Goal: Information Seeking & Learning: Learn about a topic

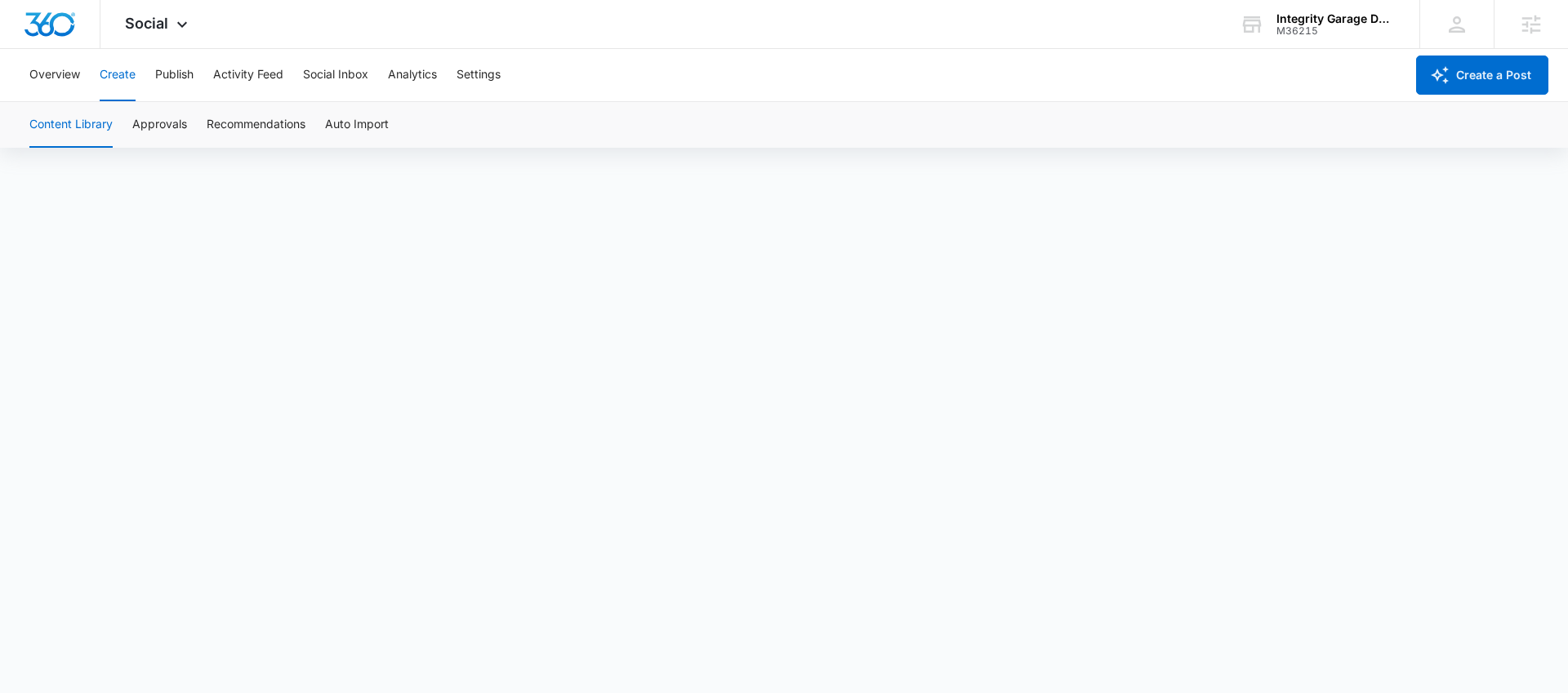
scroll to position [11, 0]
click at [420, 82] on button "Analytics" at bounding box center [413, 75] width 49 height 52
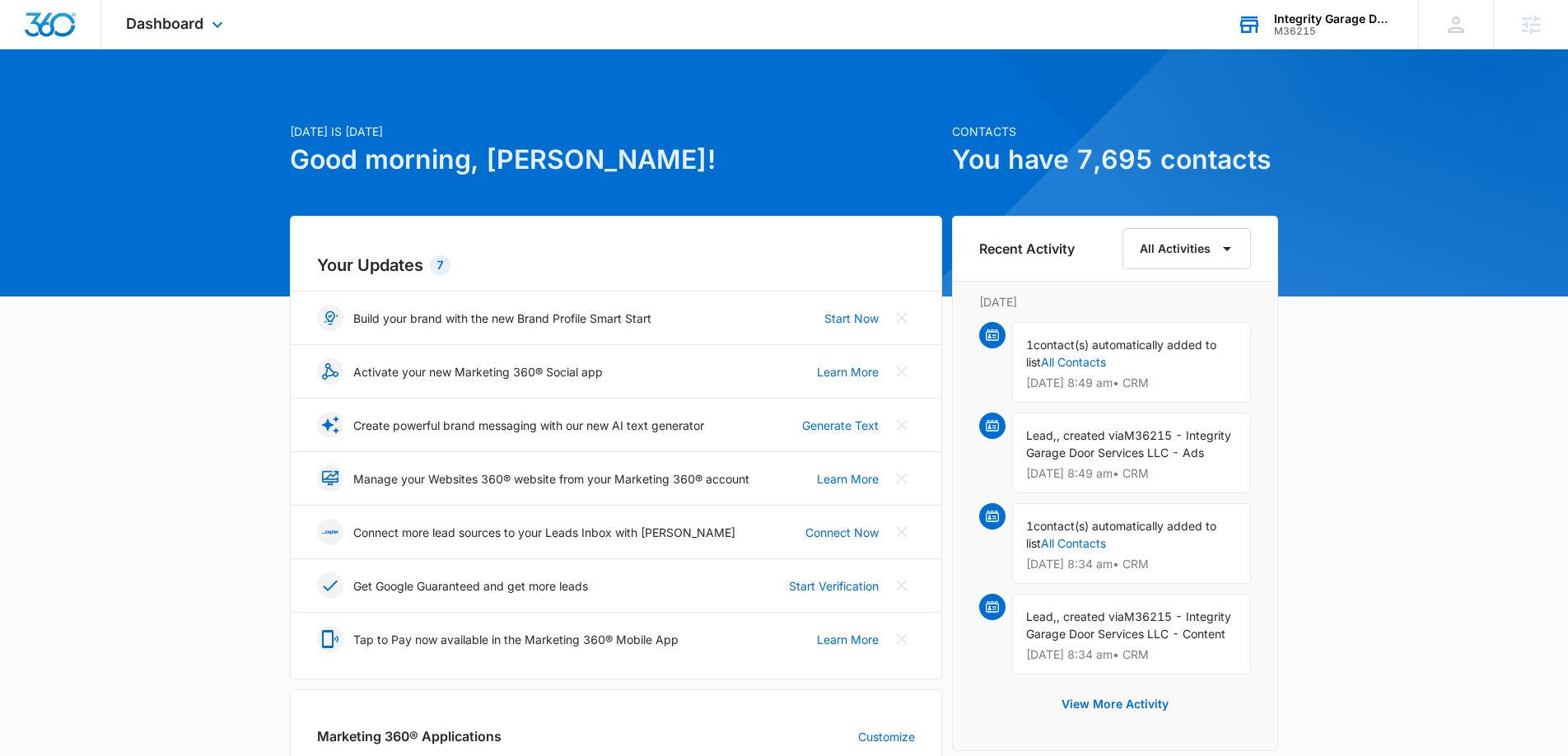
click at [1352, 20] on div "Integrity Garage Door Services" at bounding box center [1333, 18] width 120 height 13
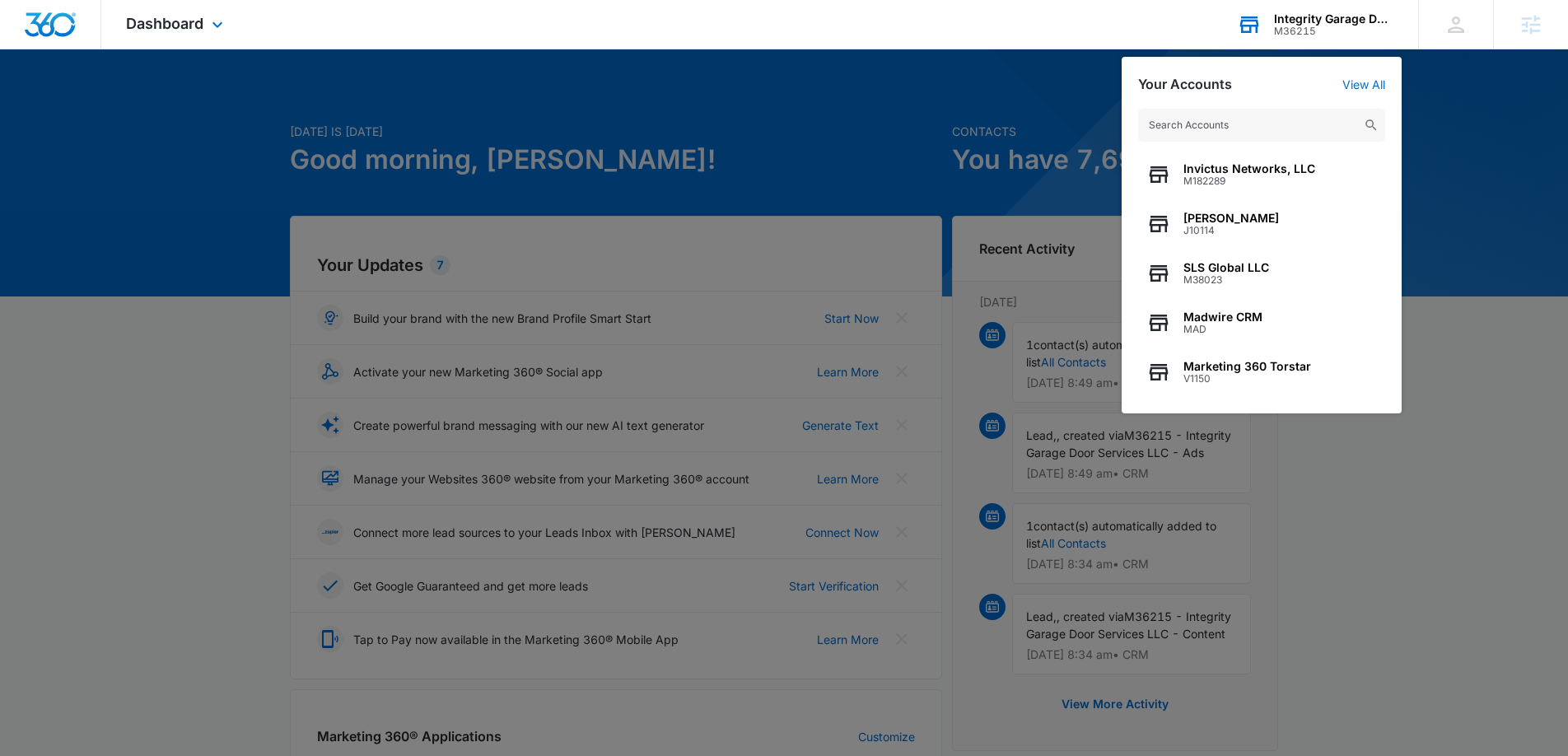
click at [1220, 131] on input "text" at bounding box center [1261, 125] width 247 height 33
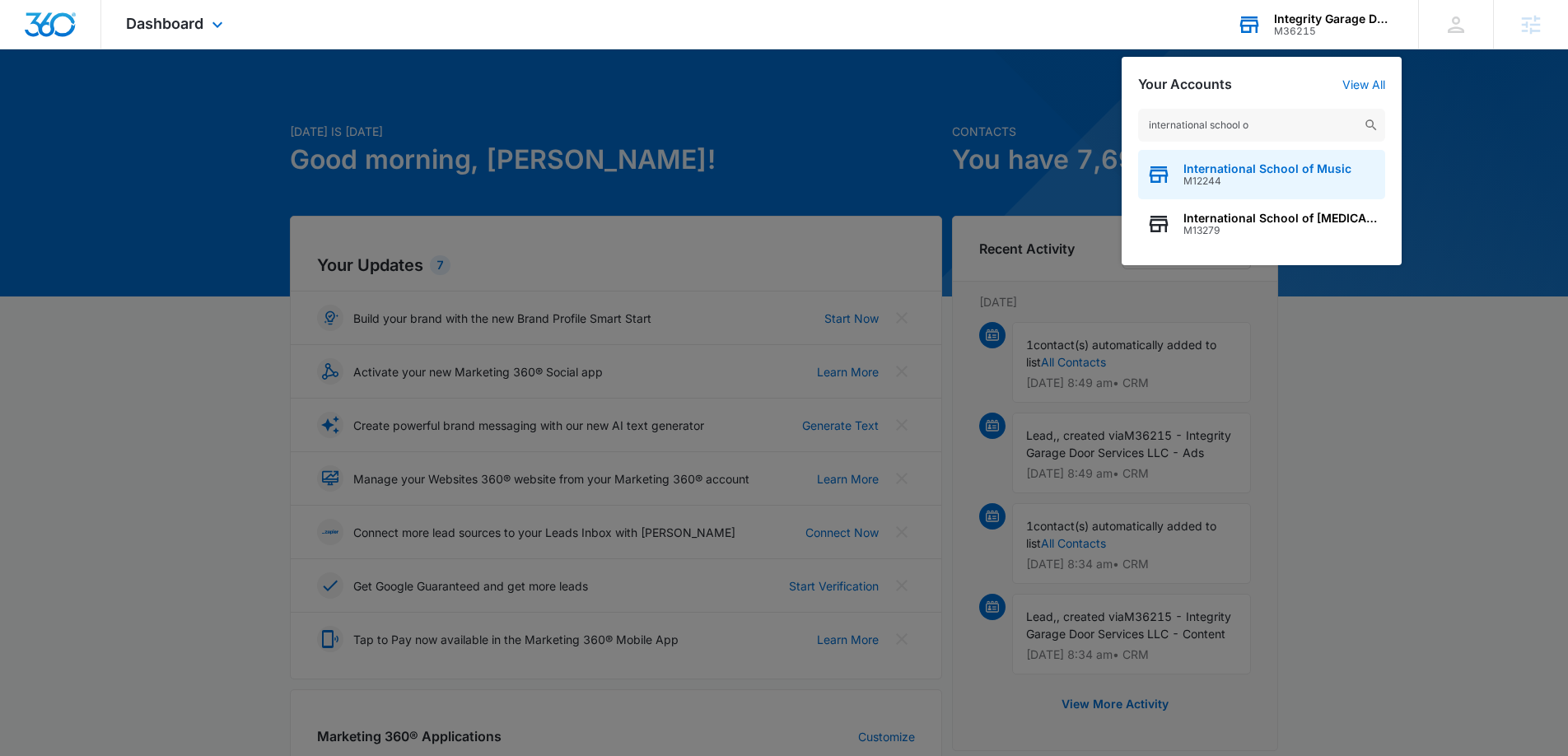
type input "international school o"
click at [1228, 173] on span "International School of Music" at bounding box center [1268, 168] width 168 height 13
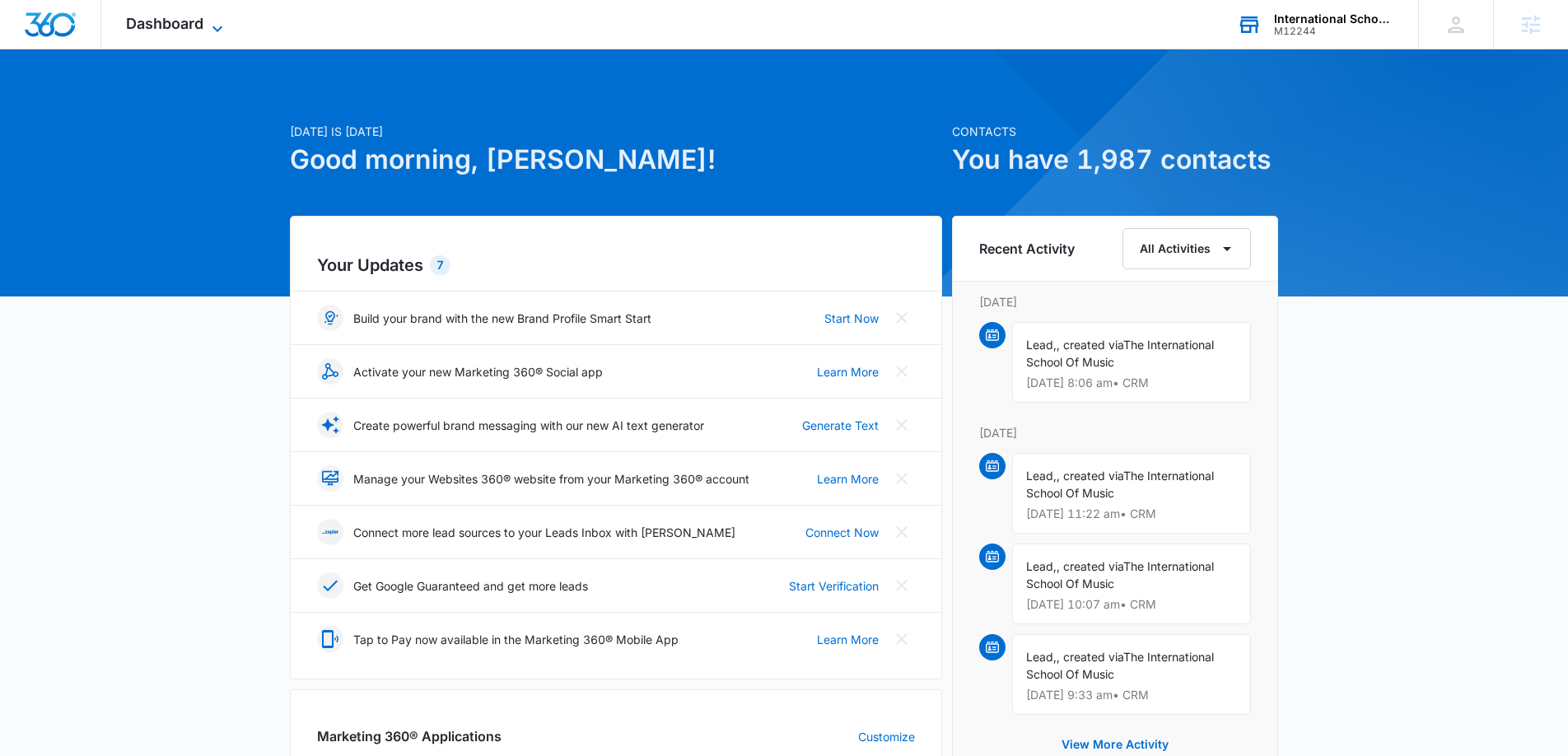
click at [166, 23] on span "Dashboard" at bounding box center [165, 24] width 77 height 18
click at [191, 52] on div at bounding box center [784, 173] width 1568 height 247
click at [191, 32] on div "Dashboard Apps Reputation Websites Forms CRM Email Social Shop Payments POS Con…" at bounding box center [177, 24] width 151 height 48
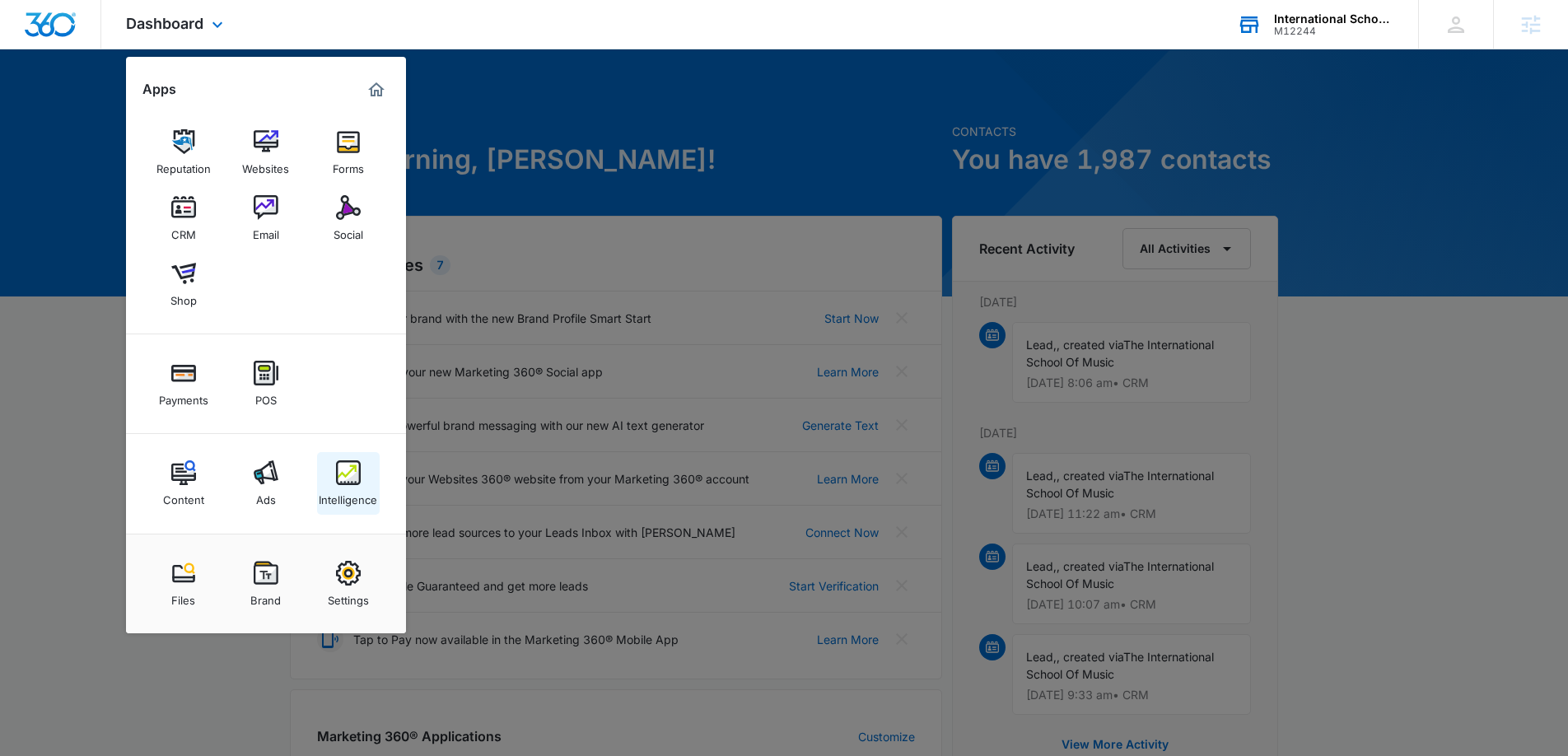
click at [325, 474] on link "Intelligence" at bounding box center [348, 483] width 62 height 62
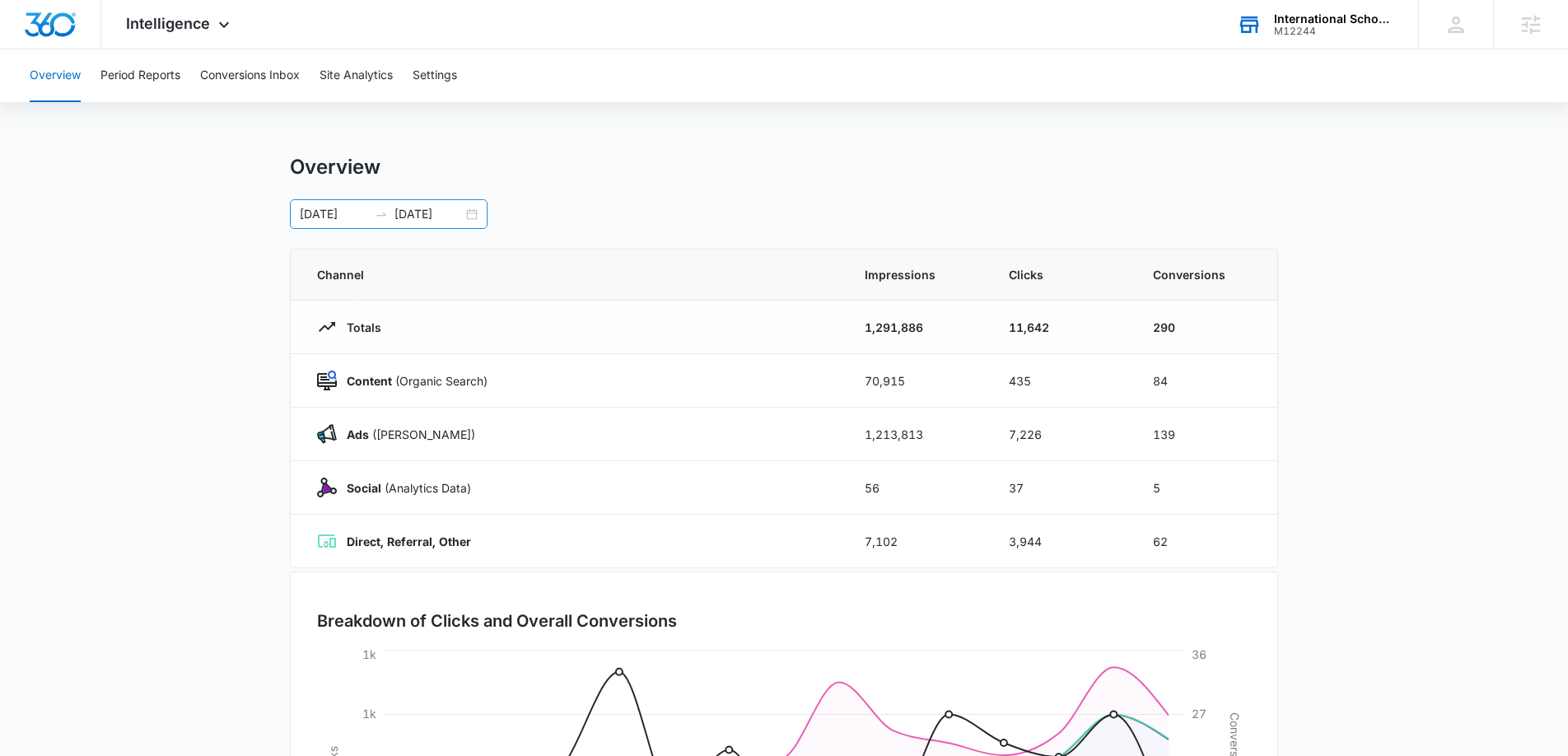
click at [470, 213] on div "08/13/2025 08/27/2025" at bounding box center [389, 214] width 198 height 30
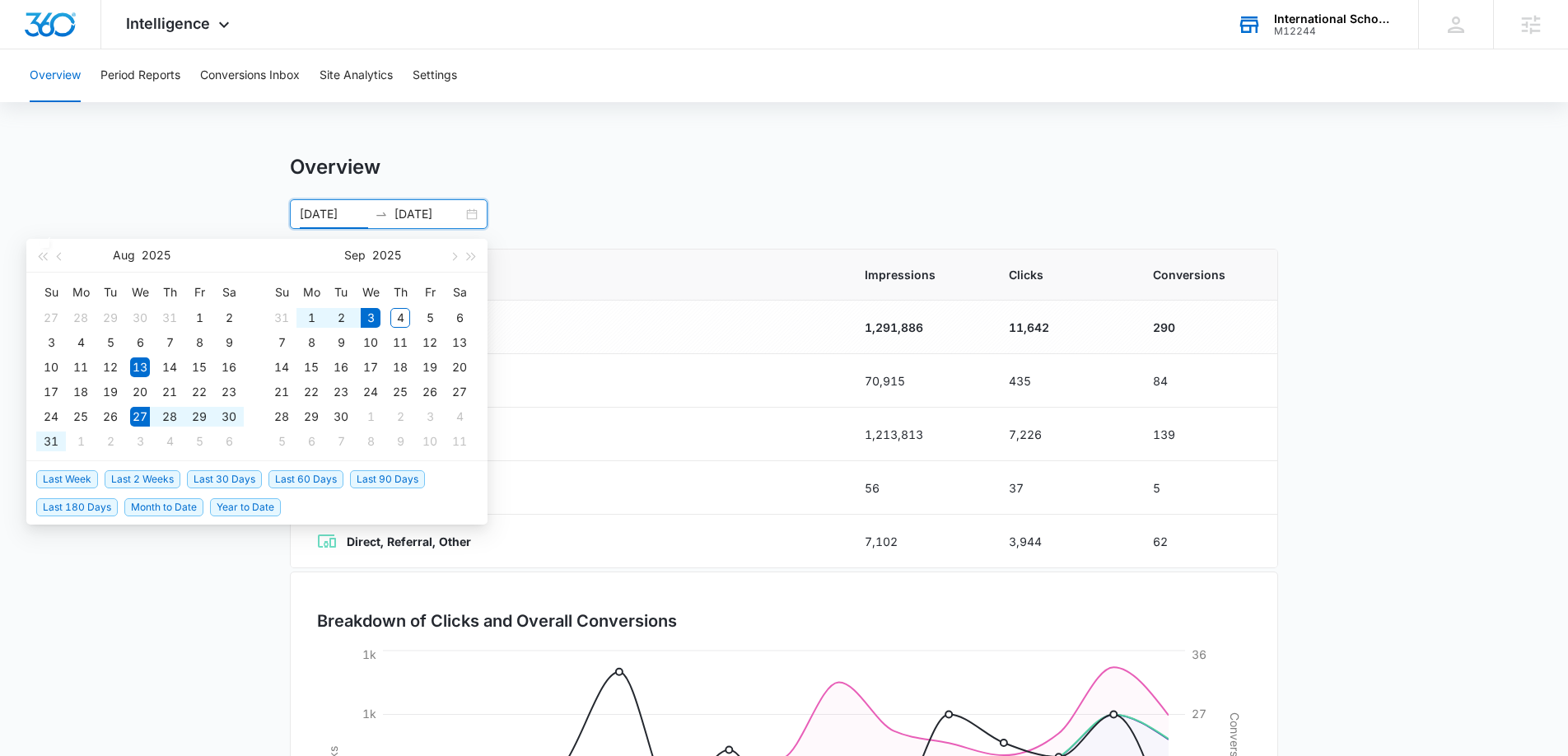
click at [53, 474] on span "Last Week" at bounding box center [67, 479] width 62 height 18
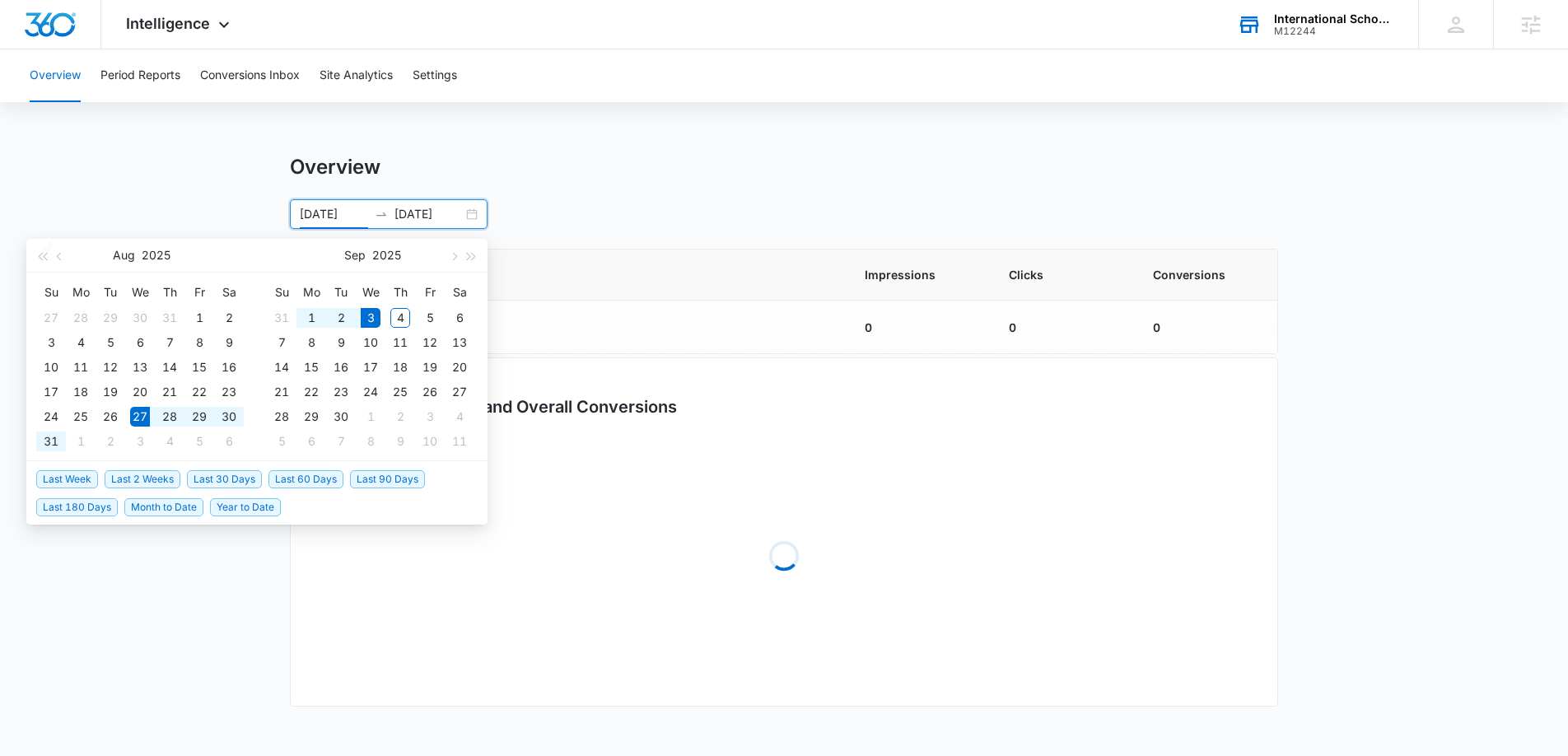
type input "08/27/2025"
type input "09/03/2025"
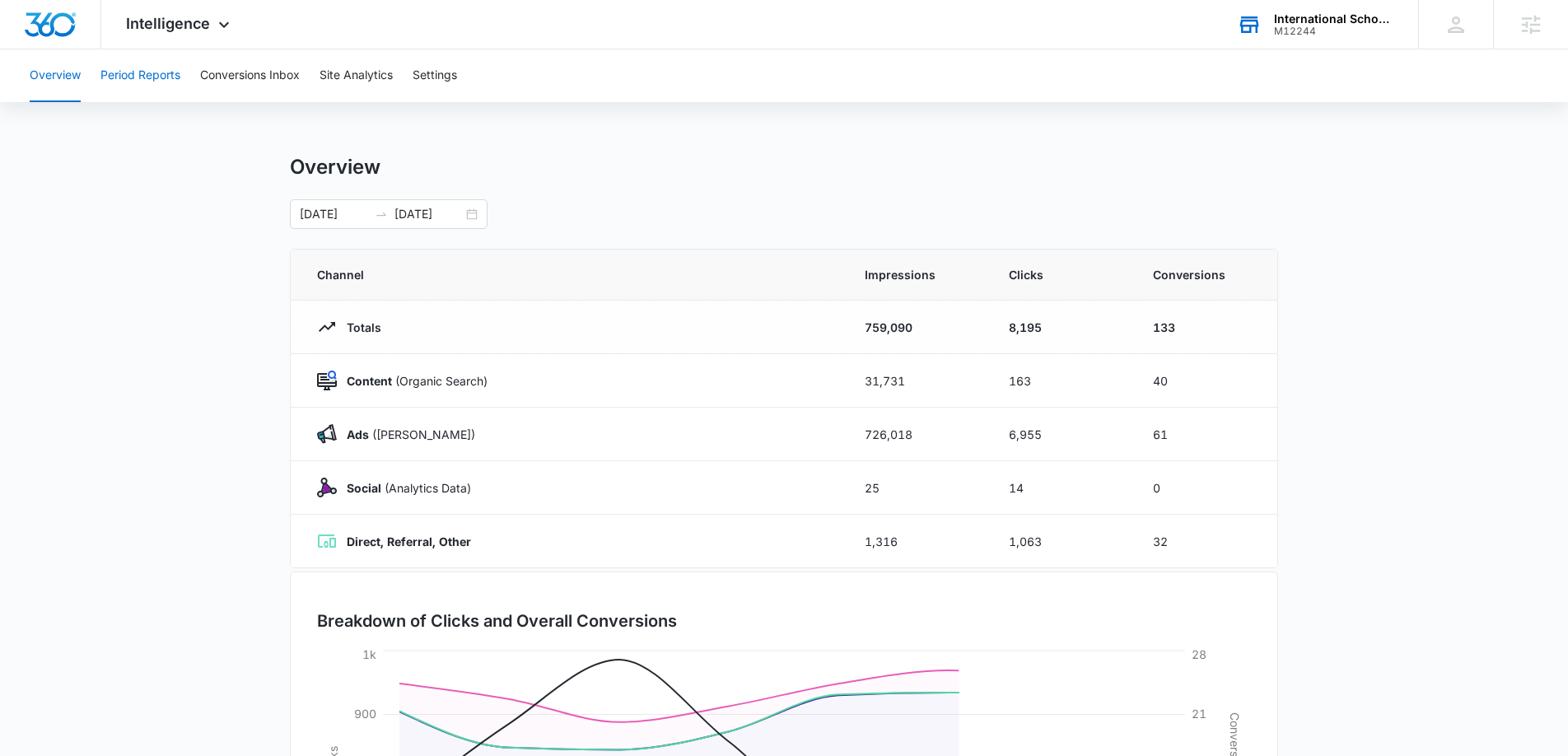
click at [134, 85] on button "Period Reports" at bounding box center [140, 75] width 80 height 53
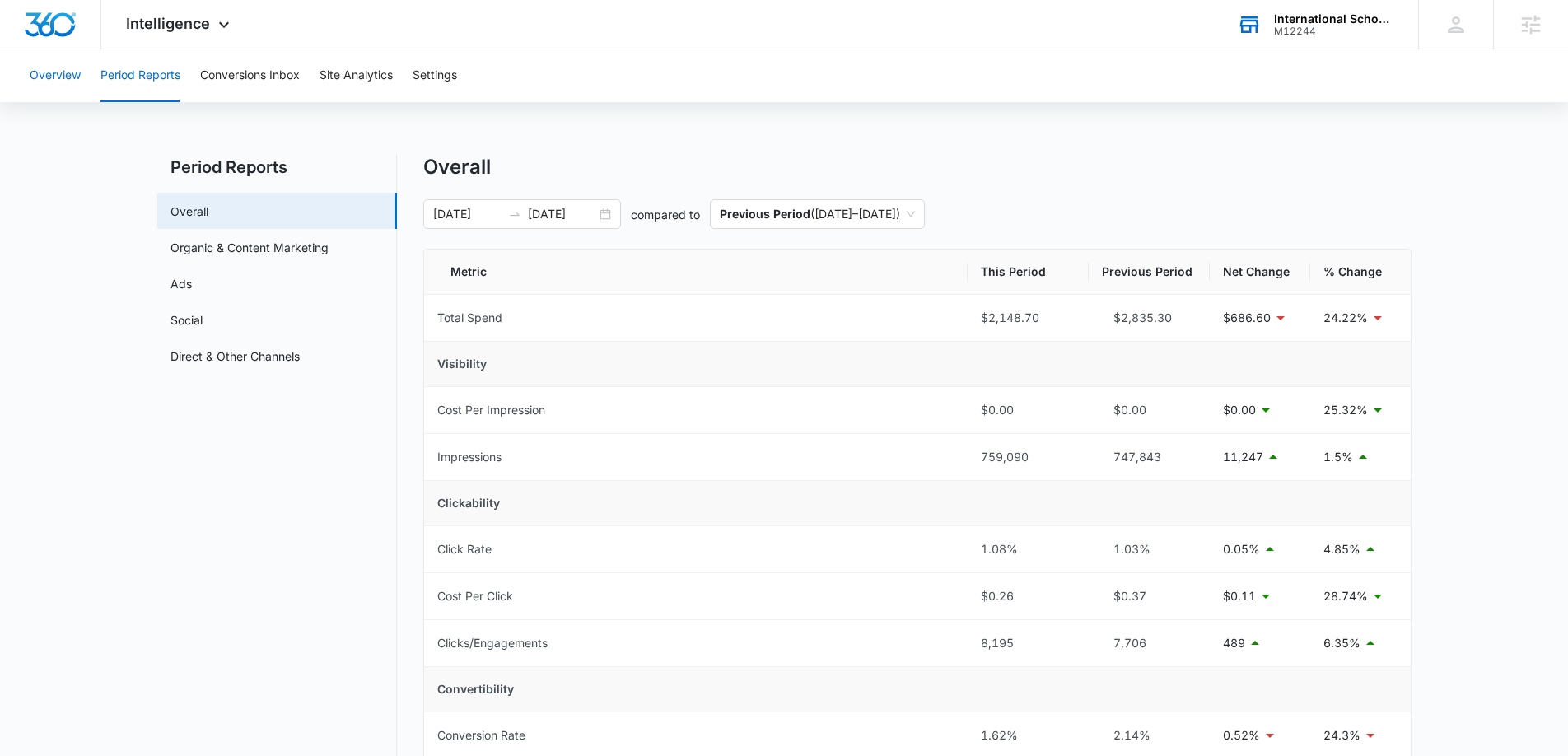
click at [64, 75] on button "Overview" at bounding box center [55, 75] width 51 height 53
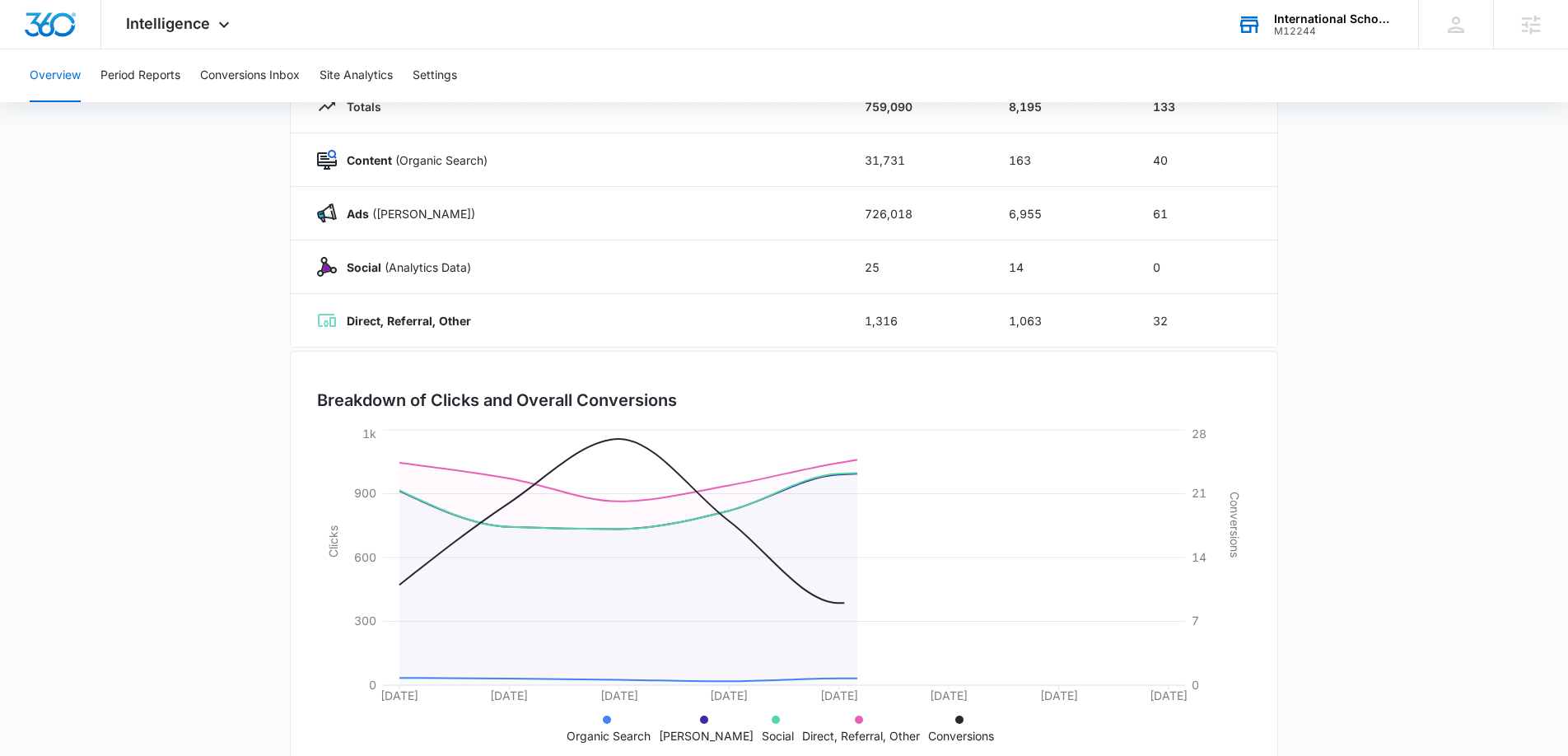
scroll to position [264, 0]
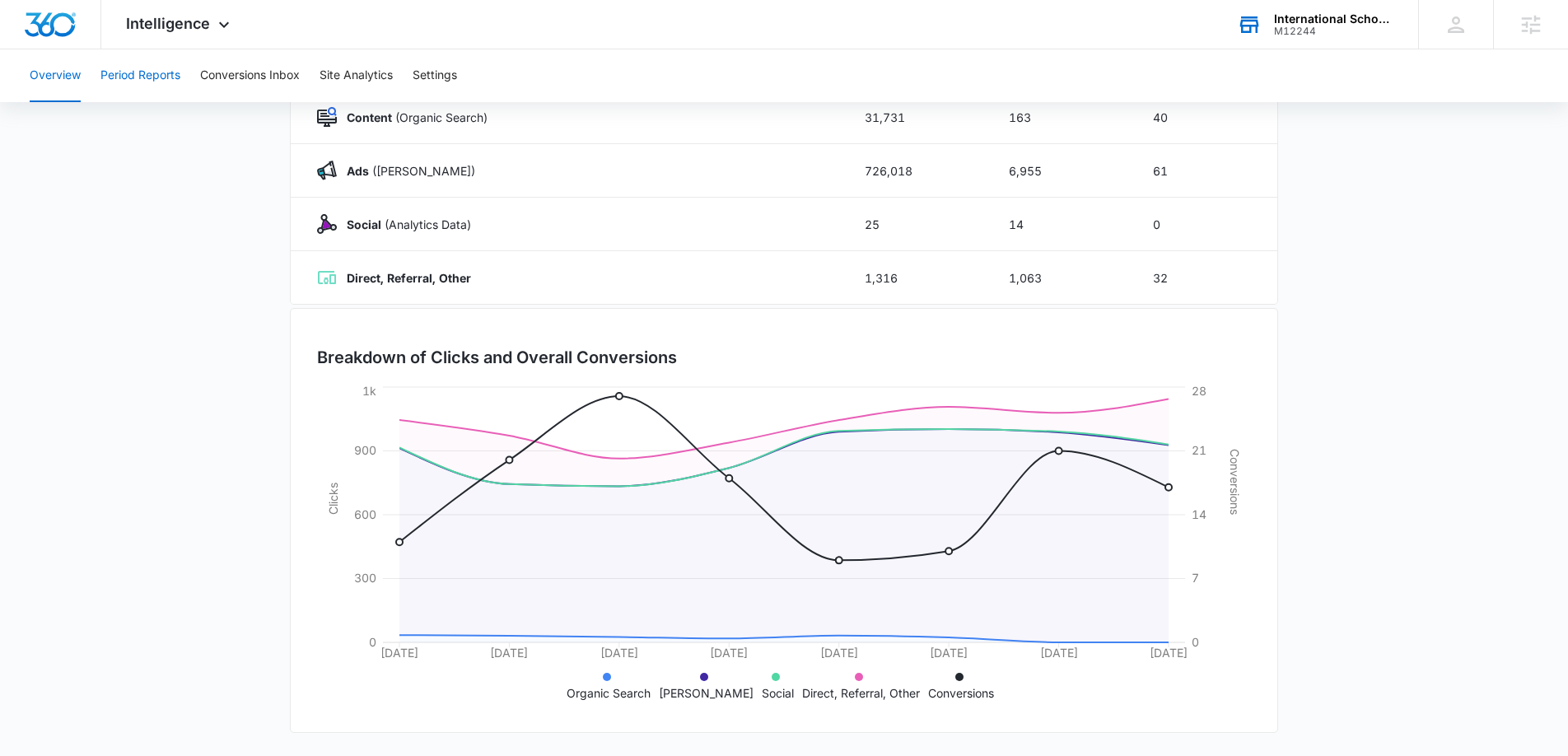
click at [125, 82] on button "Period Reports" at bounding box center [140, 75] width 80 height 53
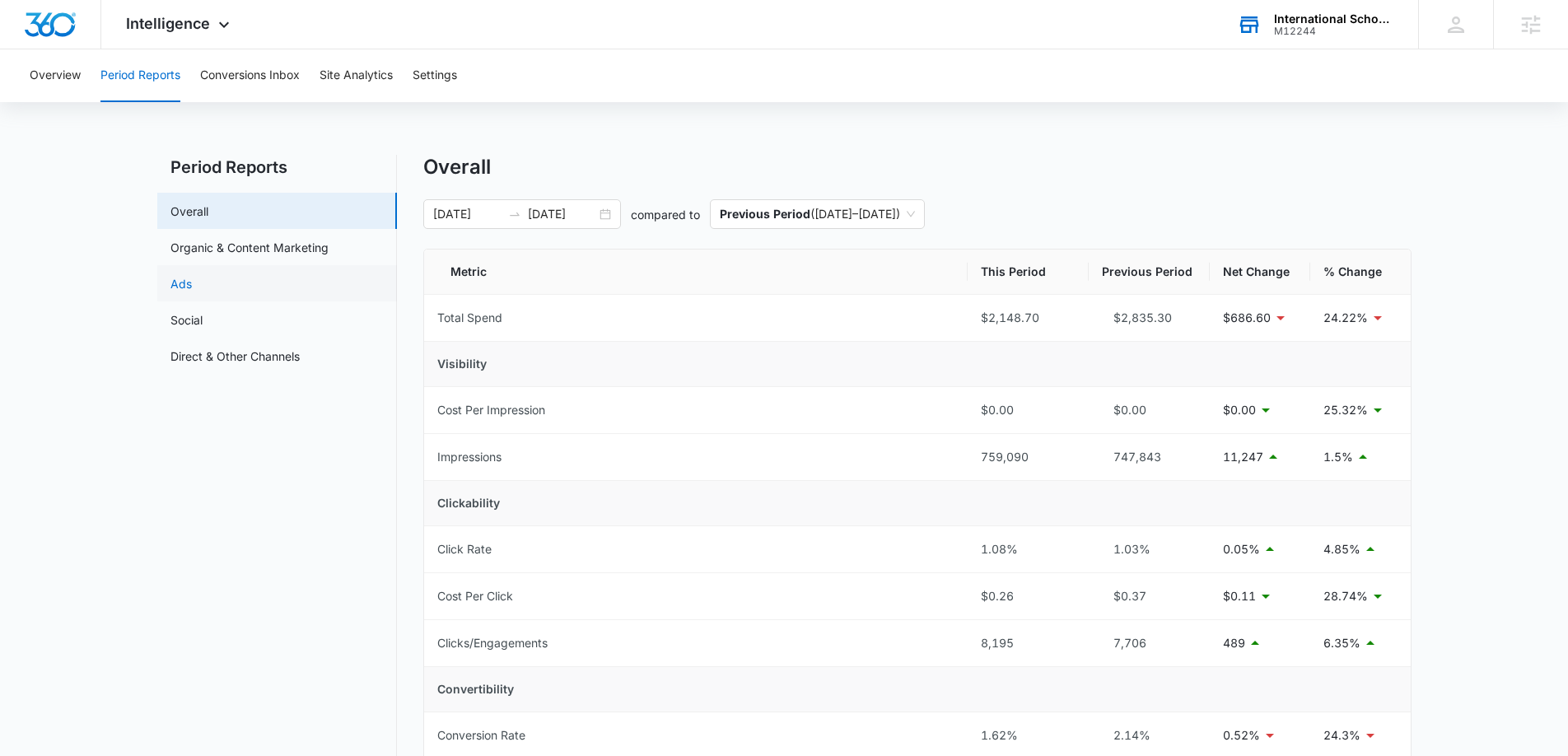
click at [192, 275] on link "Ads" at bounding box center [181, 284] width 21 height 18
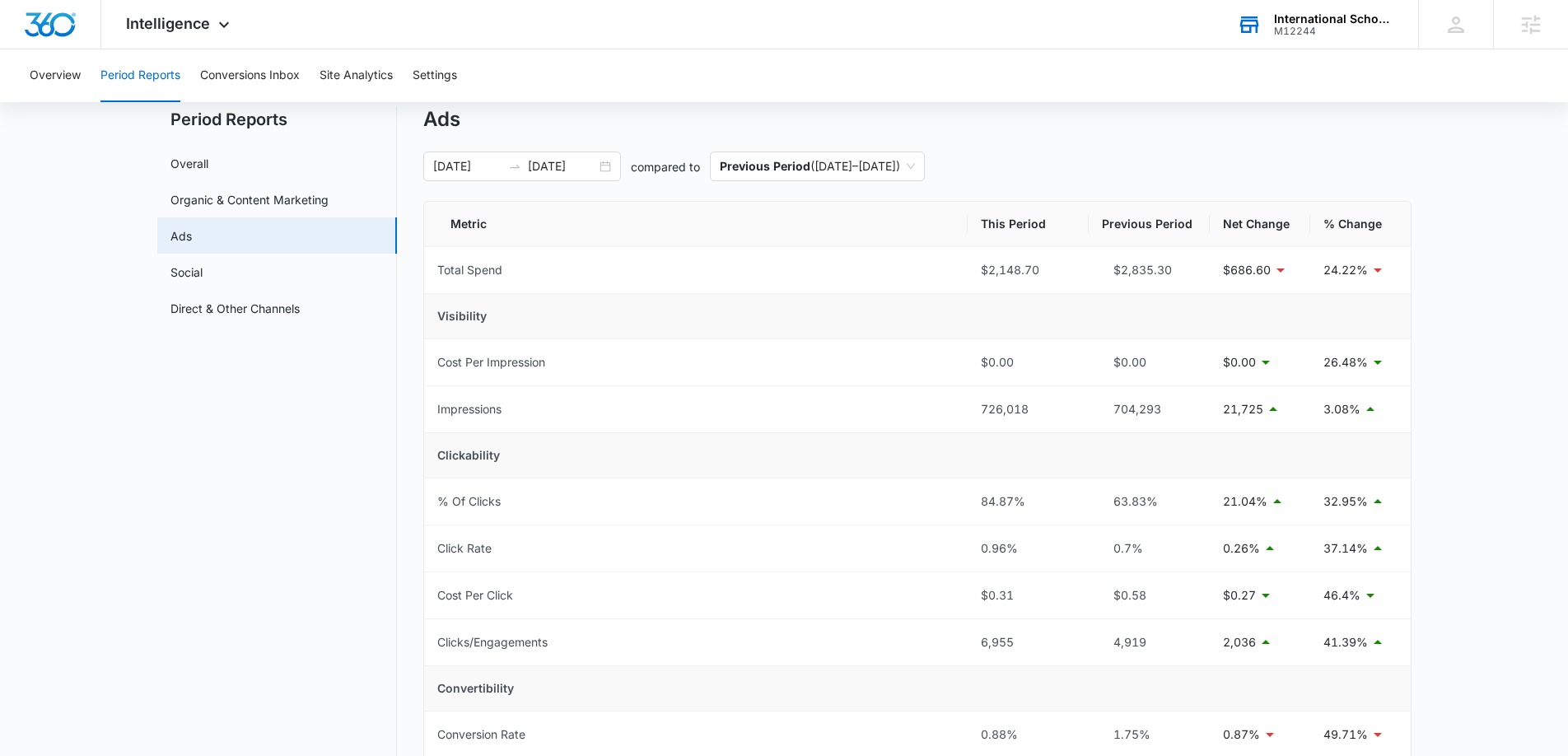
scroll to position [49, 0]
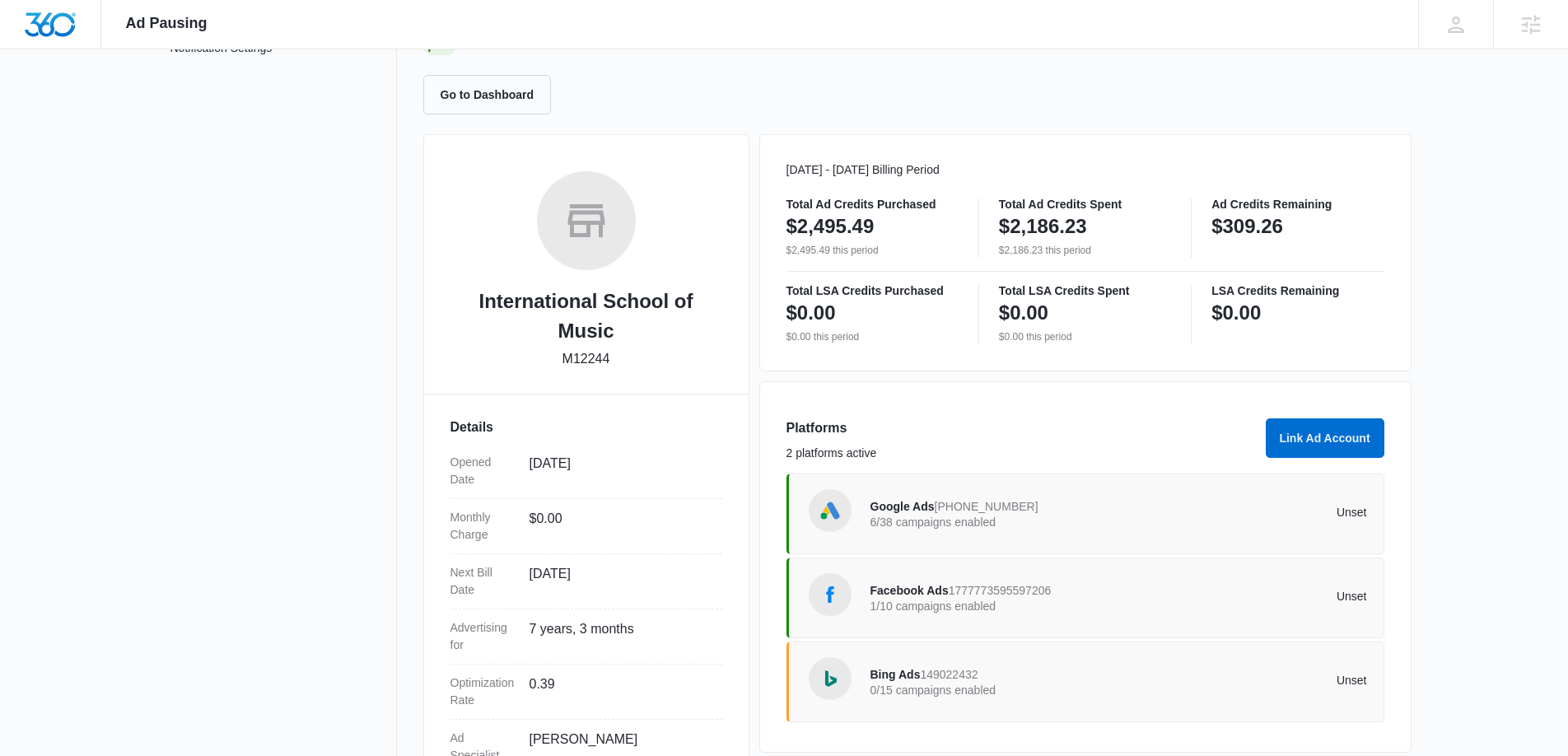
scroll to position [168, 0]
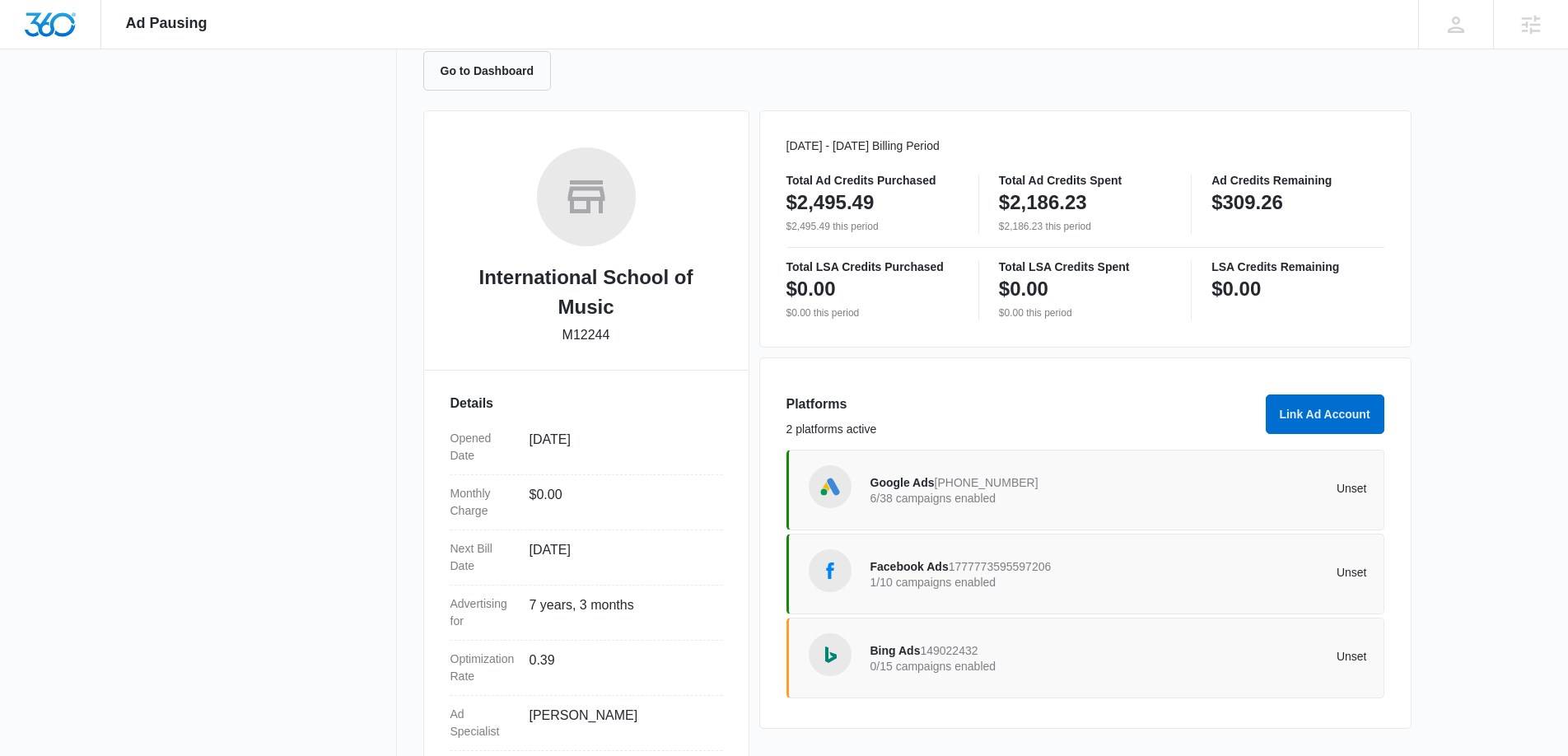
click at [1110, 567] on div "Facebook Ads 1777773595597206 1/10 campaigns enabled" at bounding box center [995, 573] width 249 height 34
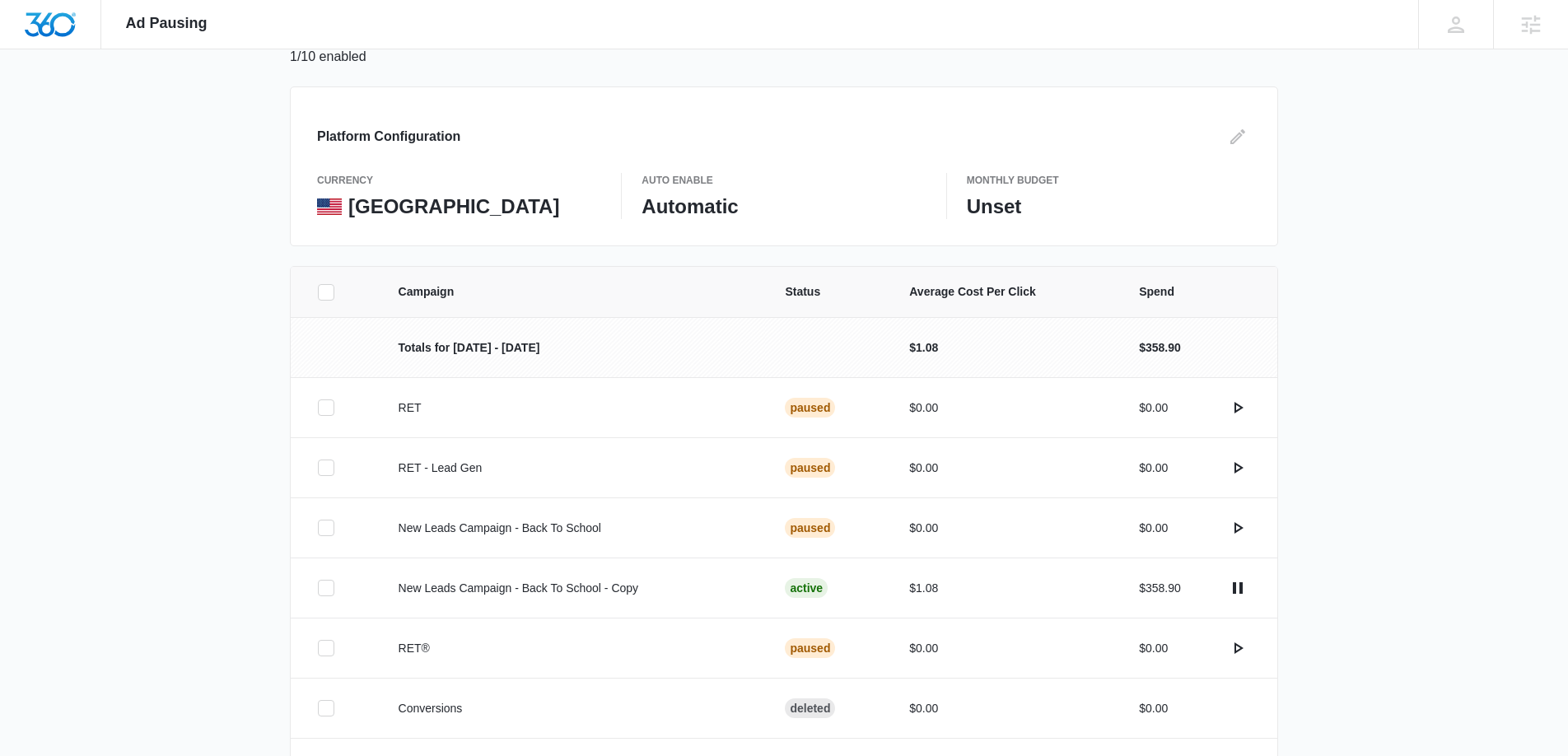
scroll to position [161, 0]
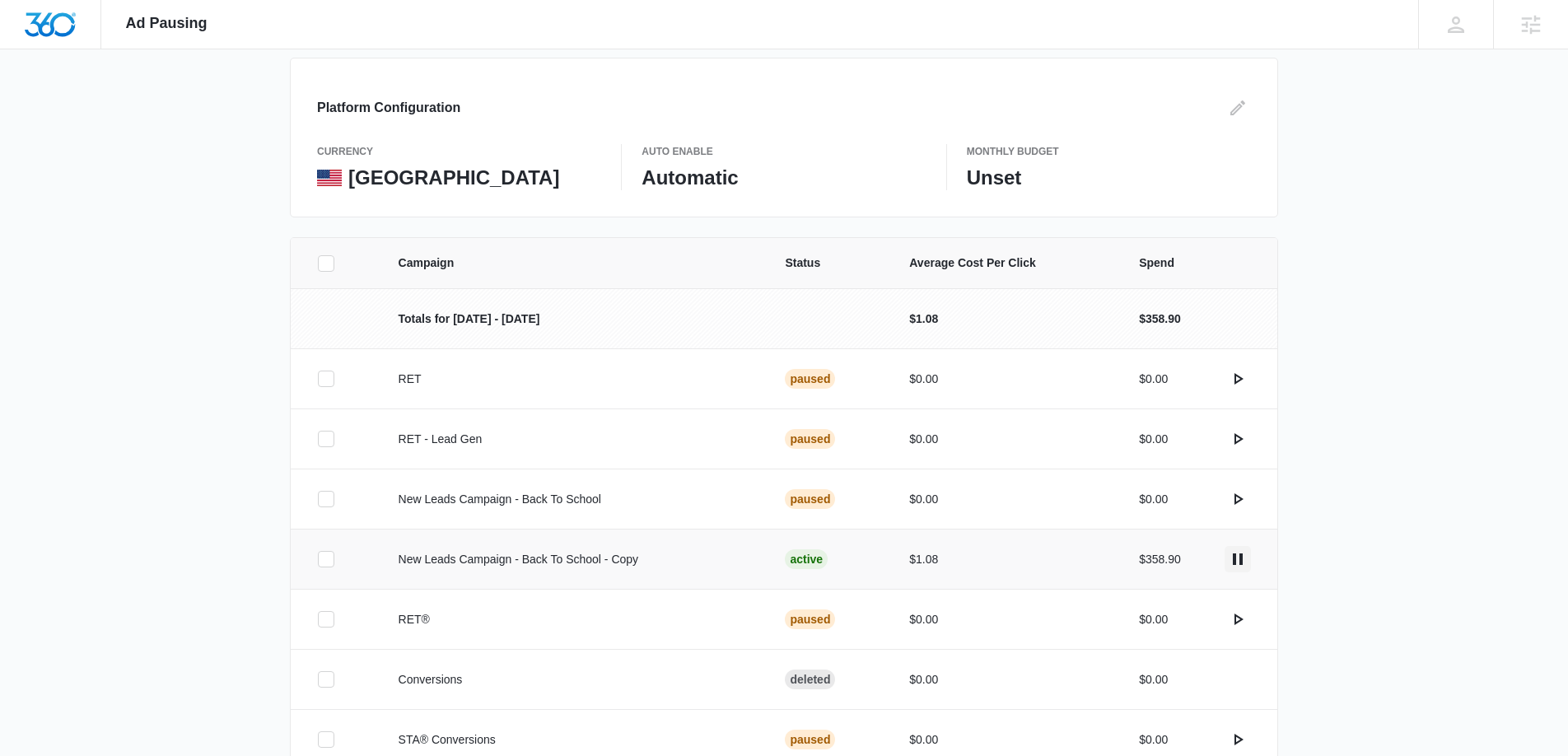
click at [1229, 557] on icon "actions.pause" at bounding box center [1238, 559] width 20 height 20
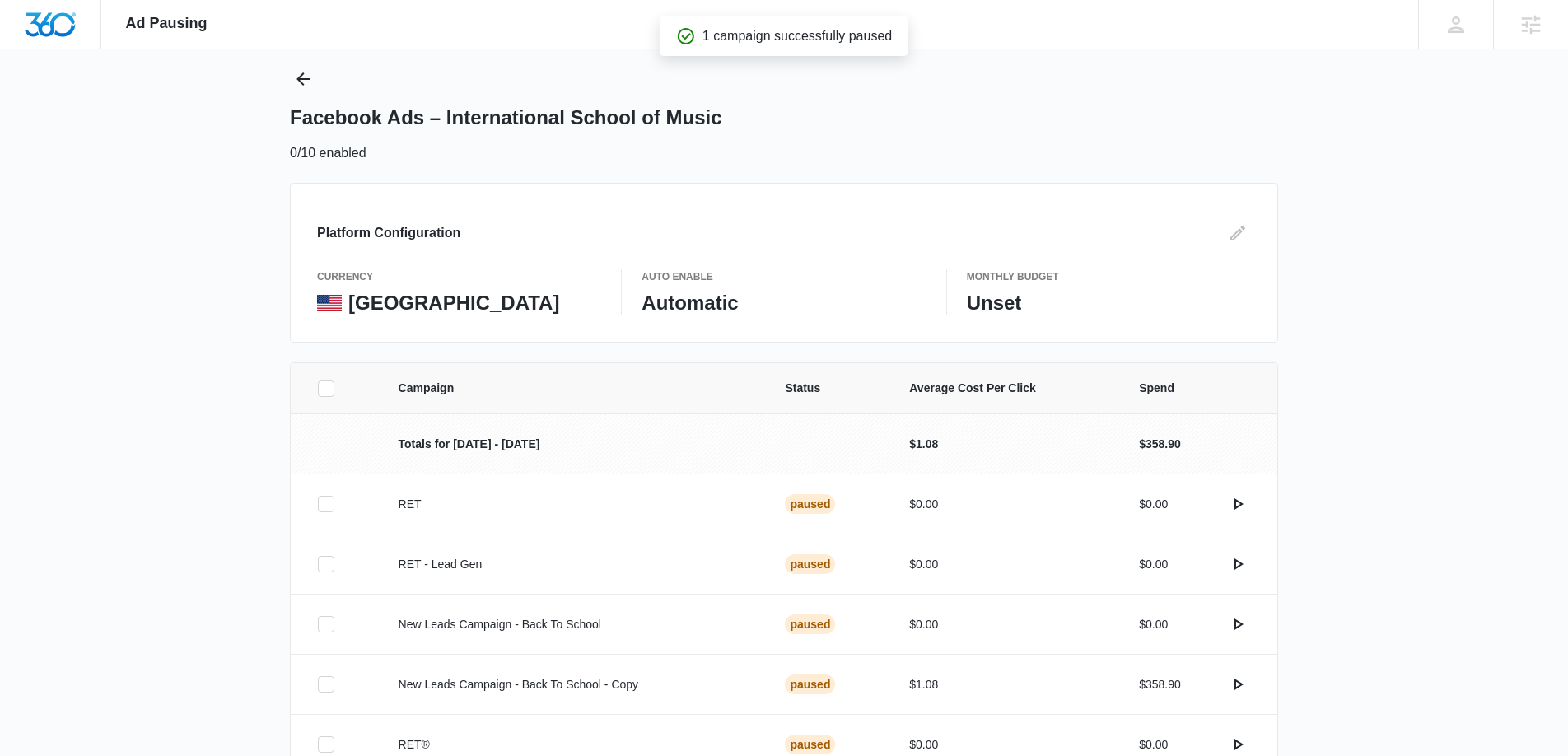
scroll to position [0, 0]
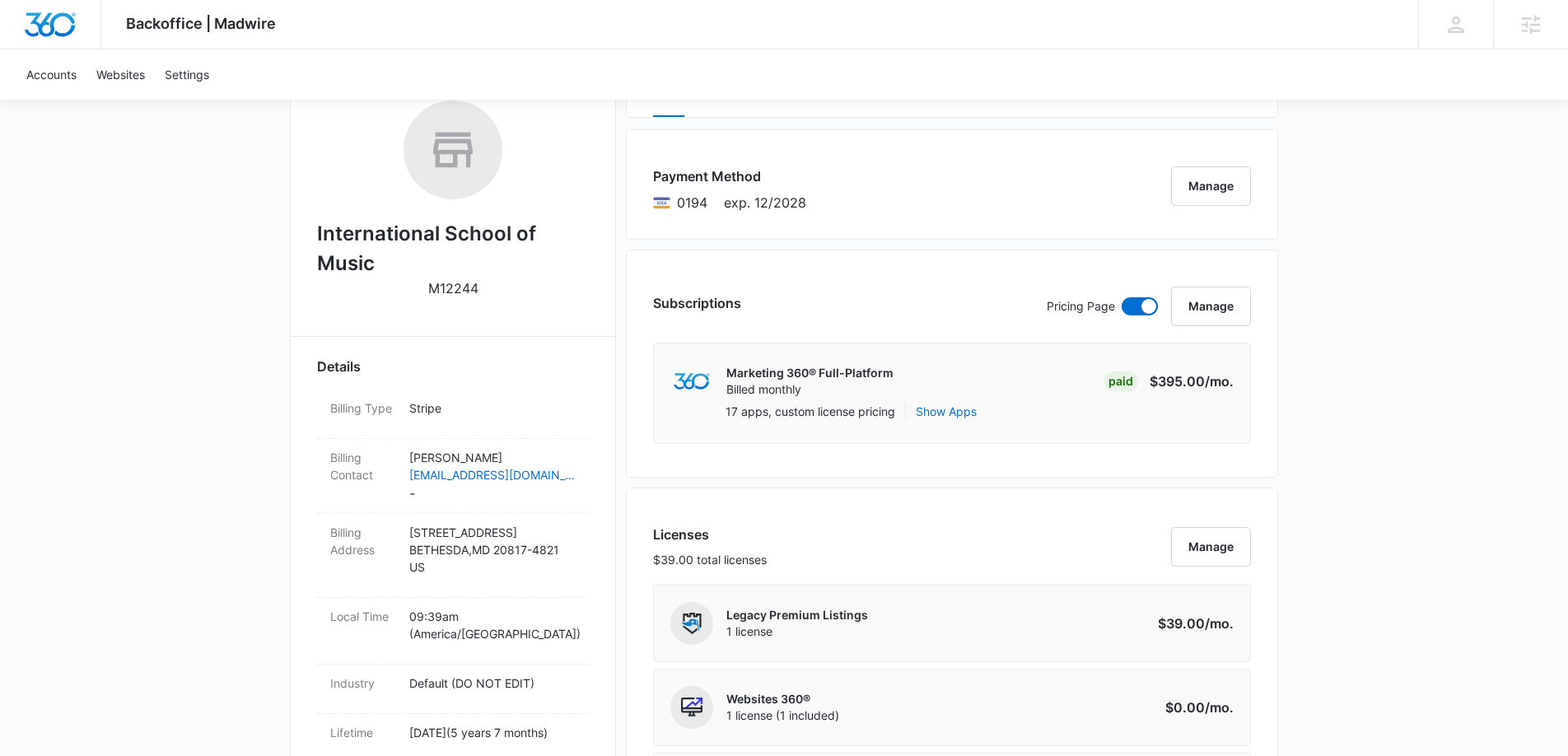
scroll to position [103, 0]
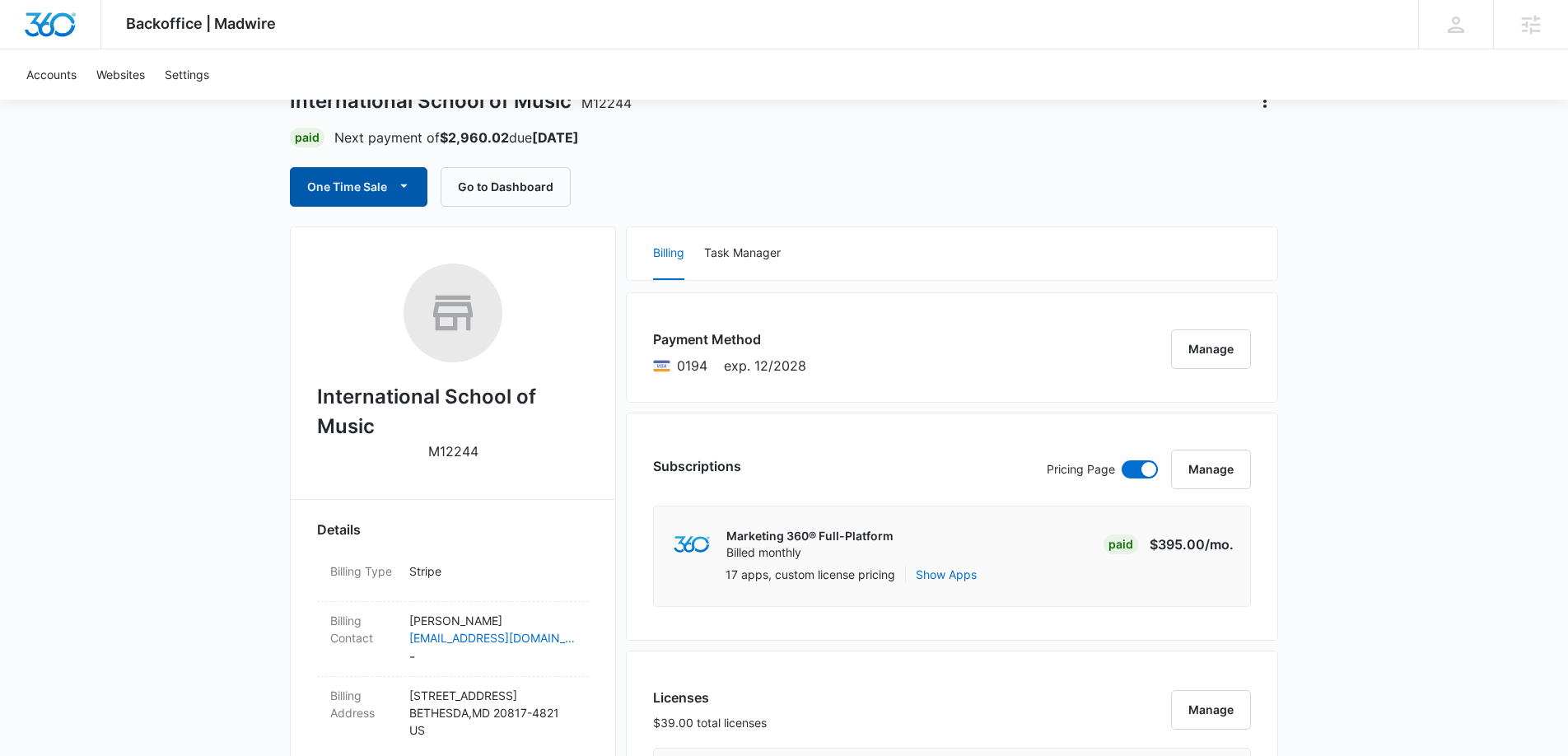
click at [413, 190] on button "One Time Sale" at bounding box center [358, 187] width 138 height 39
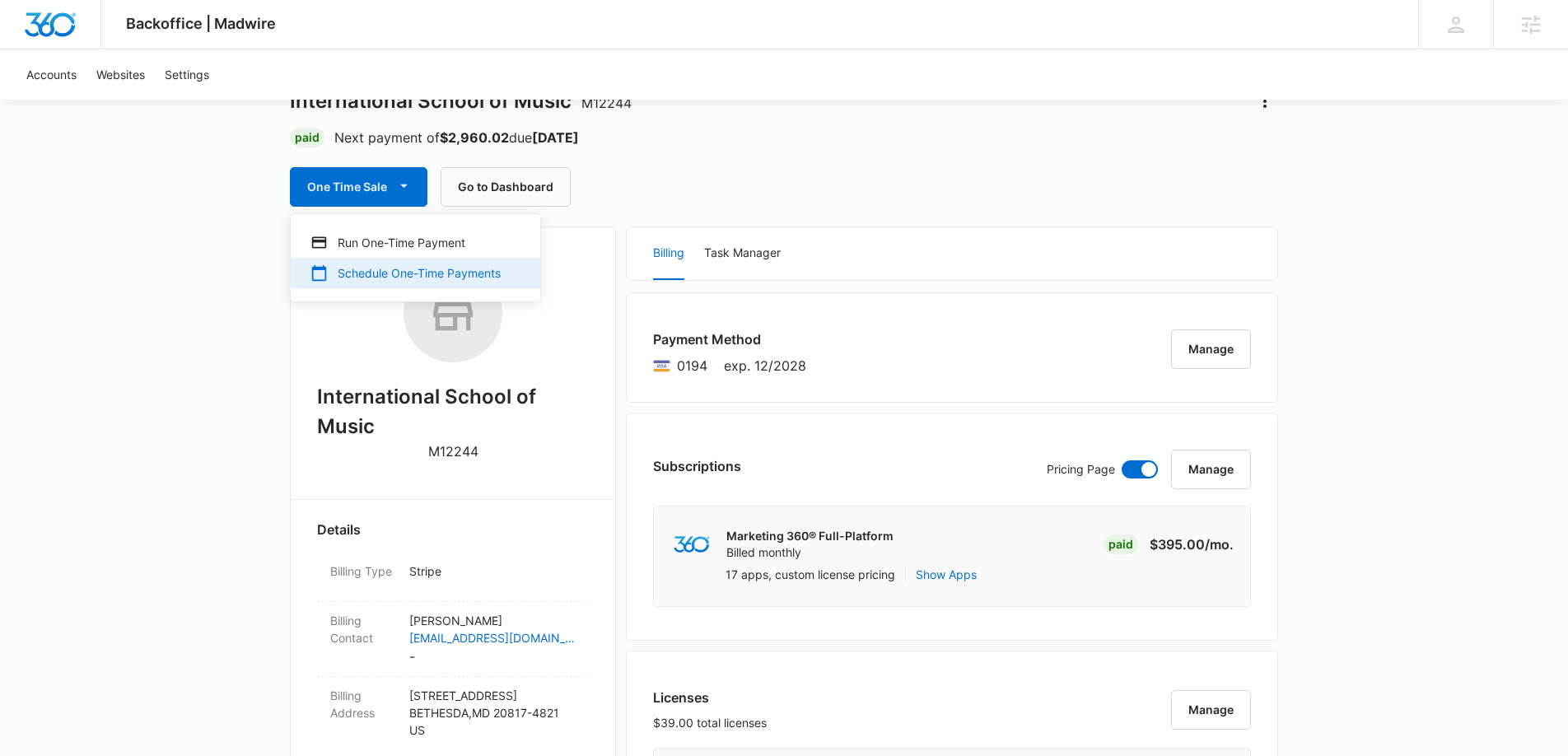
click at [379, 271] on div "Schedule One-Time Payments" at bounding box center [405, 273] width 190 height 18
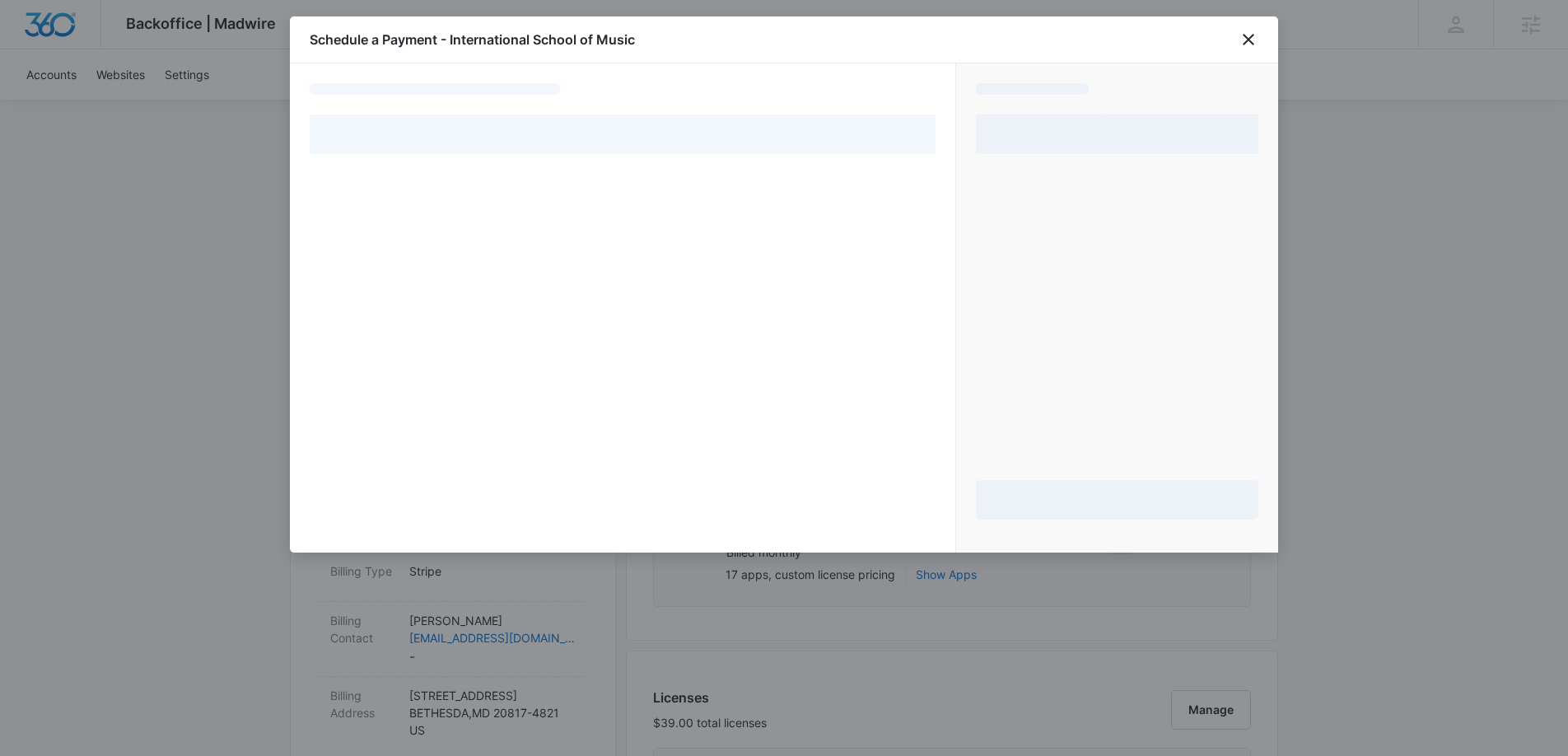
select select "pm_1ONkGBA4n8RTgNjUZOb09EKL"
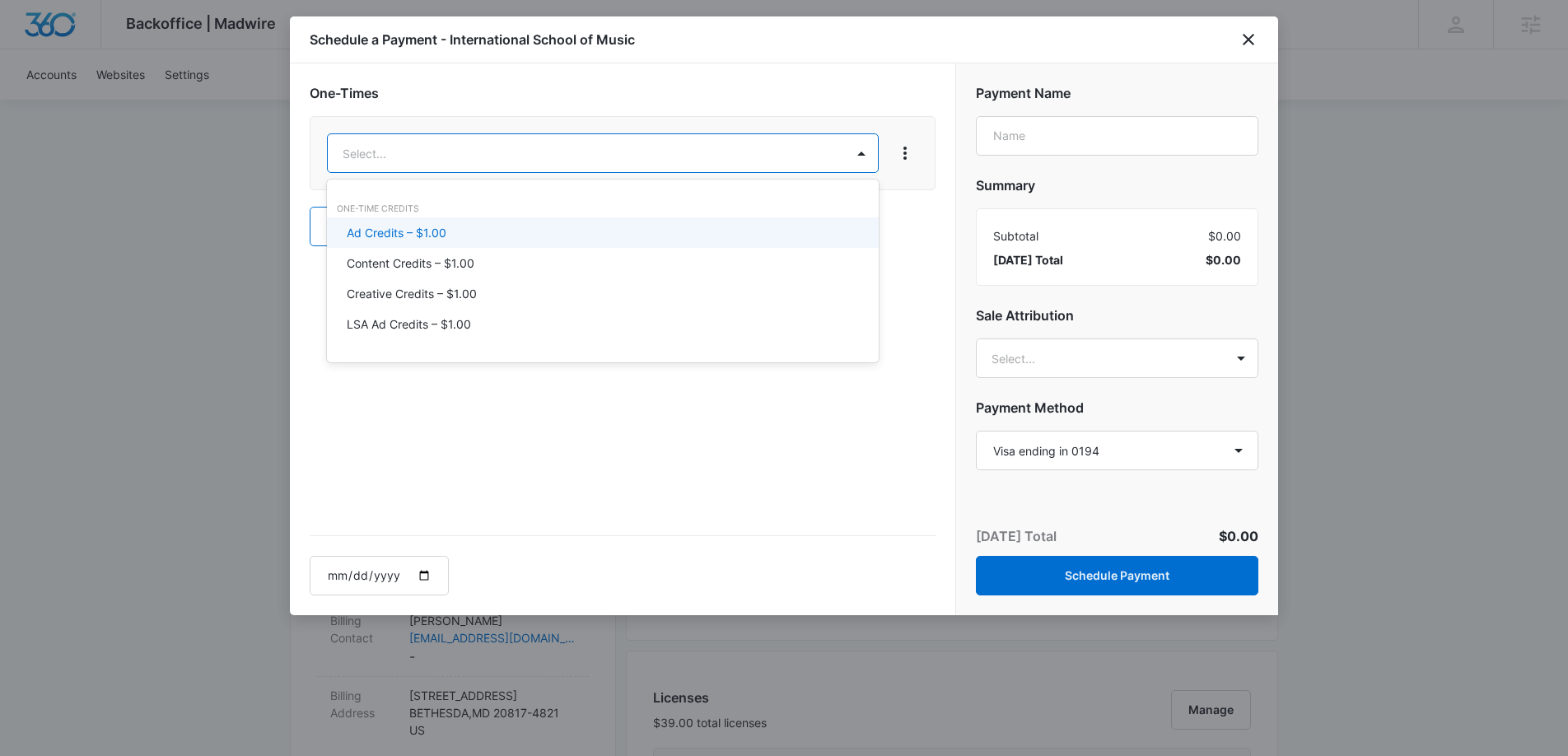
click at [395, 223] on div "Ad Credits – $1.00" at bounding box center [603, 232] width 552 height 31
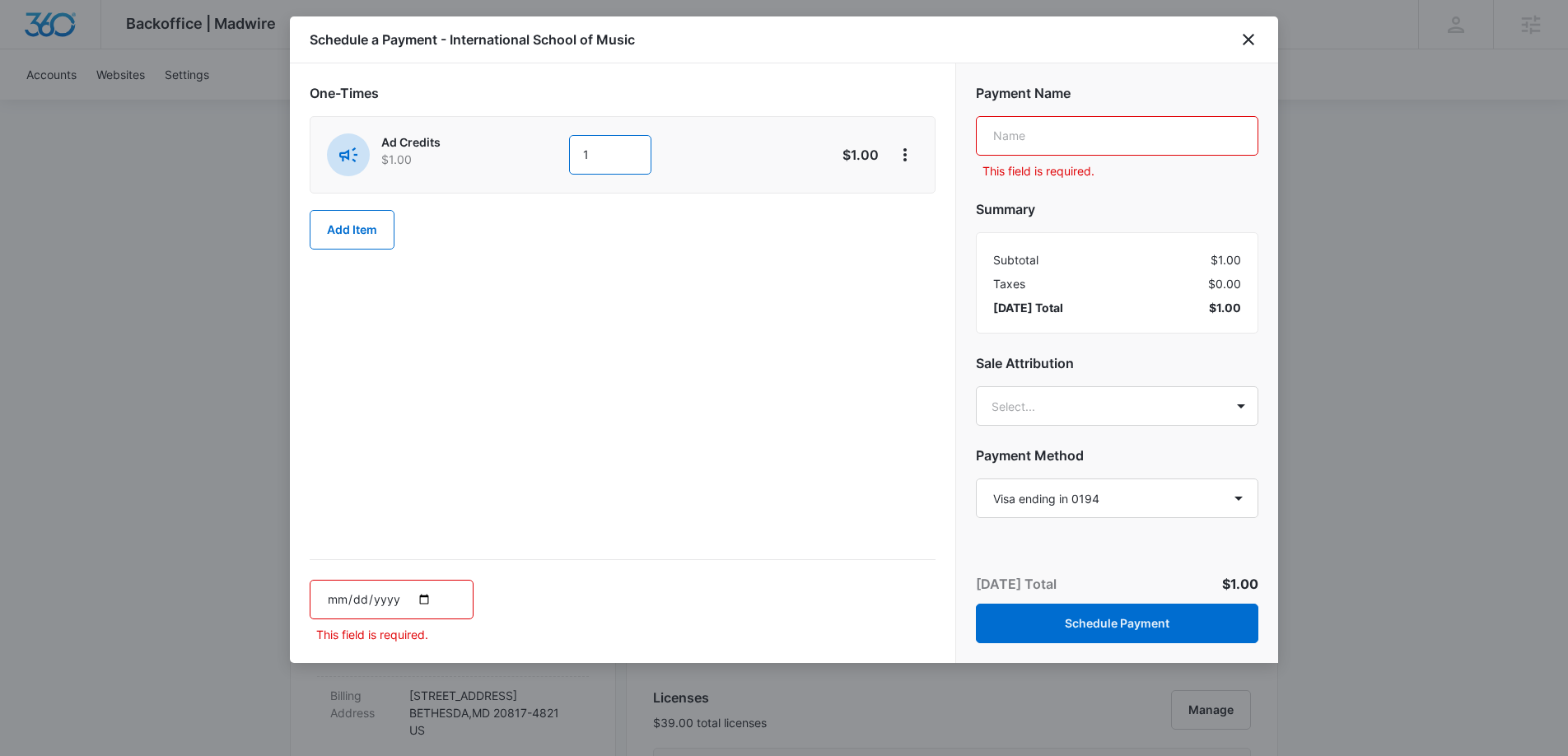
click at [603, 151] on input "1" at bounding box center [611, 154] width 82 height 39
type input "2000"
click at [1065, 139] on input "text" at bounding box center [1117, 136] width 282 height 39
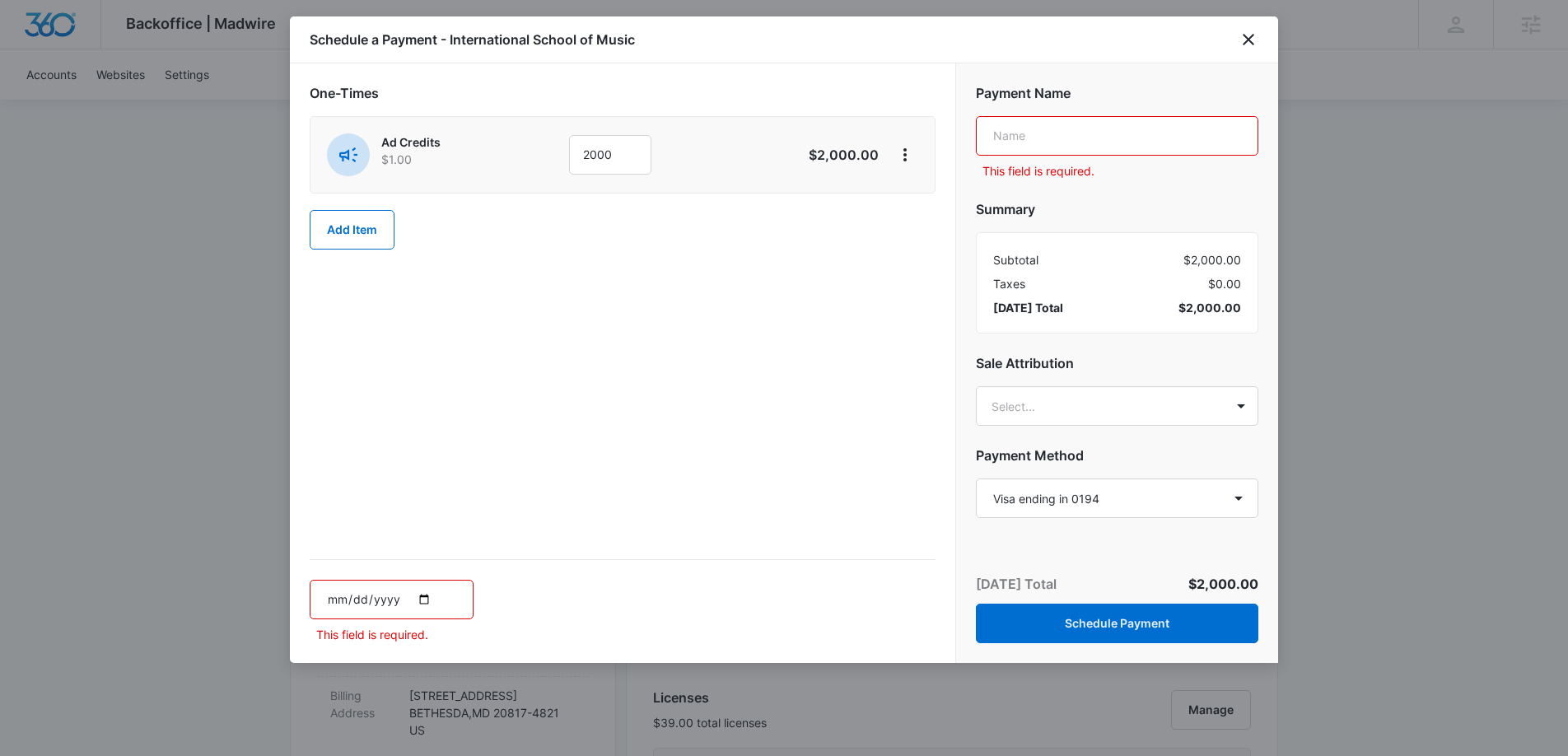
type input "Facebook Ads"
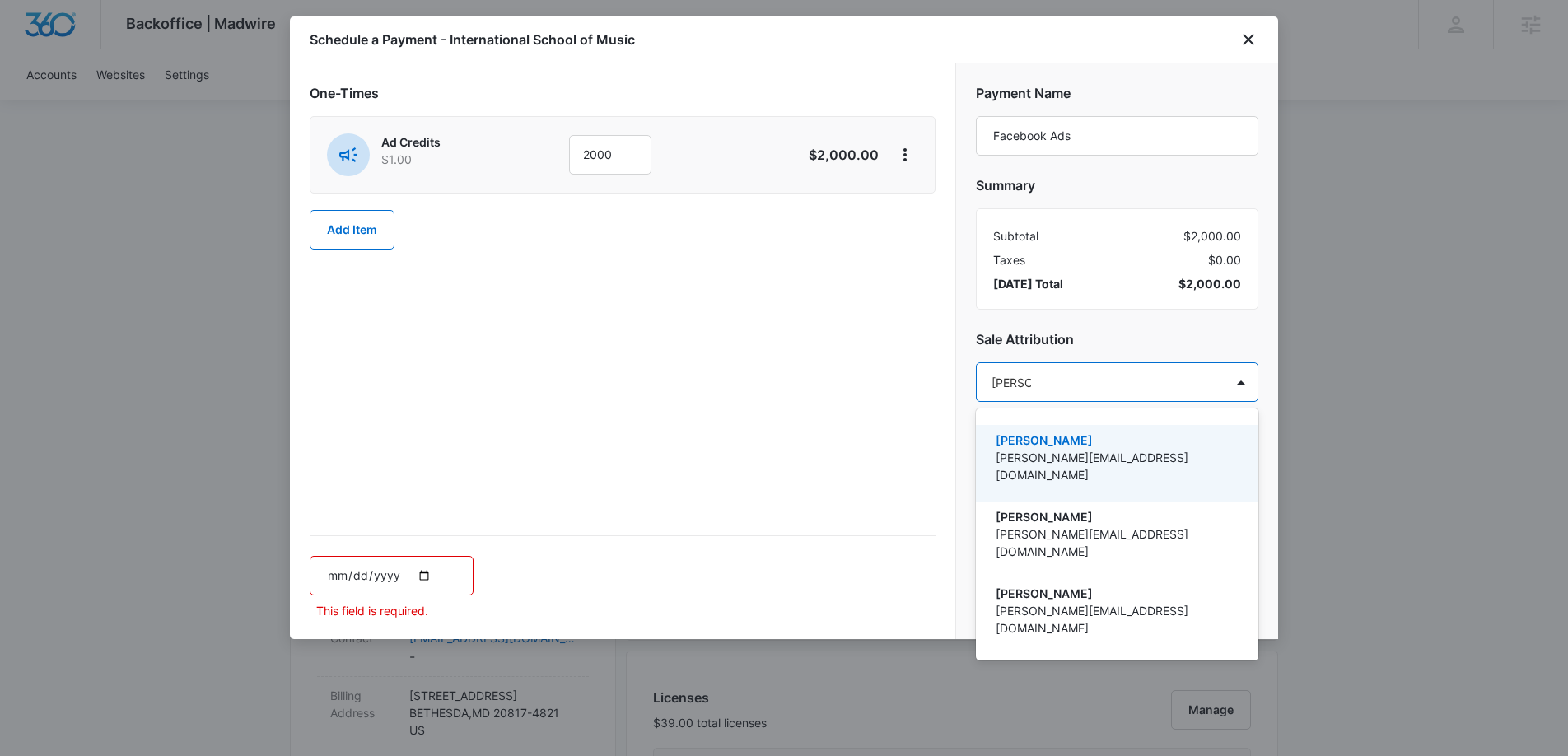
type input "Kaitlyn t"
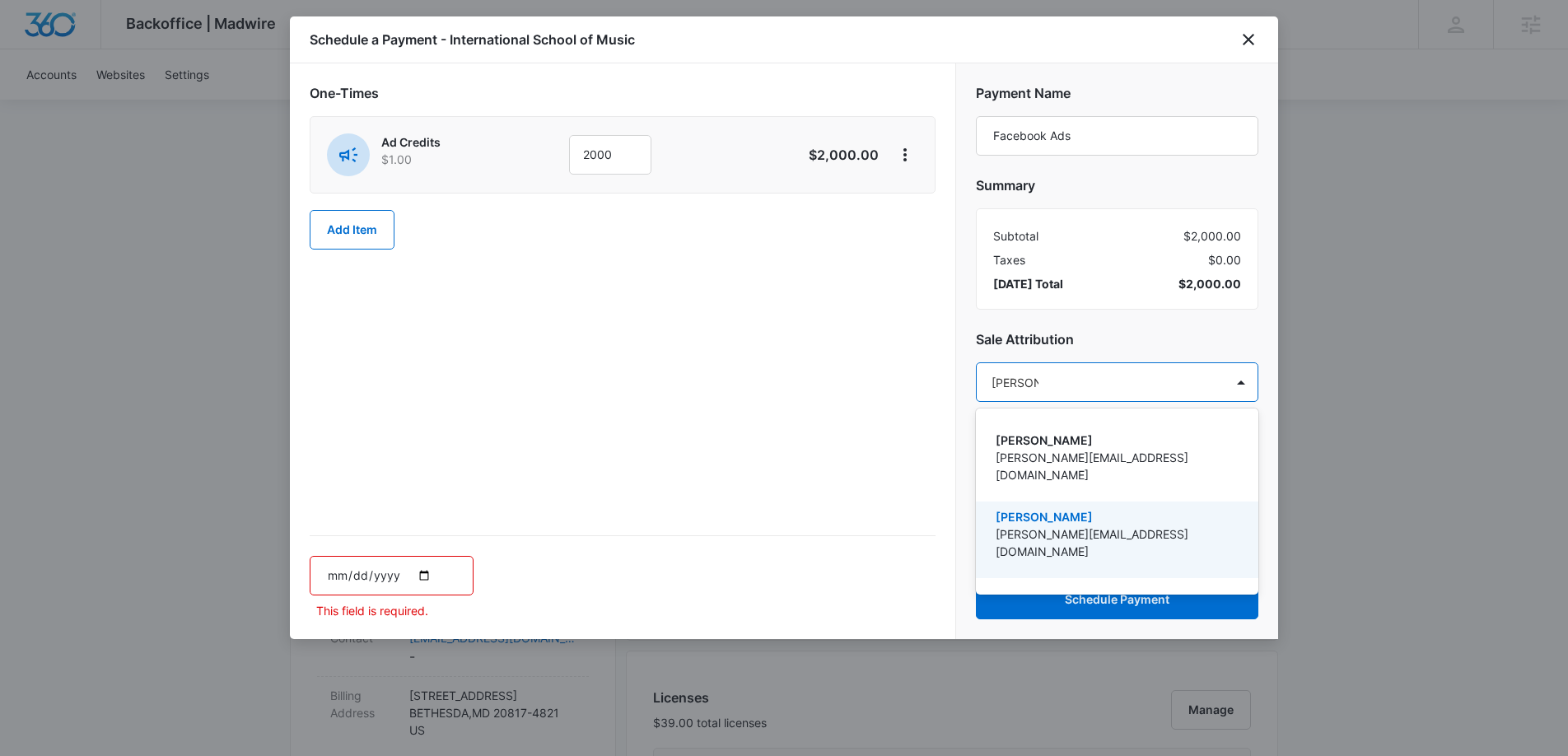
click at [1042, 526] on p "[PERSON_NAME][EMAIL_ADDRESS][DOMAIN_NAME]" at bounding box center [1115, 542] width 240 height 34
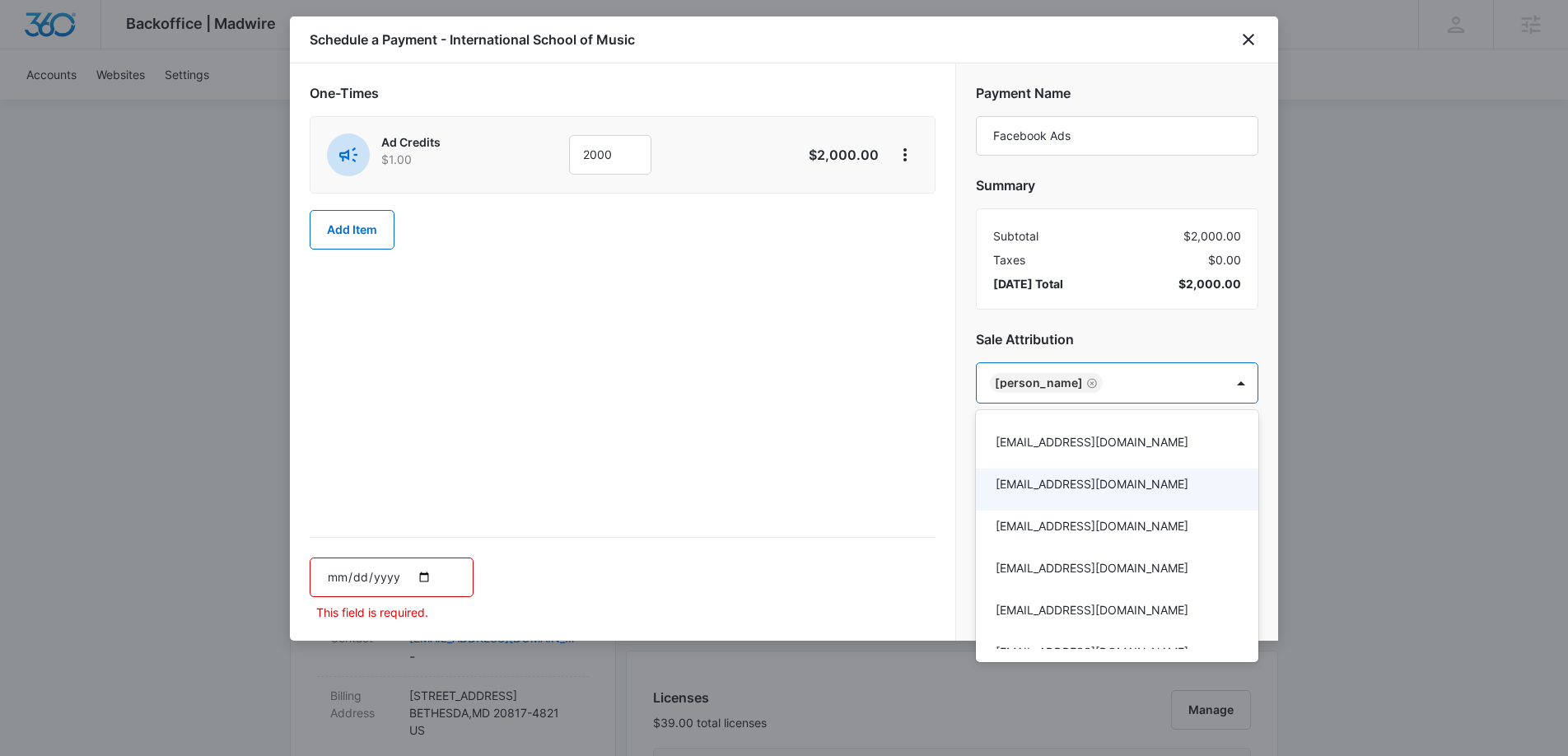
click at [423, 575] on div at bounding box center [784, 378] width 1568 height 756
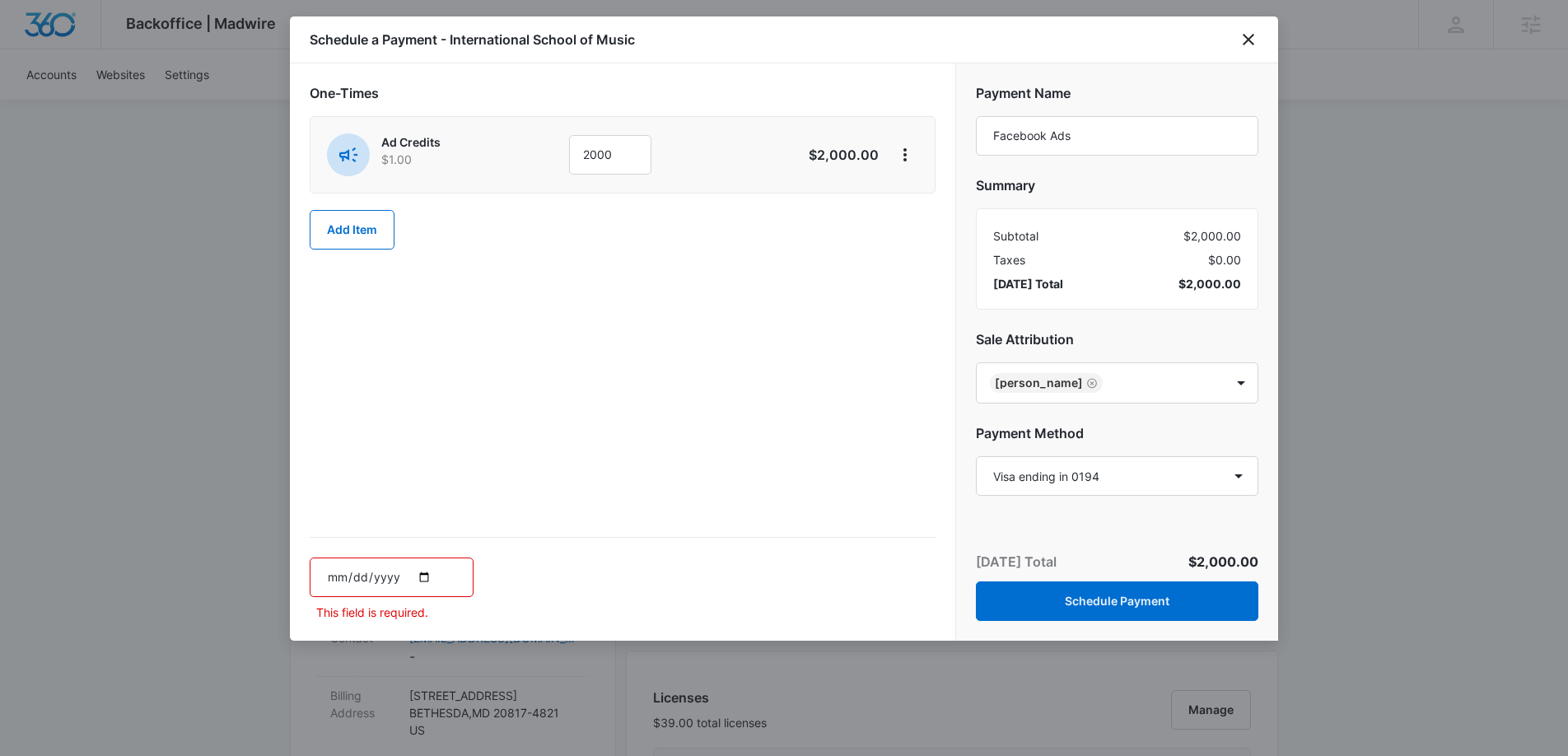
click at [423, 575] on input "date" at bounding box center [391, 576] width 164 height 39
type input "2025-09-16"
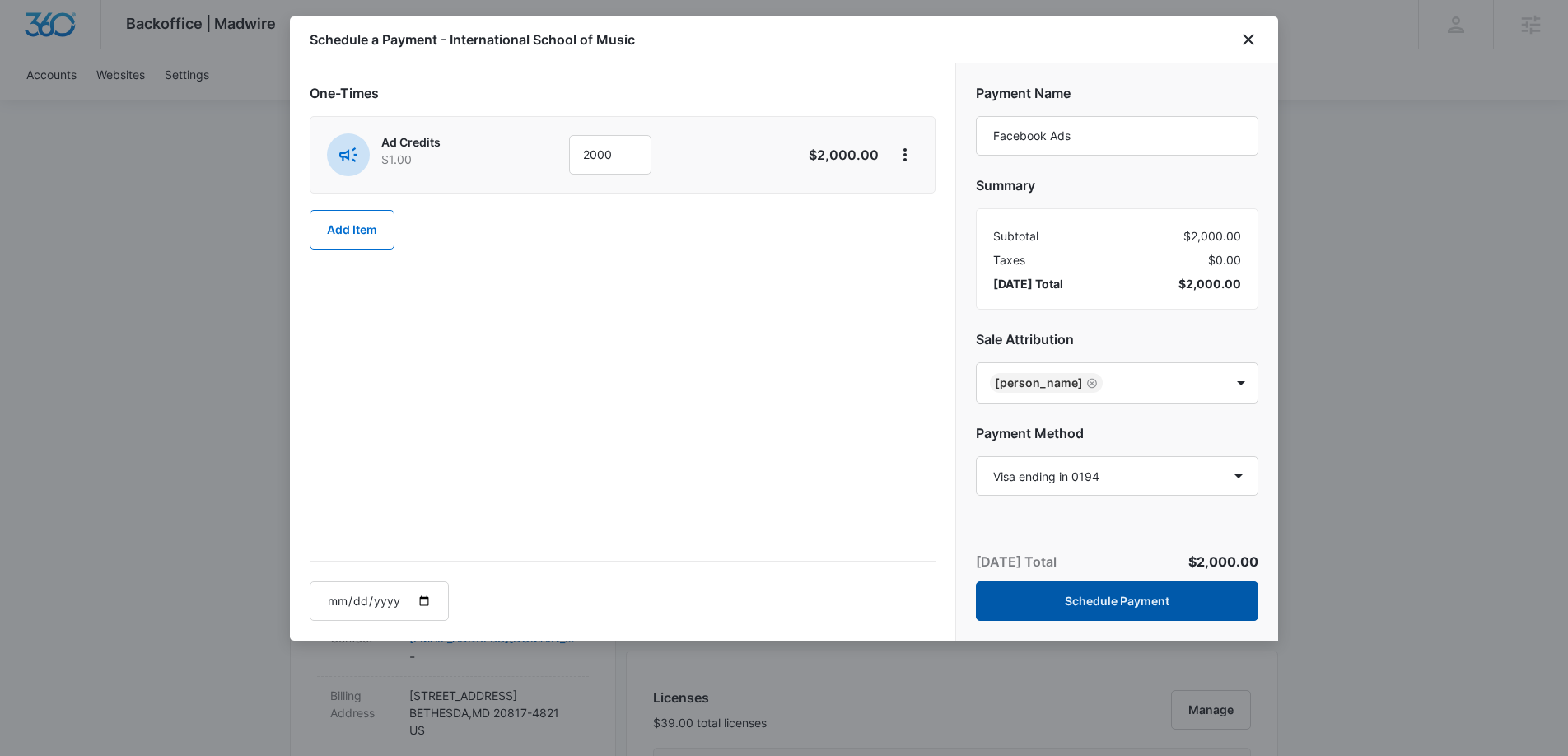
click at [1077, 607] on button "Schedule Payment" at bounding box center [1117, 601] width 282 height 39
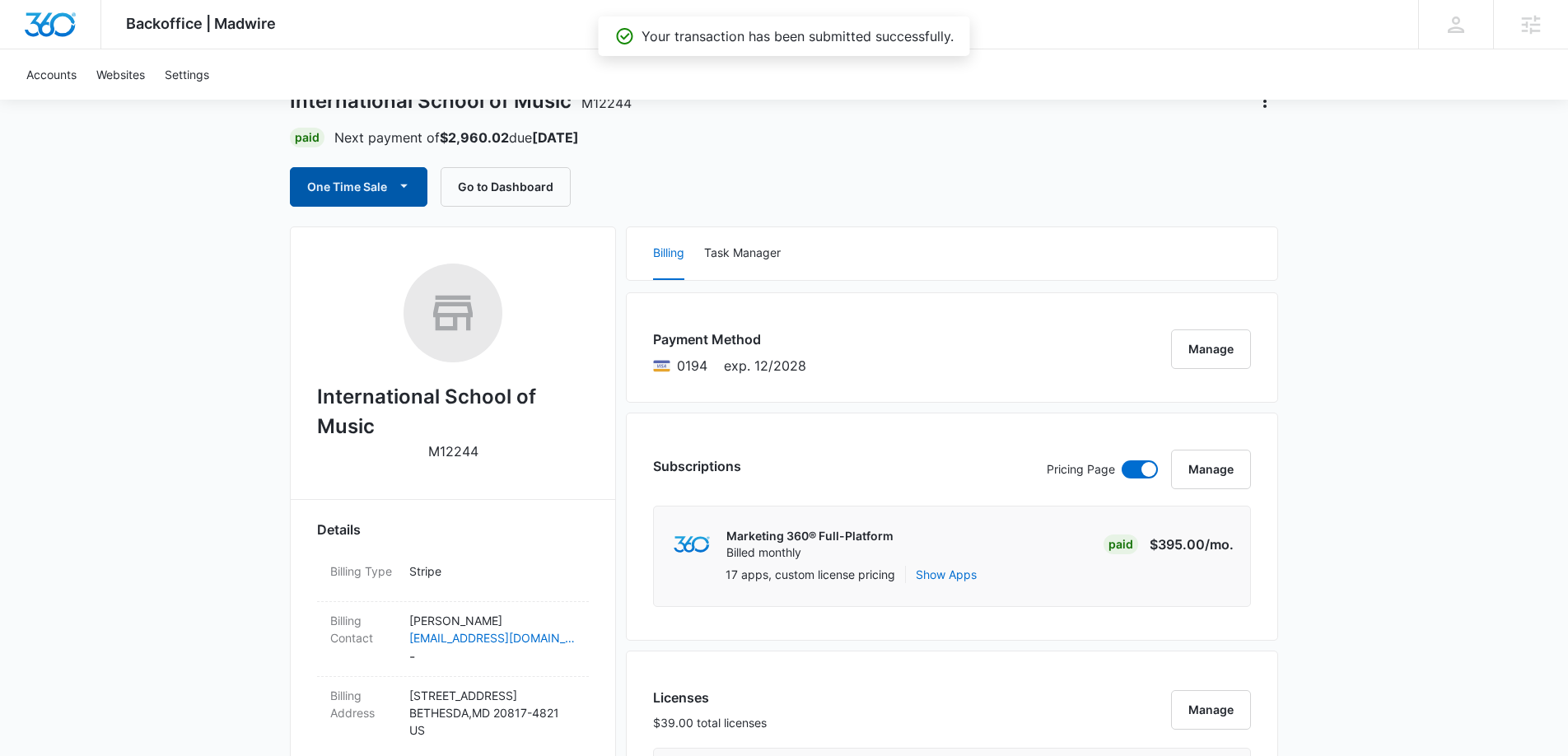
click at [341, 195] on button "One Time Sale" at bounding box center [358, 187] width 138 height 39
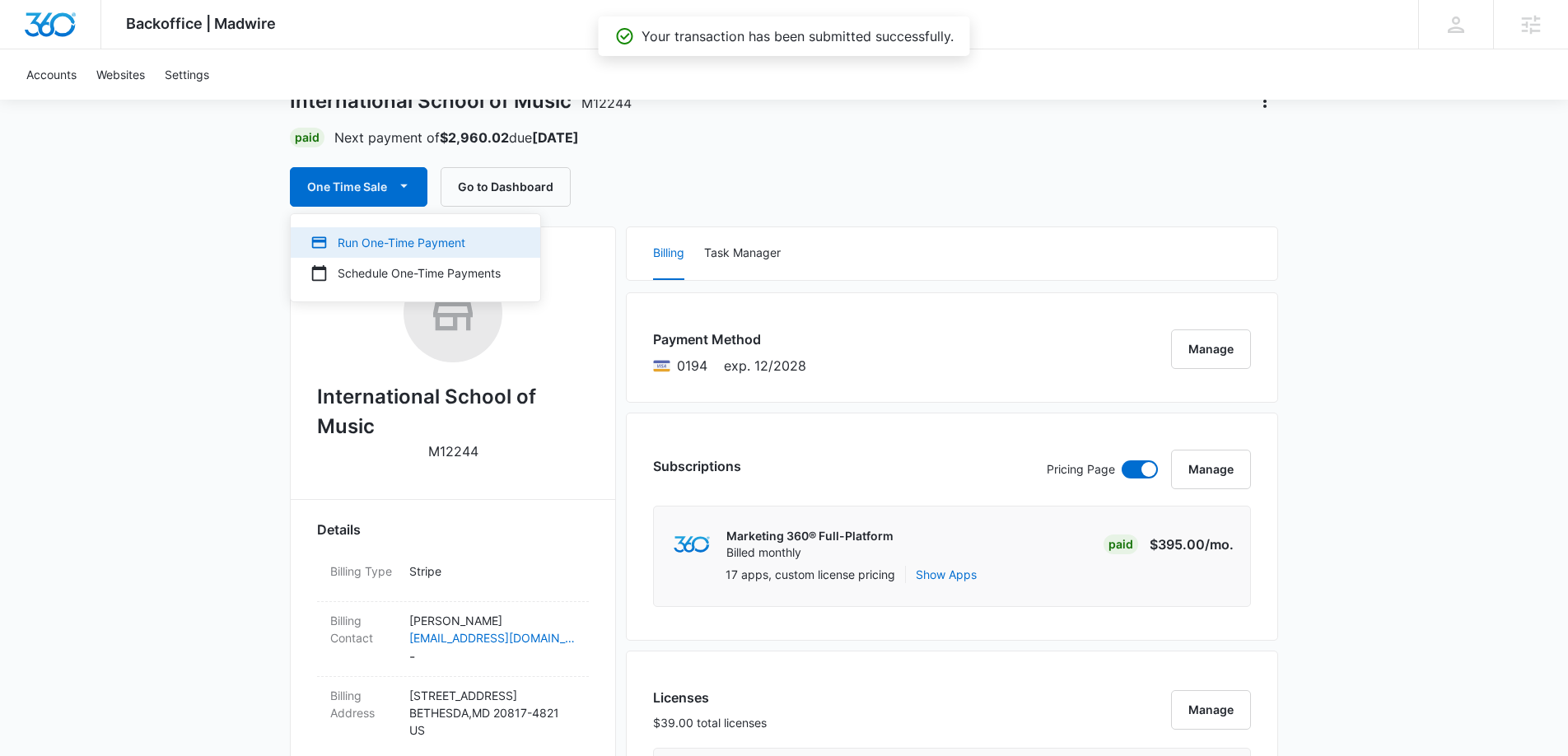
click at [352, 251] on div "Run One-Time Payment" at bounding box center [405, 243] width 190 height 18
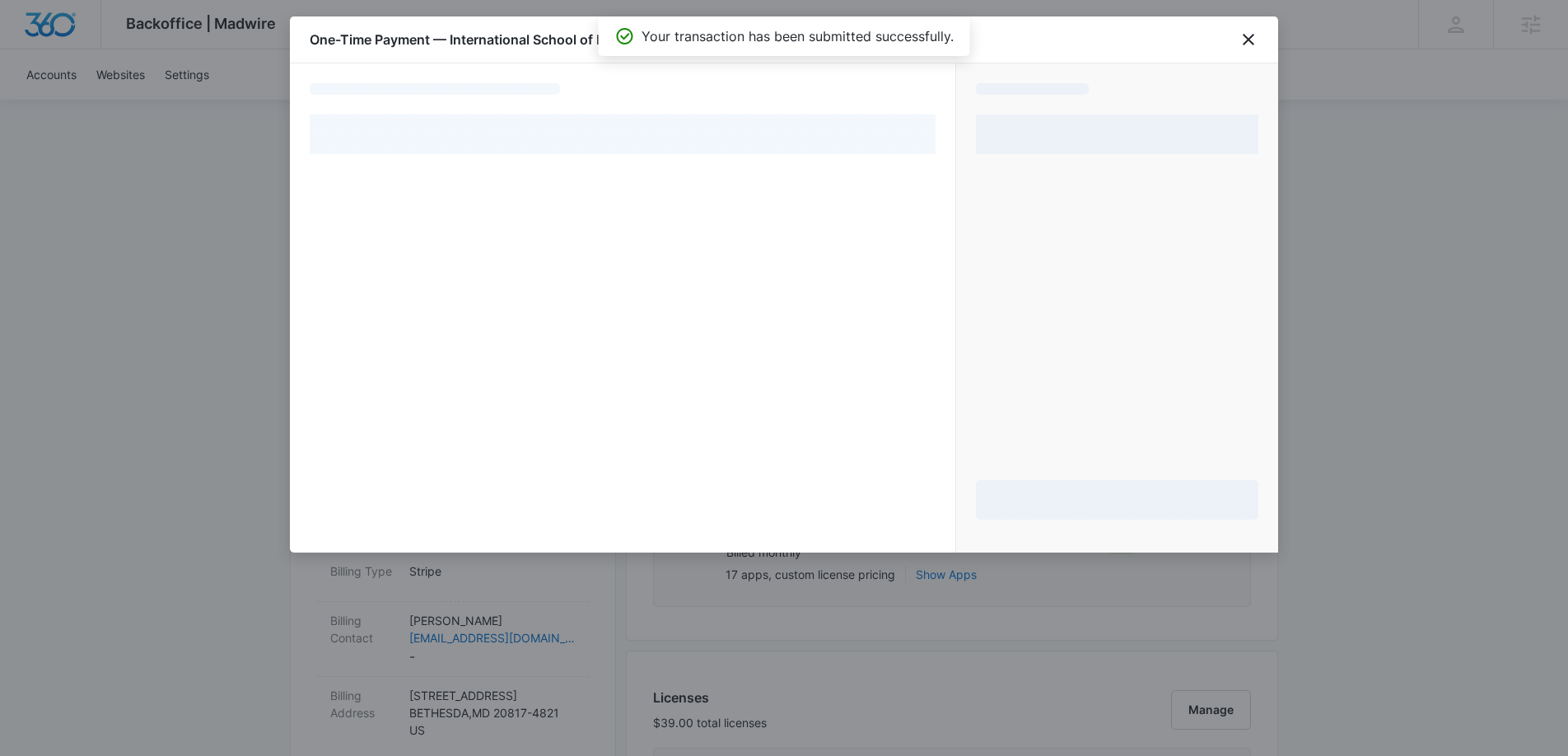
select select "pm_1ONkGBA4n8RTgNjUZOb09EKL"
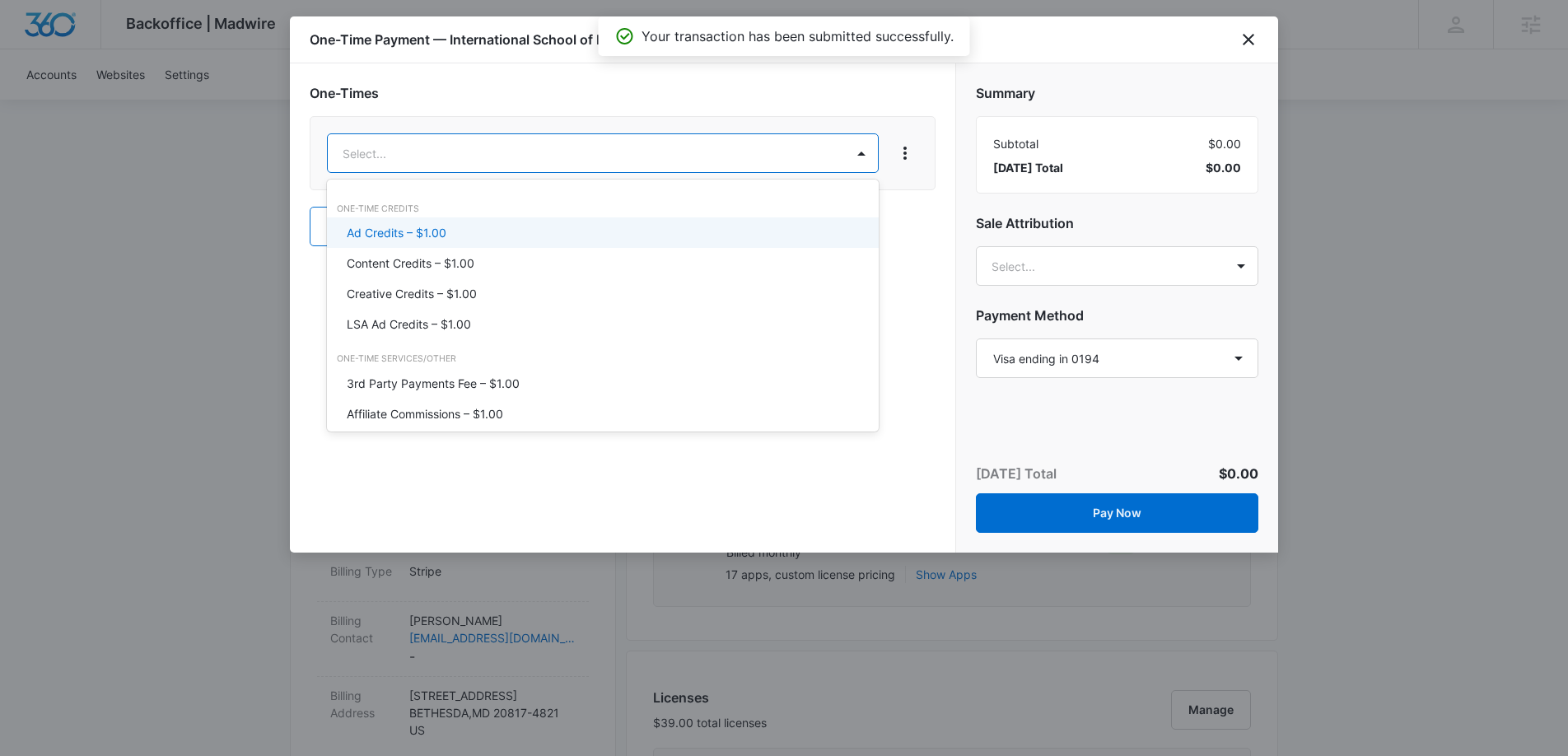
click at [484, 223] on div "Ad Credits – $1.00" at bounding box center [603, 232] width 552 height 31
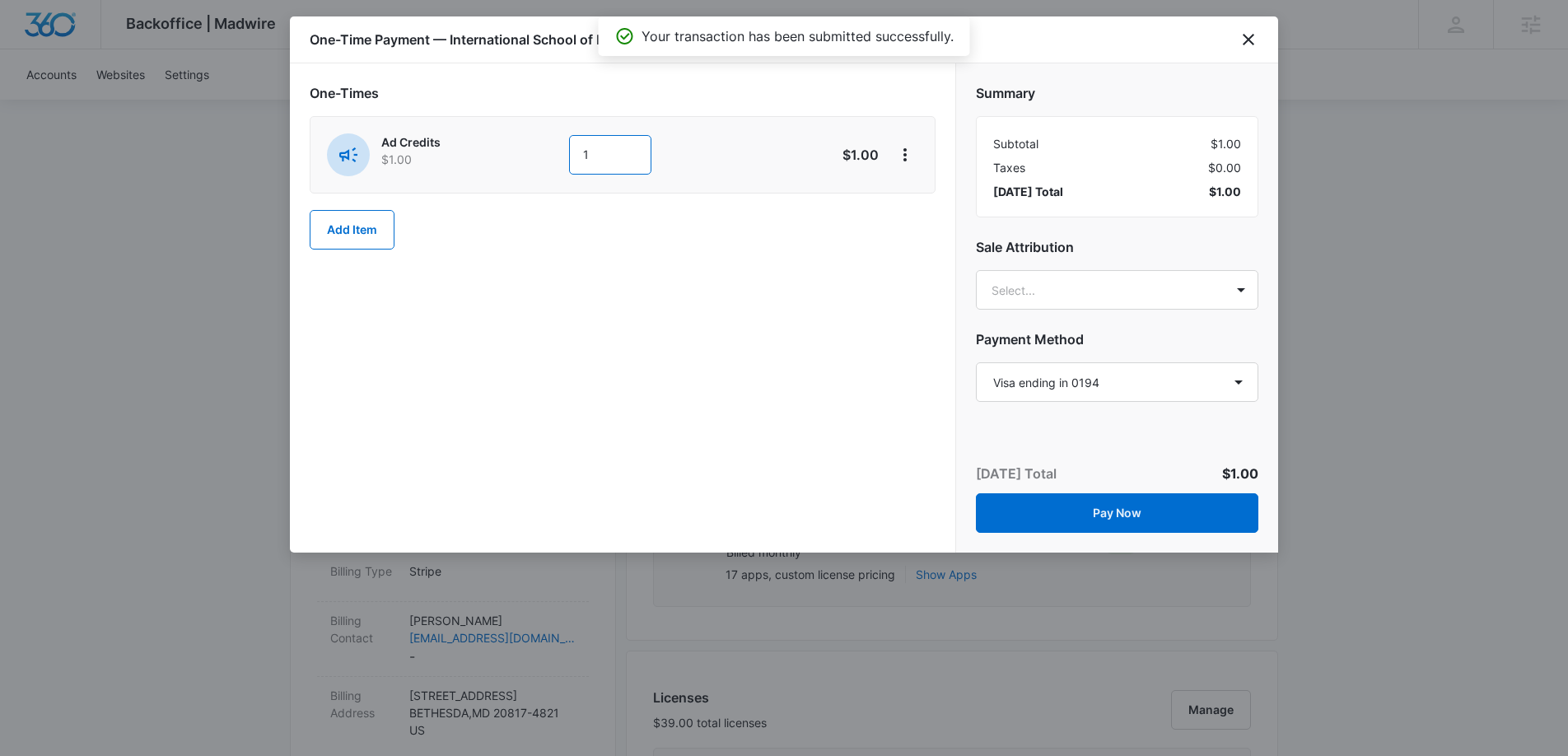
click at [618, 148] on input "1" at bounding box center [611, 154] width 82 height 39
type input "1500"
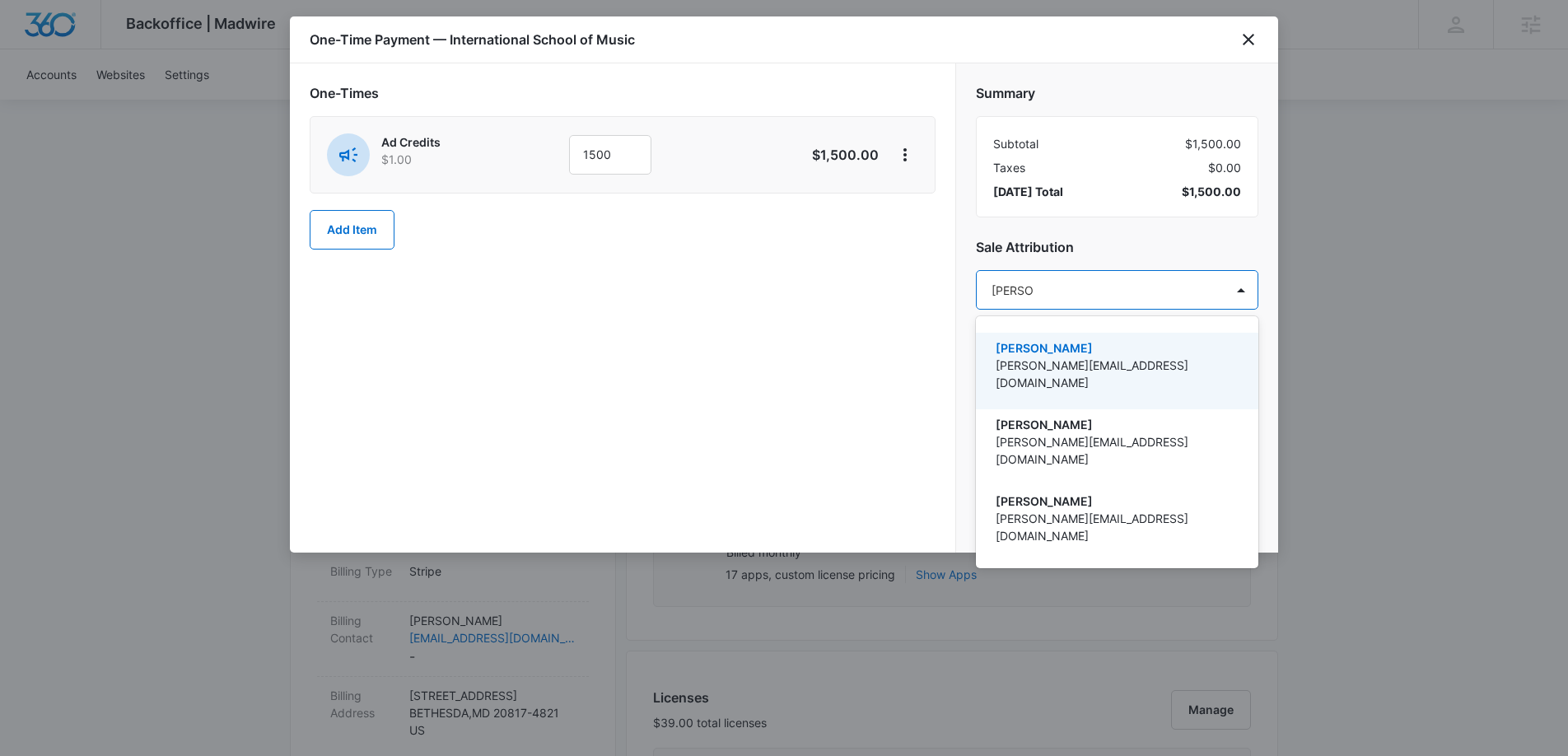
type input "Kaitlyn T"
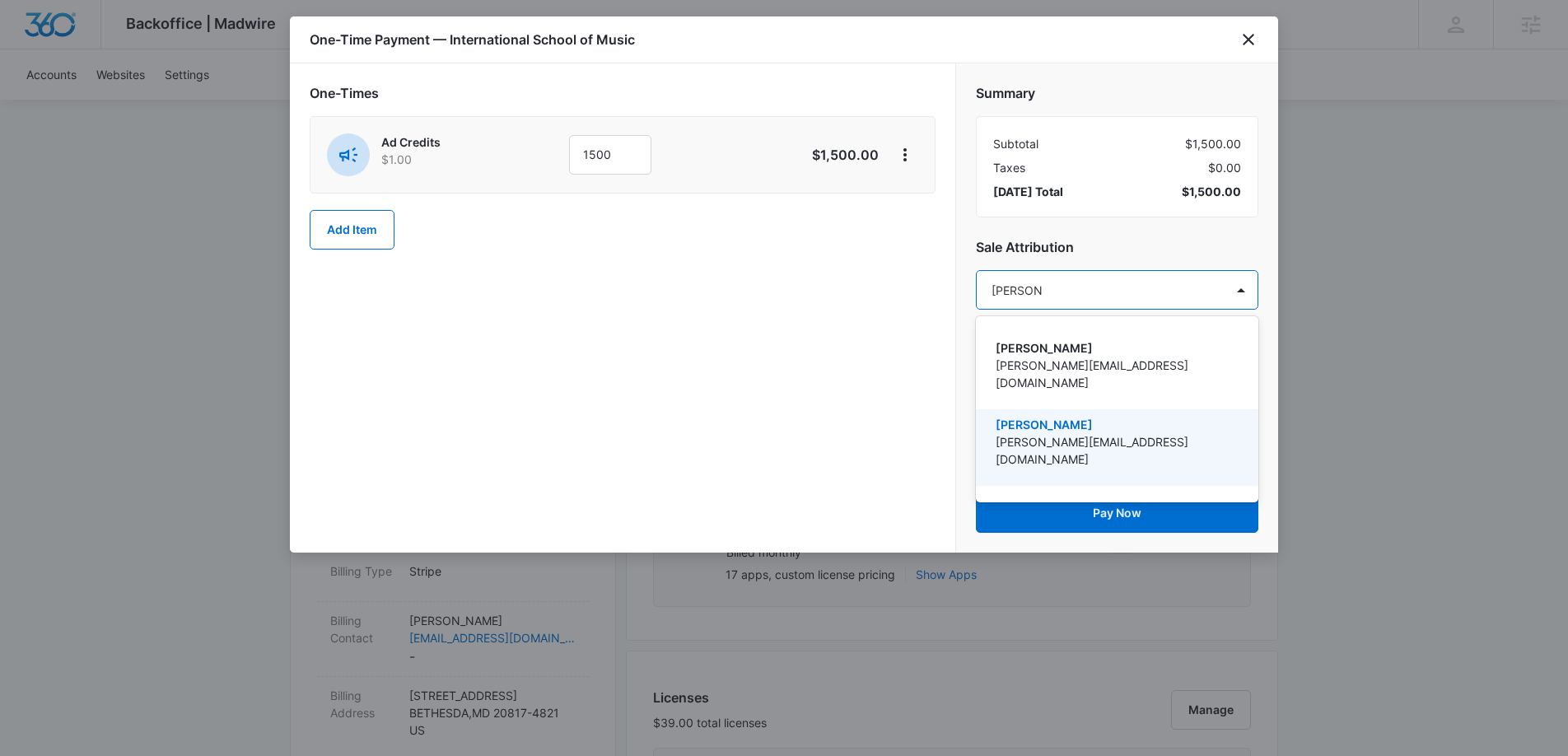
click at [1041, 438] on div "Kaitlyn Thiem Kaitlyn.Thiem@madwire.com" at bounding box center [1115, 448] width 240 height 63
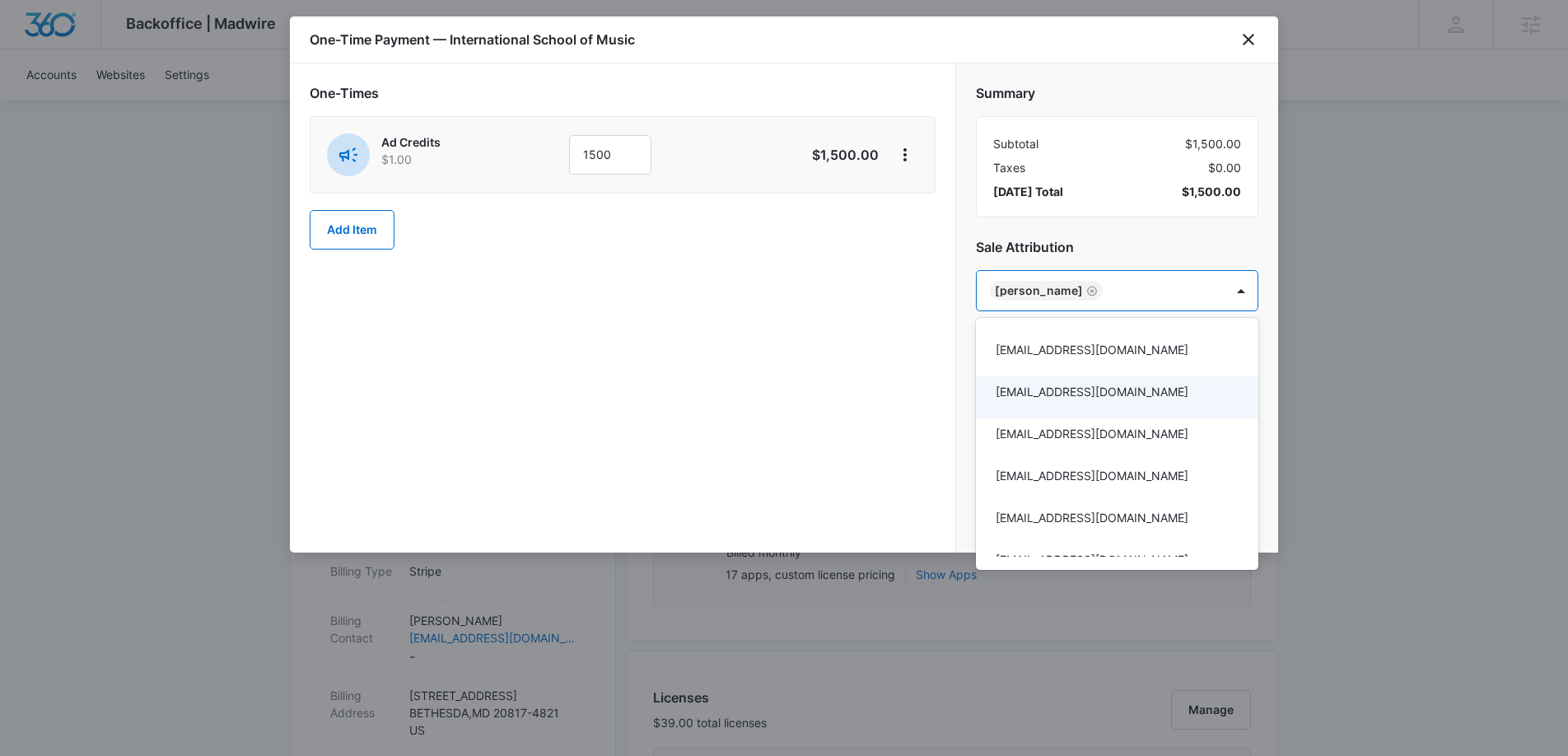
click at [888, 388] on div at bounding box center [784, 378] width 1568 height 756
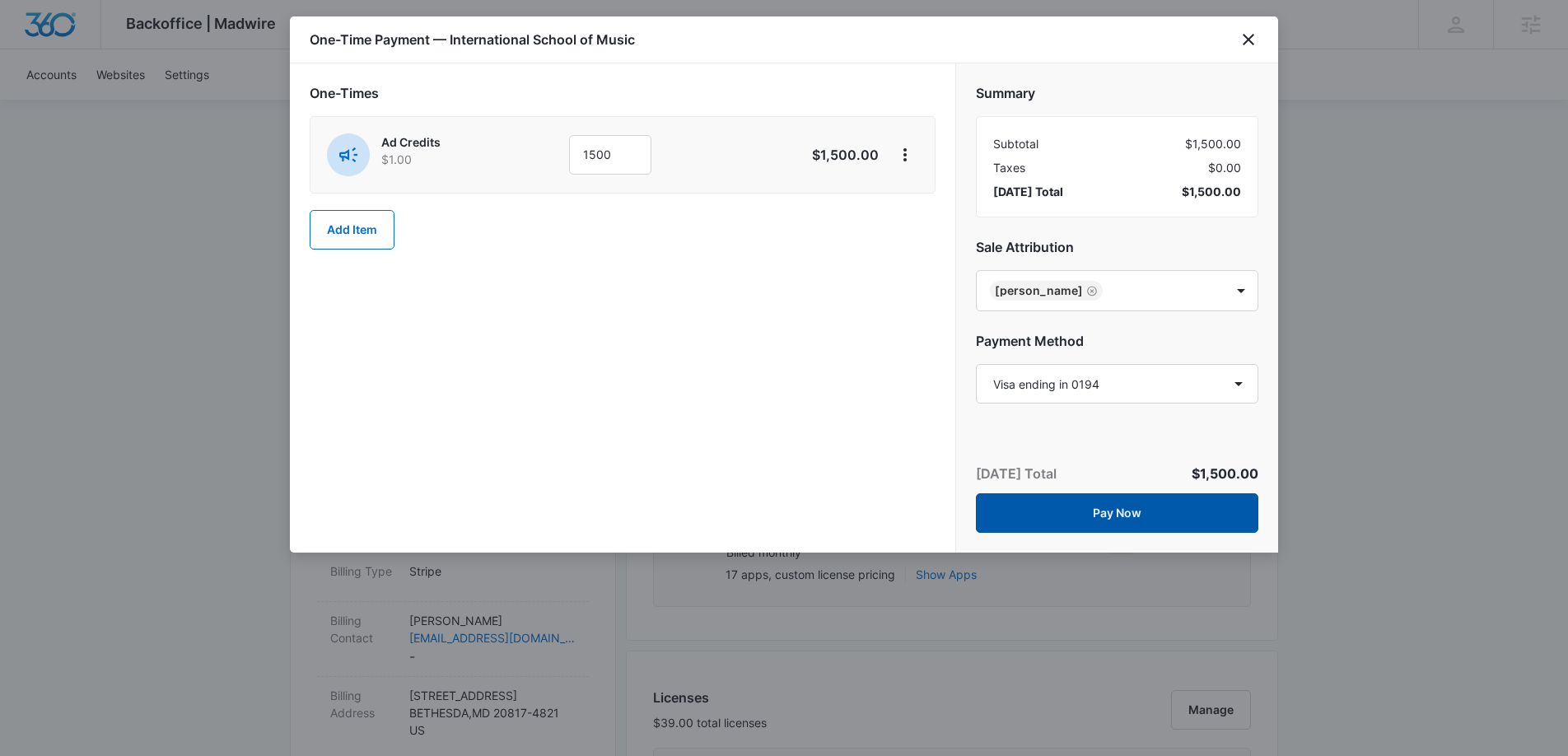
click at [1055, 512] on button "Pay Now" at bounding box center [1117, 512] width 282 height 39
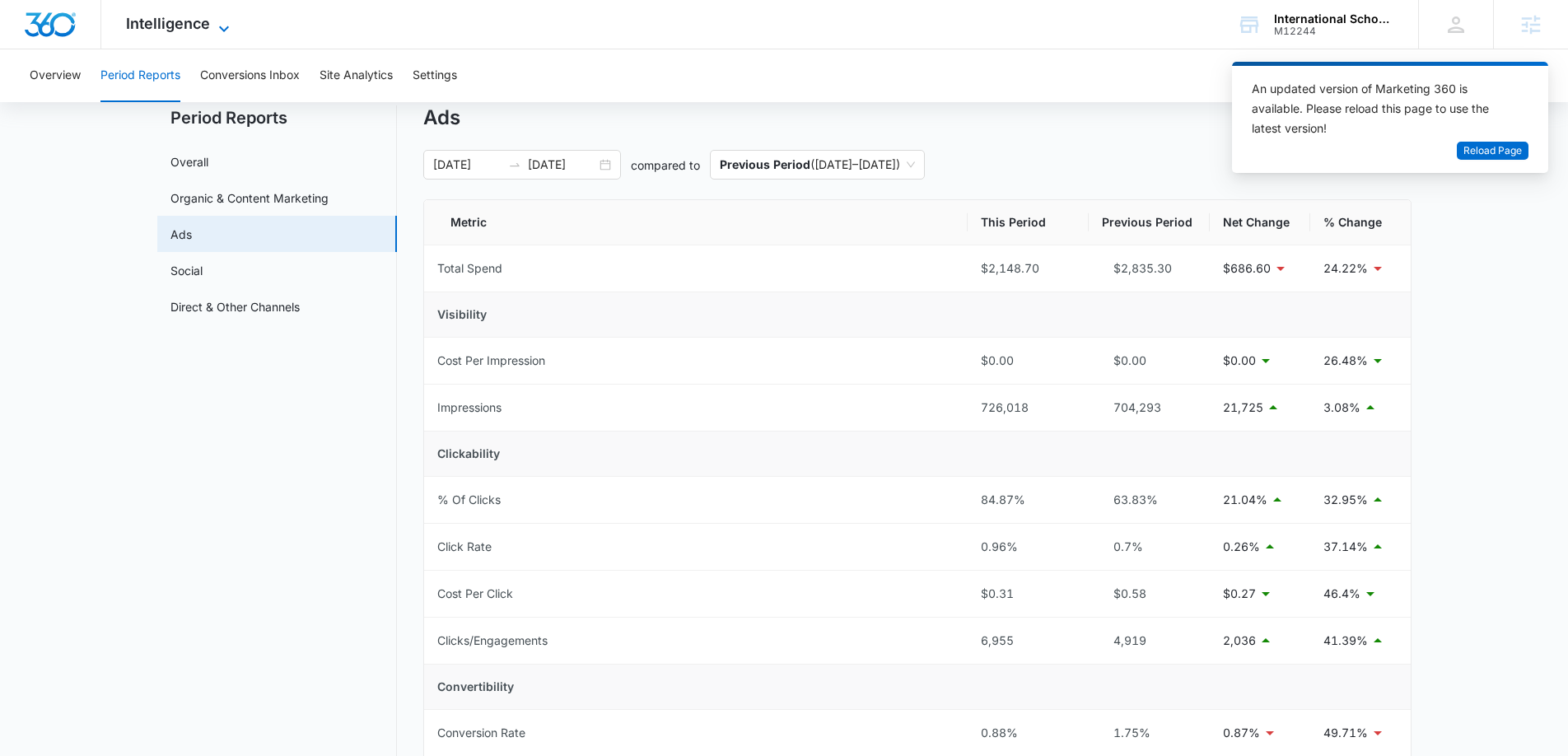
click at [208, 25] on span "Intelligence" at bounding box center [168, 24] width 84 height 18
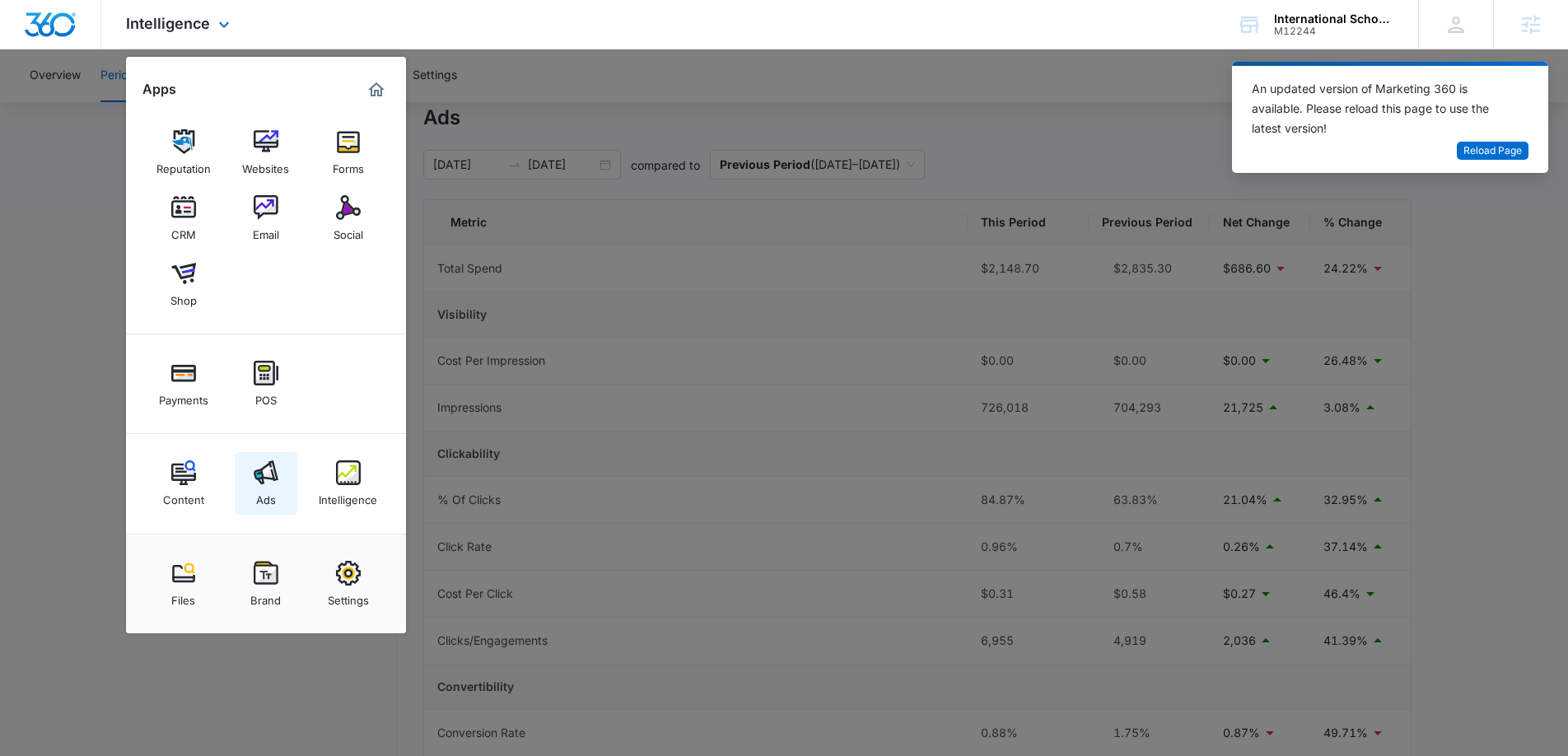
click at [268, 489] on div "Ads" at bounding box center [265, 496] width 20 height 21
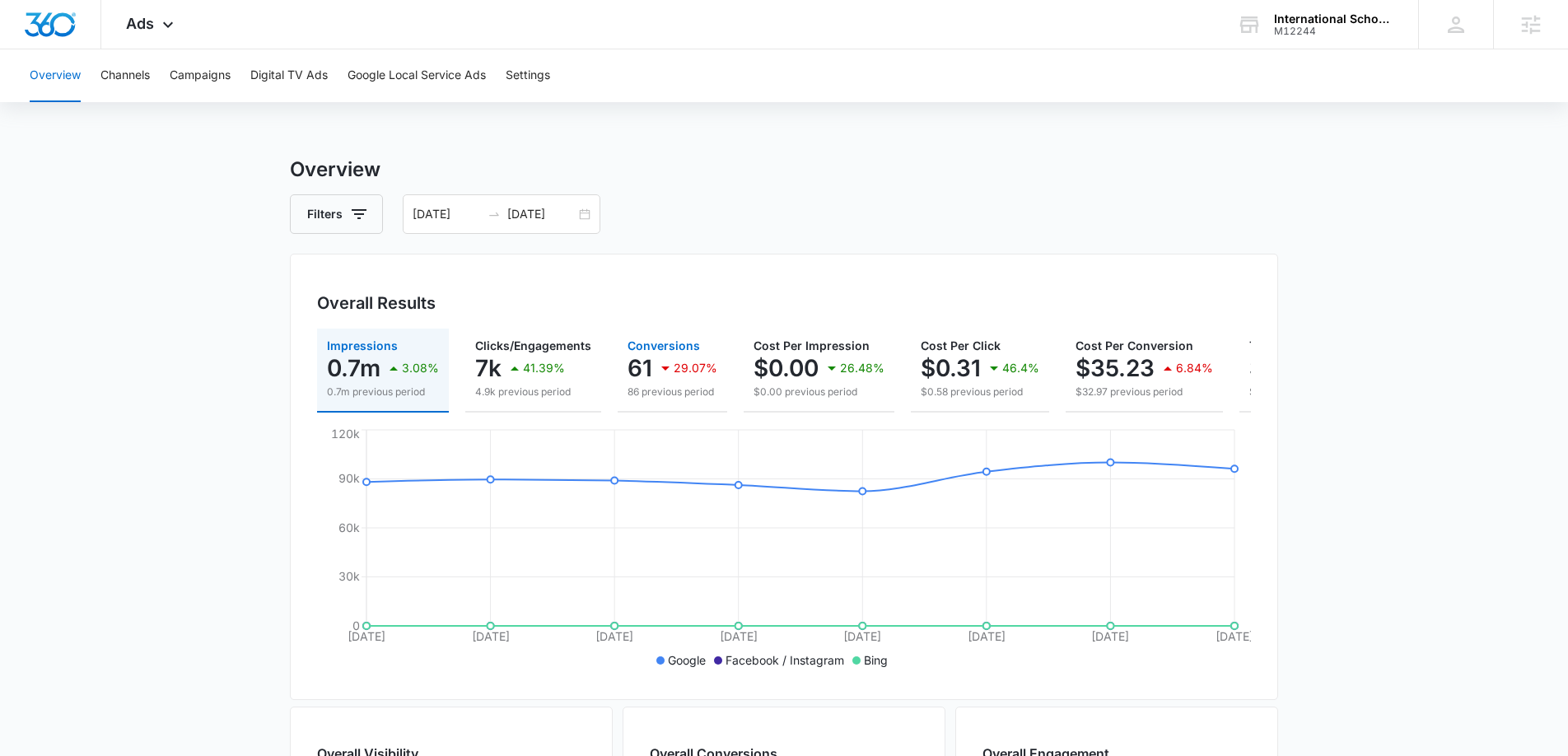
click at [698, 378] on div "29.07%" at bounding box center [686, 368] width 62 height 33
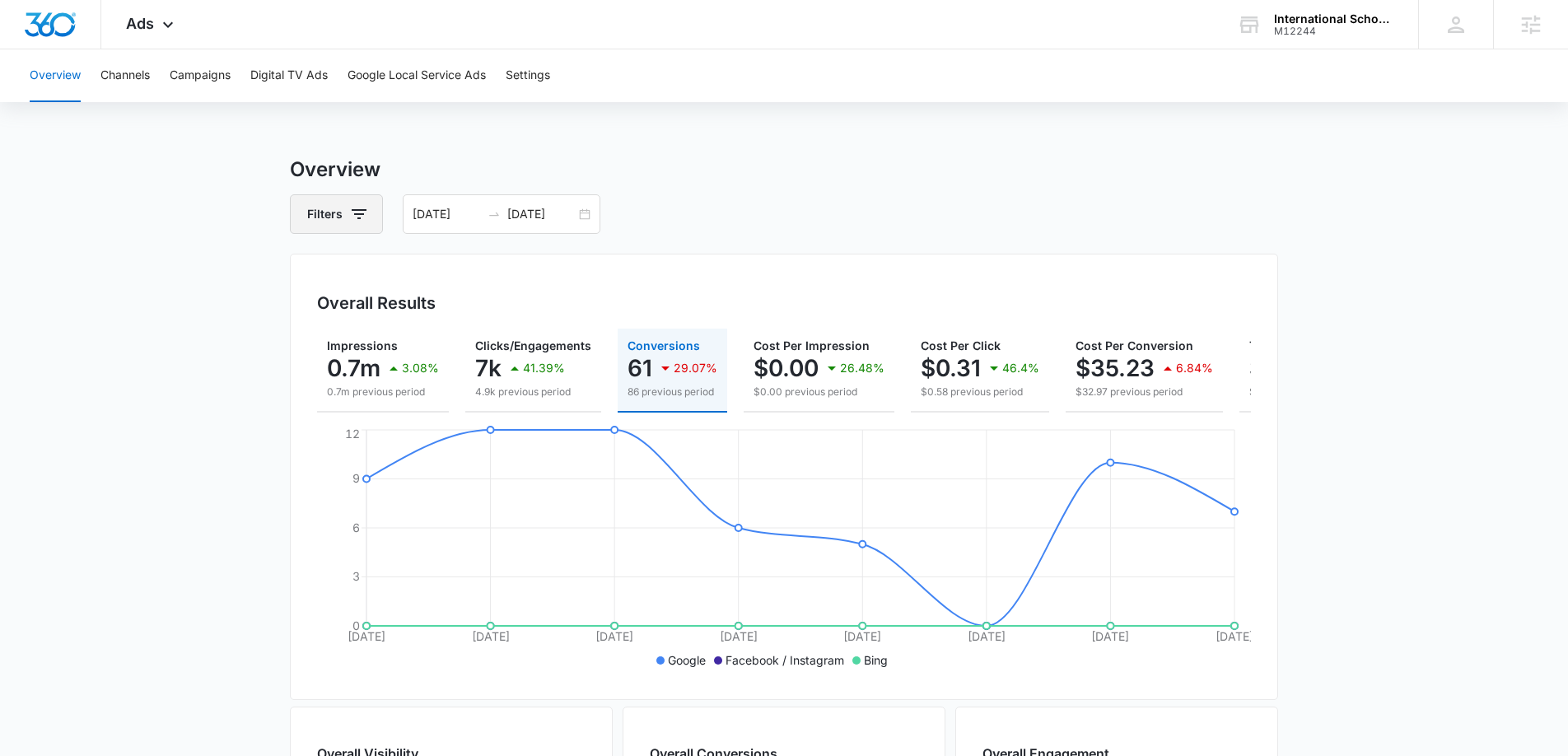
click at [358, 219] on icon "button" at bounding box center [359, 214] width 20 height 20
click at [357, 276] on div "Channel" at bounding box center [405, 274] width 189 height 26
click at [486, 273] on icon "Show Channel filters" at bounding box center [487, 273] width 4 height 8
click at [243, 324] on main "Overview Filters Channel Channel Google Facebook / Instagram Bing Type Clear Al…" at bounding box center [784, 746] width 1568 height 1183
click at [146, 19] on span "Ads" at bounding box center [140, 24] width 28 height 18
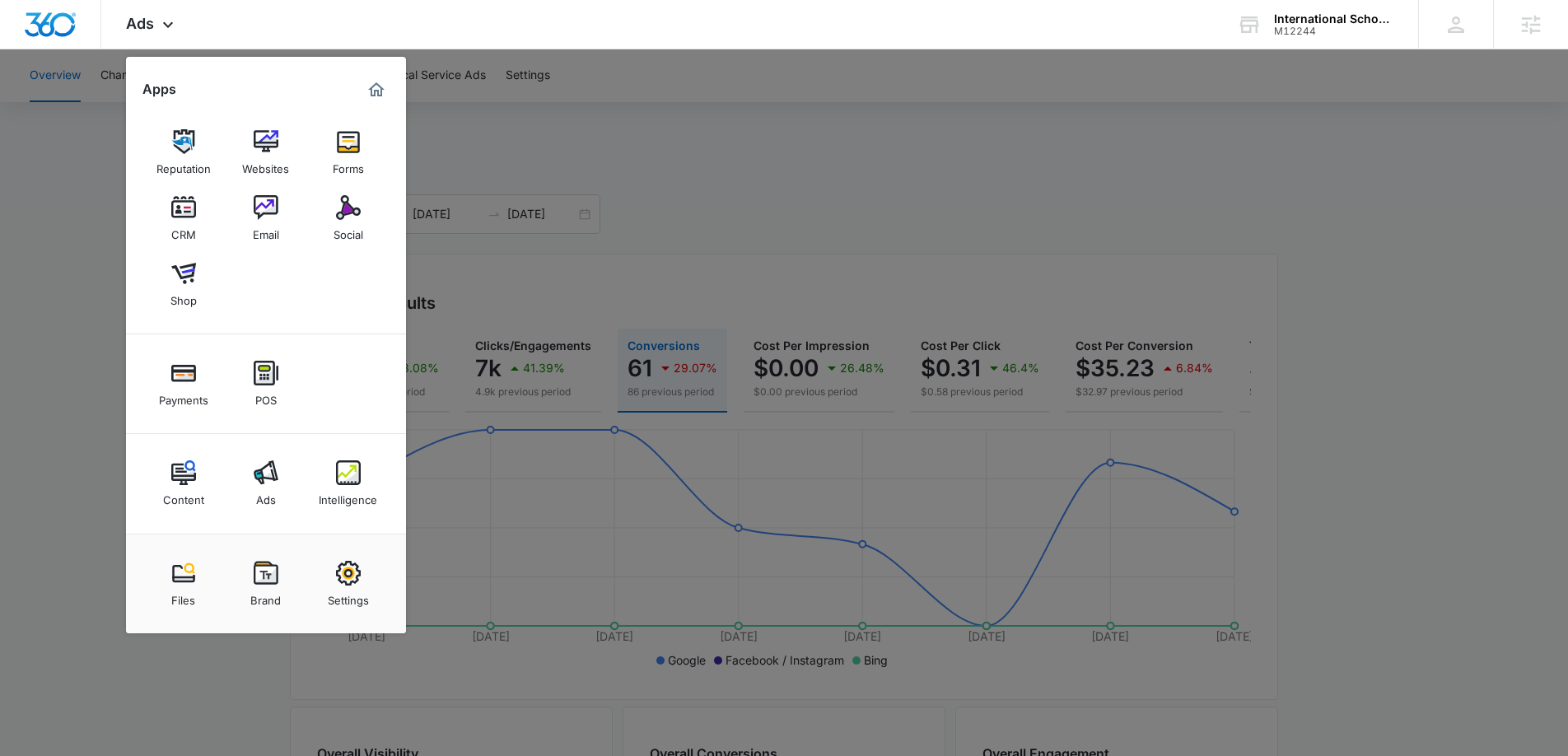
click at [101, 445] on div at bounding box center [784, 378] width 1568 height 756
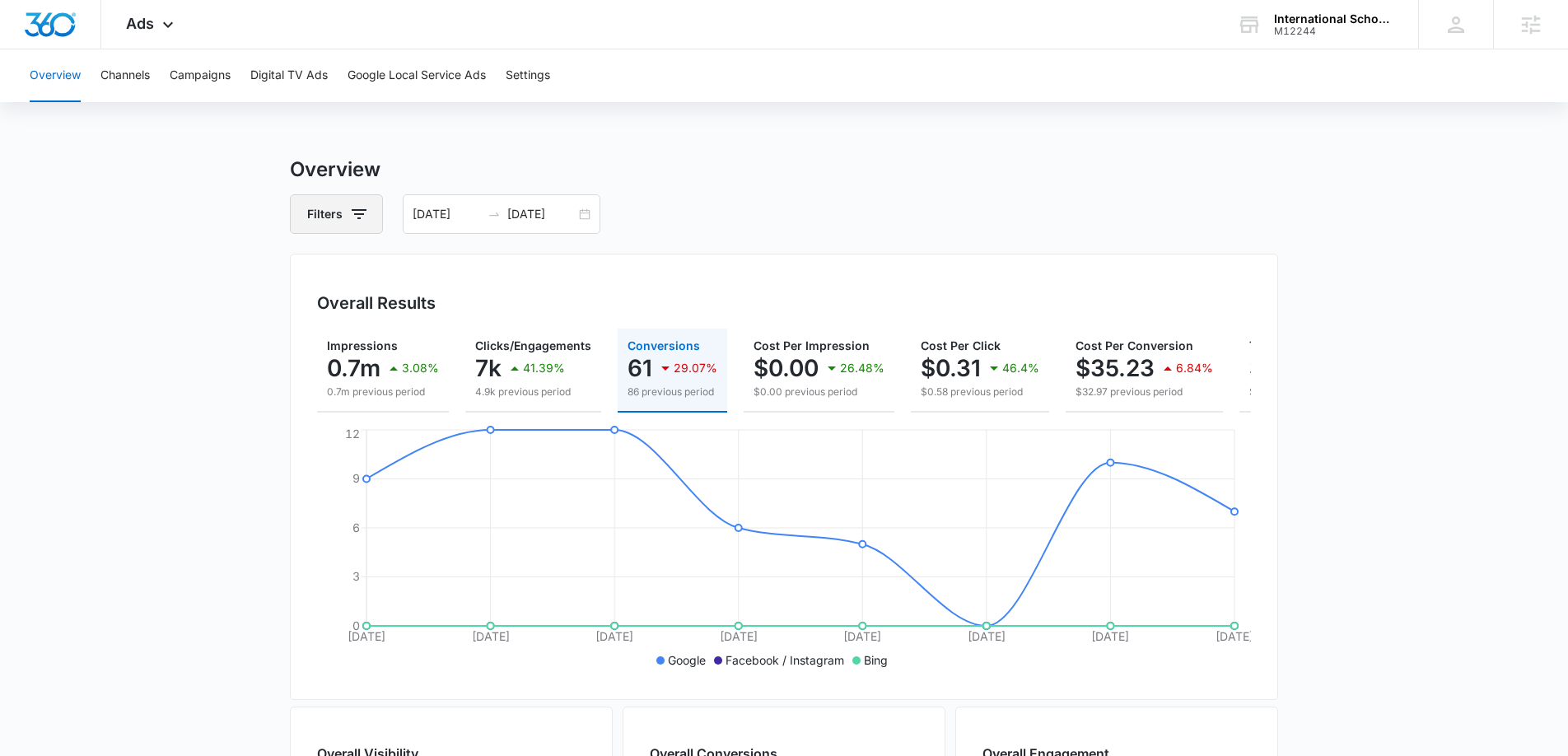
click at [374, 227] on button "Filters" at bounding box center [336, 214] width 93 height 39
click at [151, 407] on main "Overview Filters Channel Type Clear All 08/27/2025 09/03/2025 Overall Results I…" at bounding box center [784, 746] width 1568 height 1183
click at [327, 214] on button "Filters" at bounding box center [336, 214] width 93 height 39
click at [352, 278] on p "Channel" at bounding box center [332, 275] width 44 height 18
click at [484, 270] on icon "Show Channel filters" at bounding box center [486, 274] width 20 height 20
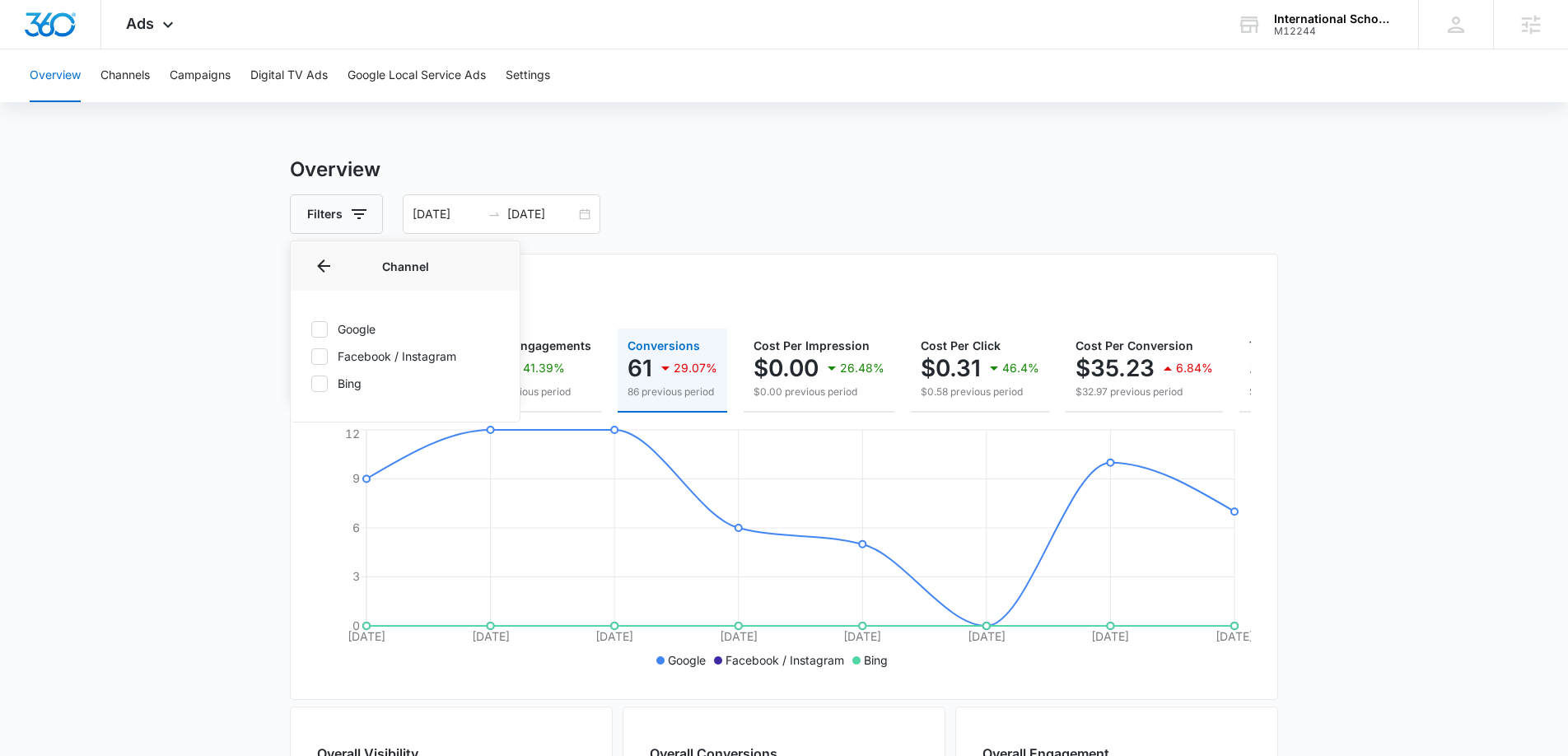
click at [312, 360] on icon at bounding box center [319, 357] width 15 height 15
click at [311, 357] on input "Facebook / Instagram" at bounding box center [310, 356] width 1 height 1
checkbox input "true"
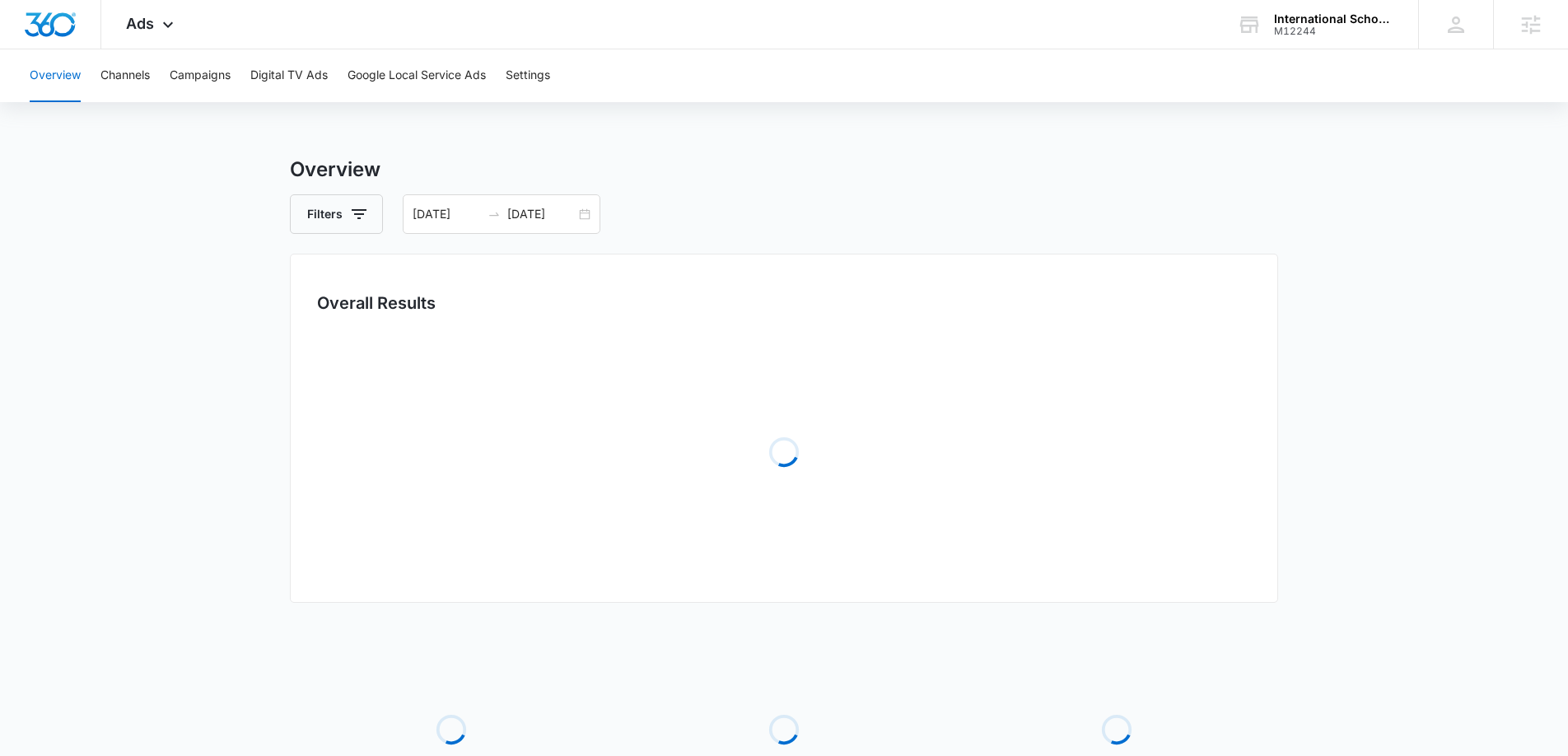
click at [195, 363] on main "Overview Filters 08/27/2025 09/03/2025 Overall Results Loading Loading Loading …" at bounding box center [784, 533] width 1568 height 758
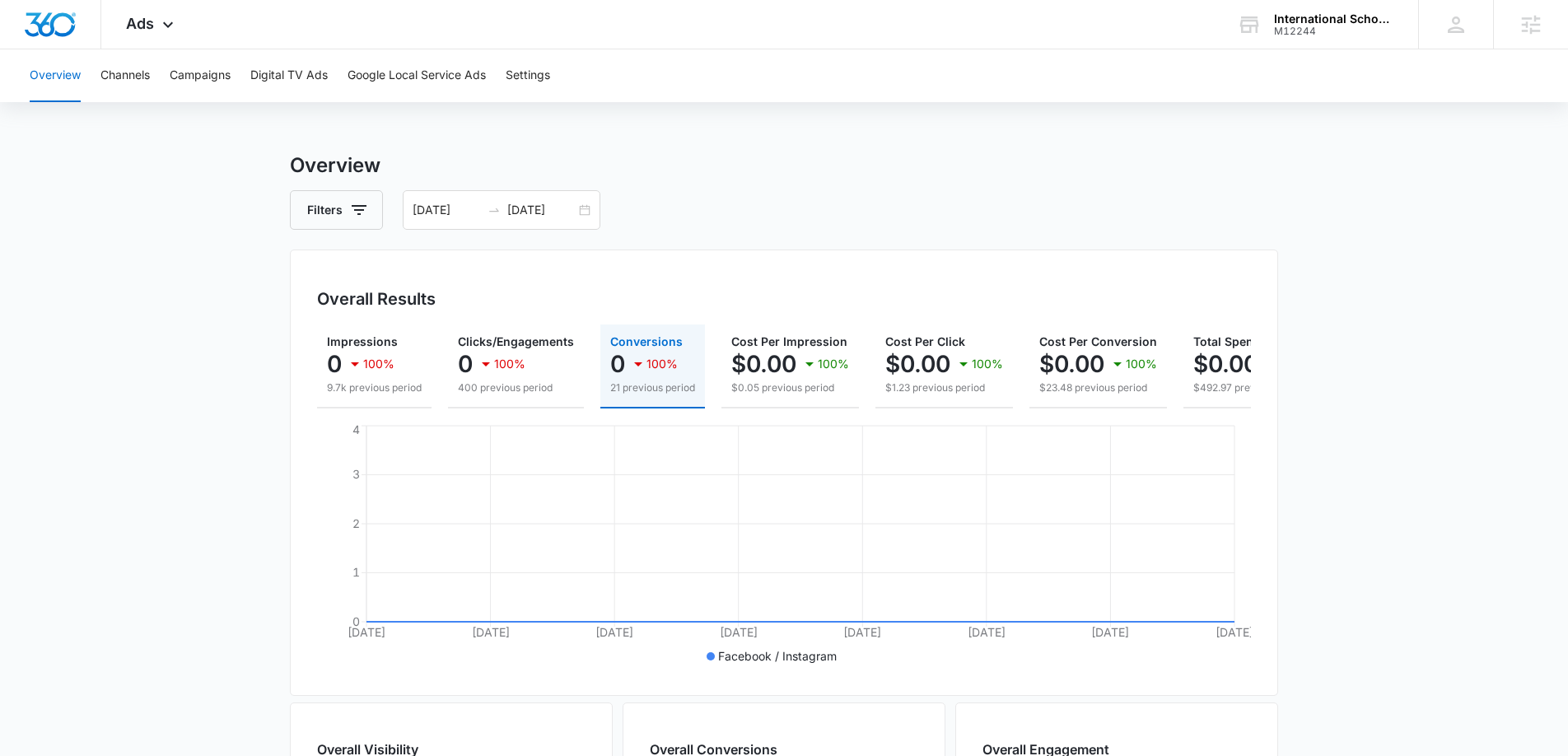
scroll to position [4, 0]
click at [586, 209] on div "08/27/2025 09/03/2025" at bounding box center [502, 210] width 198 height 39
click at [88, 399] on main "Overview Filters 08/27/2025 09/03/2025 Overall Results Impressions 0 100% 9.7k …" at bounding box center [784, 722] width 1568 height 1141
click at [249, 227] on main "Overview Filters 08/27/2025 09/03/2025 Overall Results Impressions 0 100% 9.7k …" at bounding box center [784, 722] width 1568 height 1141
click at [583, 209] on div "08/27/2025 09/03/2025" at bounding box center [502, 210] width 198 height 39
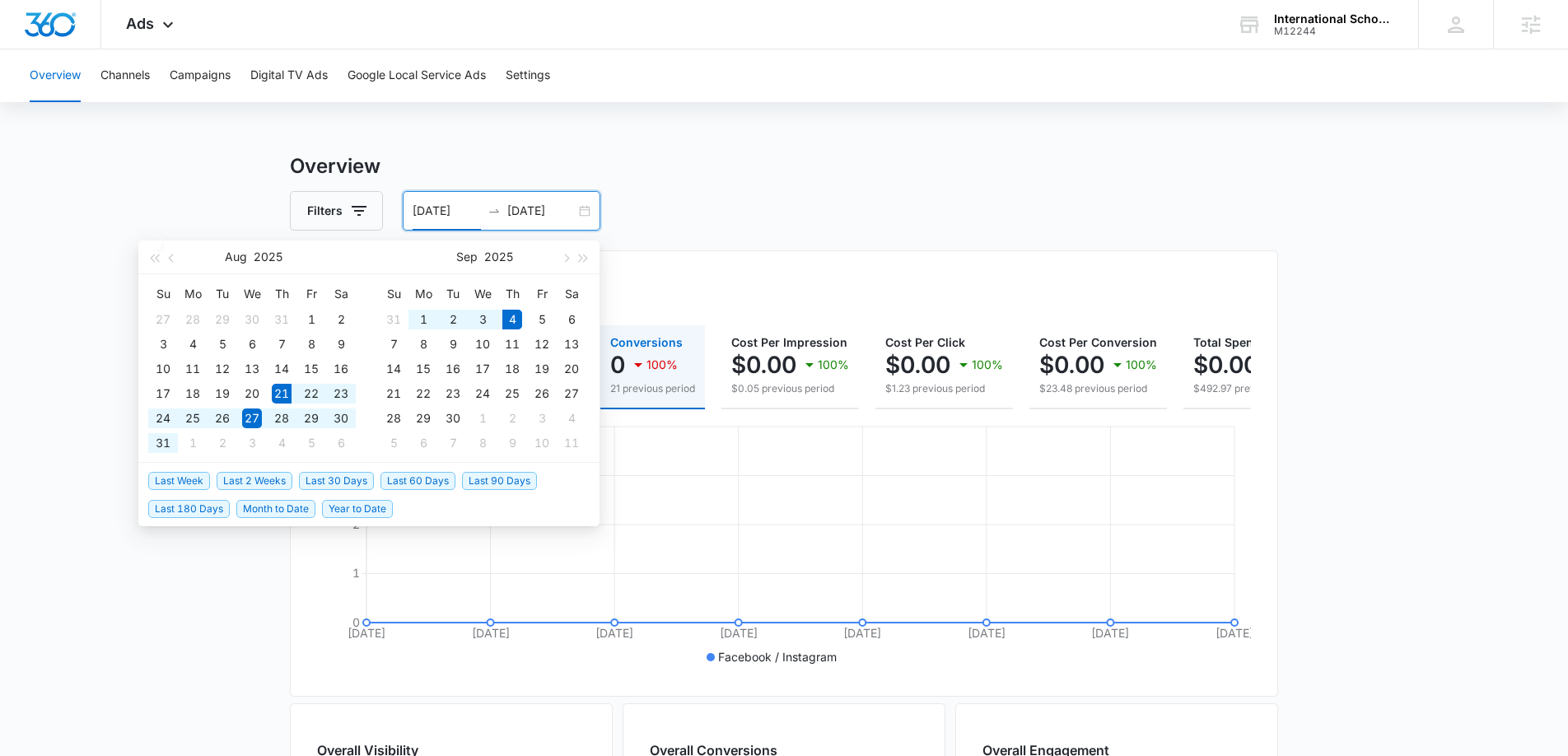
click at [227, 488] on span "Last 2 Weeks" at bounding box center [254, 481] width 75 height 18
type input "08/21/2025"
type input "09/04/2025"
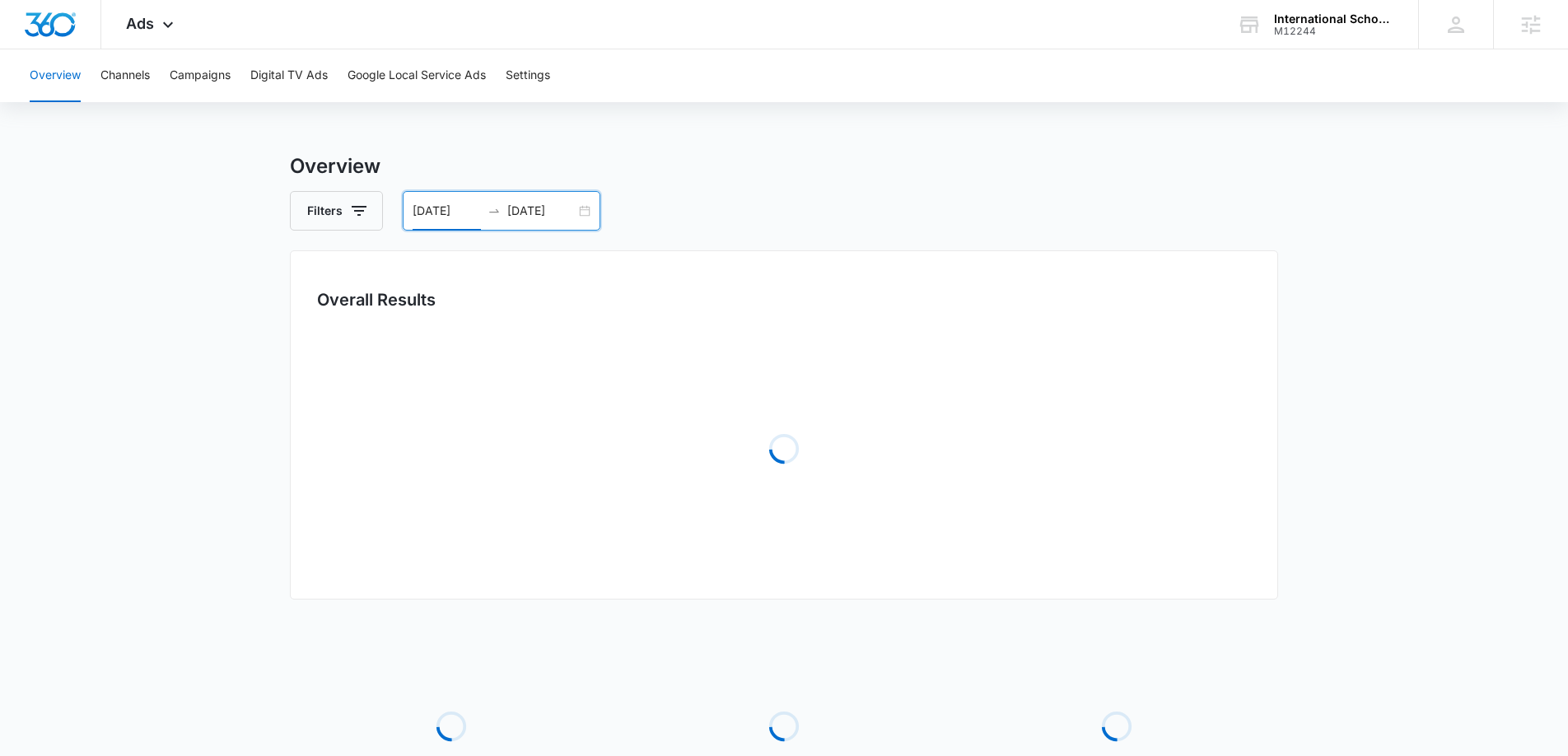
click at [92, 566] on main "Overview Filters 08/21/2025 09/04/2025 Overall Results Loading Loading Loading …" at bounding box center [784, 530] width 1568 height 758
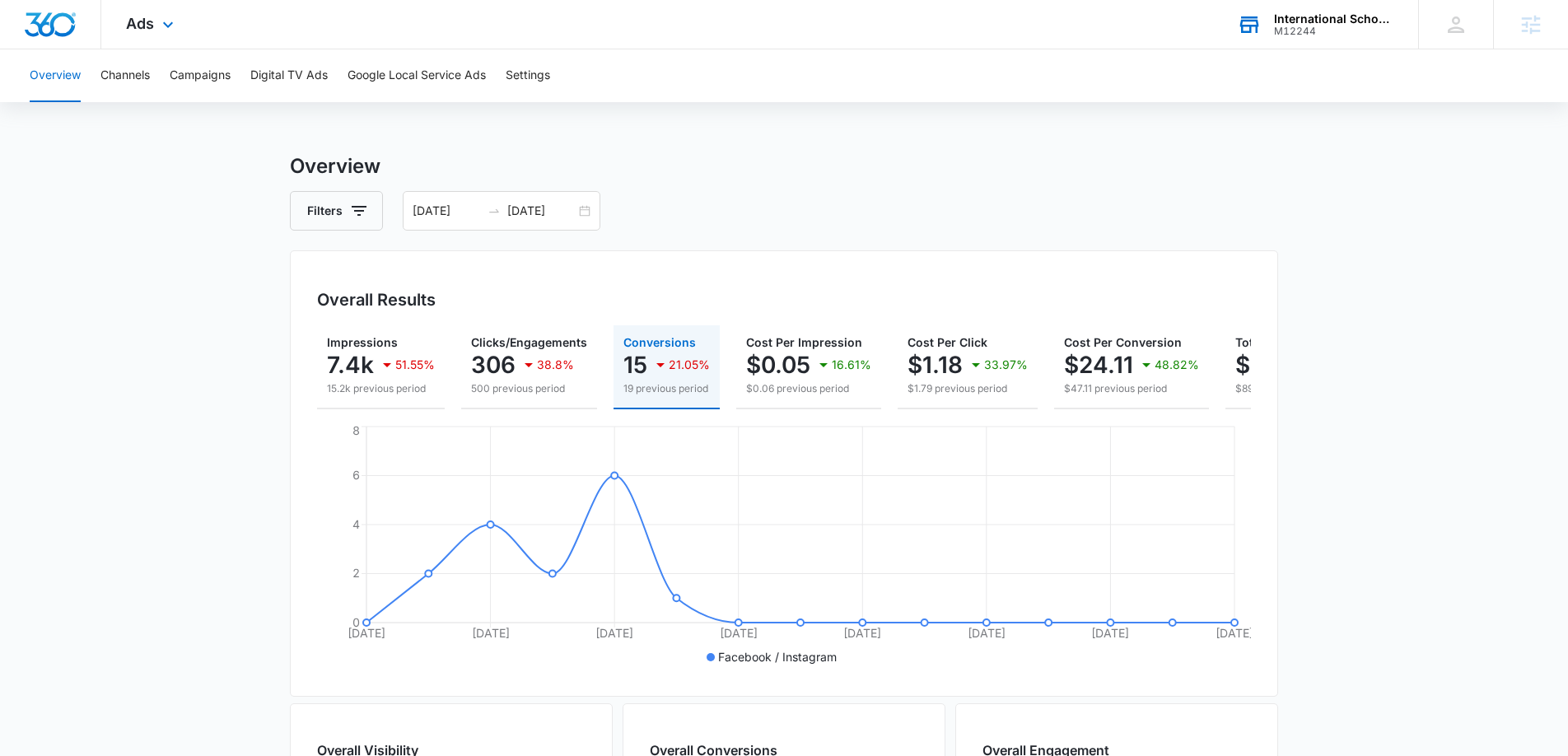
click at [1241, 20] on icon at bounding box center [1250, 25] width 19 height 13
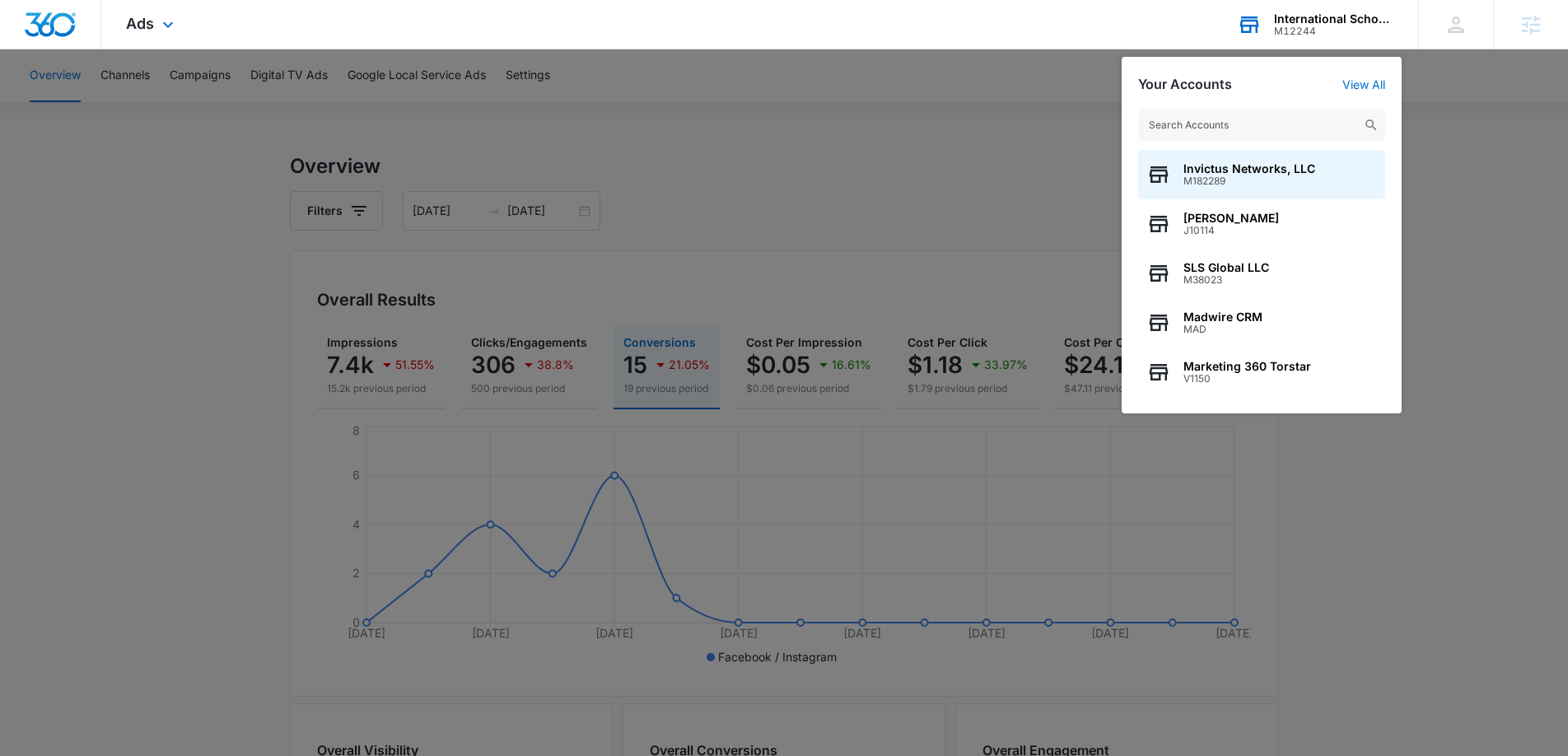
click at [1207, 119] on input "text" at bounding box center [1261, 125] width 247 height 33
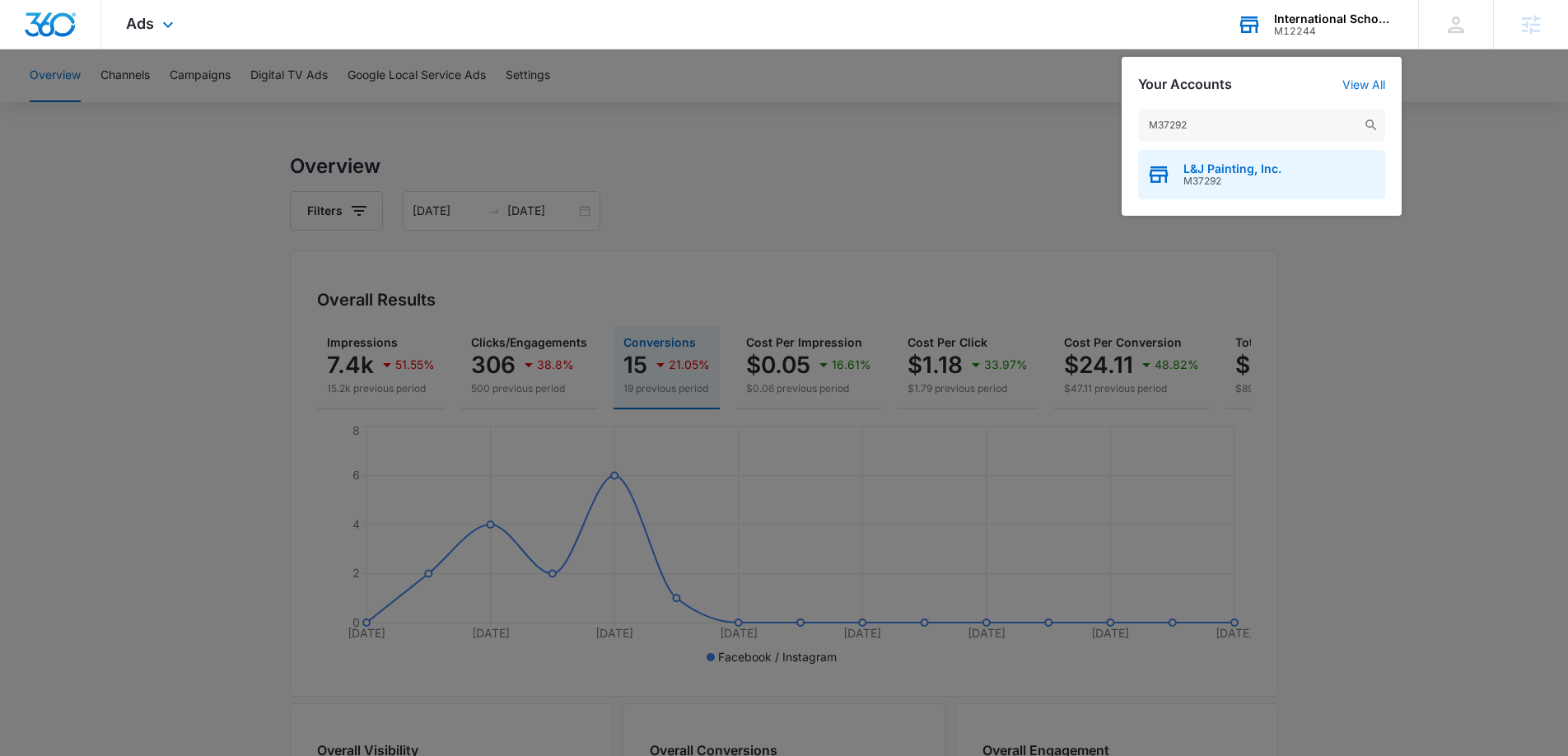
type input "M37292"
click at [1239, 167] on span "L&J Painting, Inc." at bounding box center [1233, 168] width 98 height 13
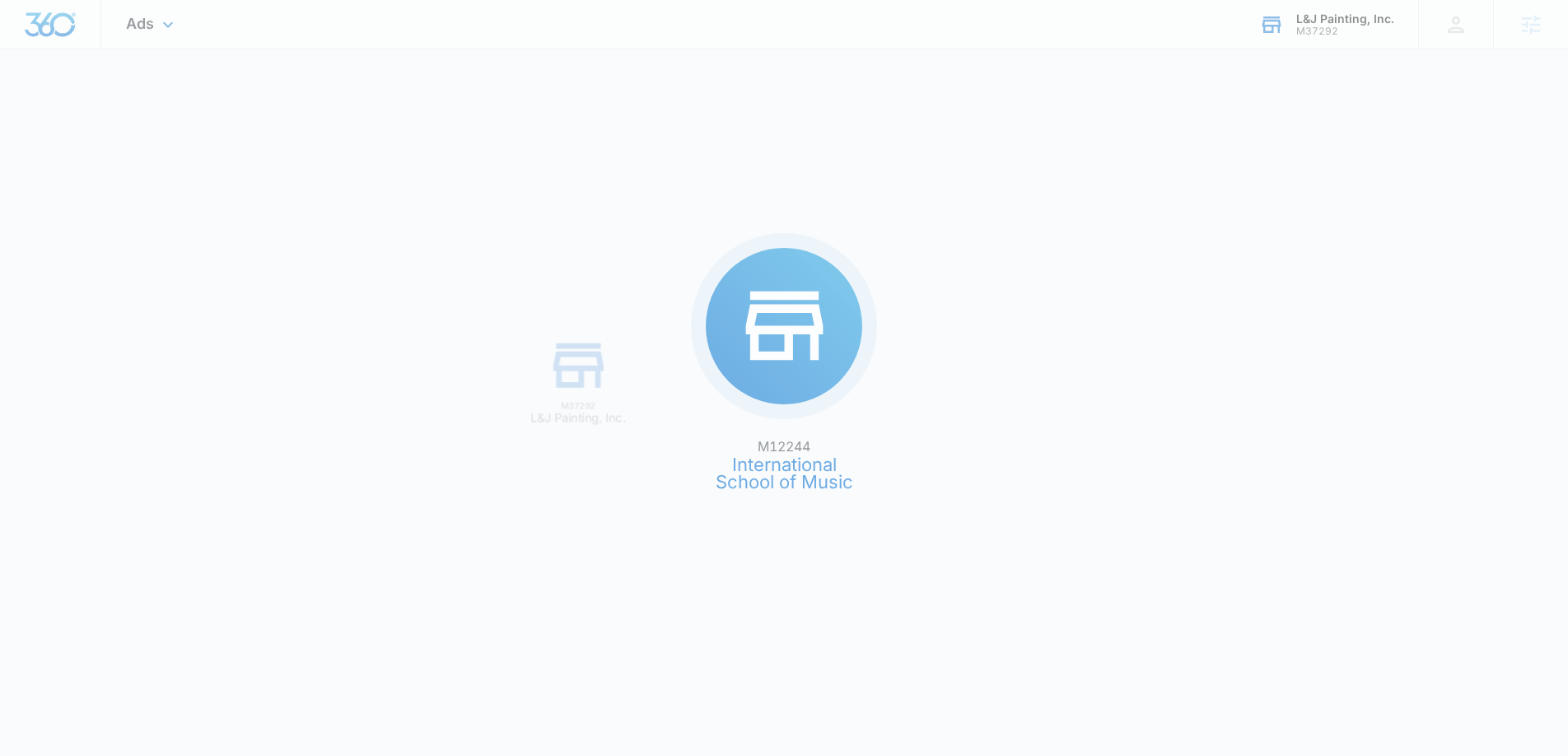
scroll to position [0, 0]
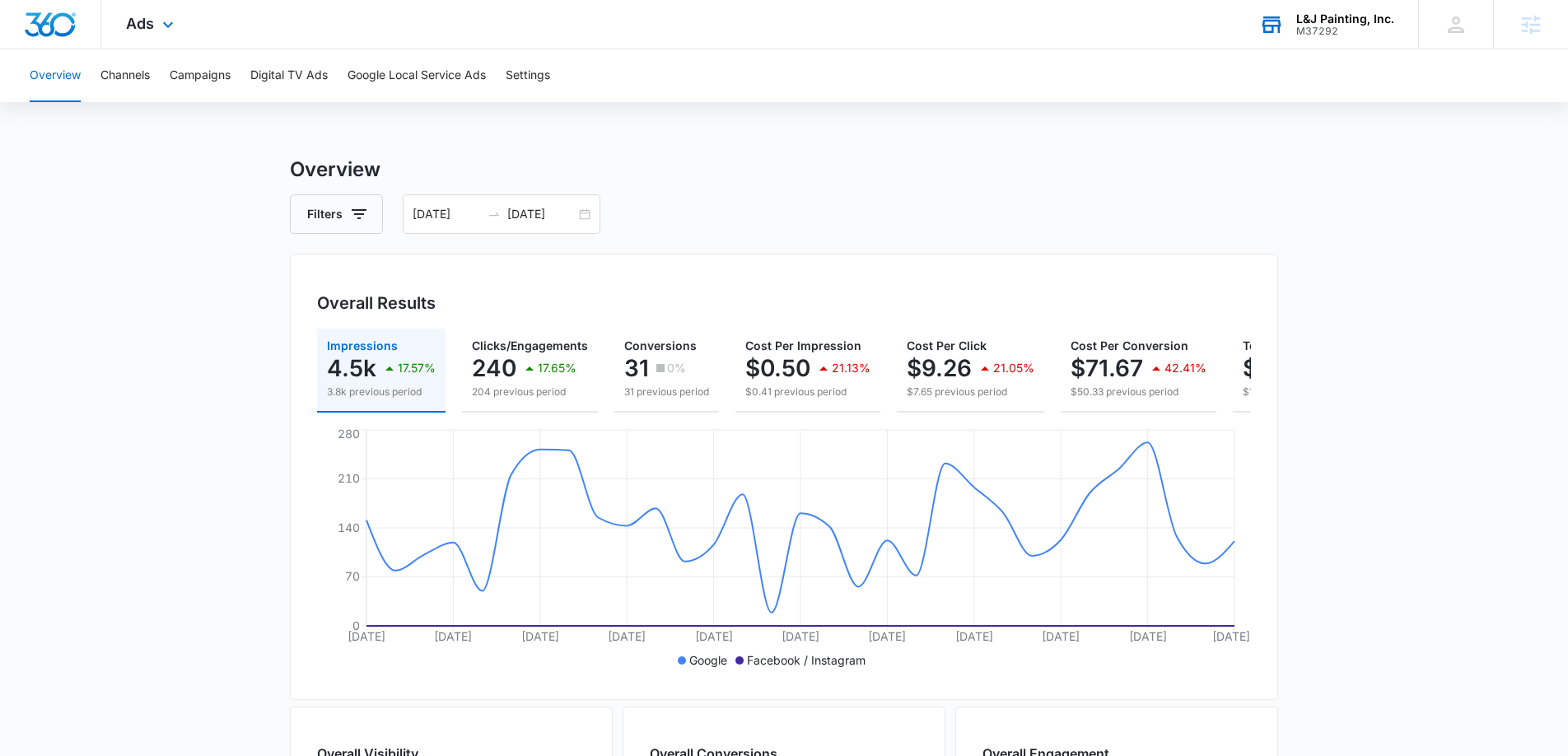
click at [1298, 25] on div "M37292" at bounding box center [1346, 31] width 98 height 11
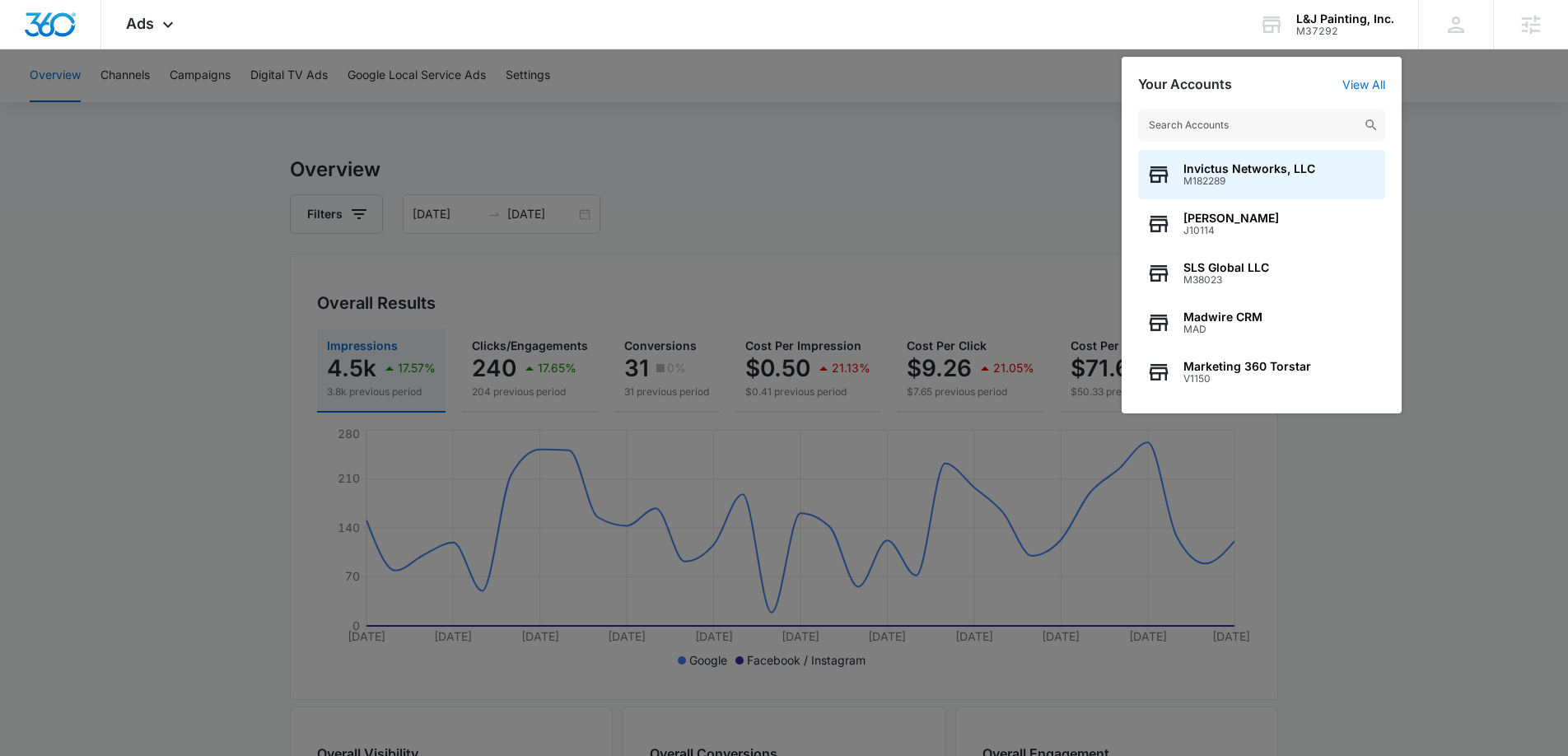
click at [1224, 126] on input "text" at bounding box center [1261, 125] width 247 height 33
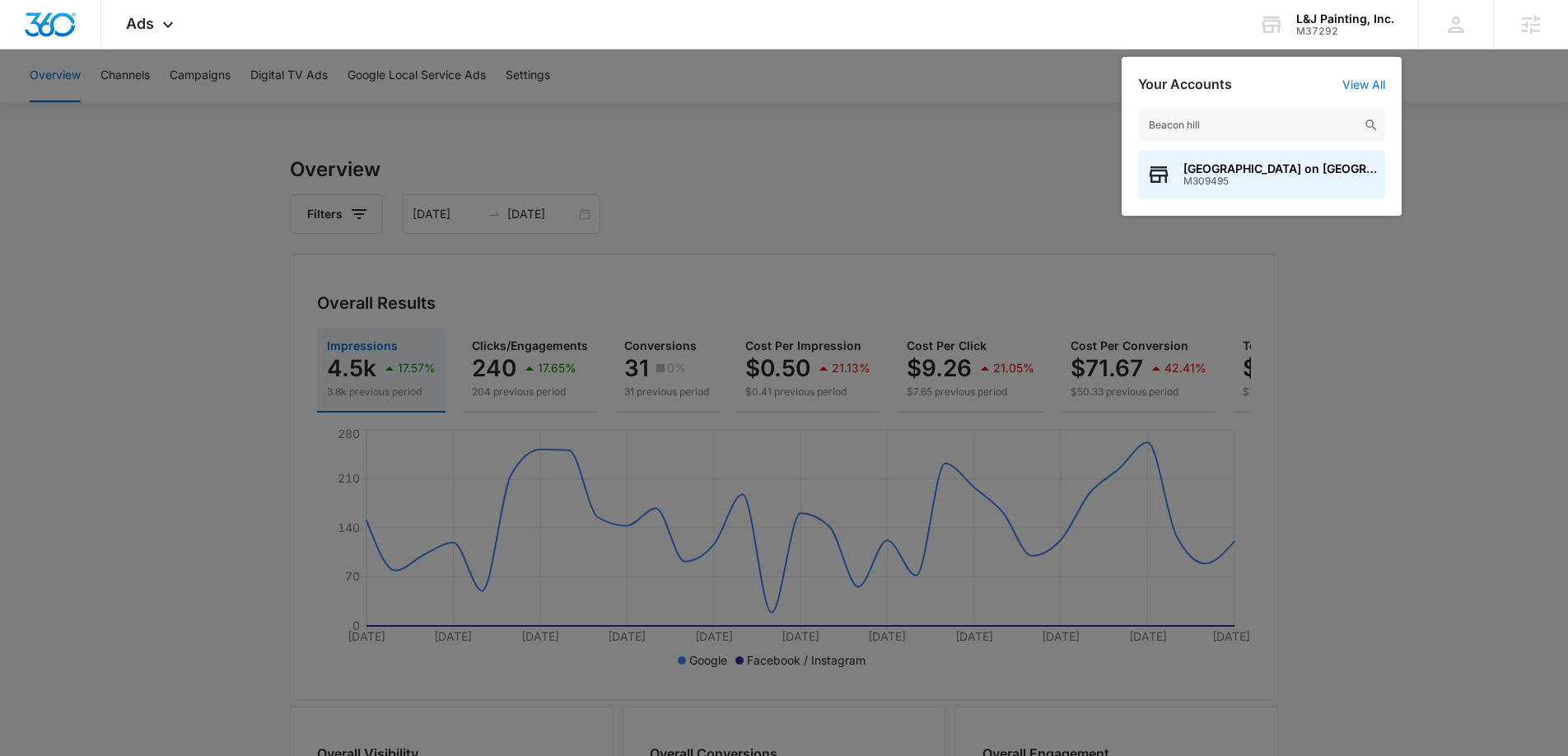
type input "Beacon hill"
click at [1210, 178] on span "M309495" at bounding box center [1280, 180] width 194 height 11
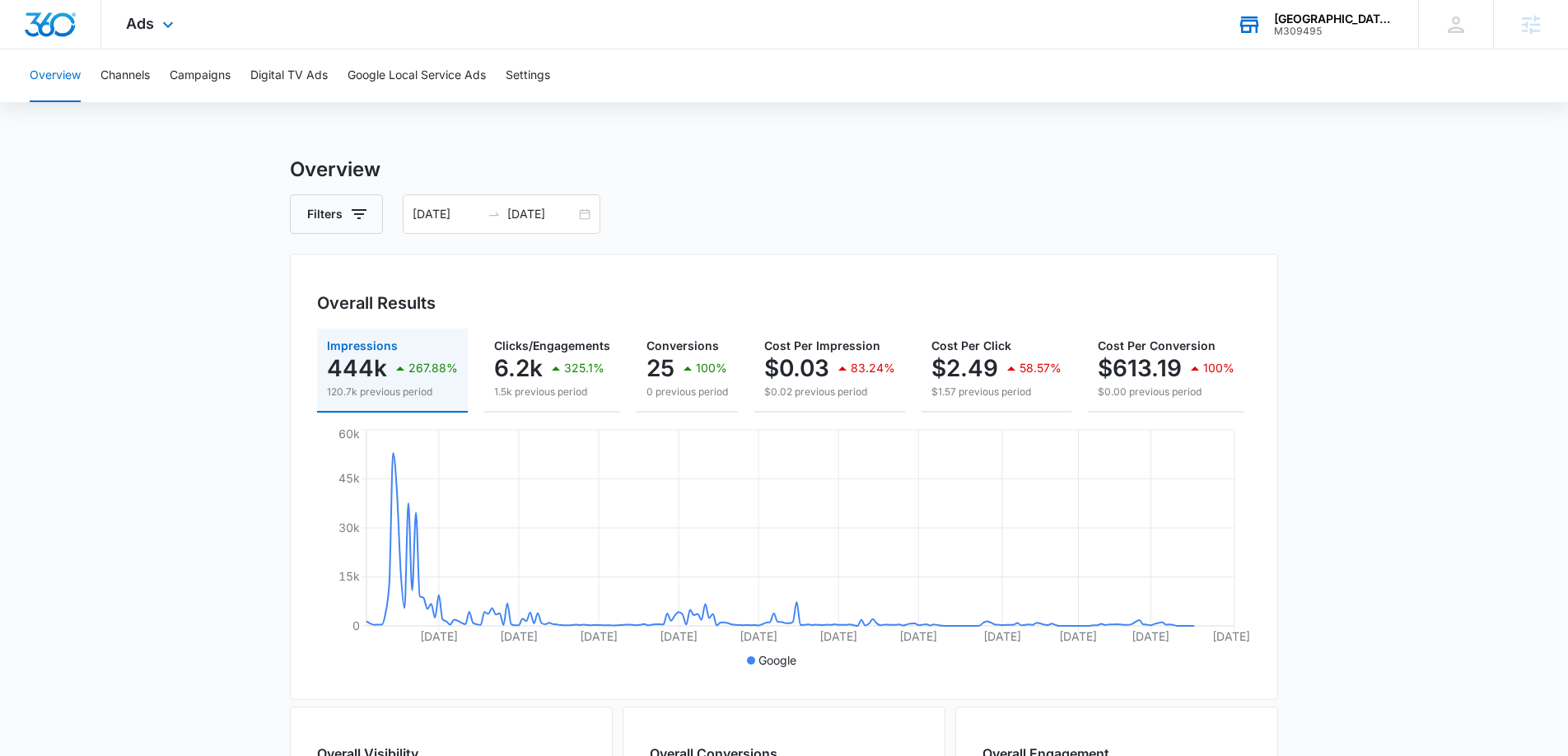
click at [1289, 37] on div "Beacon Hill on Cedar Creek Lake M309495 Your Accounts View All" at bounding box center [1315, 24] width 206 height 48
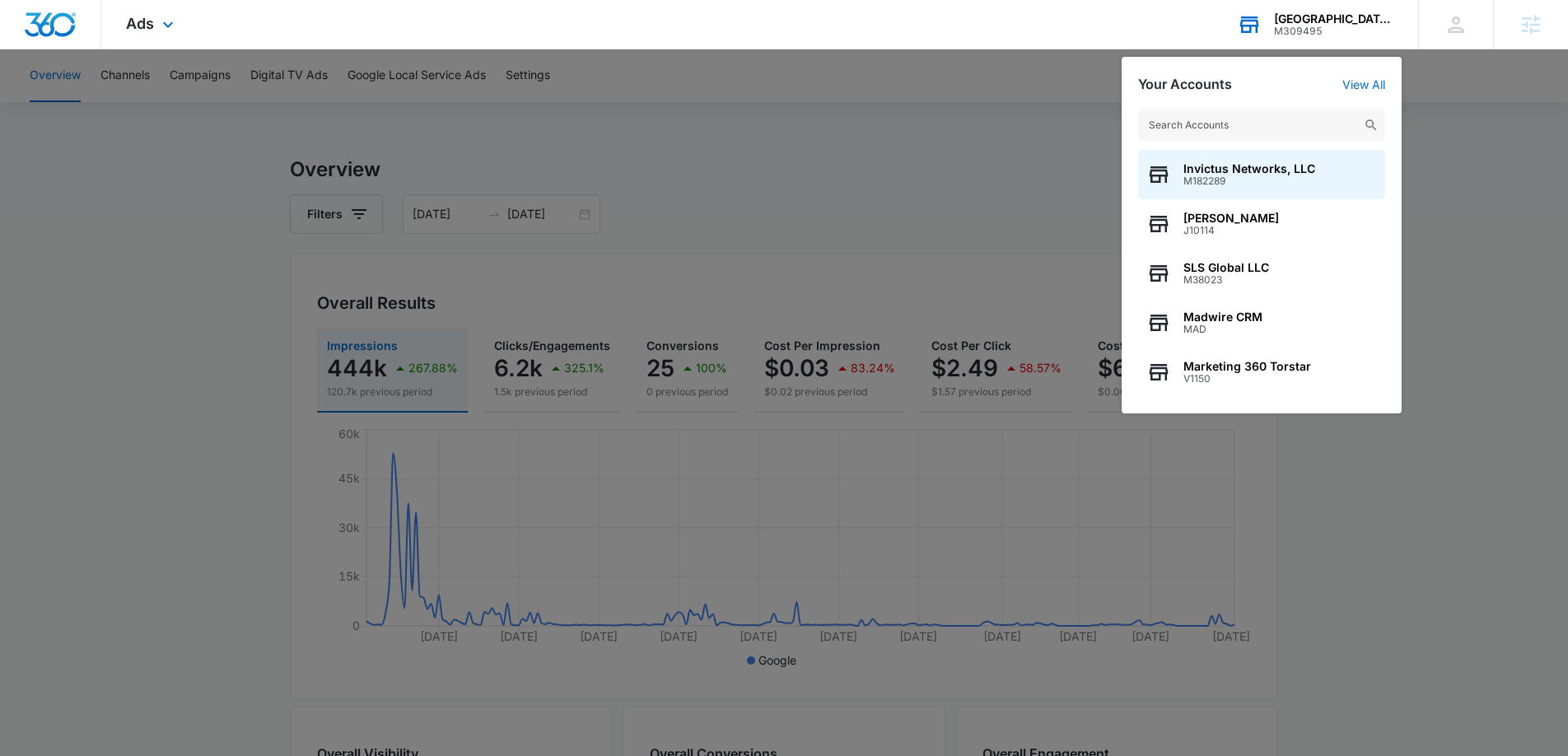
click at [1248, 133] on input "text" at bounding box center [1261, 125] width 247 height 33
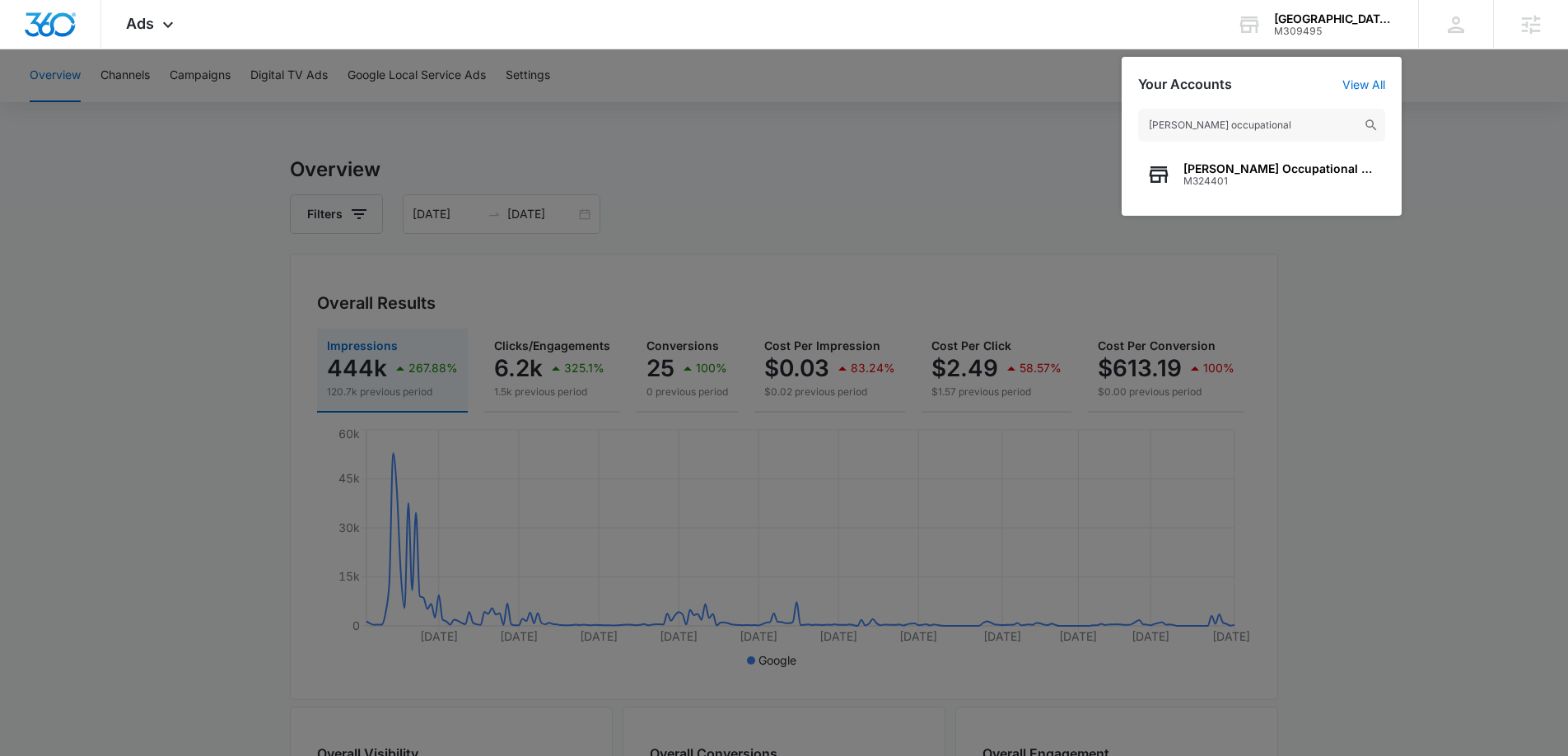
type input "Baxter occupational"
click at [1269, 170] on span "Baxter Occupational and Physical Therapy" at bounding box center [1280, 168] width 194 height 13
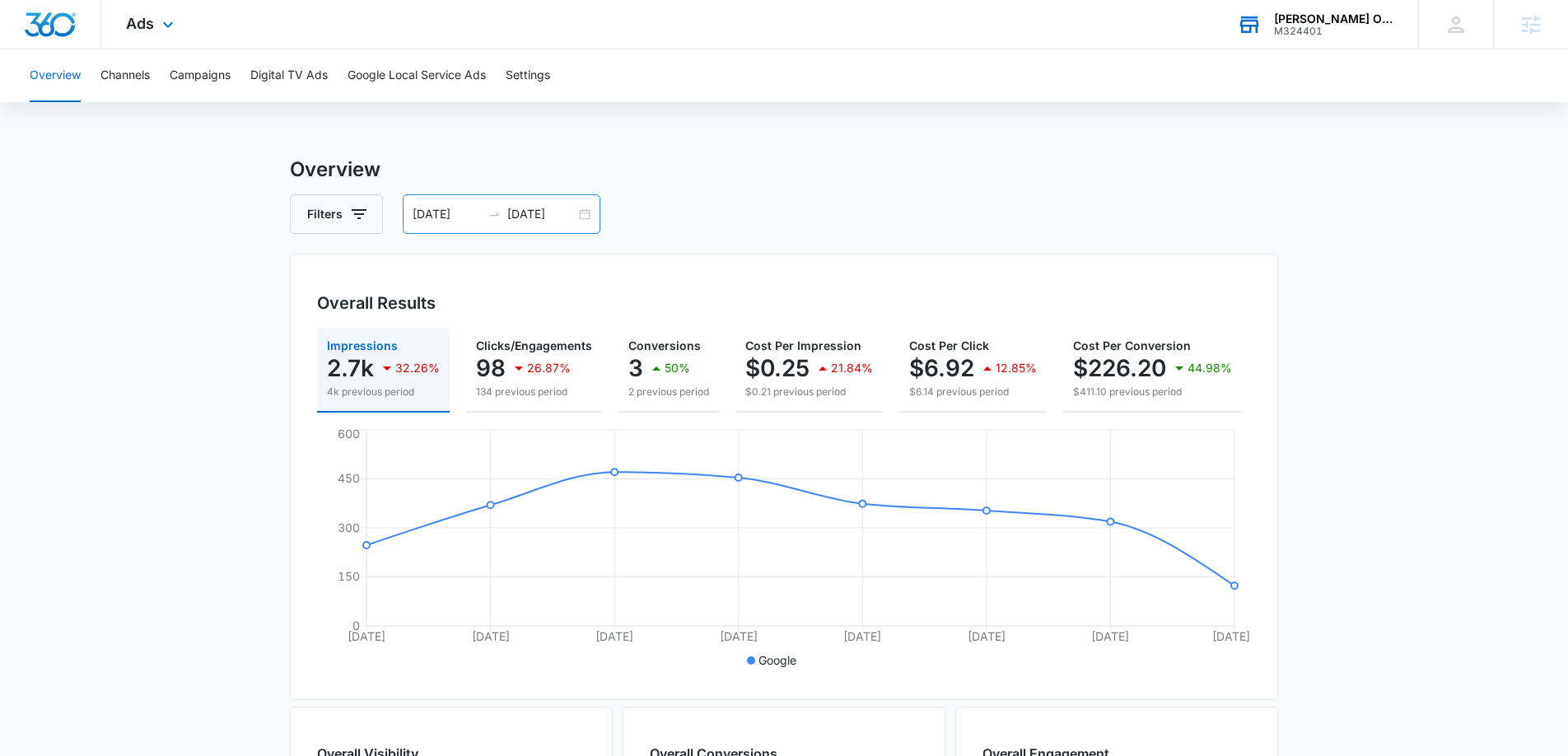
click at [579, 216] on div "08/21/2025 08/28/2025" at bounding box center [502, 214] width 198 height 39
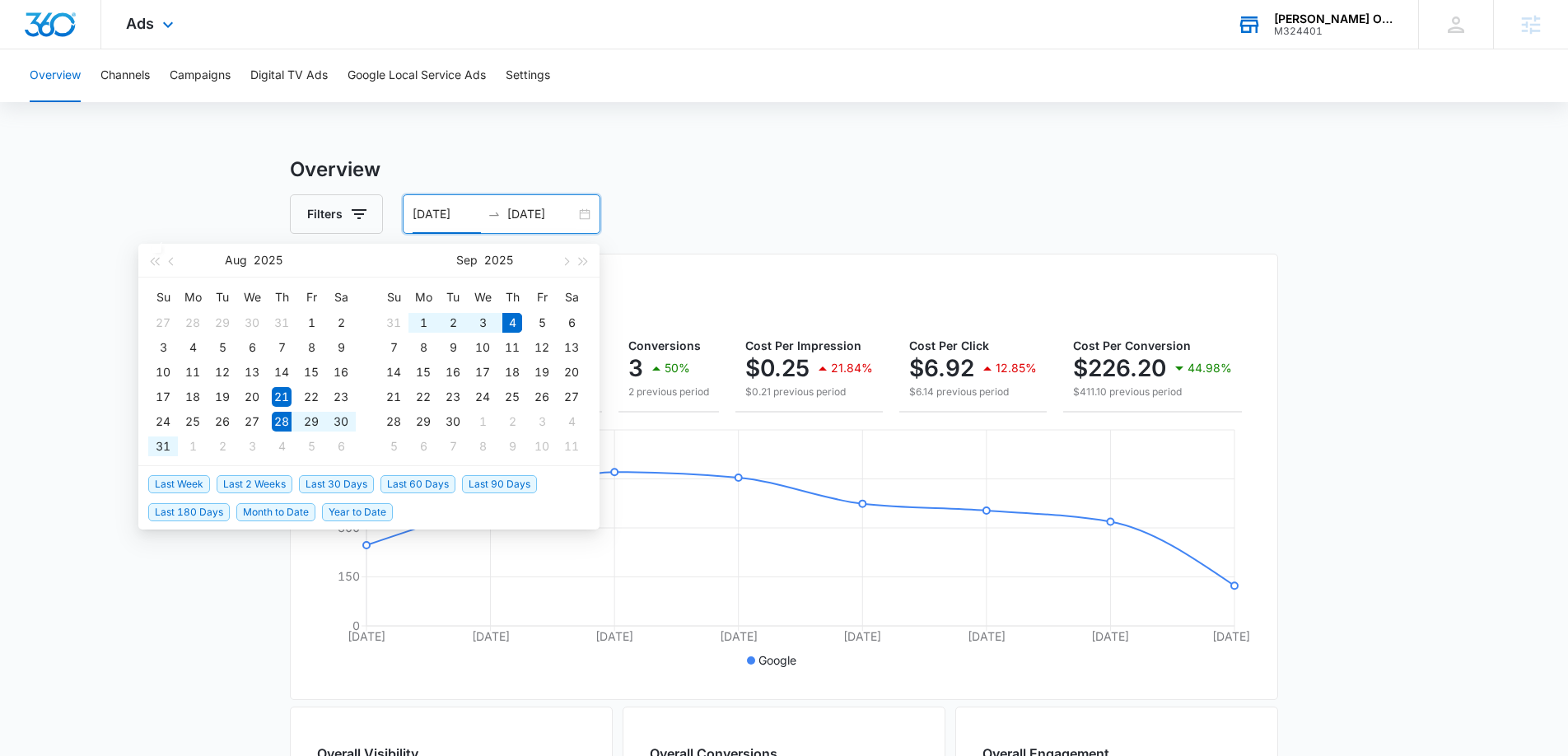
click at [195, 485] on span "Last Week" at bounding box center [179, 484] width 62 height 18
type input "08/28/2025"
type input "09/04/2025"
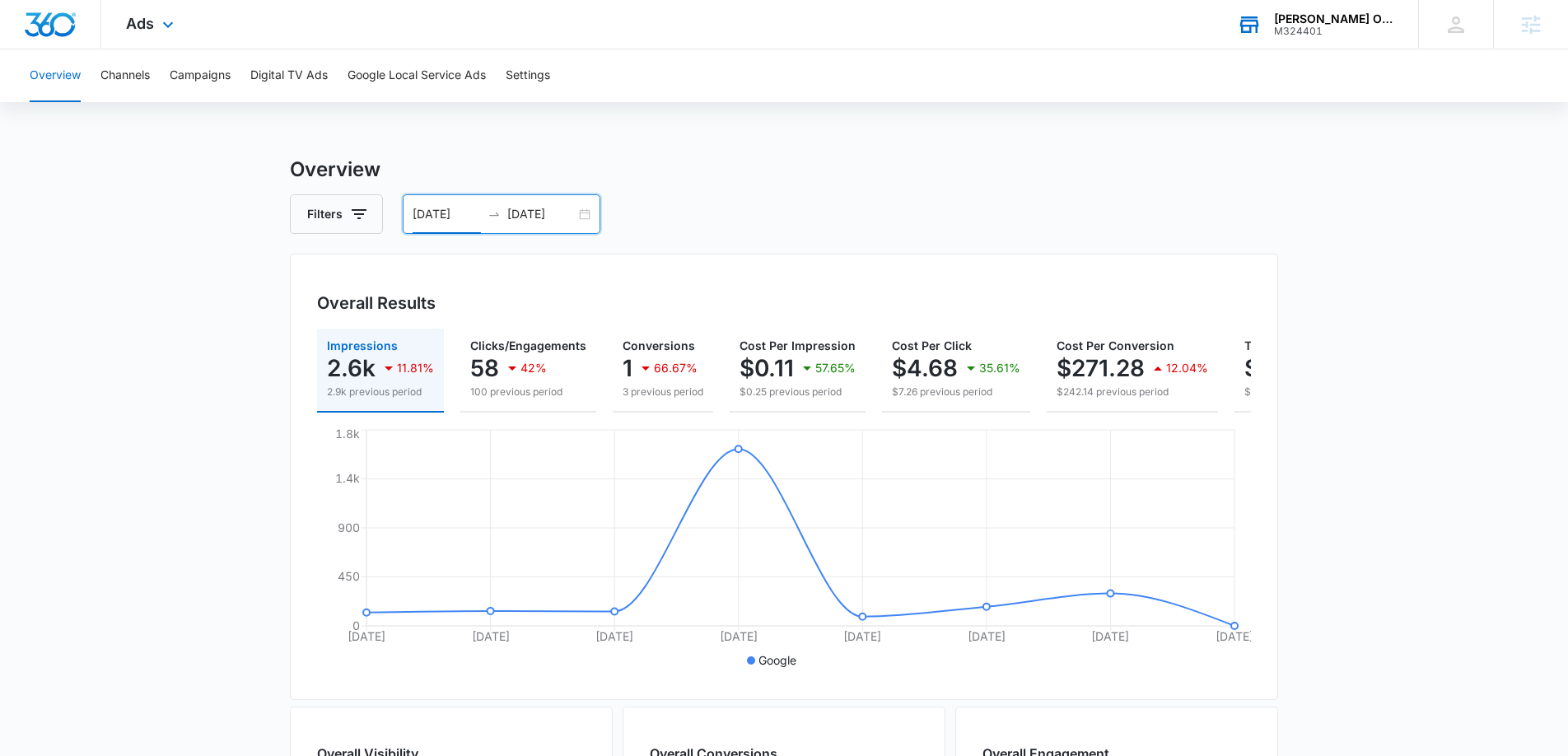
click at [172, 38] on div "Ads Apps Reputation Websites Forms CRM Email Social Shop Payments POS Content A…" at bounding box center [152, 24] width 102 height 48
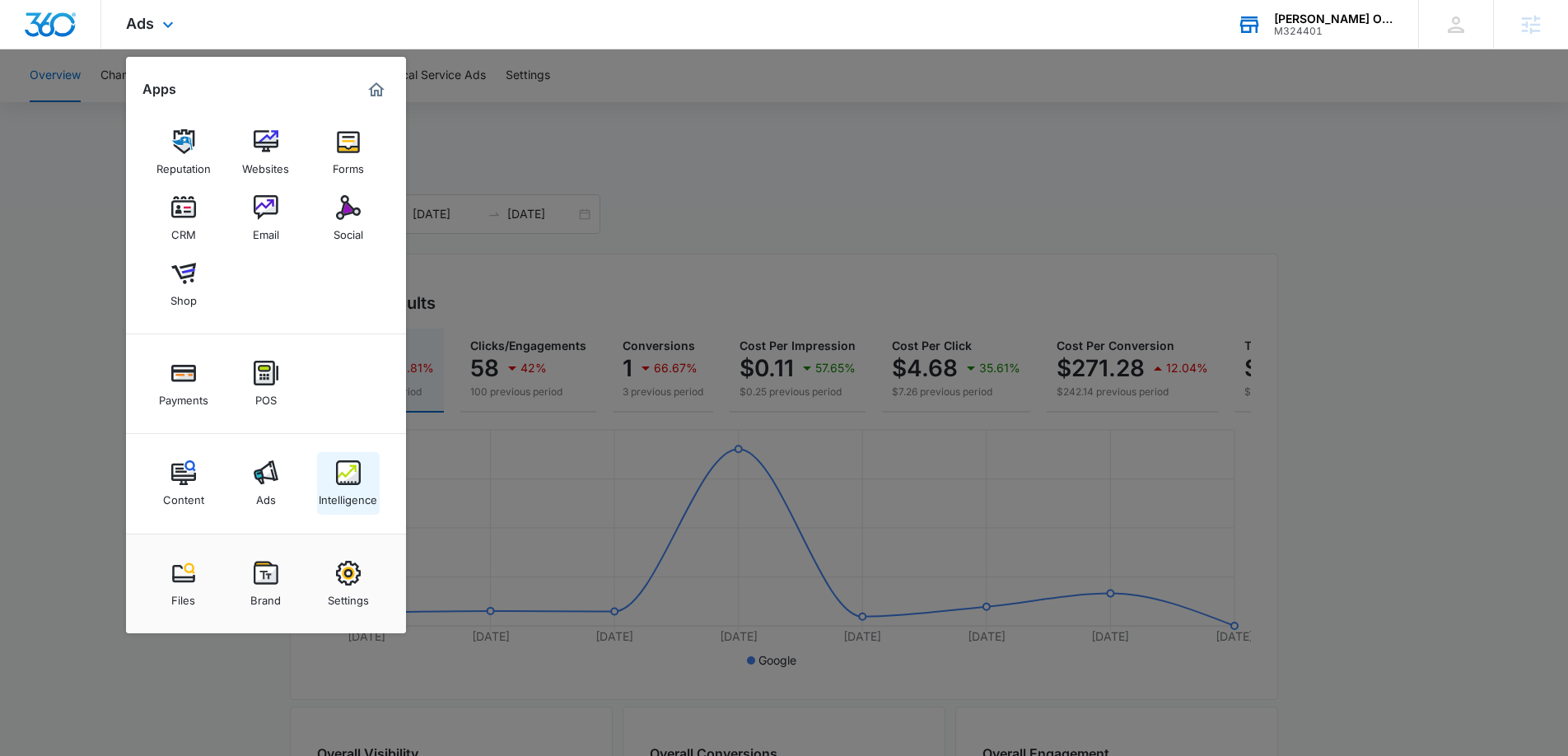
click at [350, 487] on div "Intelligence" at bounding box center [348, 496] width 59 height 21
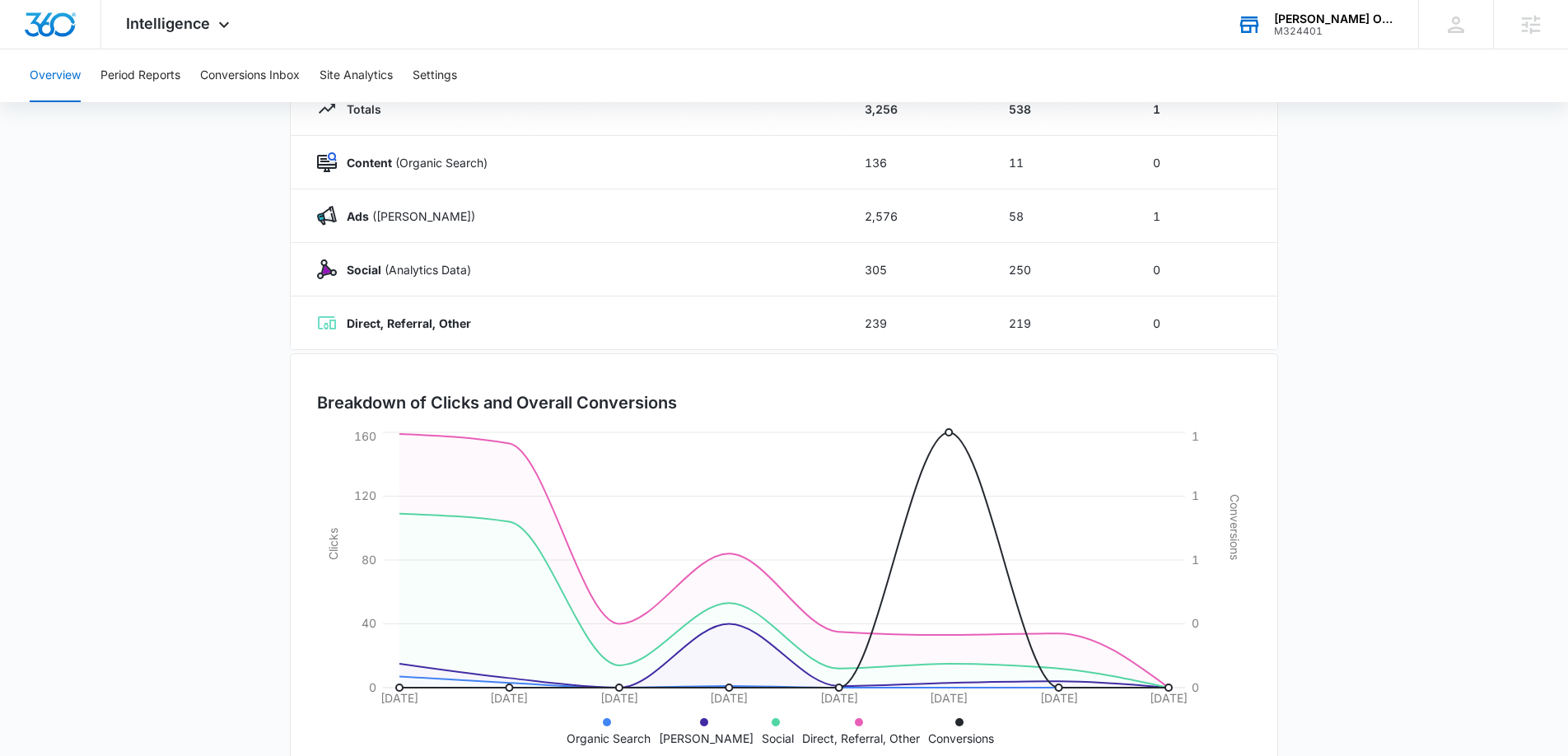
scroll to position [230, 0]
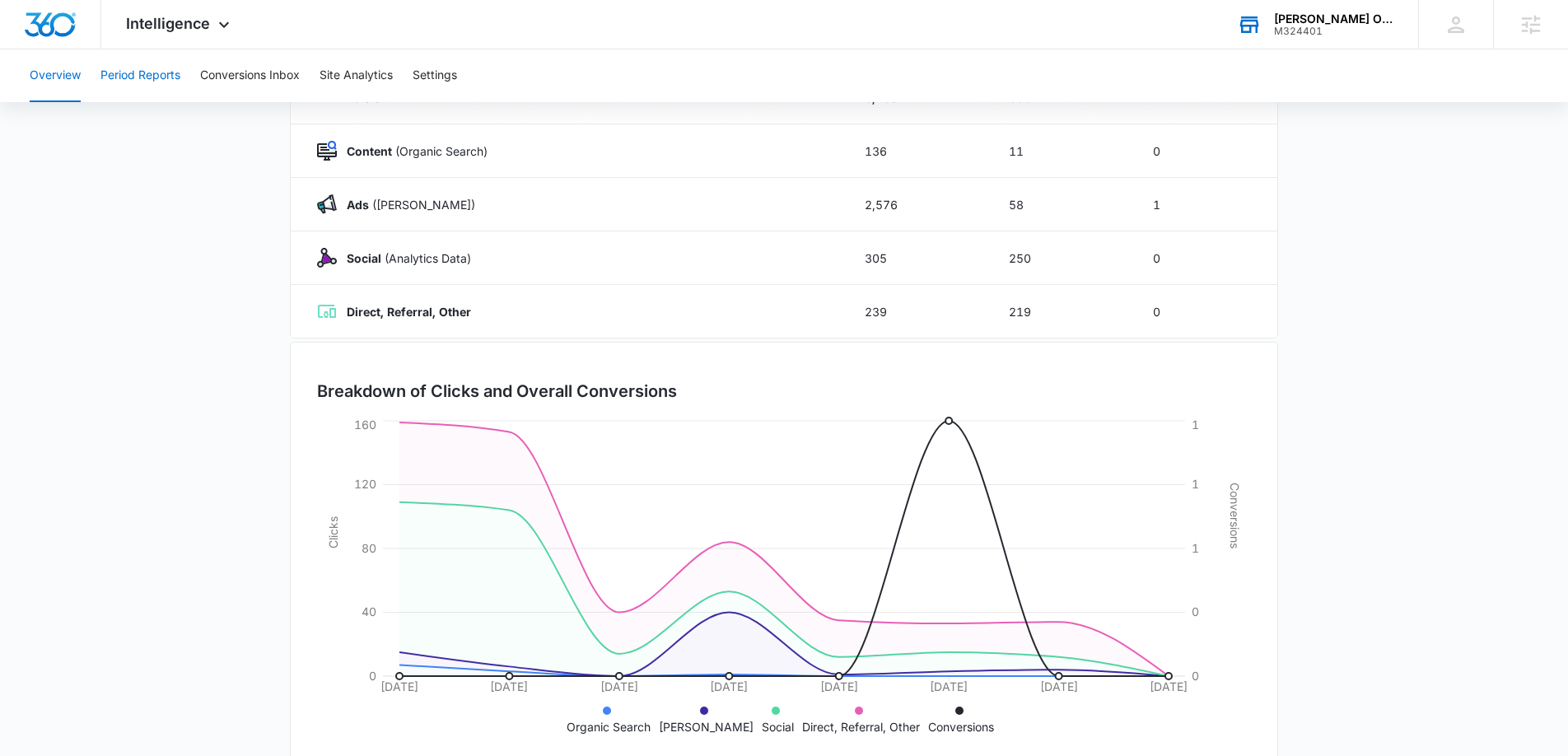
click at [150, 69] on button "Period Reports" at bounding box center [140, 75] width 80 height 53
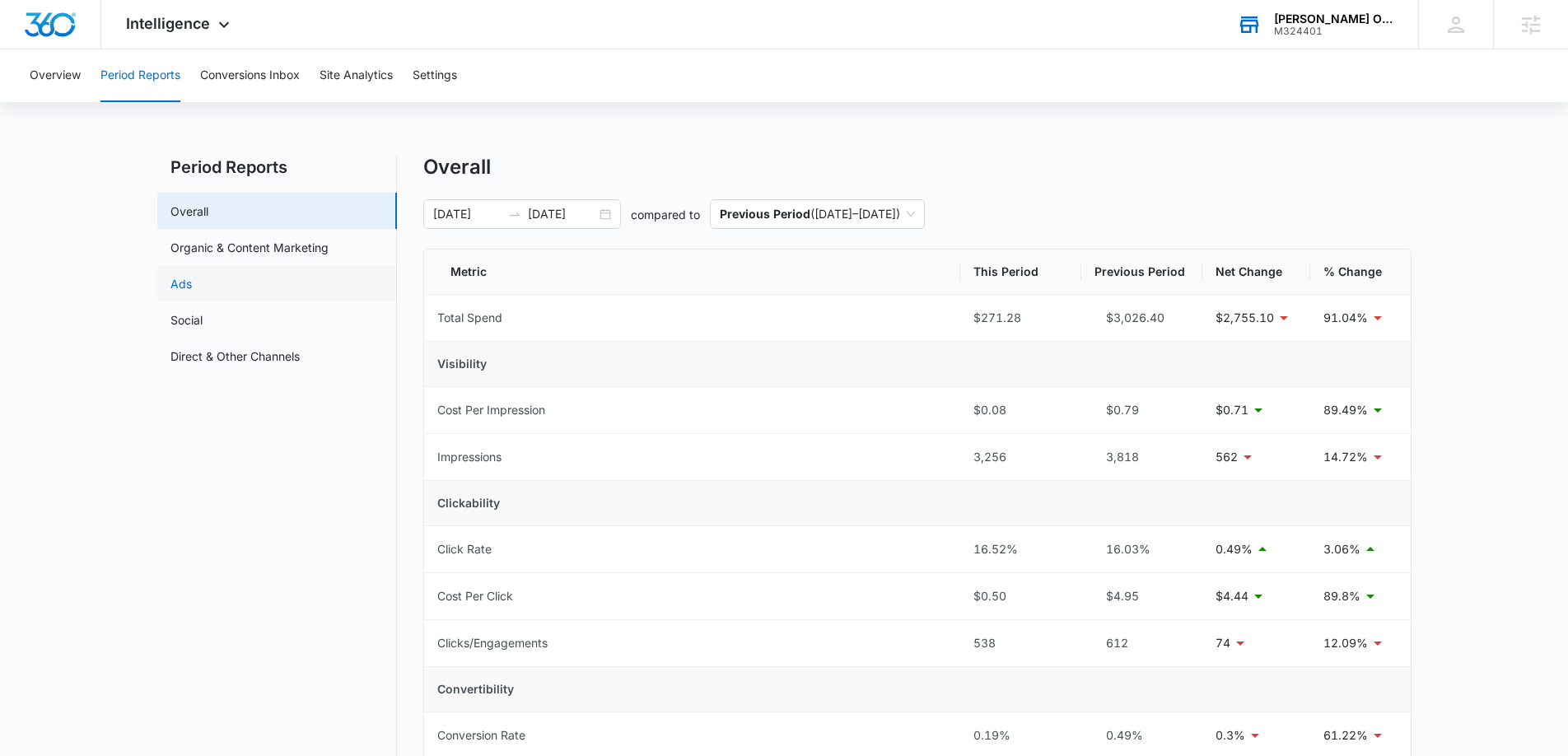
click at [192, 275] on link "Ads" at bounding box center [181, 284] width 21 height 18
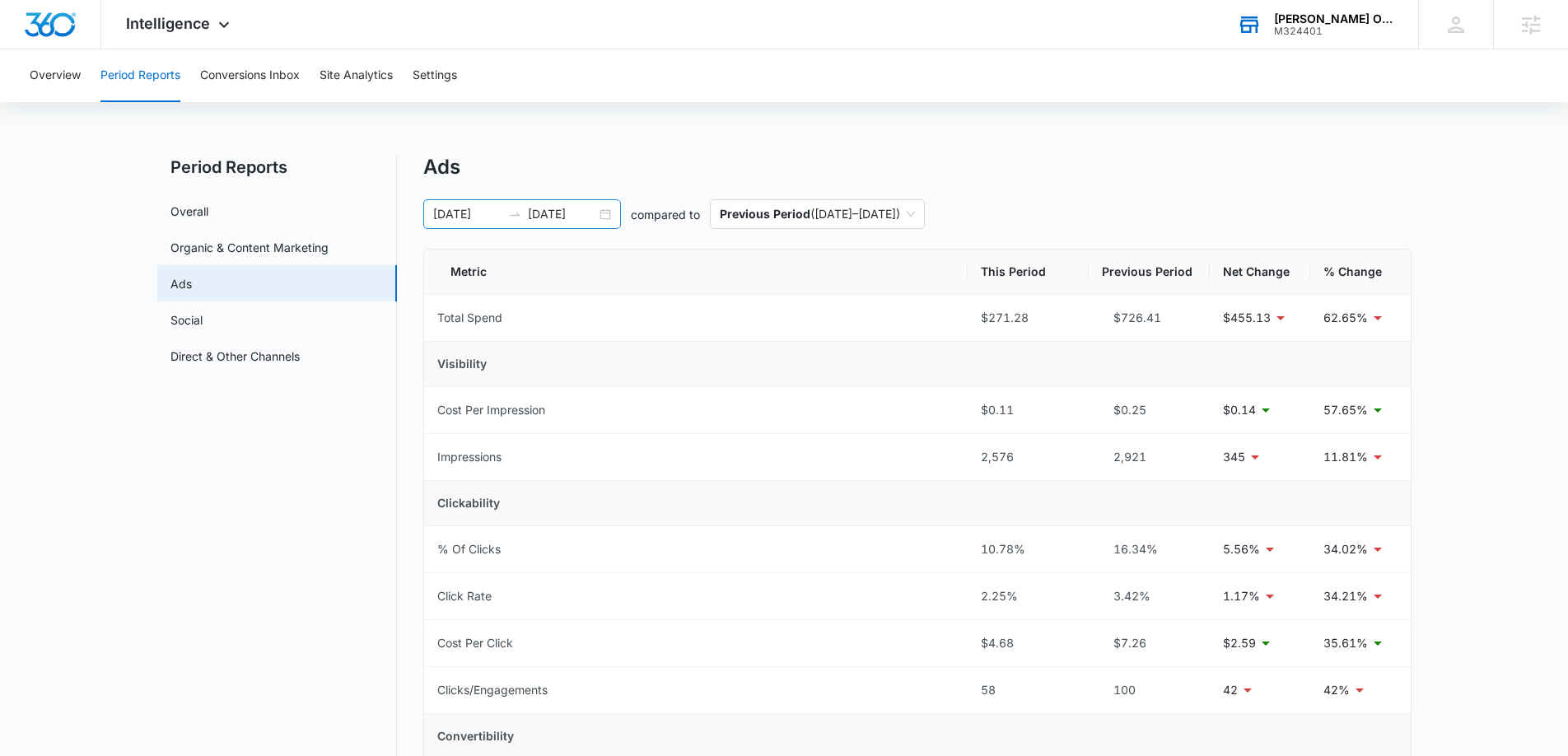
click at [615, 215] on div "08/28/2025 09/04/2025" at bounding box center [522, 214] width 198 height 30
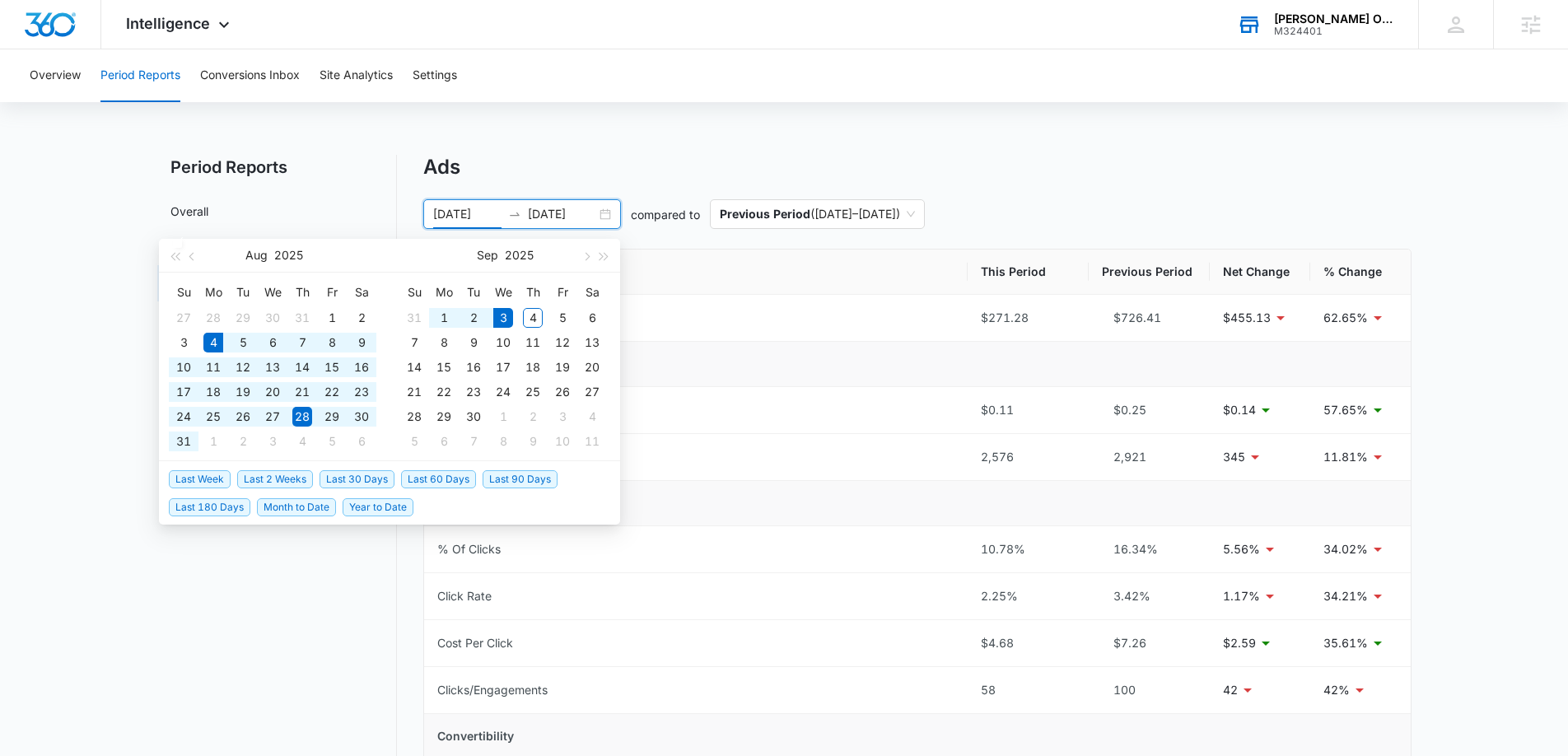
click at [370, 476] on span "Last 30 Days" at bounding box center [357, 479] width 75 height 18
type input "[DATE]"
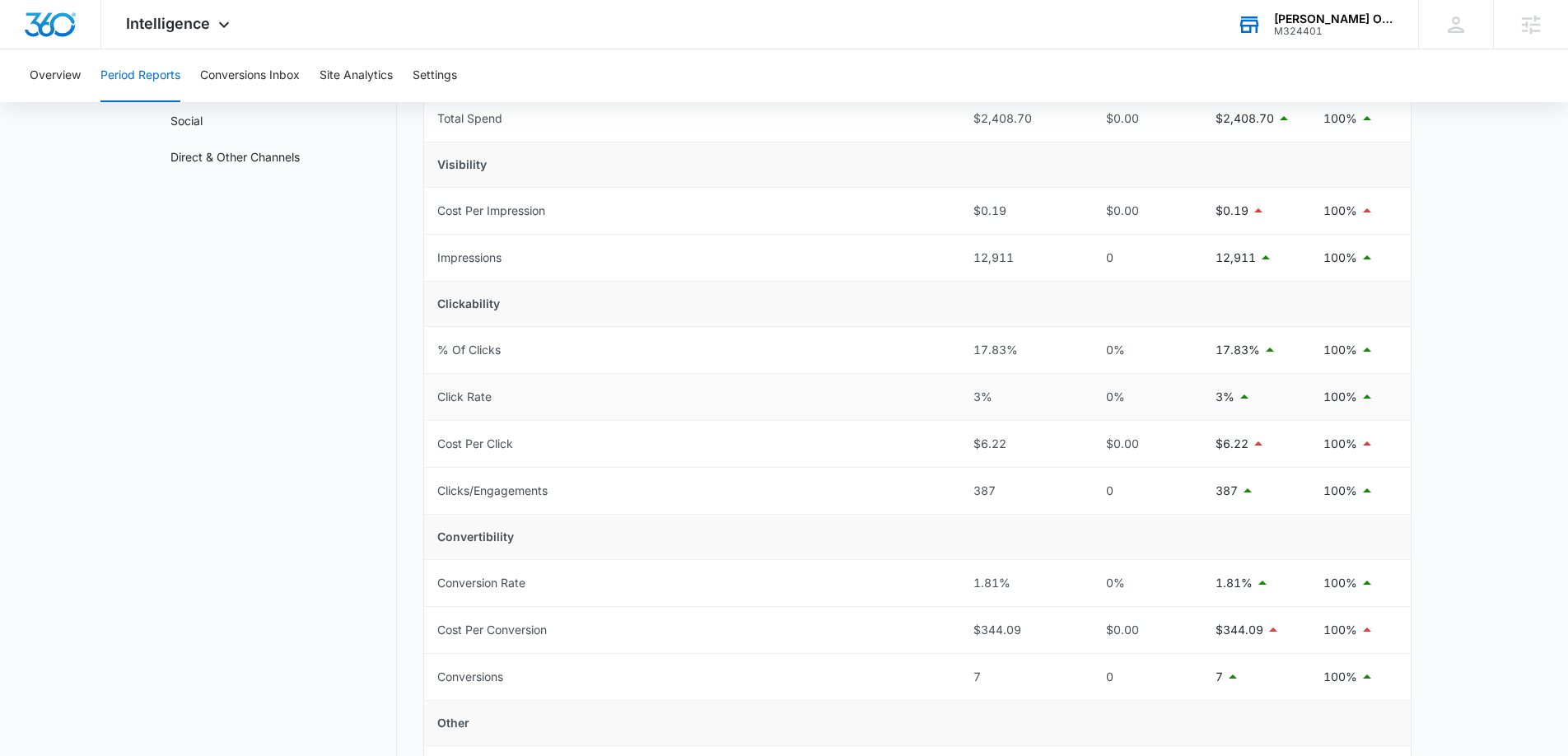
scroll to position [215, 0]
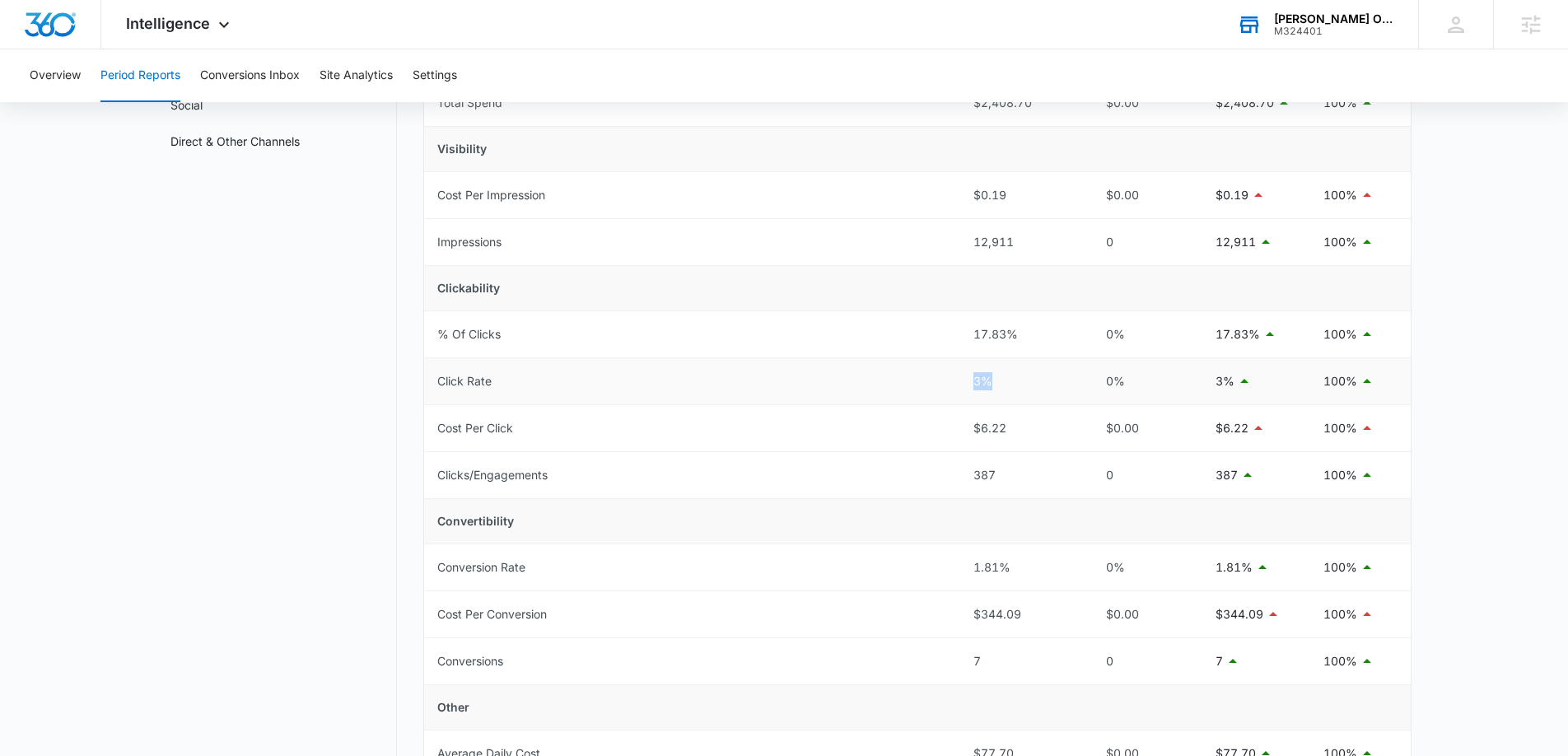
drag, startPoint x: 964, startPoint y: 382, endPoint x: 1006, endPoint y: 382, distance: 42.0
click at [1006, 382] on td "3%" at bounding box center [1021, 382] width 121 height 47
drag, startPoint x: 963, startPoint y: 561, endPoint x: 1042, endPoint y: 562, distance: 79.0
click at [1042, 562] on td "1.81%" at bounding box center [1021, 568] width 121 height 47
click at [265, 88] on button "Conversions Inbox" at bounding box center [250, 75] width 100 height 53
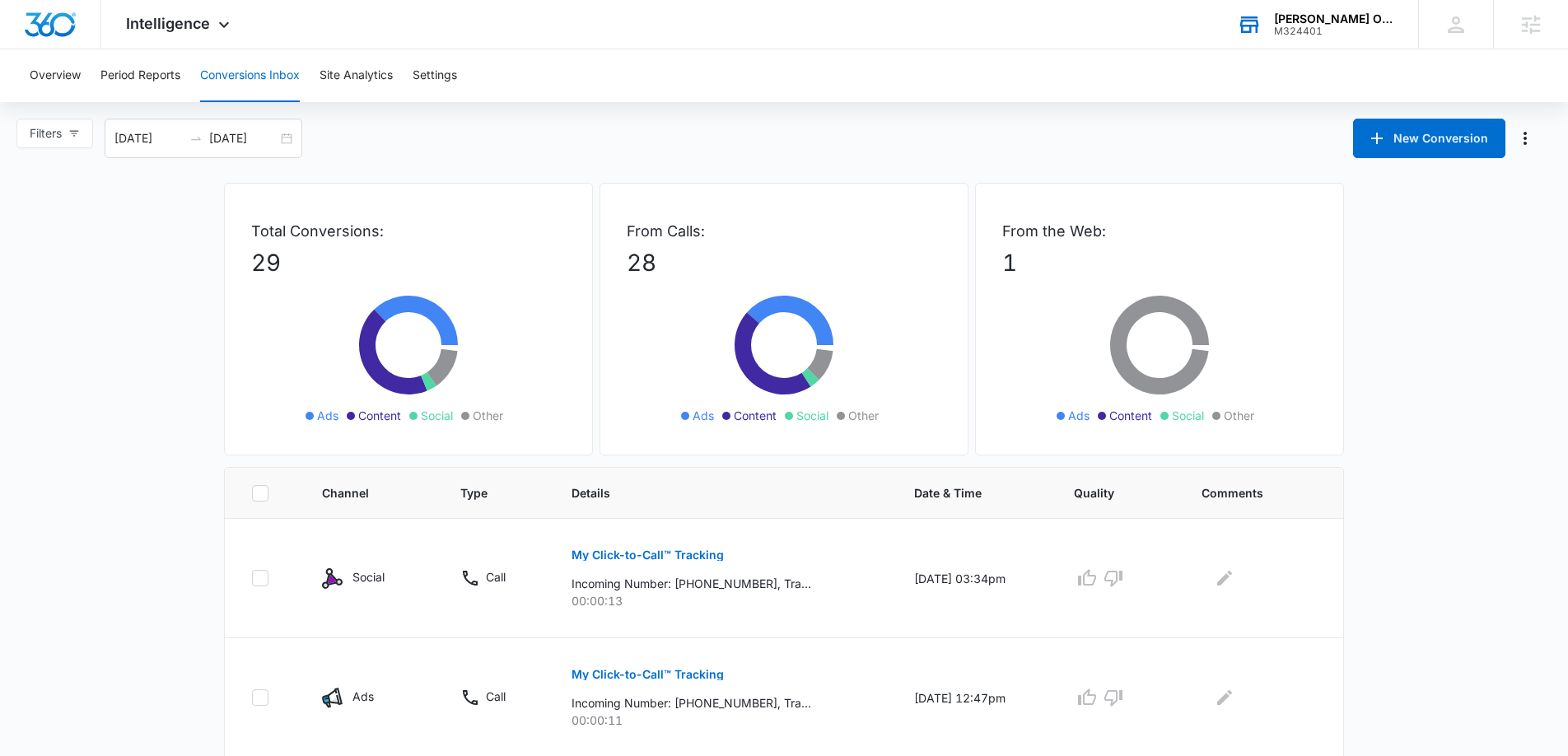
scroll to position [254, 0]
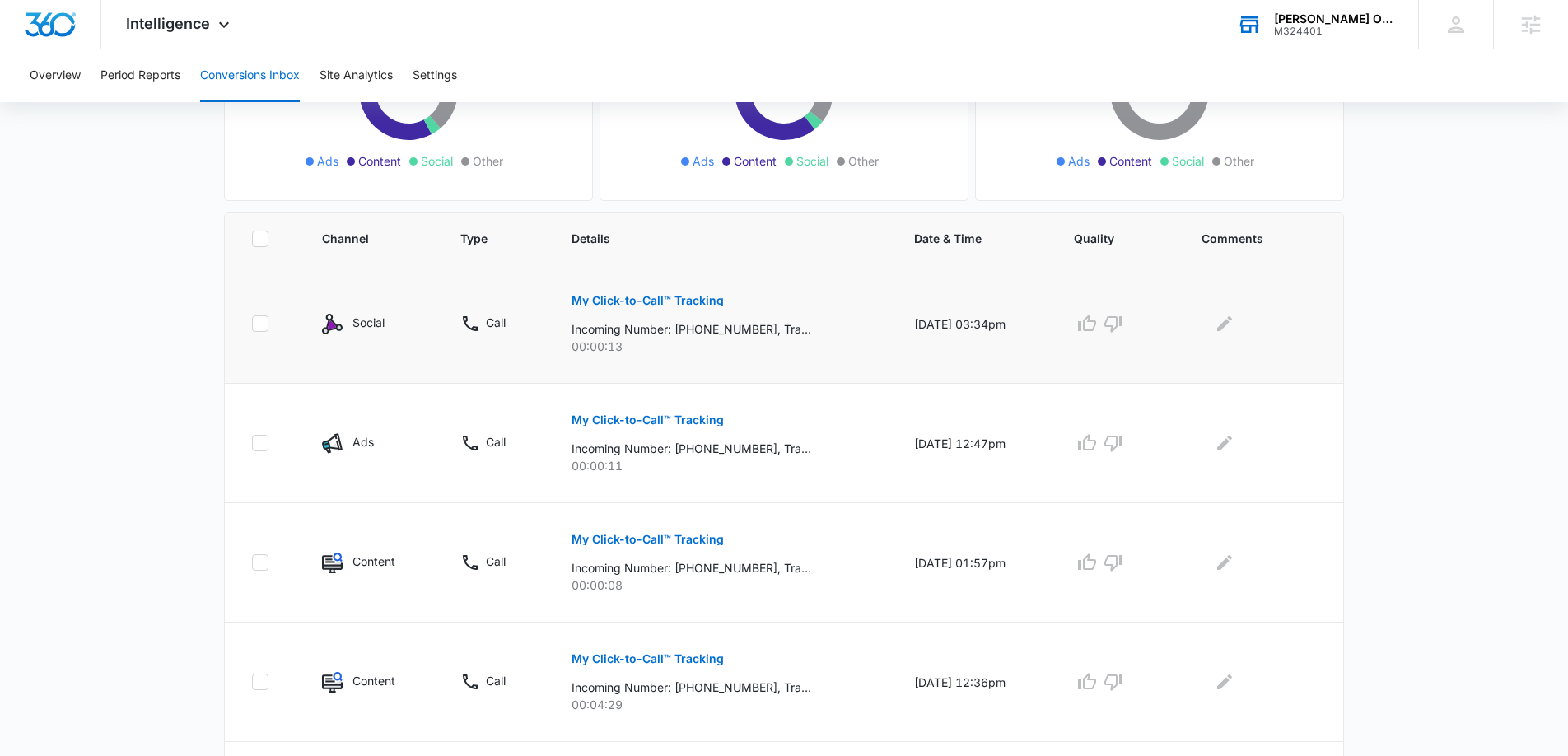
click at [597, 295] on p "My Click-to-Call™ Tracking" at bounding box center [647, 300] width 152 height 11
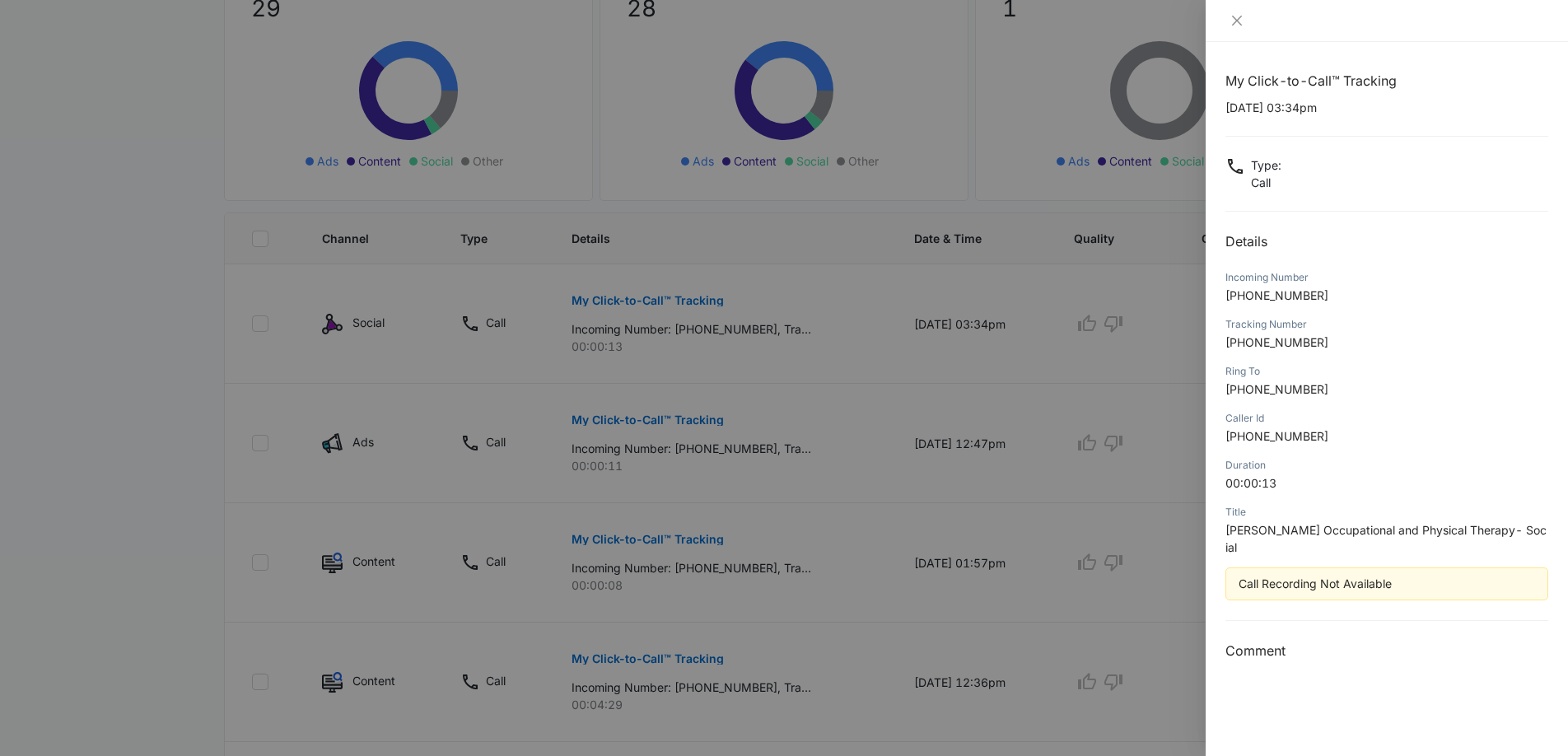
click at [590, 284] on div at bounding box center [784, 378] width 1568 height 756
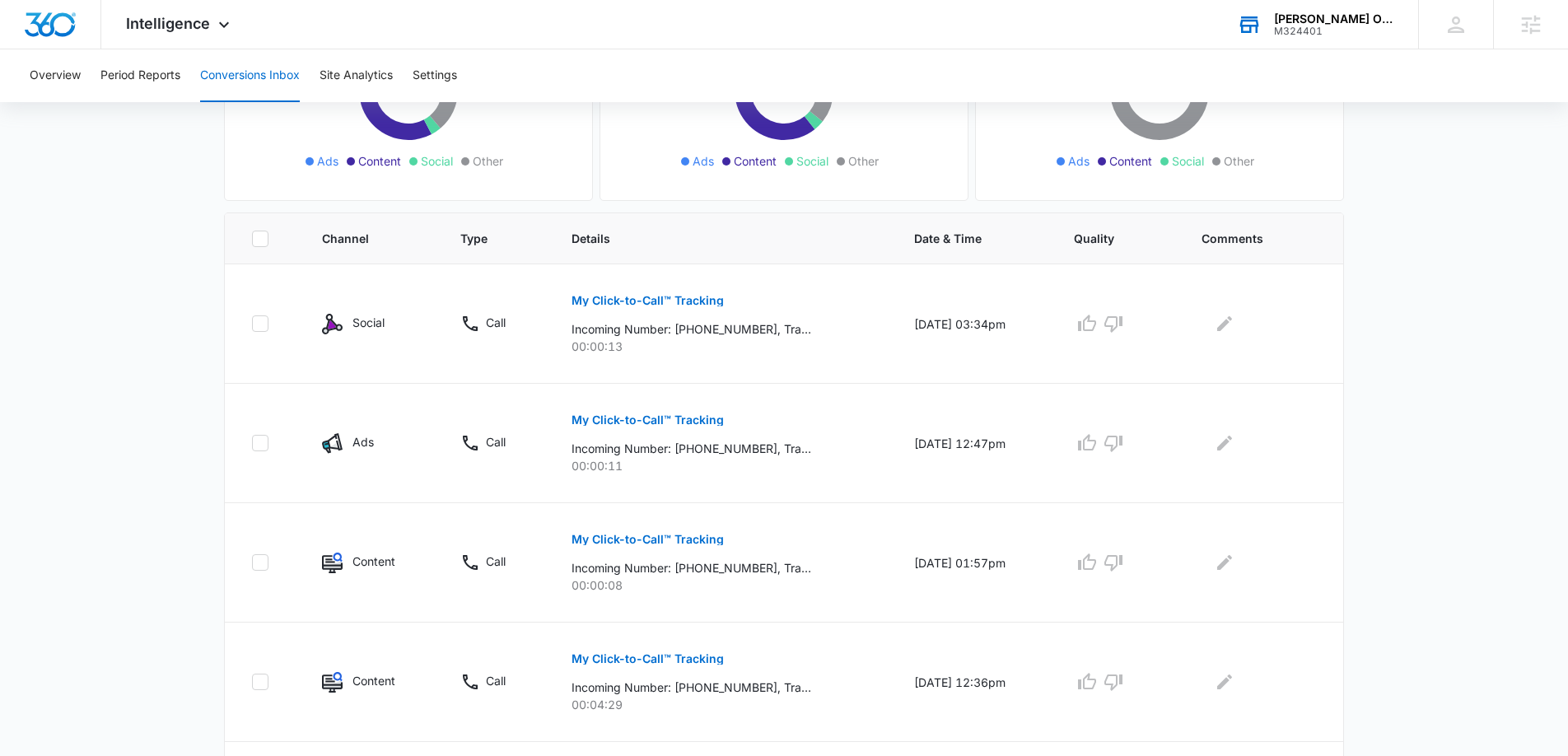
scroll to position [0, 0]
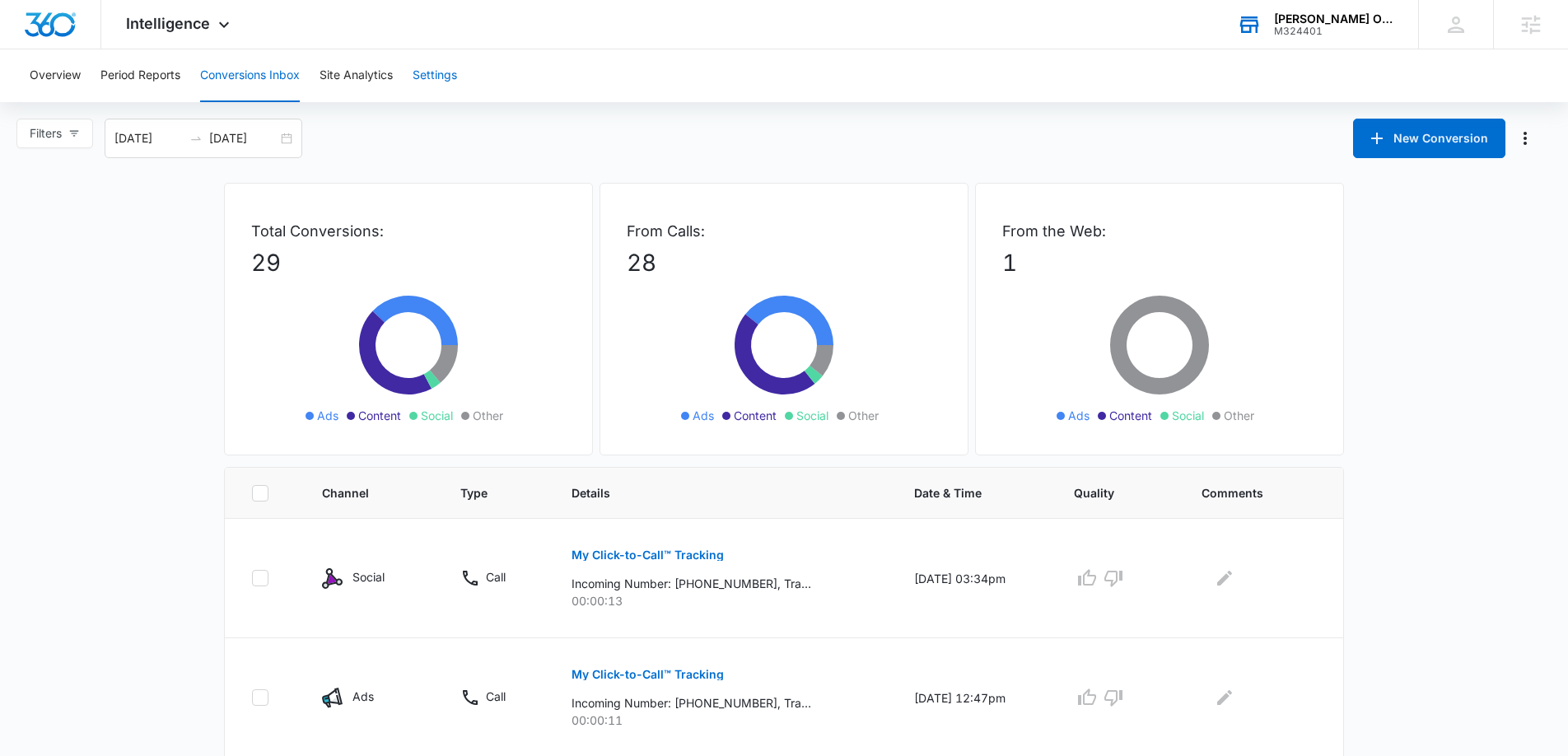
click at [446, 75] on button "Settings" at bounding box center [434, 75] width 45 height 53
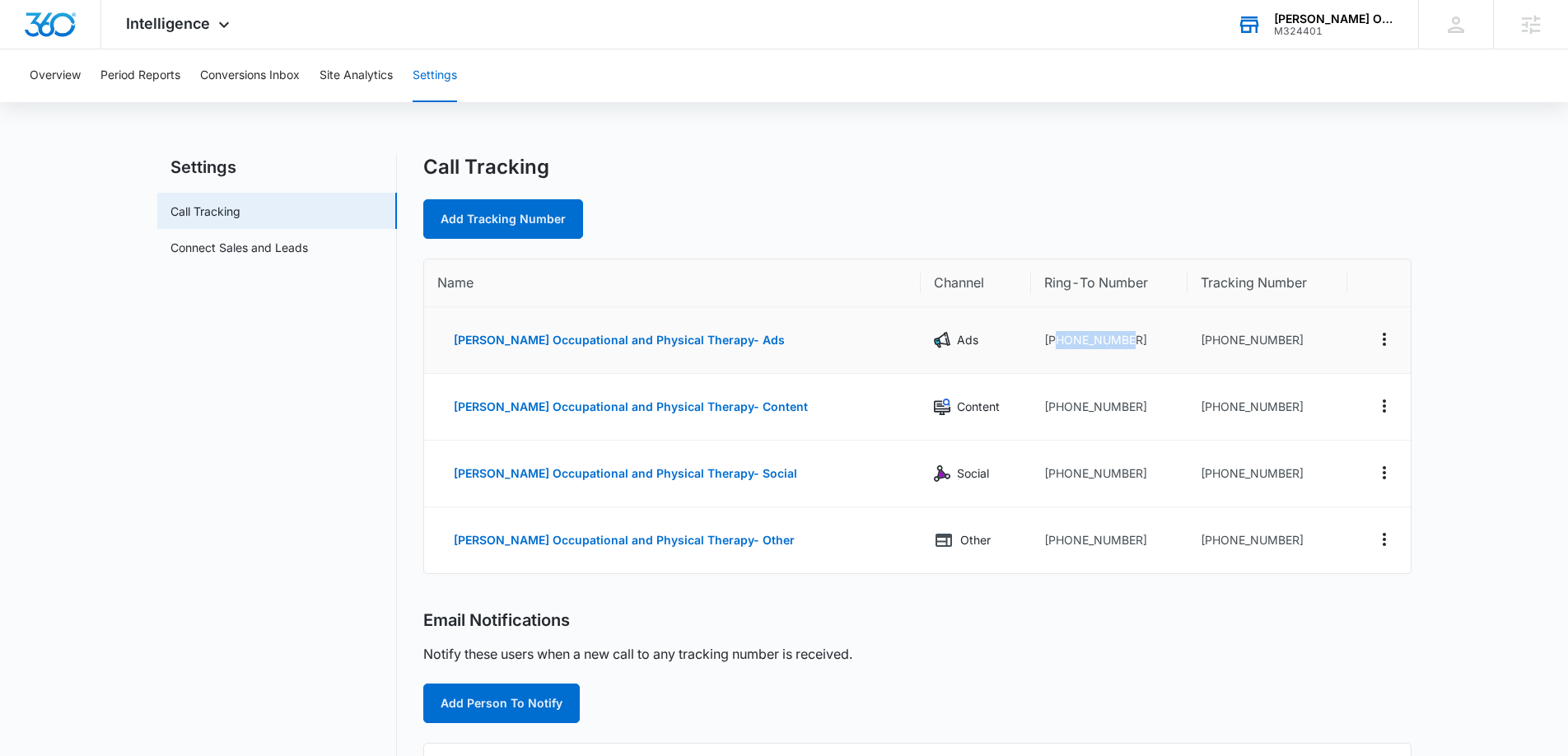
drag, startPoint x: 1028, startPoint y: 336, endPoint x: 1105, endPoint y: 336, distance: 77.0
click at [1105, 336] on td "+12079001719" at bounding box center [1109, 341] width 157 height 67
copy td "2079001719"
click at [180, 19] on span "Intelligence" at bounding box center [168, 24] width 84 height 18
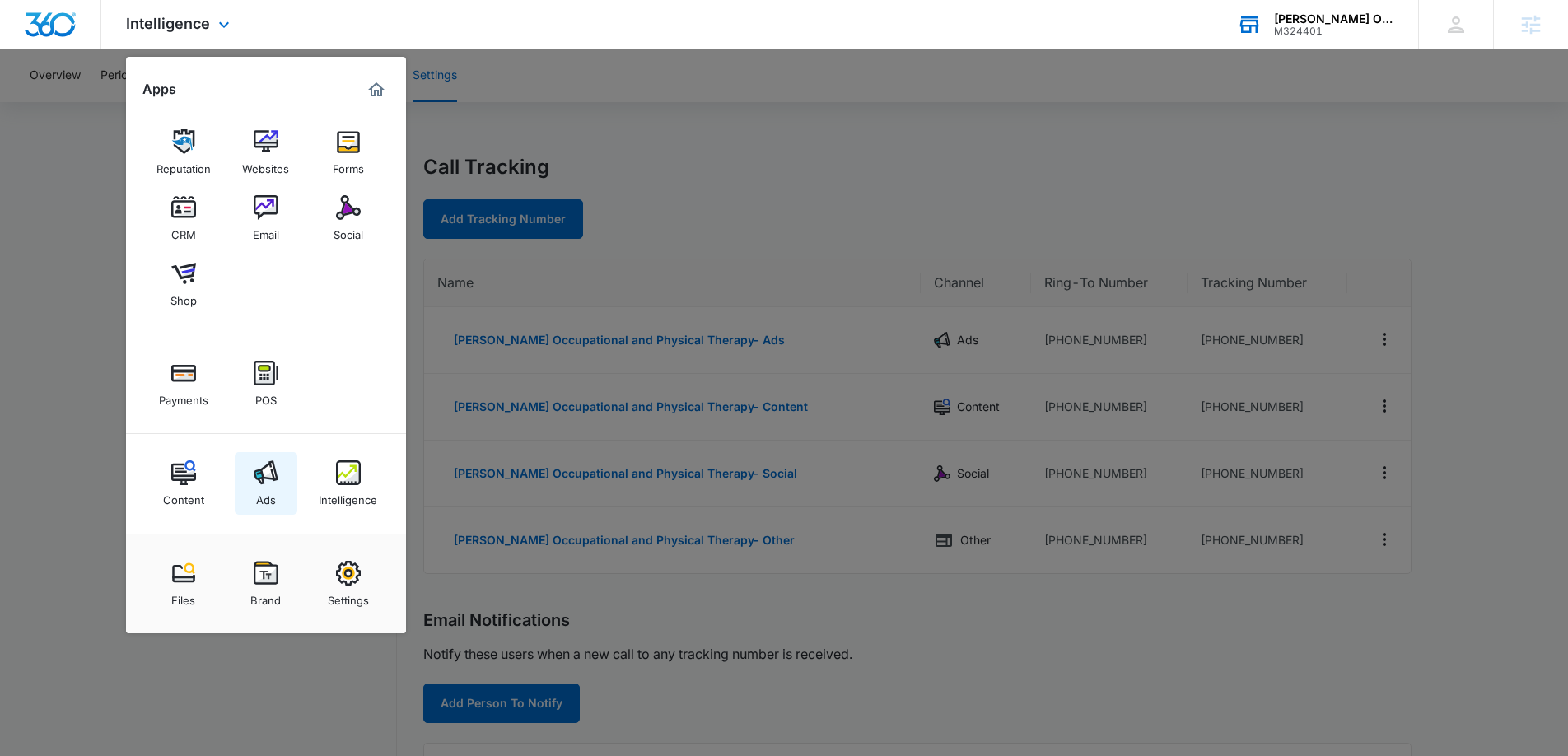
click at [254, 474] on img at bounding box center [266, 472] width 25 height 25
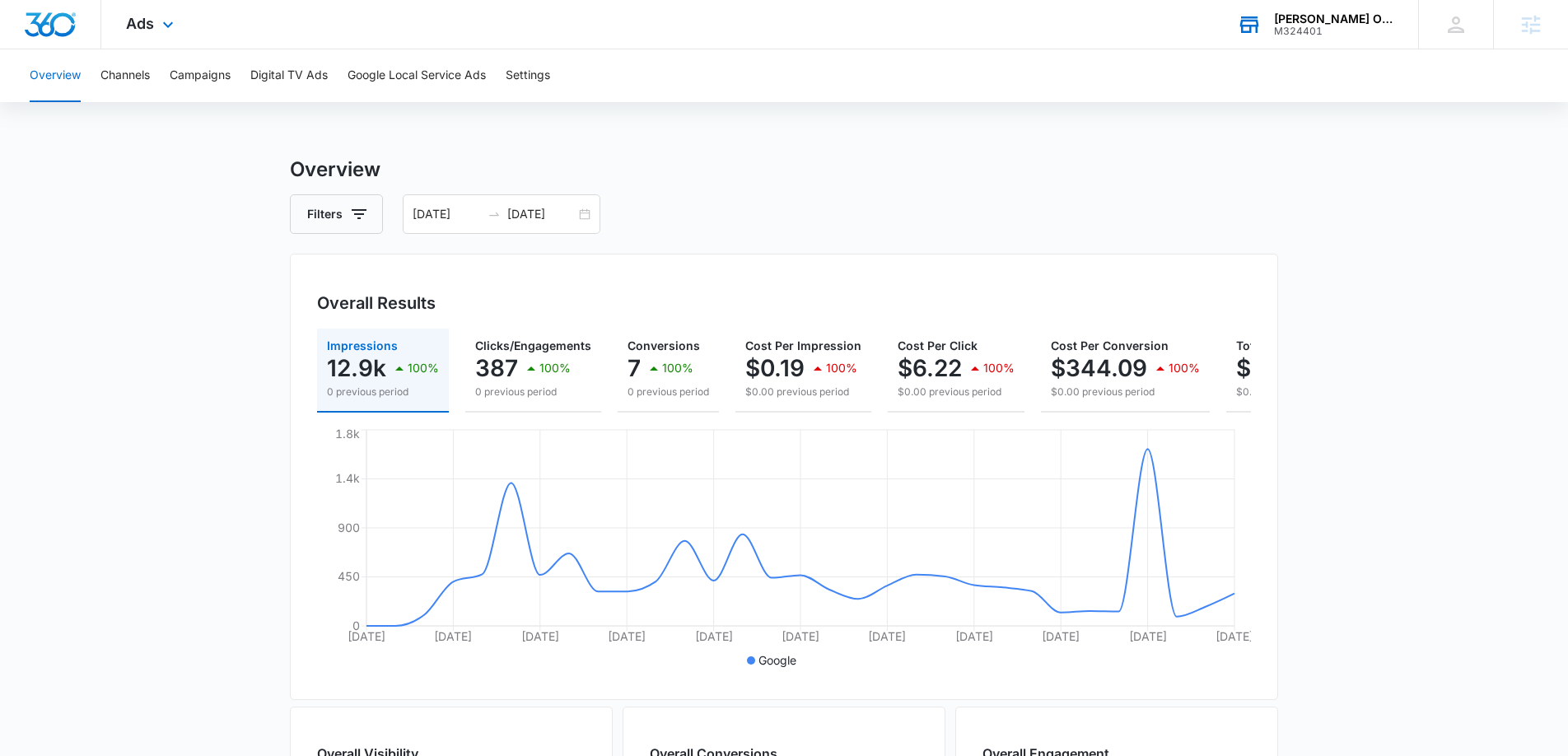
click at [156, 21] on div "Ads Apps Reputation Websites Forms CRM Email Social Shop Payments POS Content A…" at bounding box center [152, 24] width 102 height 48
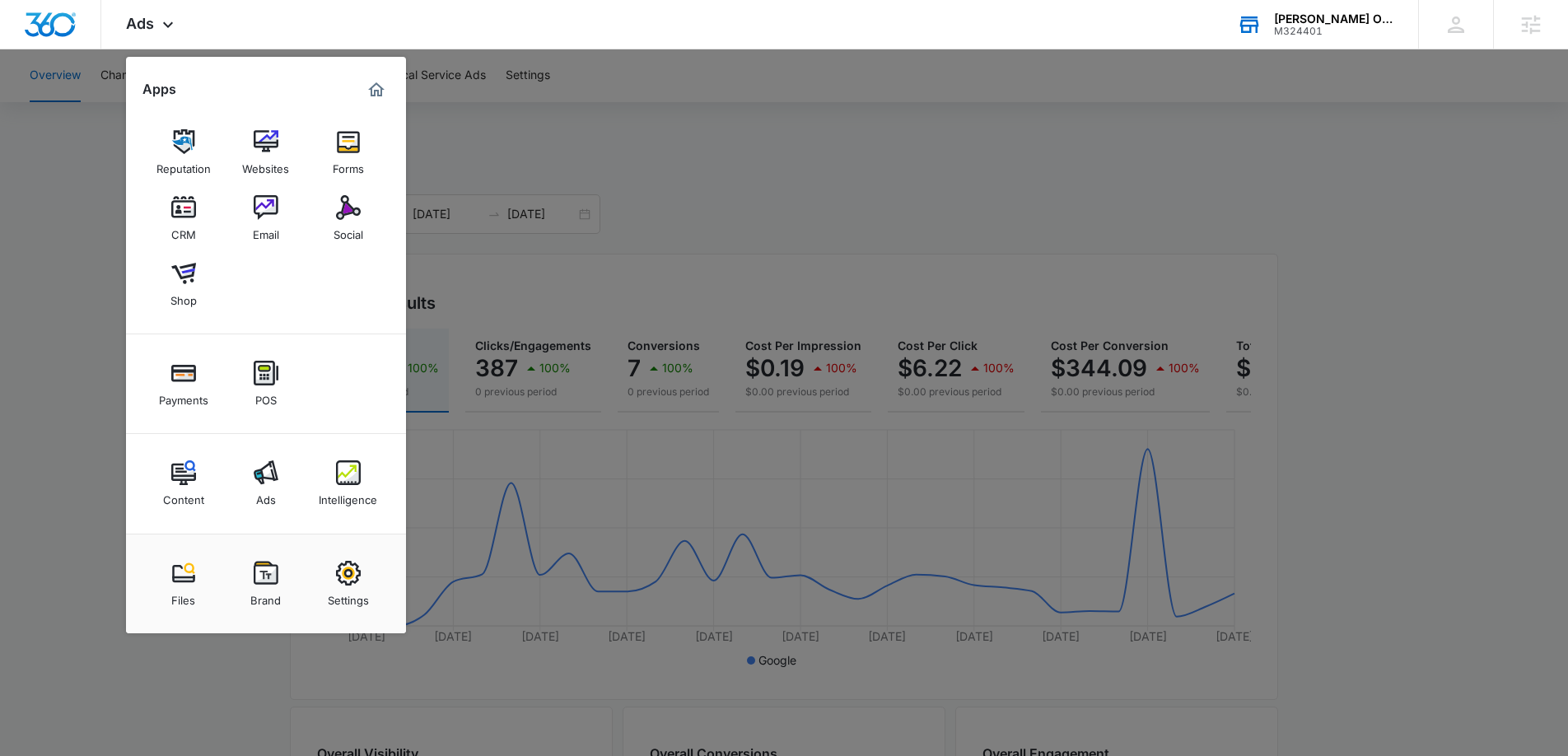
click at [97, 320] on div at bounding box center [784, 378] width 1568 height 756
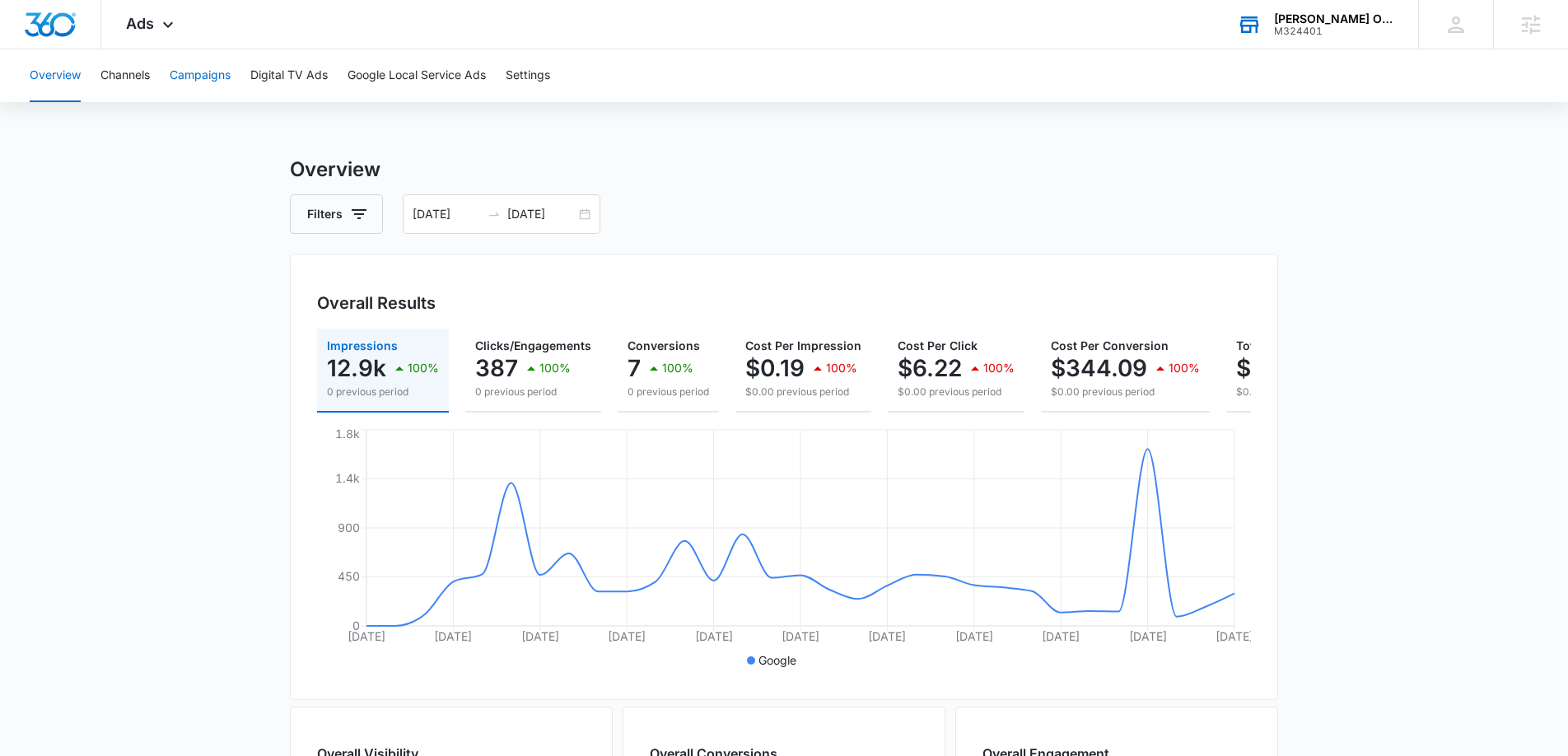
click at [200, 70] on button "Campaigns" at bounding box center [201, 75] width 61 height 53
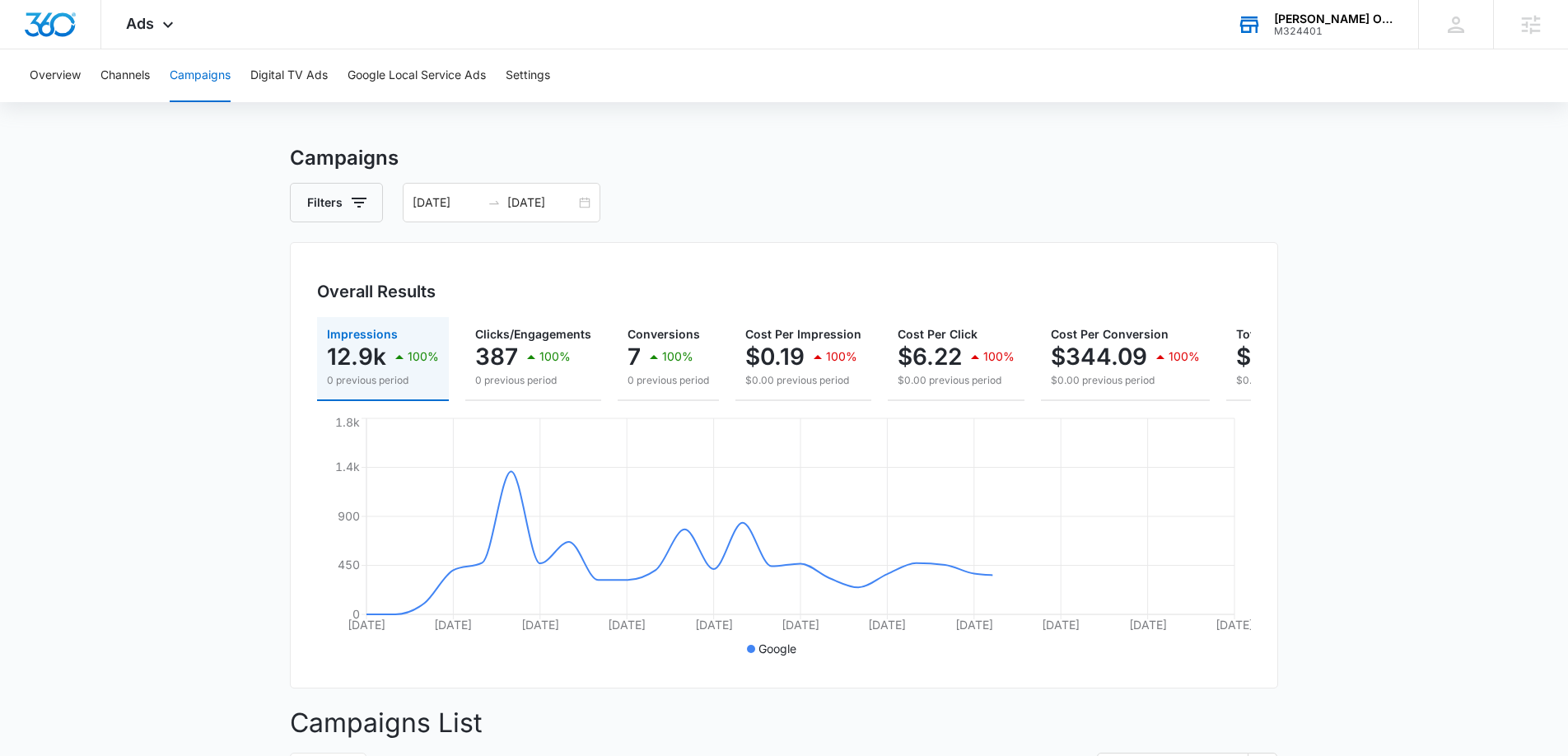
scroll to position [26, 0]
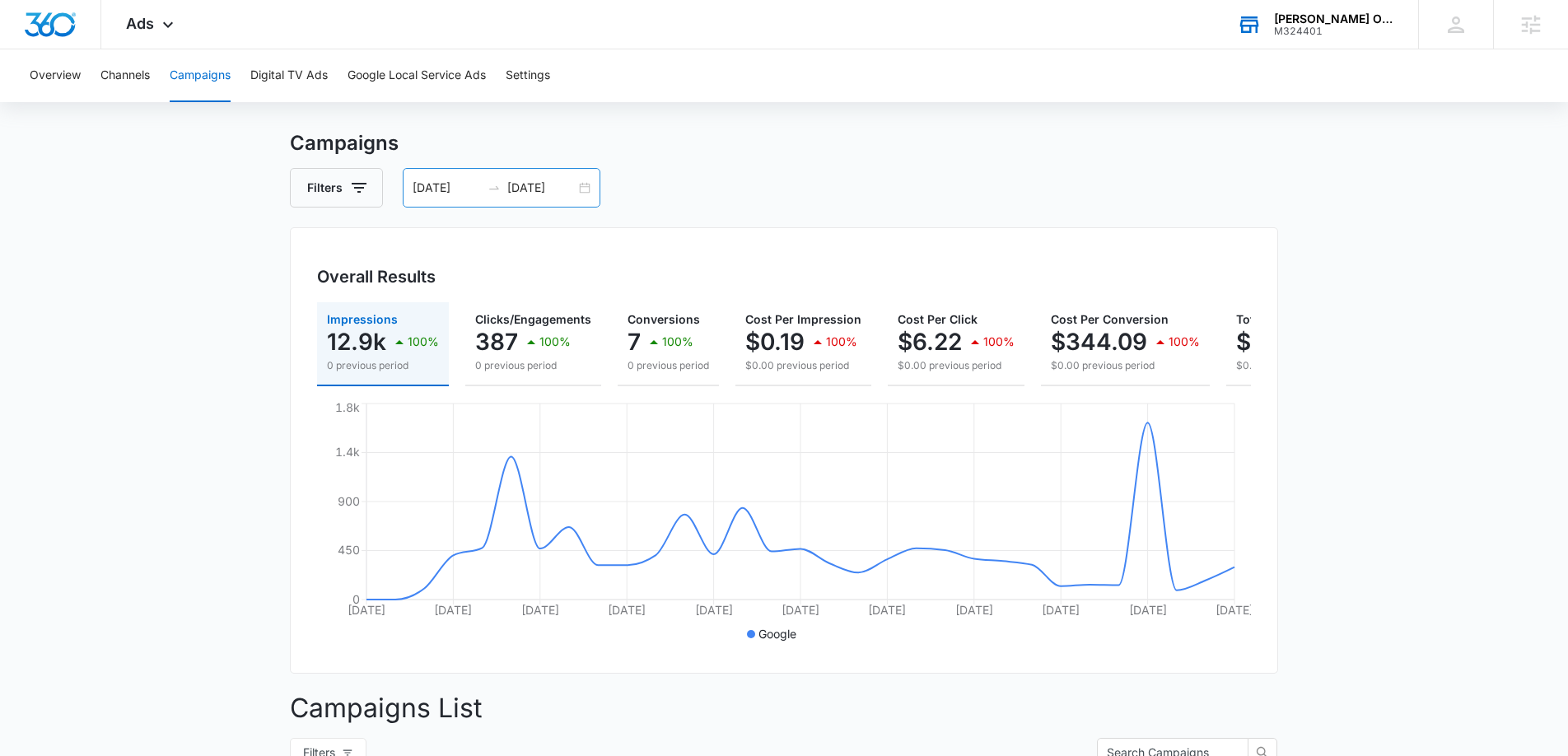
click at [581, 188] on div "08/04/2025 09/03/2025" at bounding box center [502, 187] width 198 height 39
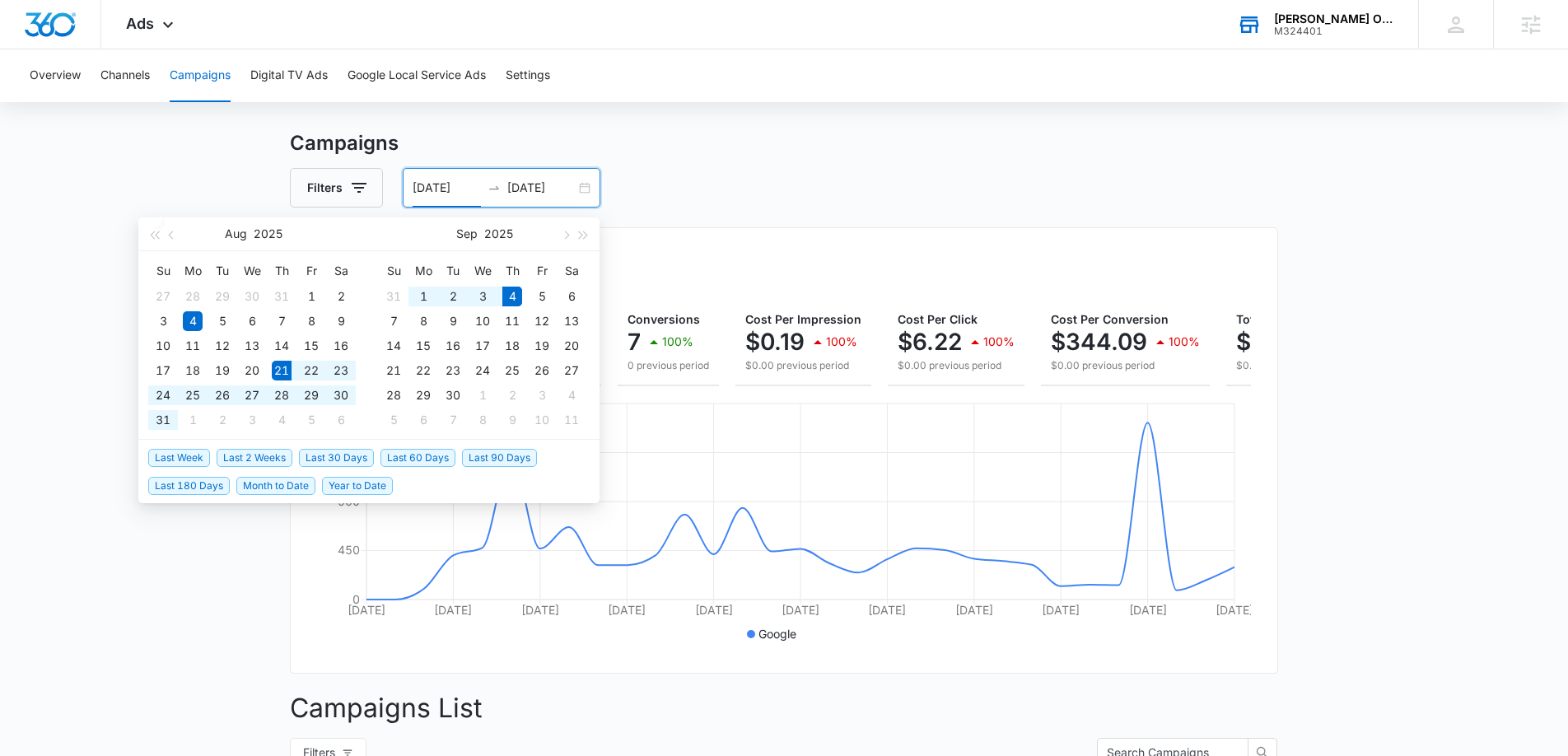
click at [253, 454] on span "Last 2 Weeks" at bounding box center [254, 457] width 75 height 18
type input "[DATE]"
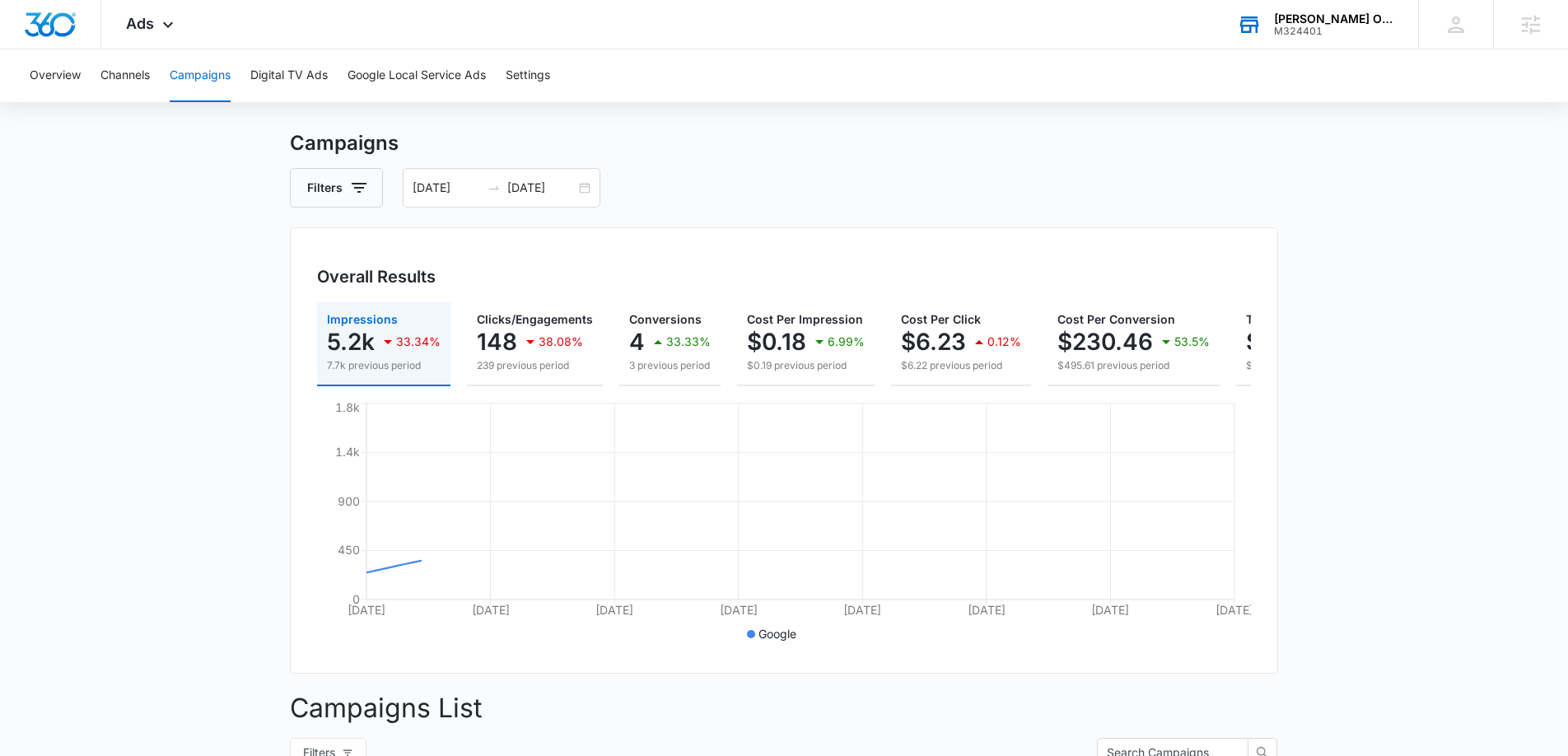
click at [174, 442] on main "Campaigns Filters 08/21/2025 09/04/2025 Overall Results Impressions 5.2k 33.34%…" at bounding box center [784, 682] width 1568 height 1106
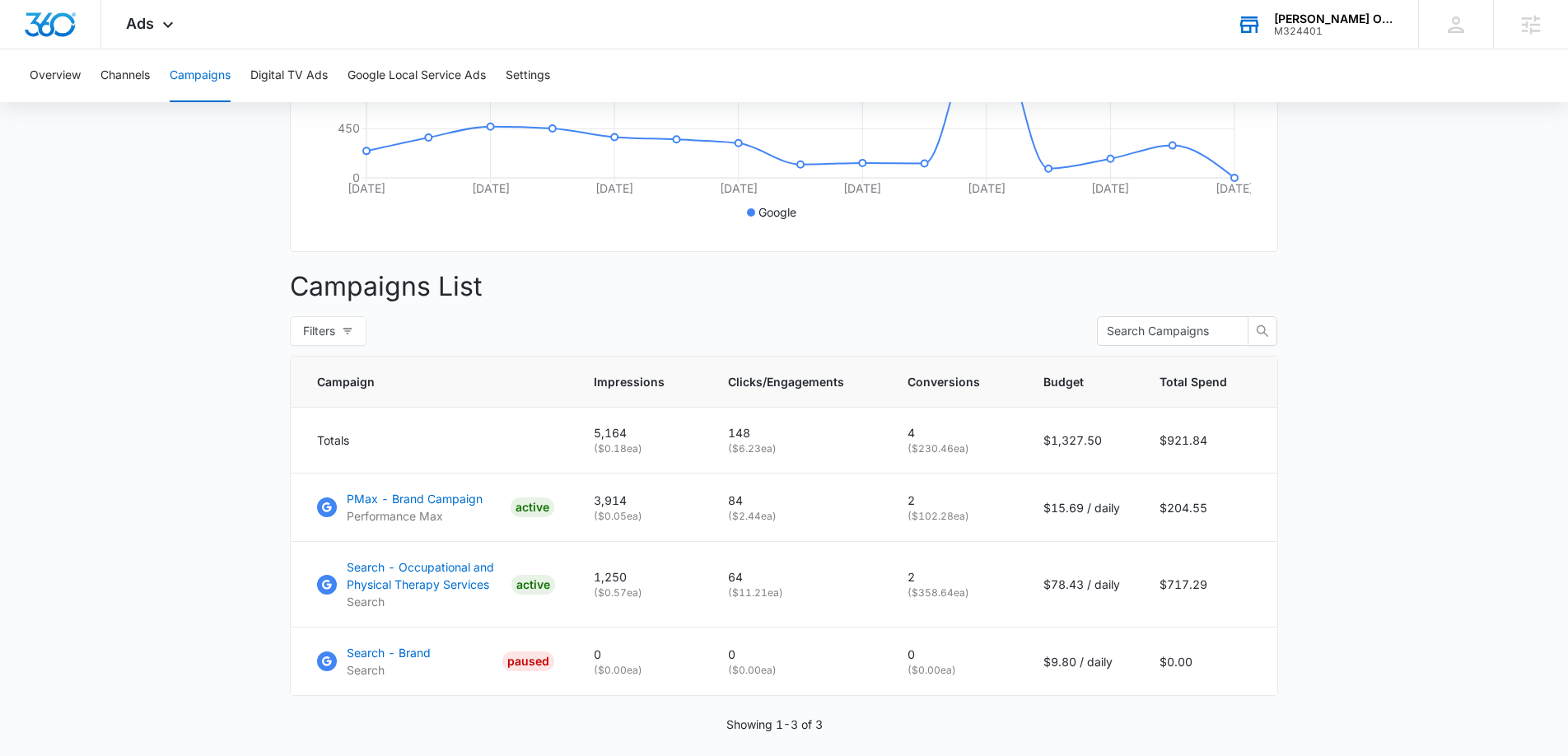
scroll to position [460, 0]
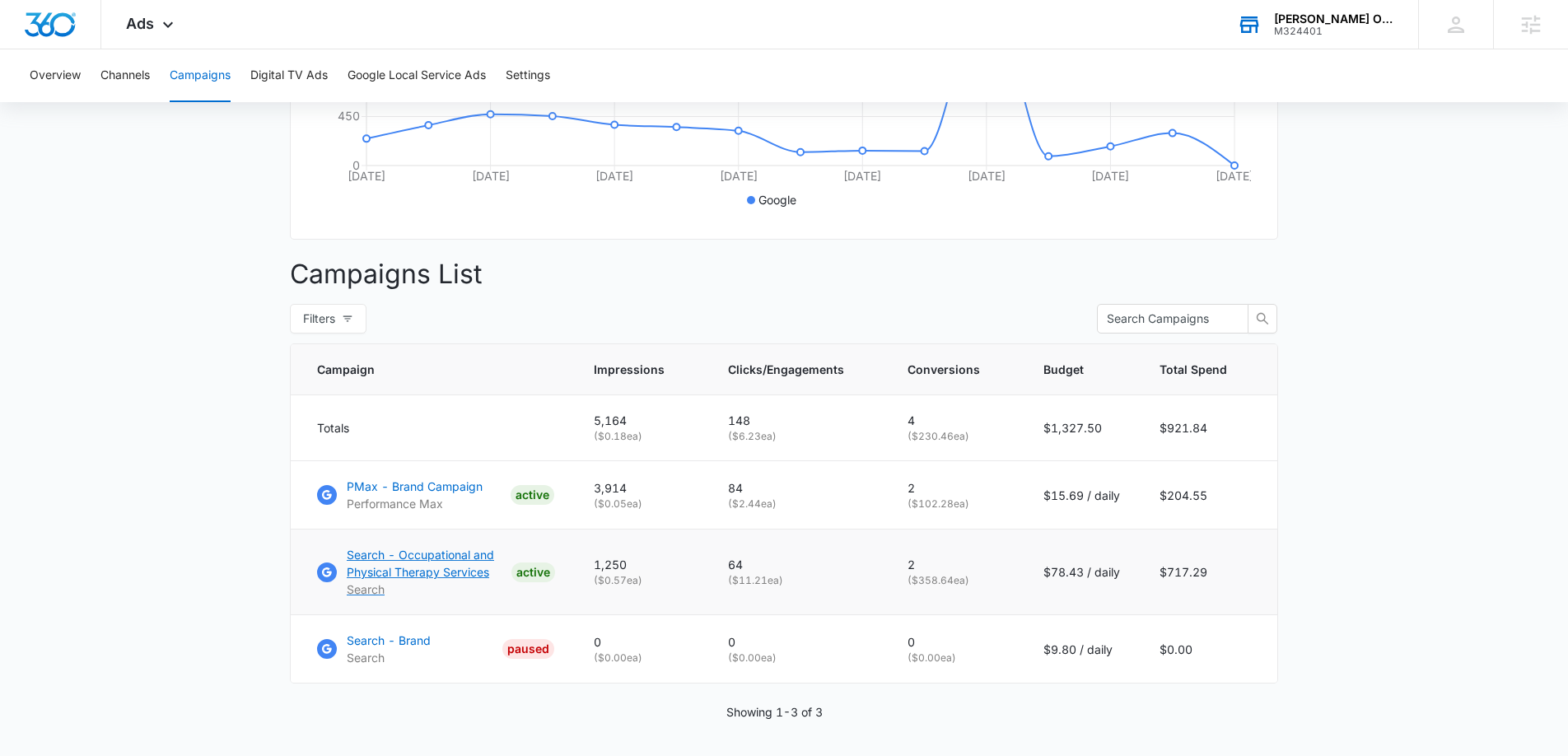
click at [400, 574] on p "Search - Occupational and Physical Therapy Services" at bounding box center [426, 562] width 158 height 34
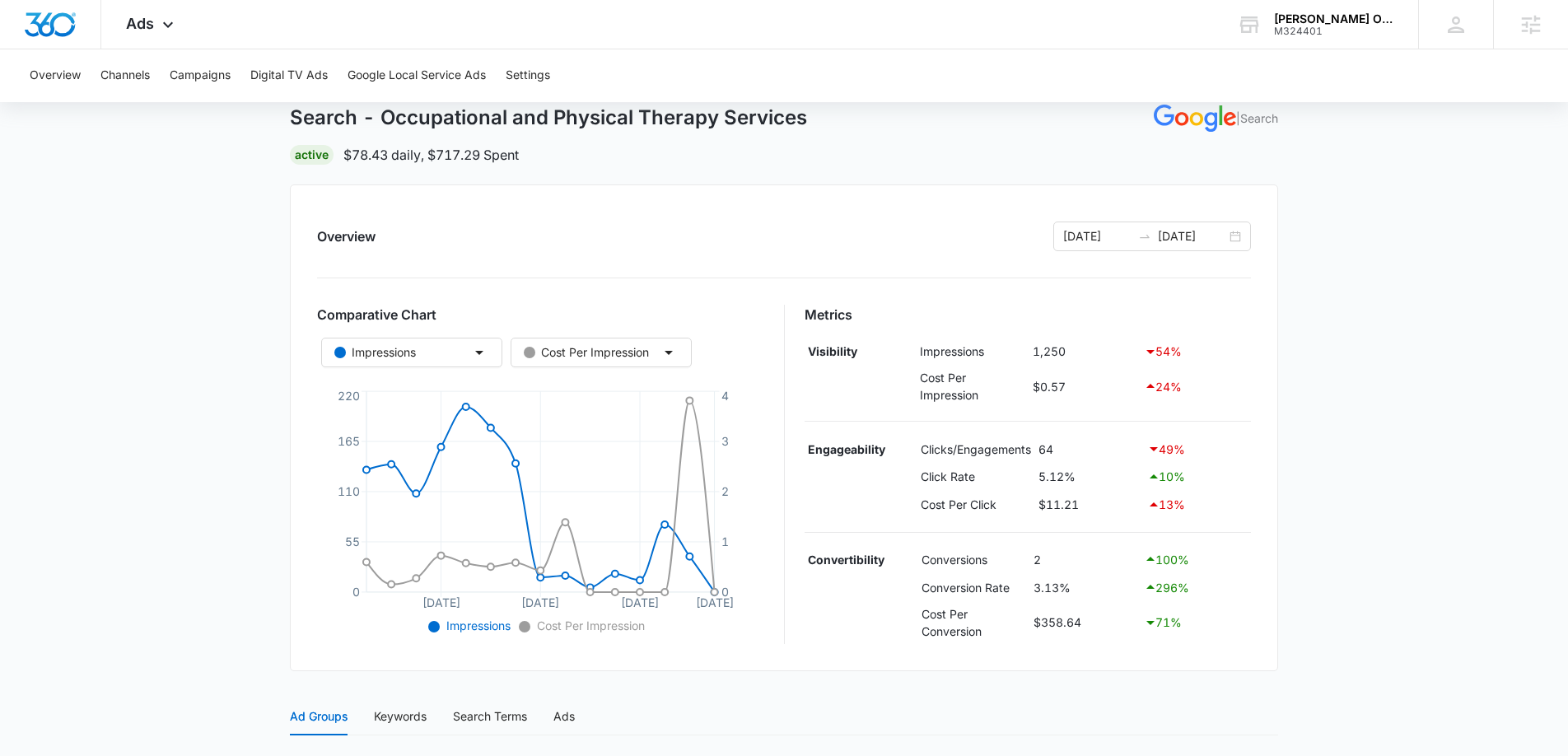
scroll to position [107, 0]
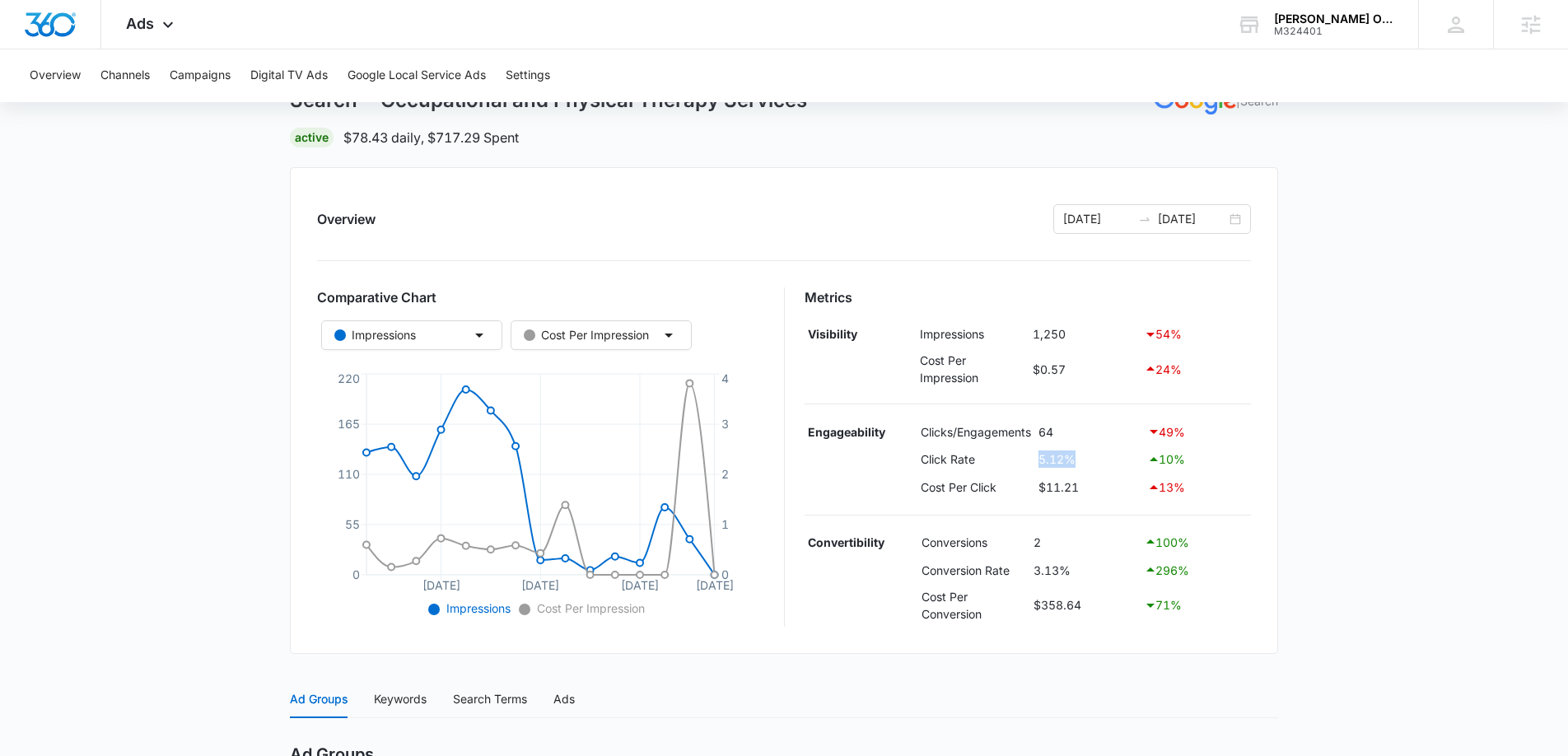
drag, startPoint x: 1042, startPoint y: 460, endPoint x: 1088, endPoint y: 460, distance: 46.0
click at [1089, 460] on td "5.12%" at bounding box center [1088, 460] width 108 height 28
click at [1282, 19] on div "[PERSON_NAME] Occupational and Physical Therapy" at bounding box center [1333, 18] width 120 height 13
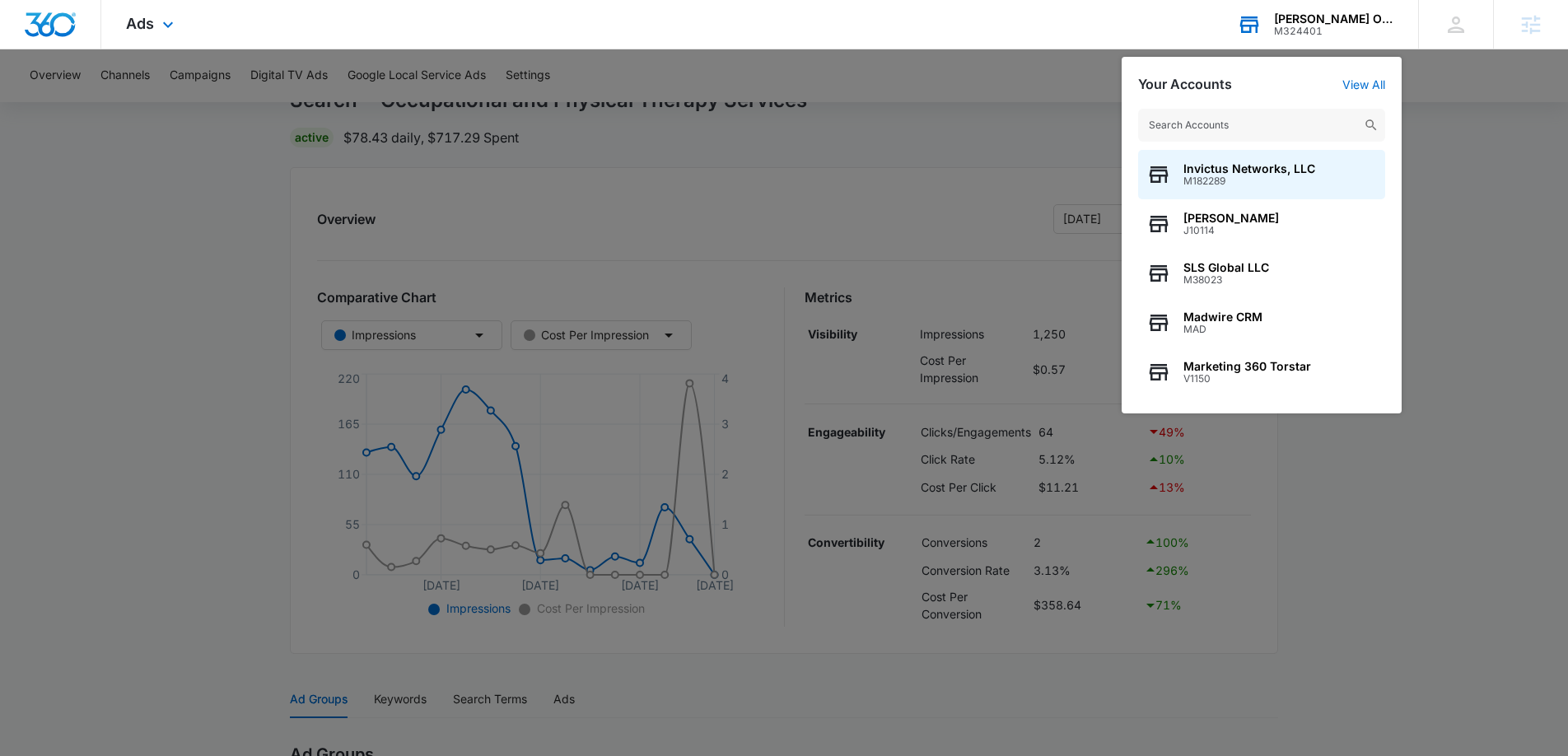
click at [1190, 130] on input "text" at bounding box center [1261, 125] width 247 height 33
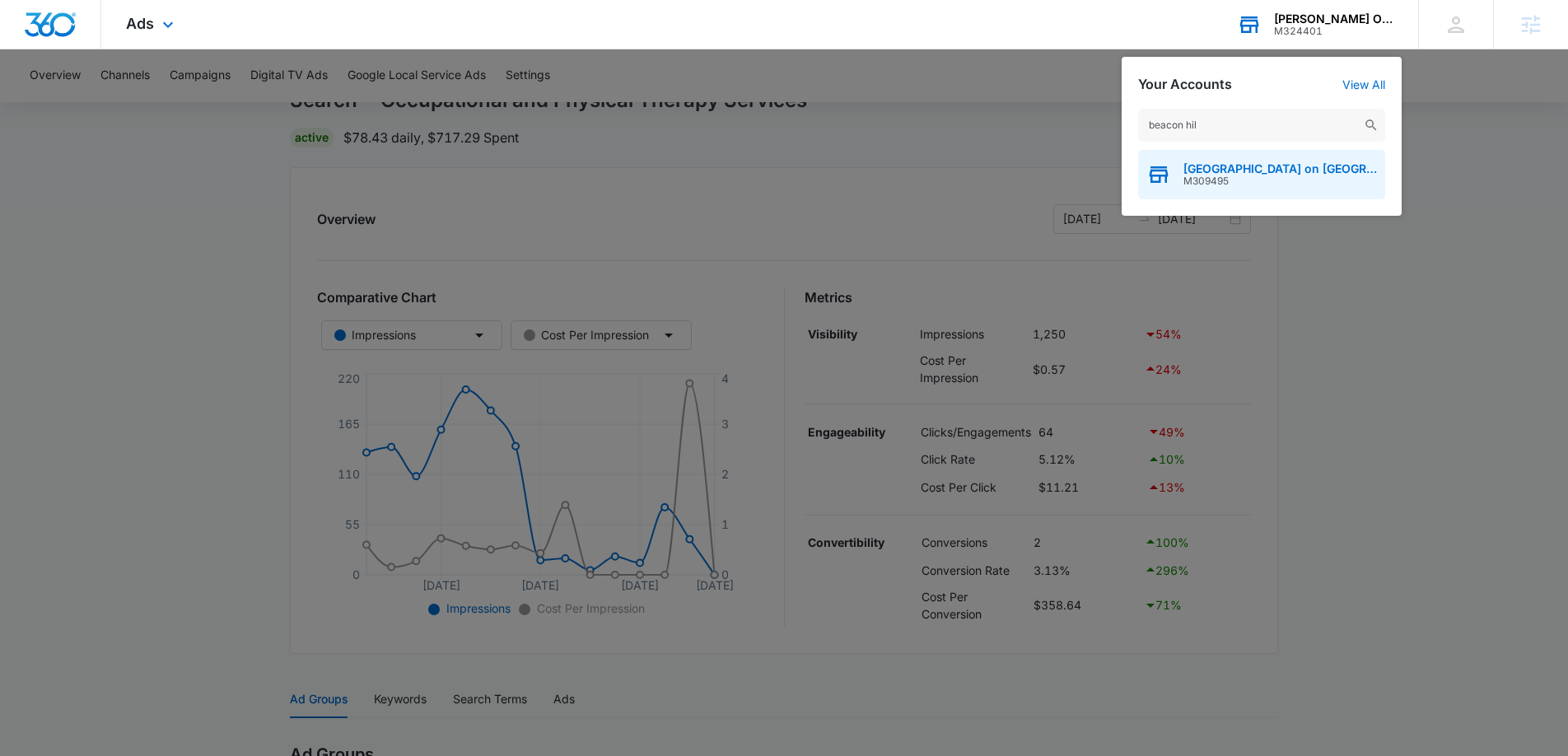
type input "beacon hil"
click at [1197, 173] on span "[GEOGRAPHIC_DATA] on [GEOGRAPHIC_DATA]" at bounding box center [1280, 168] width 194 height 13
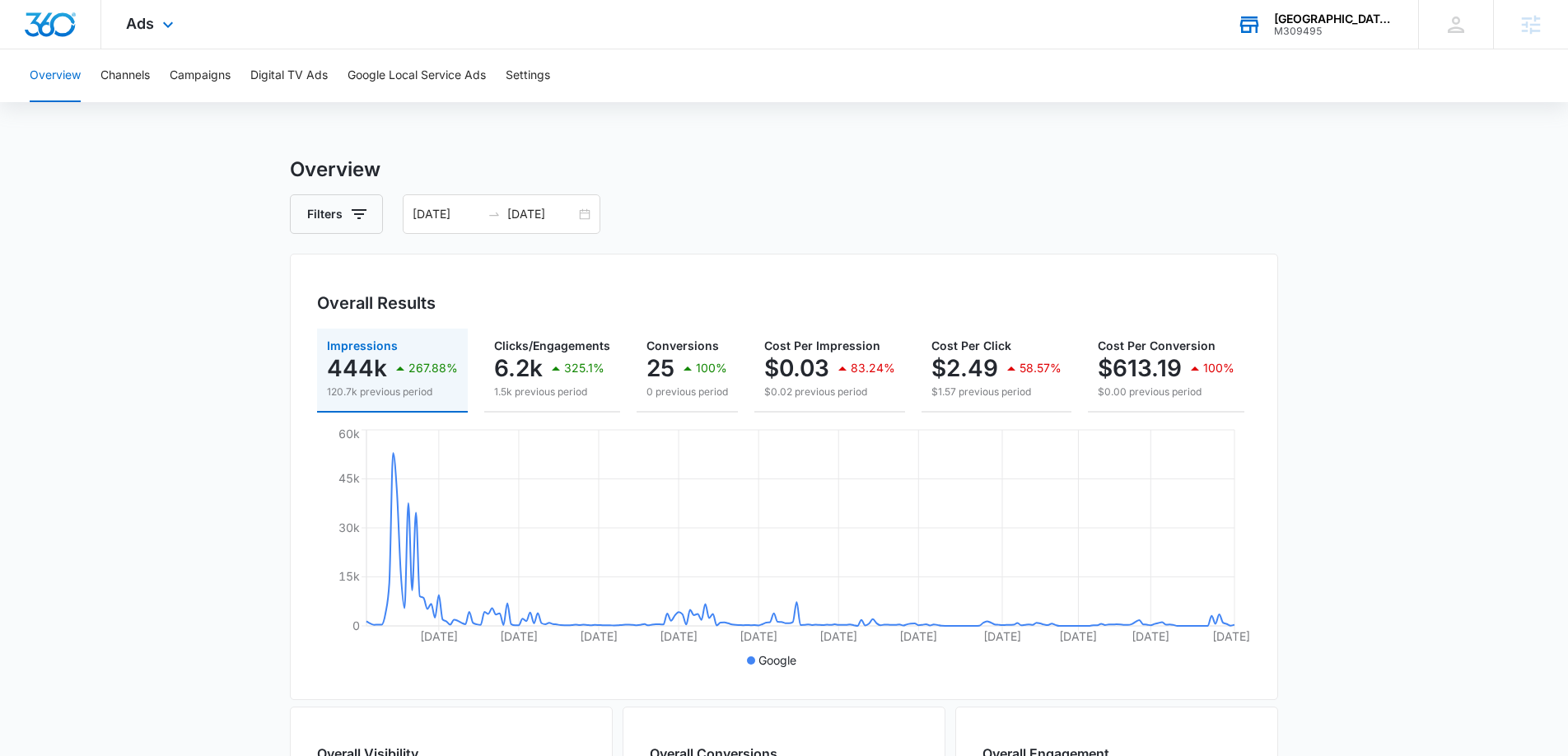
click at [139, 0] on div "Ads Apps Reputation Forms CRM Email Social Payments POS Content Ads Intelligenc…" at bounding box center [152, 24] width 102 height 48
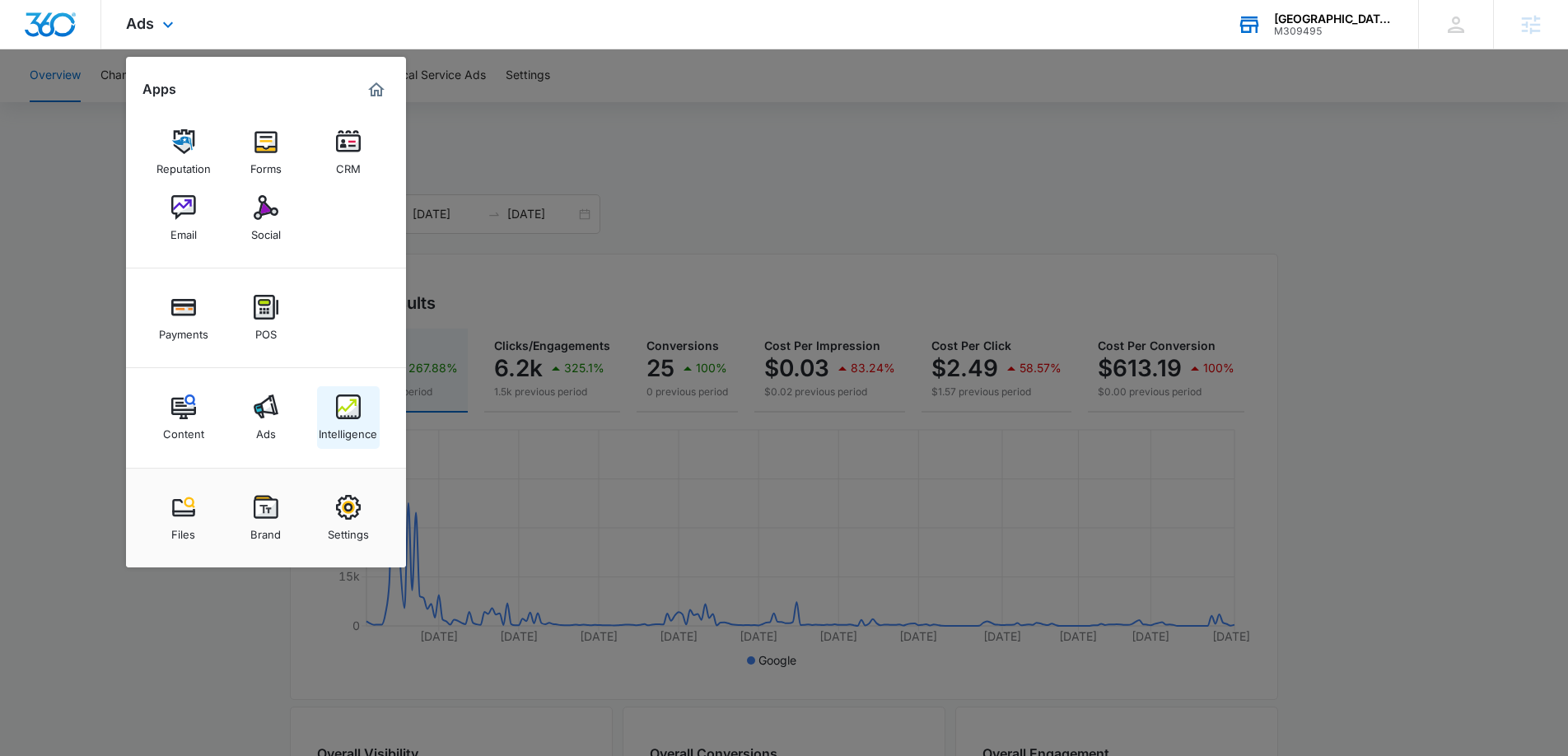
click at [358, 436] on div "Intelligence" at bounding box center [348, 429] width 59 height 21
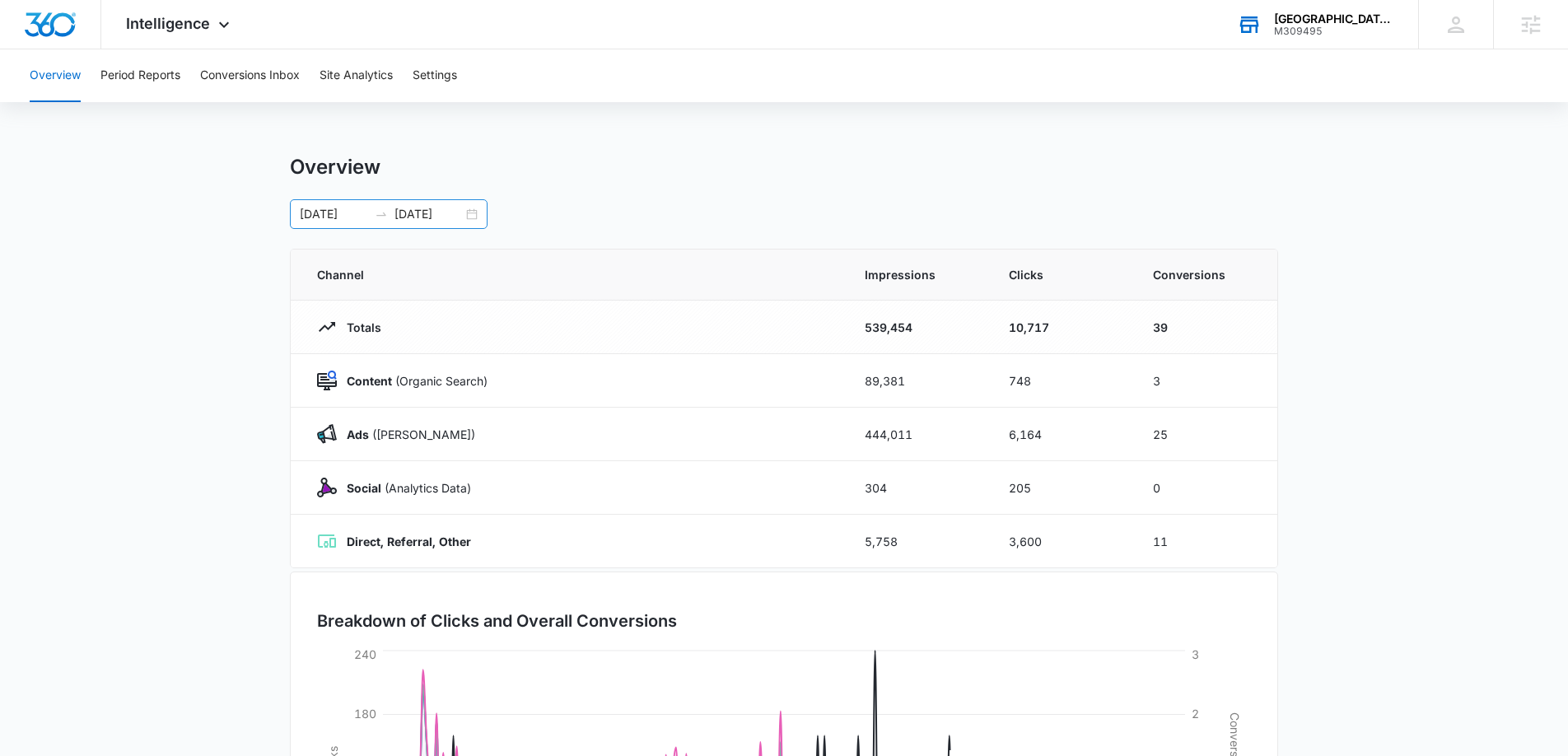
click at [467, 212] on div "01/01/2025 08/17/2025" at bounding box center [389, 214] width 198 height 30
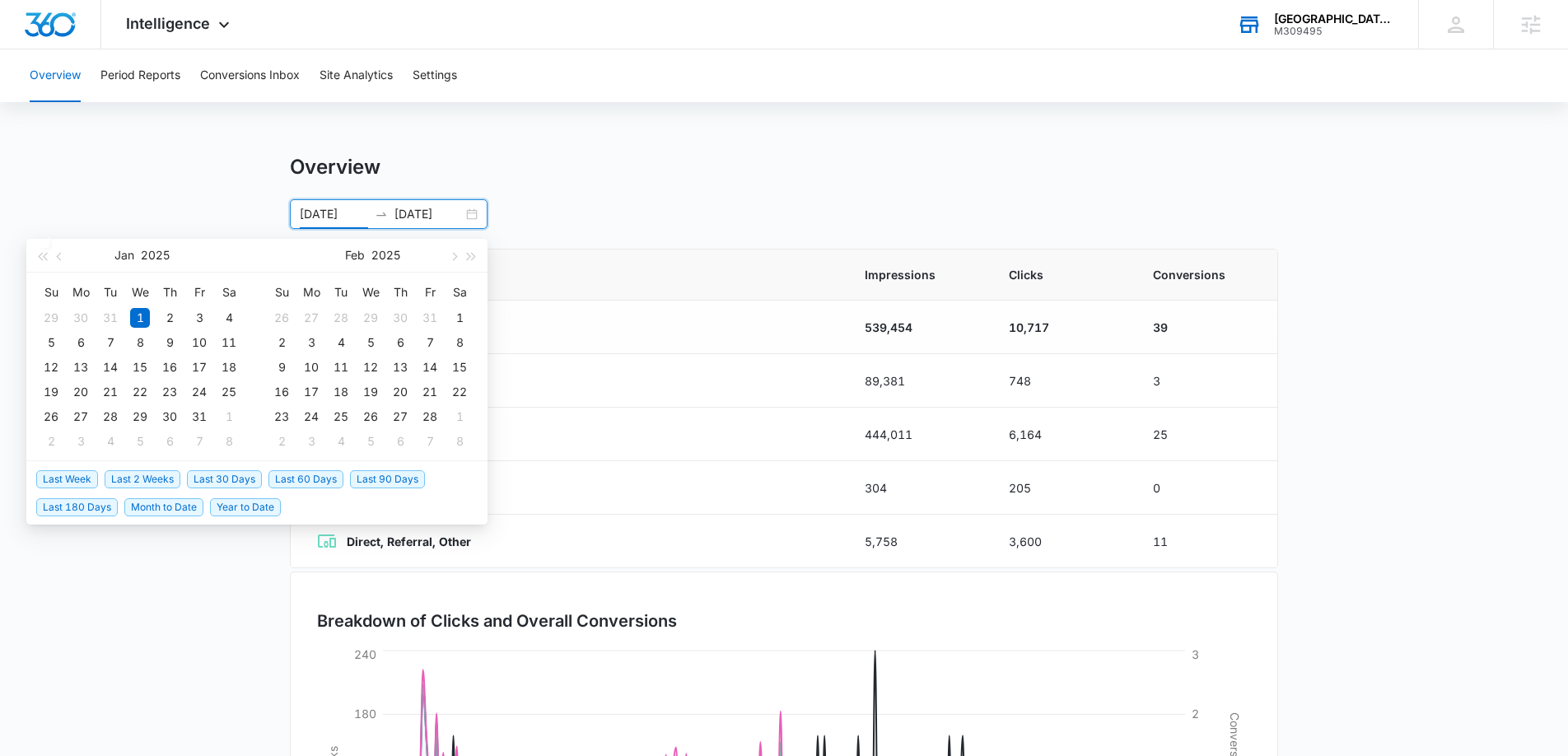
click at [192, 477] on span "Last 30 Days" at bounding box center [224, 479] width 75 height 18
type input "[DATE]"
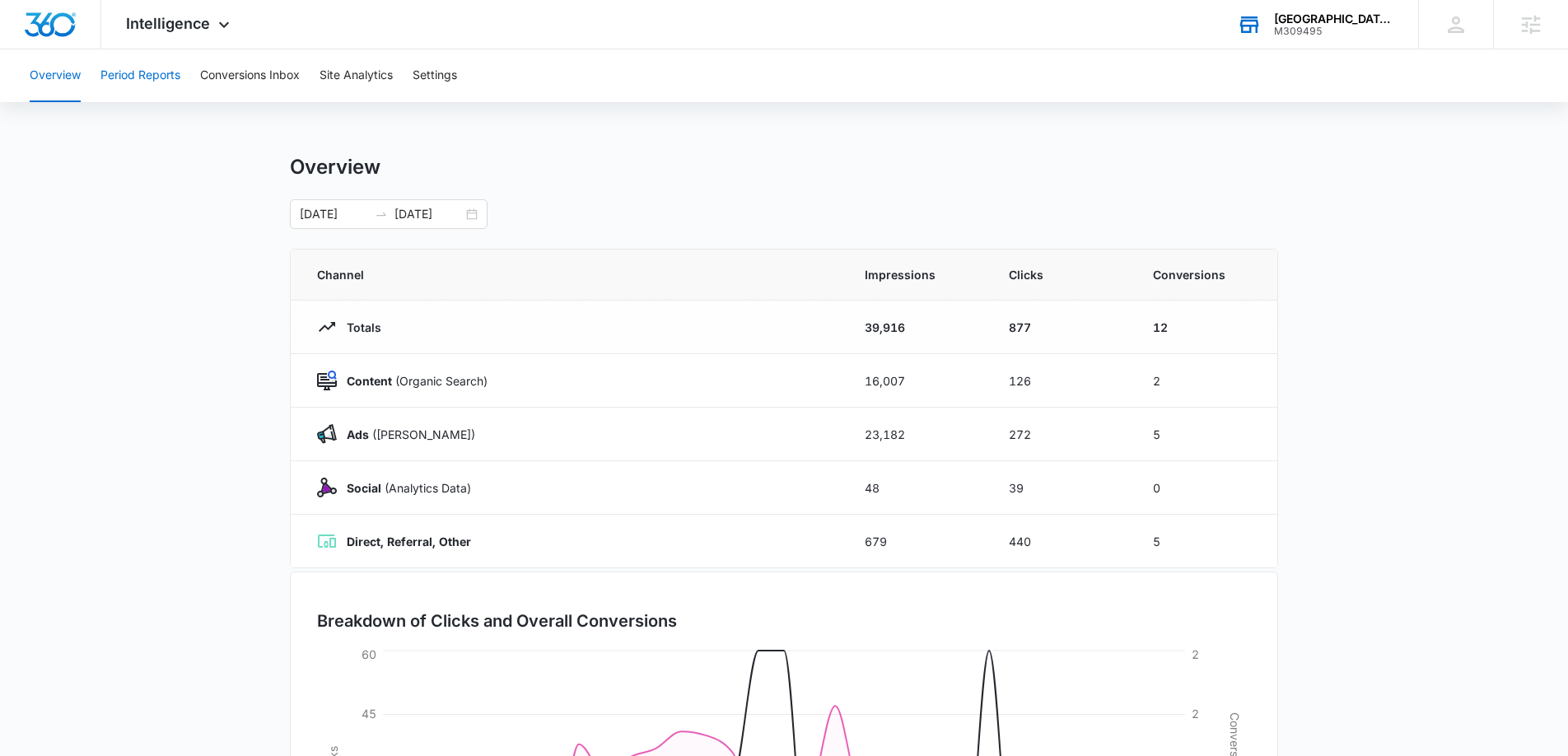
click at [118, 74] on button "Period Reports" at bounding box center [140, 75] width 80 height 53
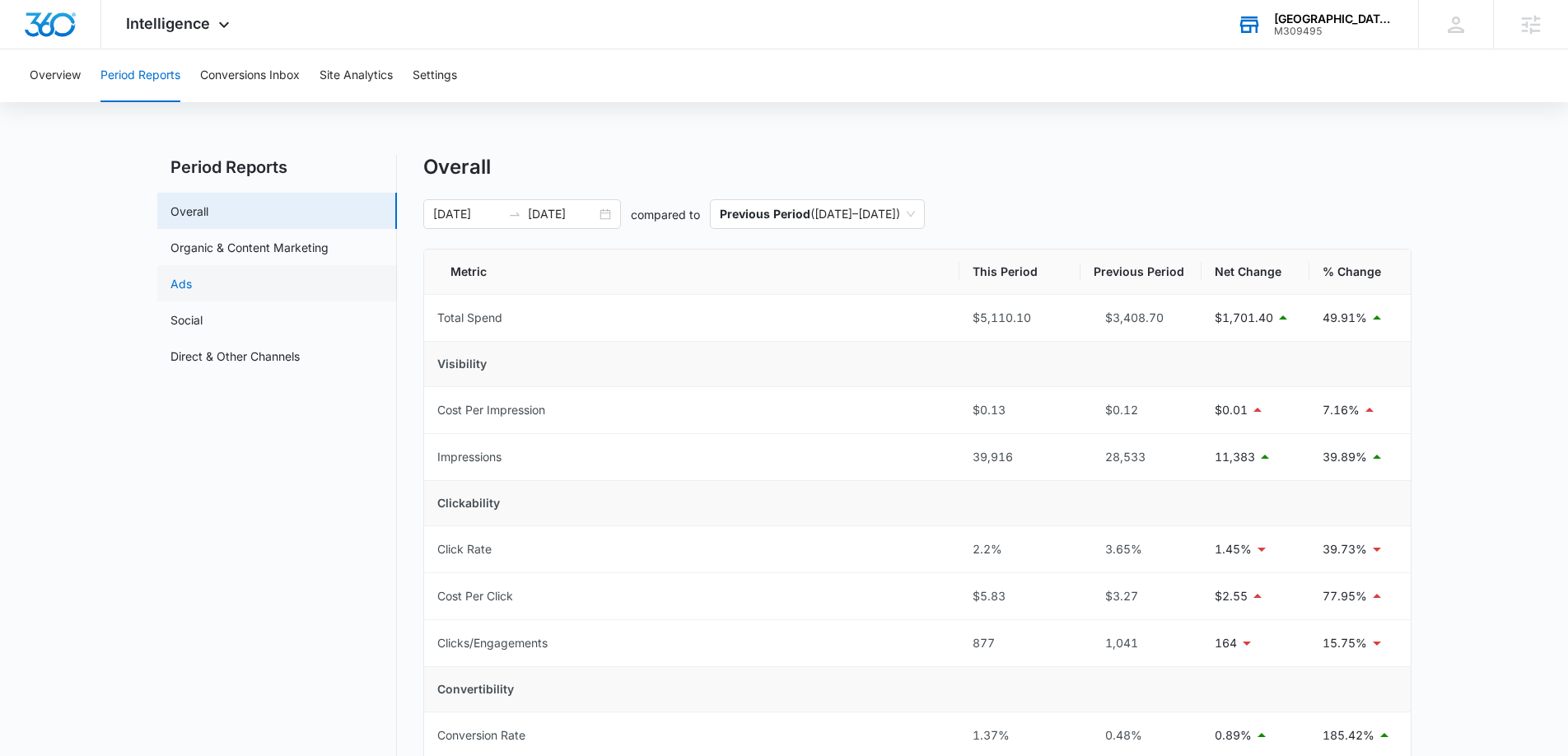
click at [192, 290] on link "Ads" at bounding box center [181, 284] width 21 height 18
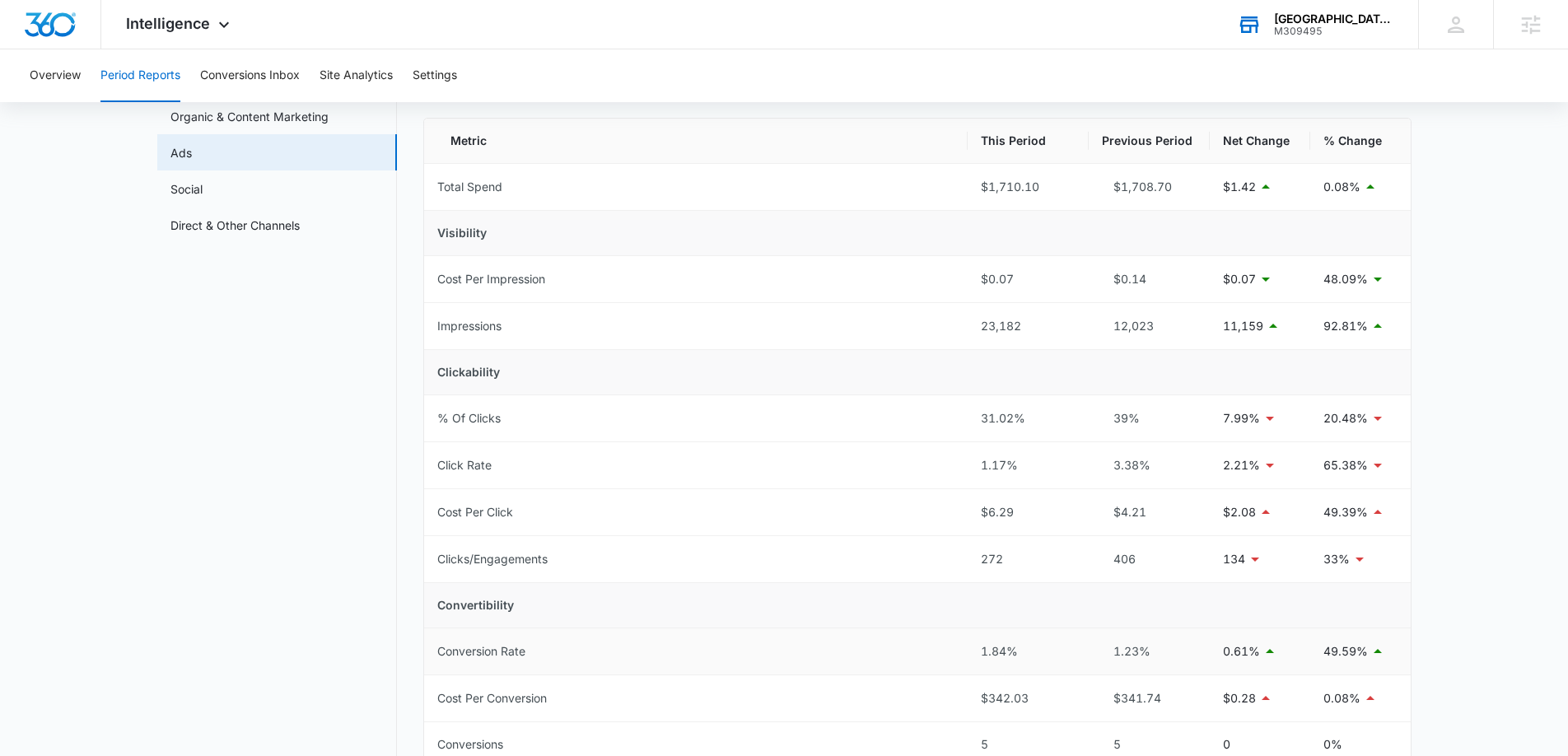
scroll to position [132, 0]
click at [258, 72] on button "Conversions Inbox" at bounding box center [250, 75] width 100 height 53
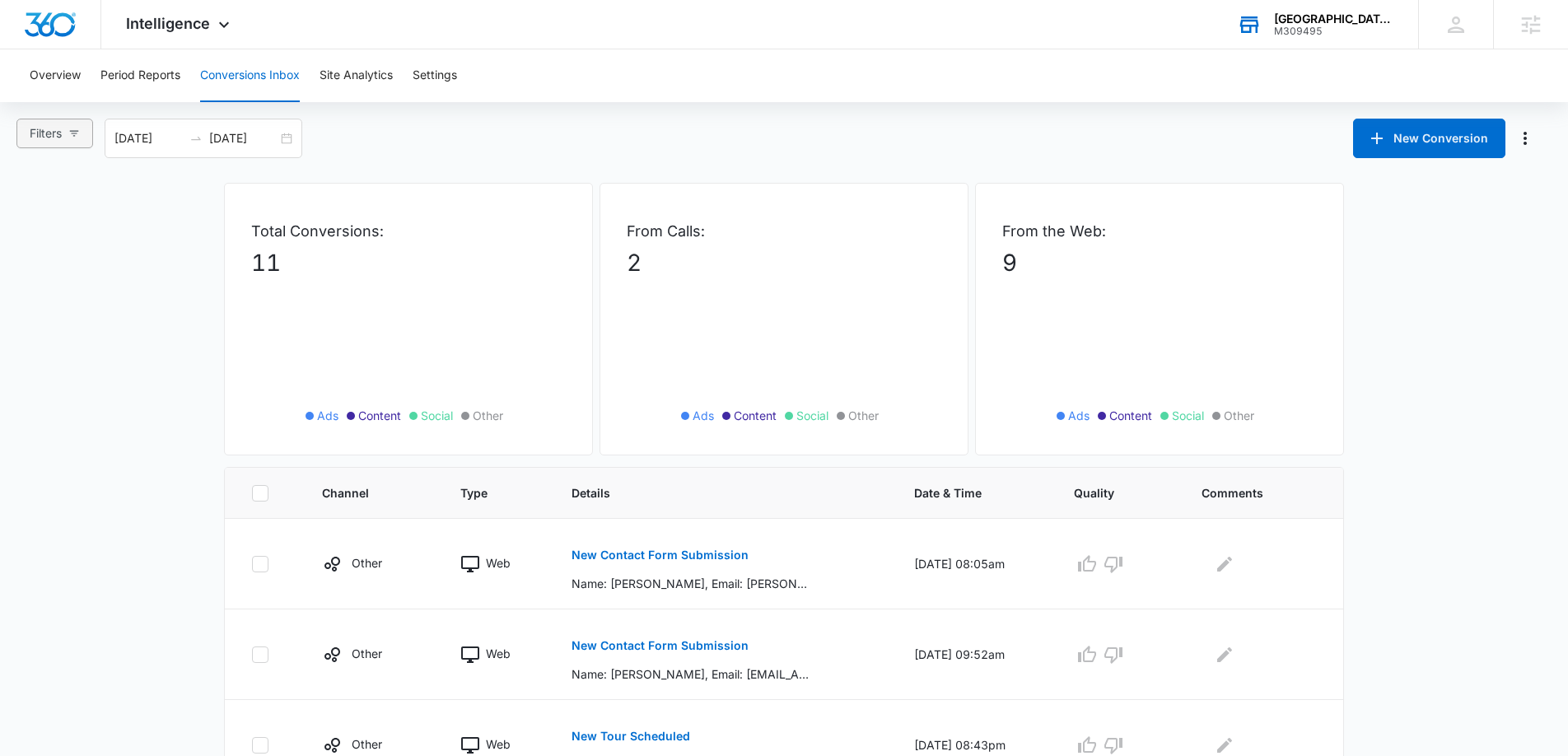
click at [68, 136] on button "Filters" at bounding box center [54, 133] width 76 height 30
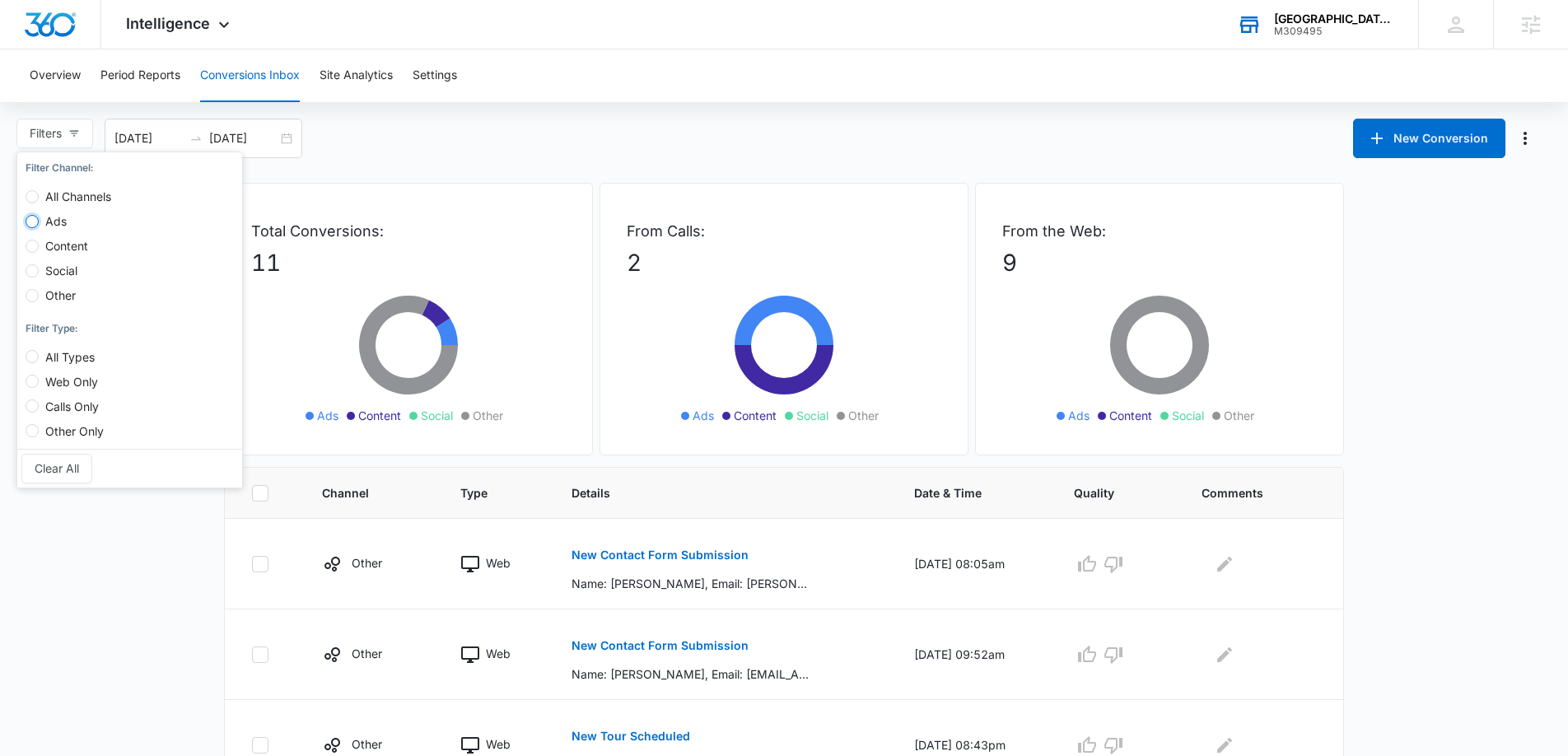
click at [32, 222] on input "Ads" at bounding box center [32, 221] width 13 height 13
radio input "true"
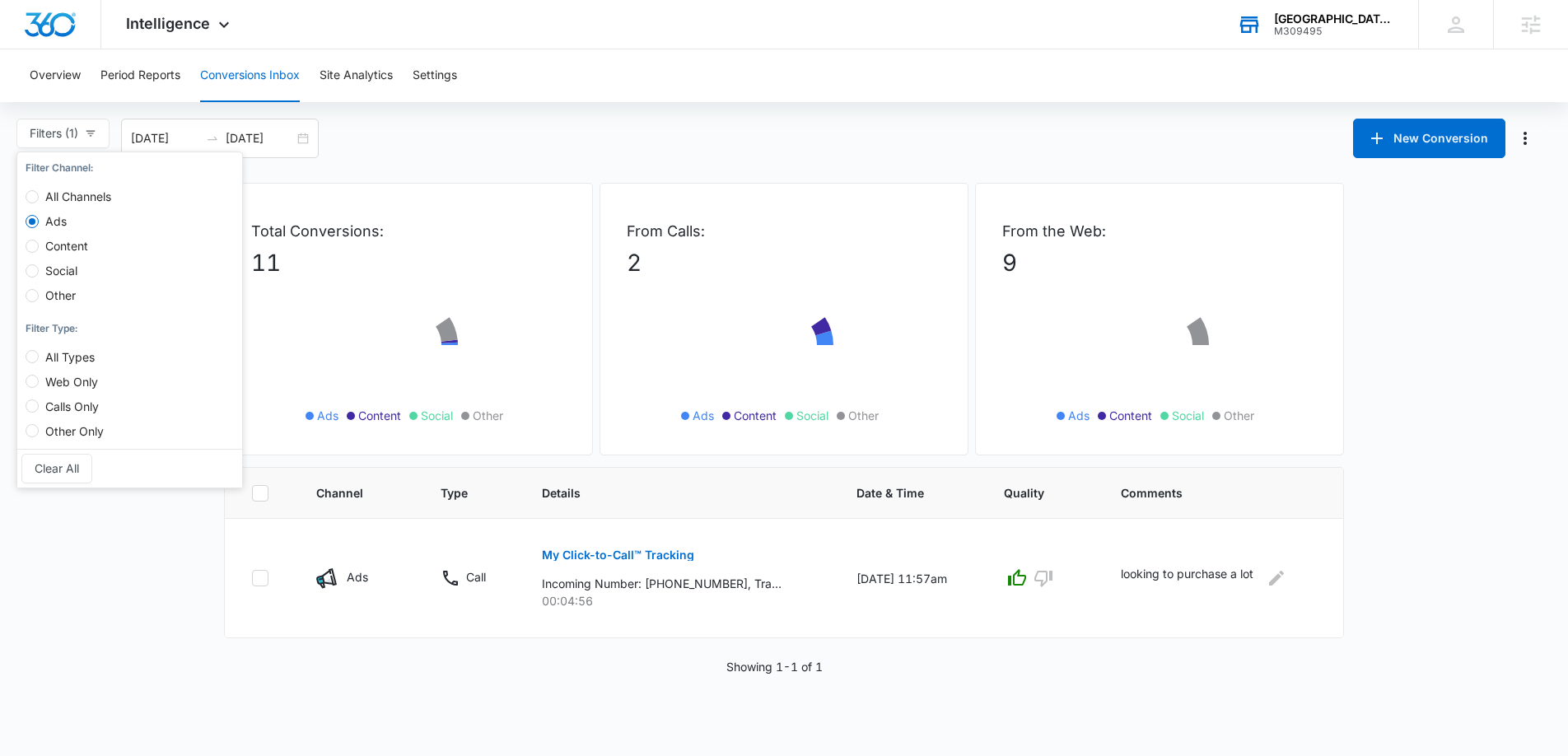
click at [386, 173] on main "Filters (1) Filter Channel : All Channels Ads Content Social Other Filter Type …" at bounding box center [784, 396] width 1568 height 556
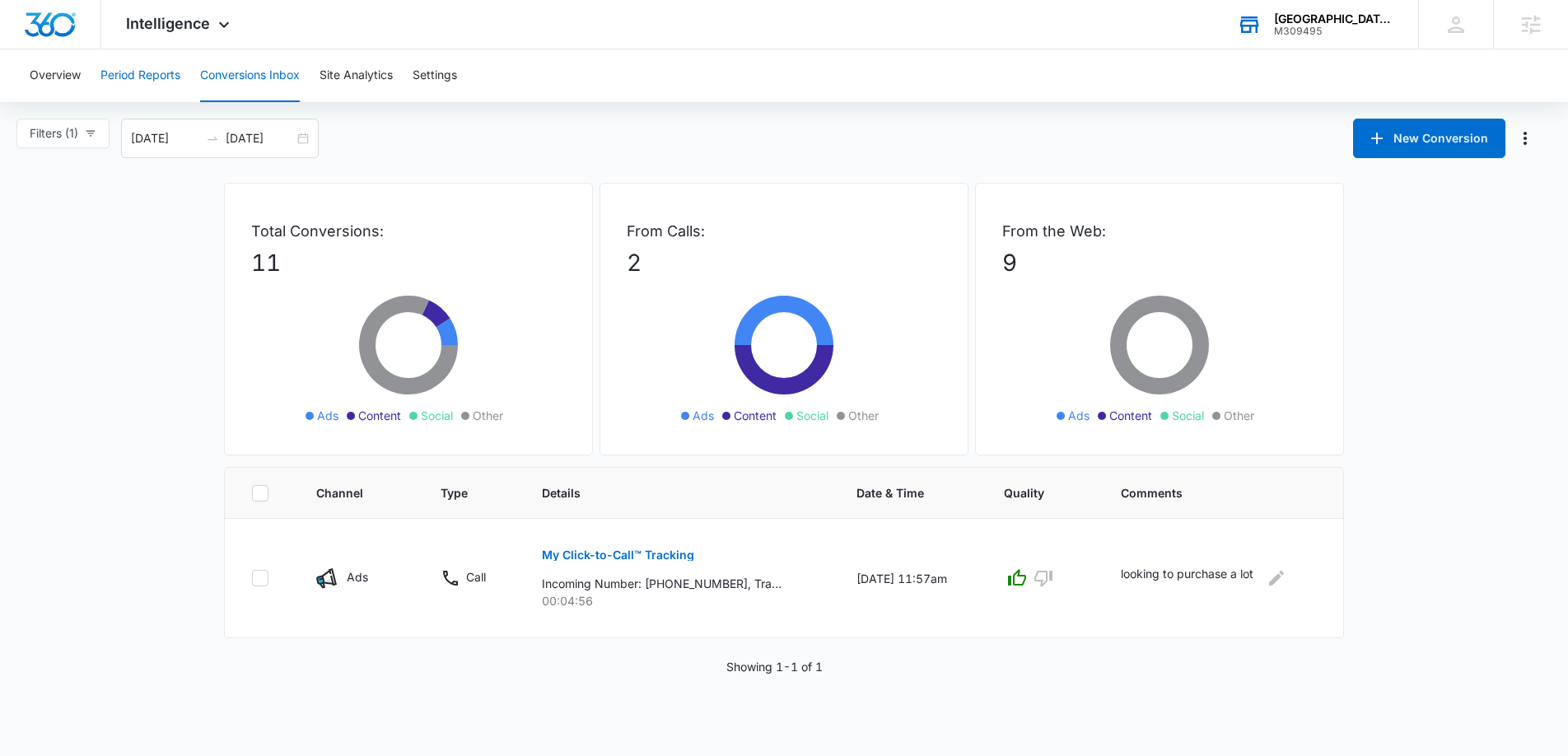
click at [124, 91] on button "Period Reports" at bounding box center [140, 75] width 80 height 53
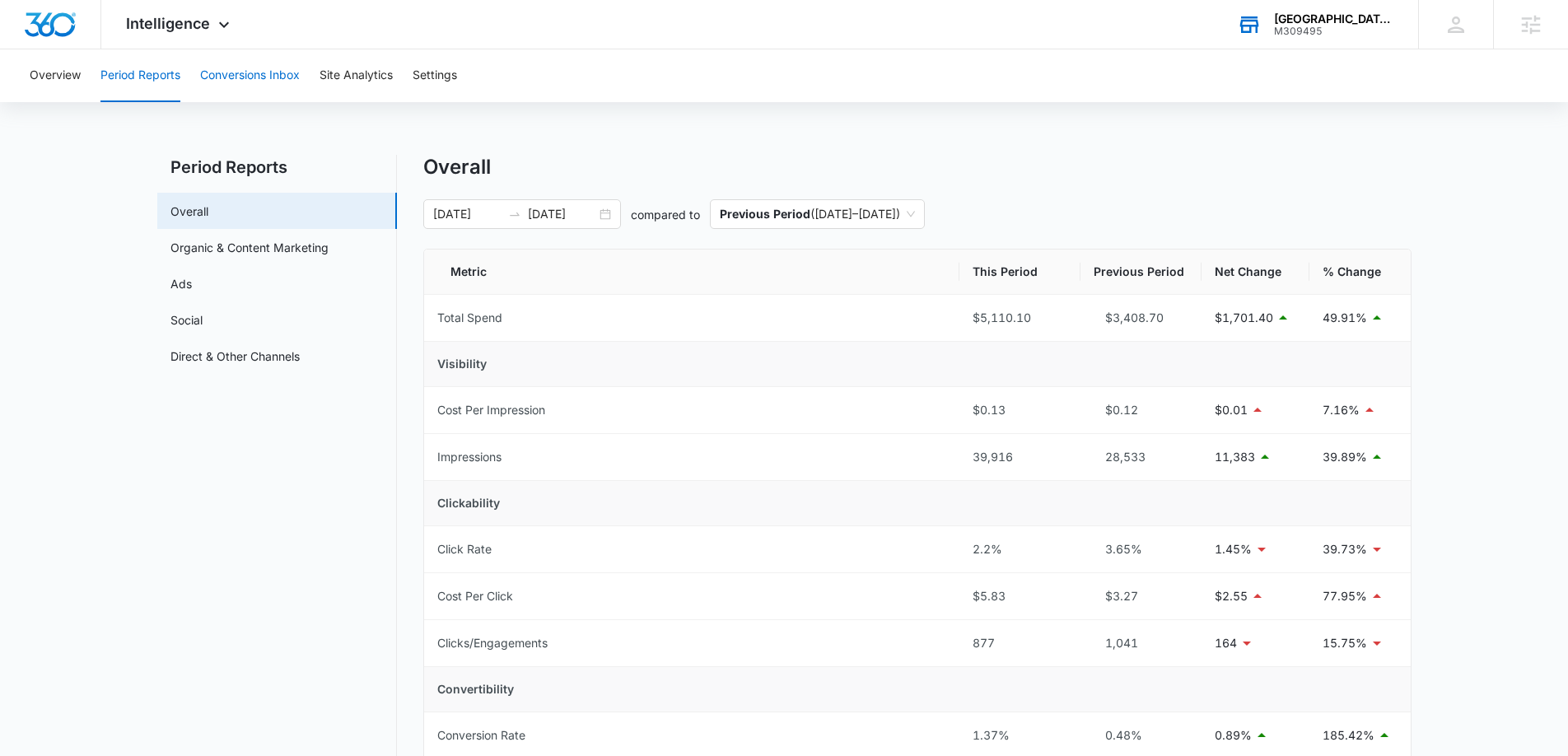
click at [249, 75] on button "Conversions Inbox" at bounding box center [250, 75] width 100 height 53
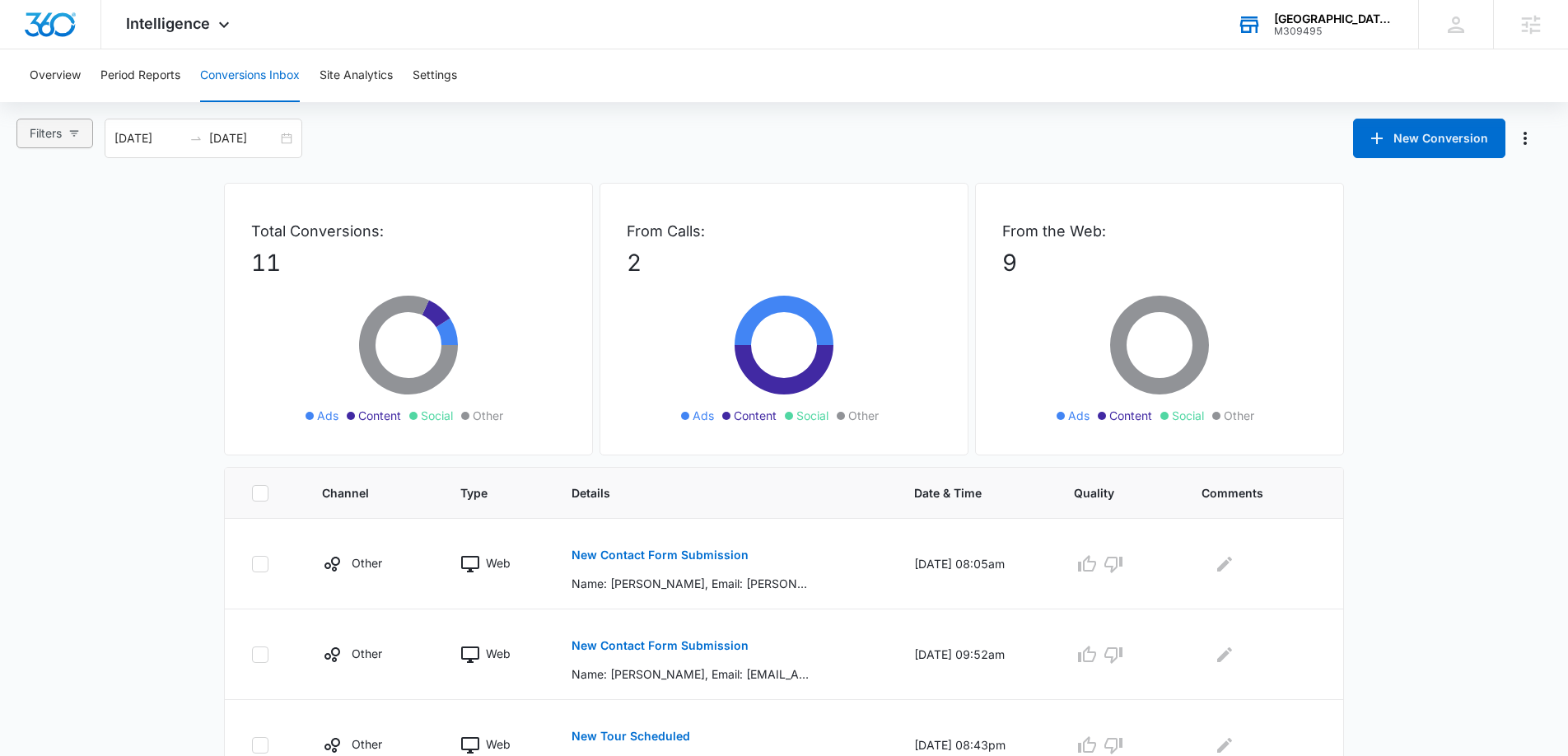
click at [54, 127] on span "Filters" at bounding box center [46, 133] width 32 height 18
click at [34, 223] on input "Ads" at bounding box center [32, 221] width 13 height 13
radio input "true"
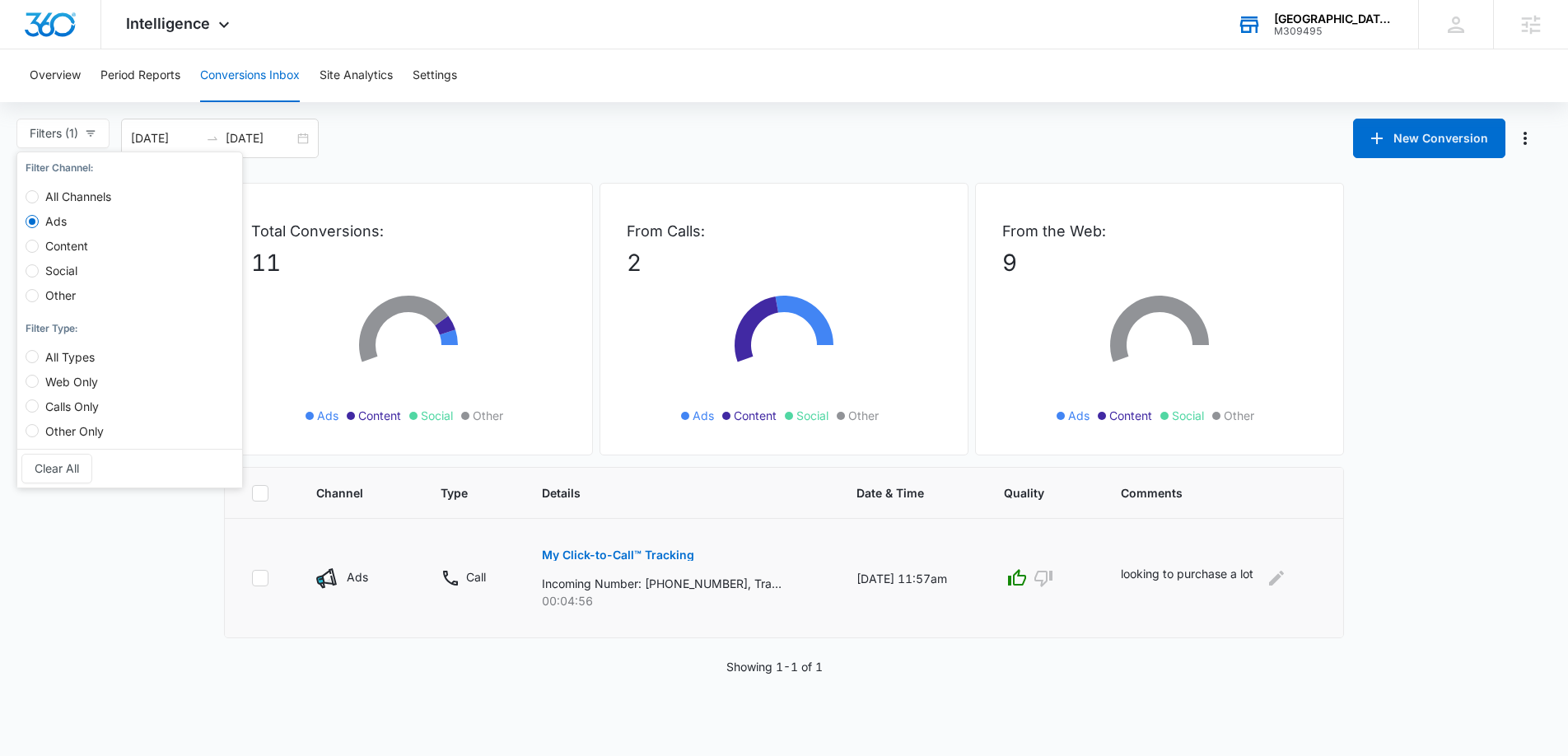
click at [227, 597] on td at bounding box center [261, 578] width 72 height 119
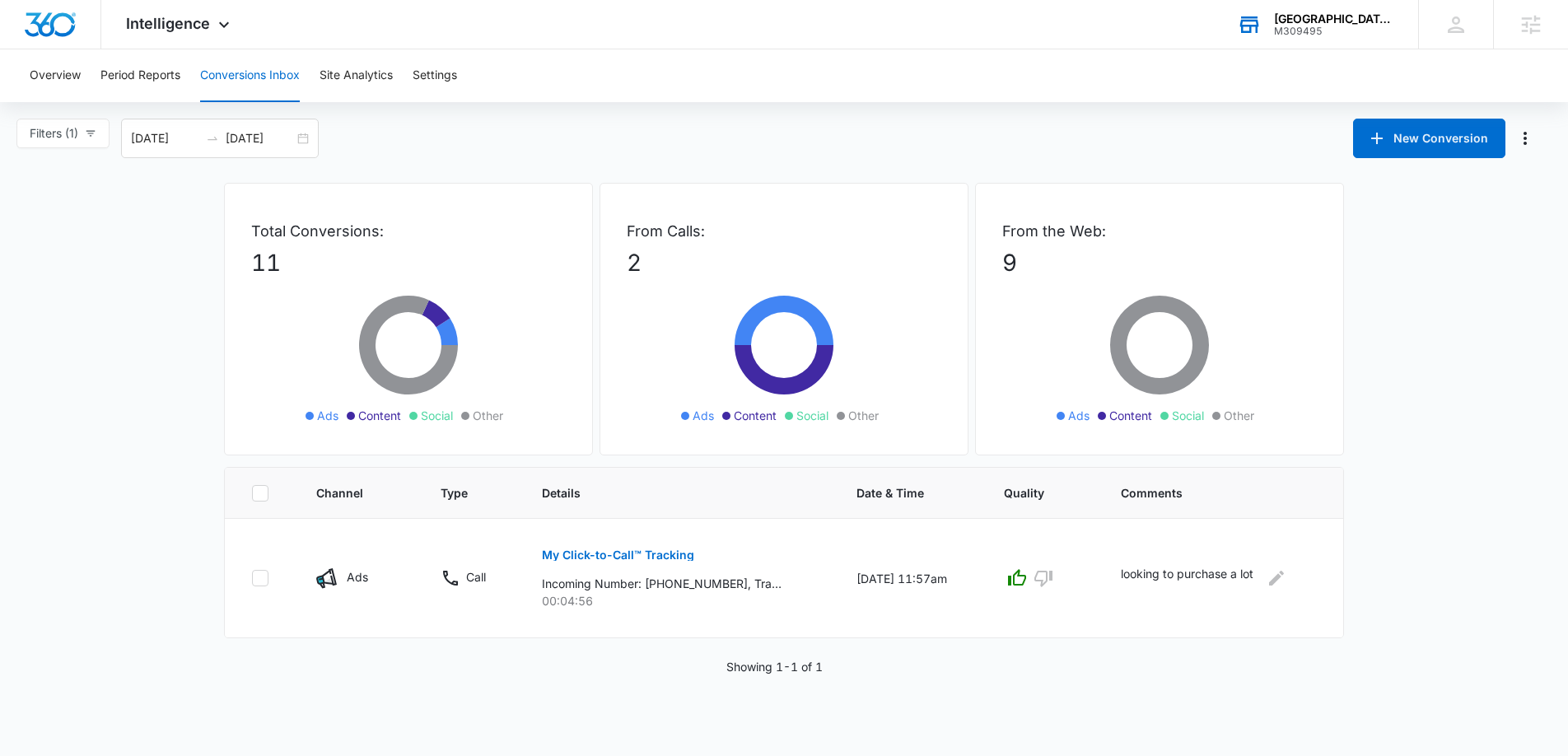
click at [1243, 26] on icon at bounding box center [1249, 25] width 25 height 25
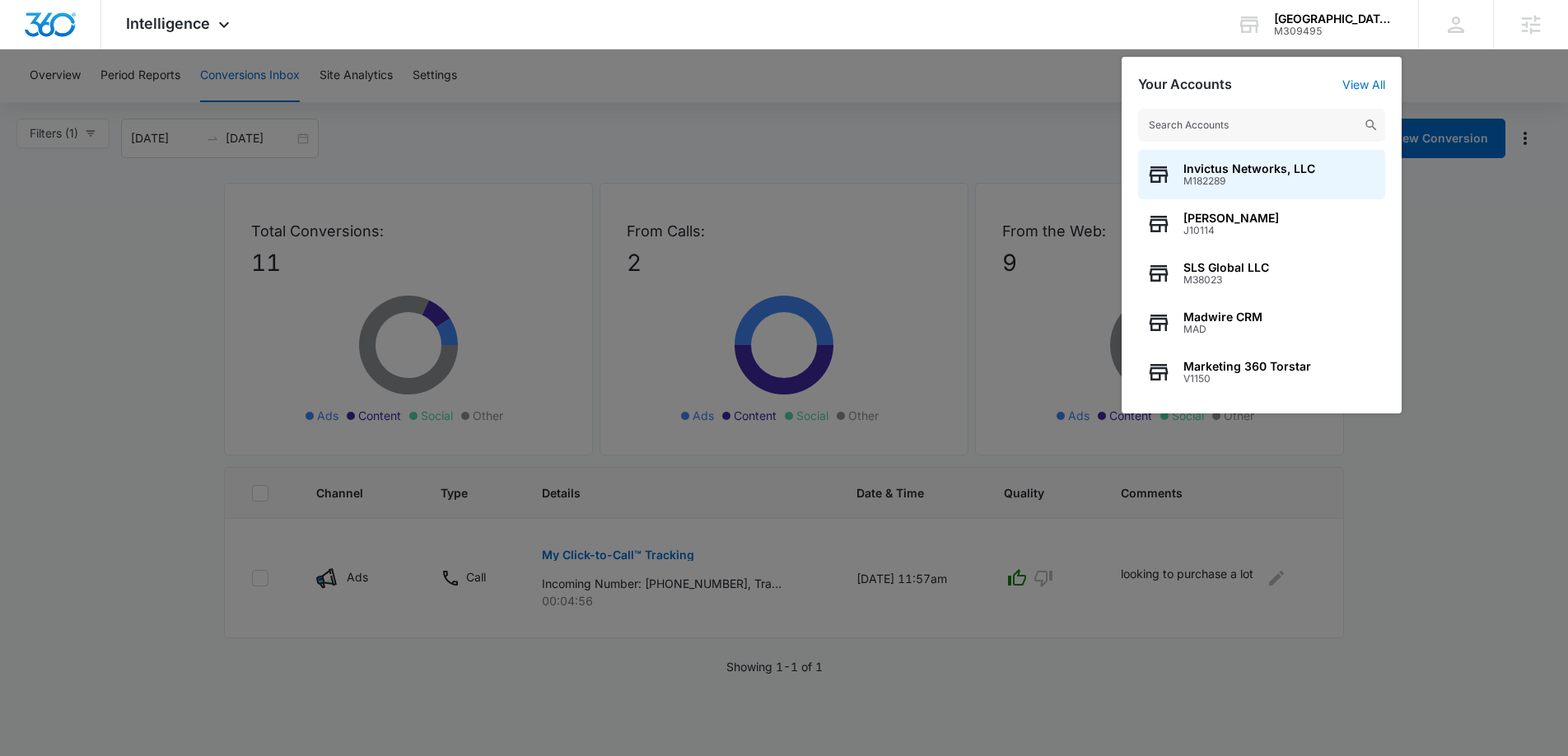
click at [1228, 114] on input "text" at bounding box center [1261, 125] width 247 height 33
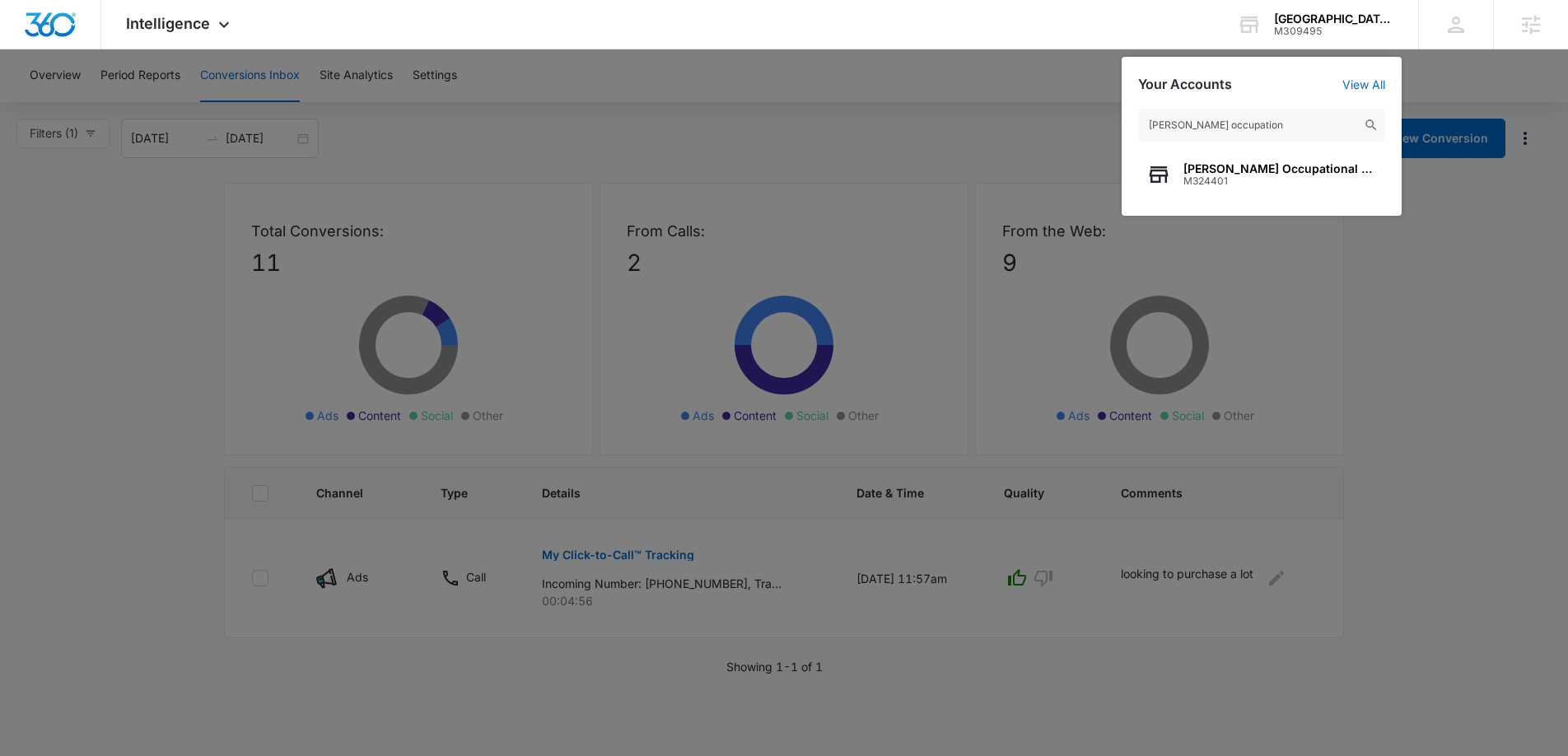
type input "Baxter occupation"
click at [1215, 170] on span "[PERSON_NAME] Occupational and Physical Therapy" at bounding box center [1280, 168] width 194 height 13
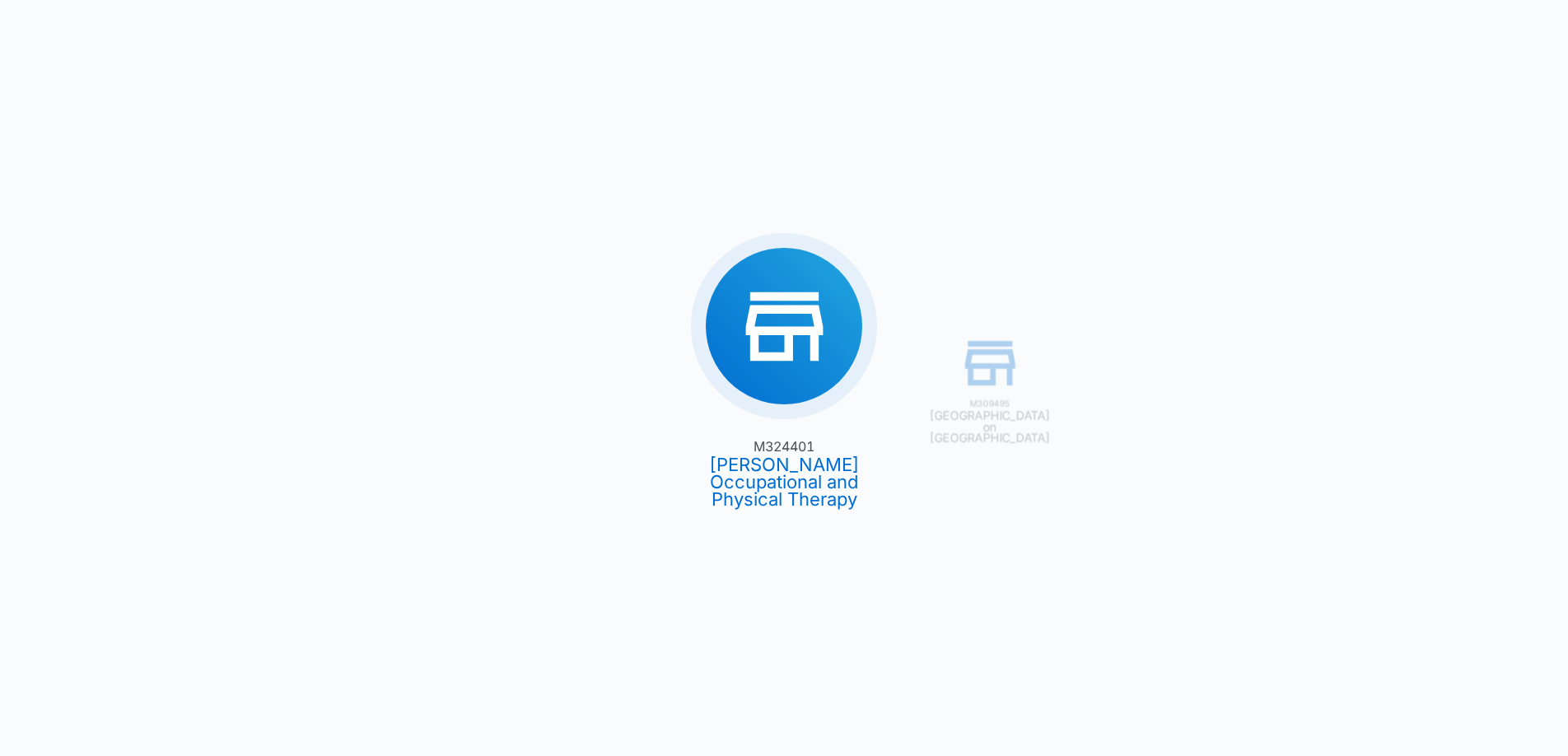
type input "08/21/2025"
type input "[DATE]"
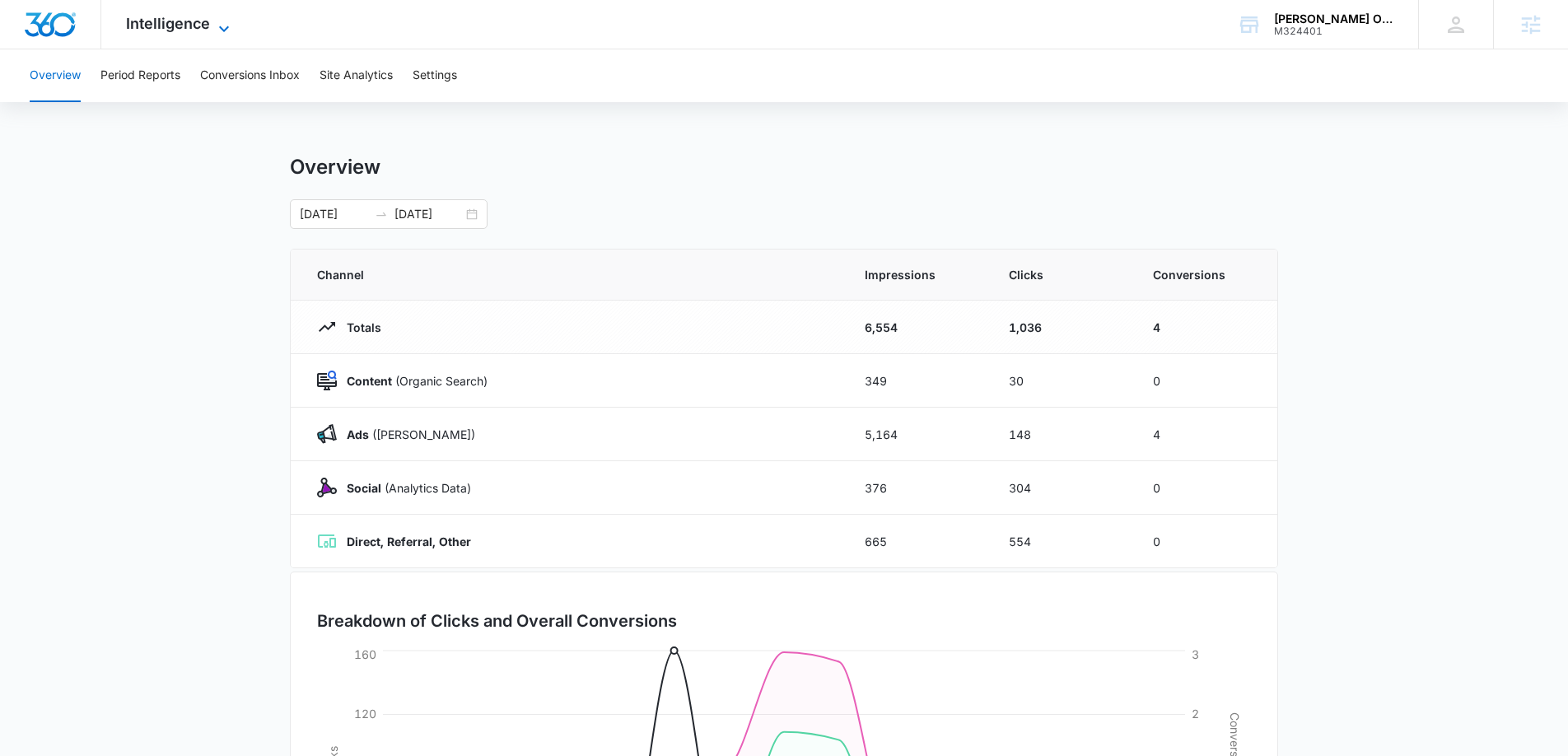
click at [174, 27] on span "Intelligence" at bounding box center [168, 24] width 84 height 18
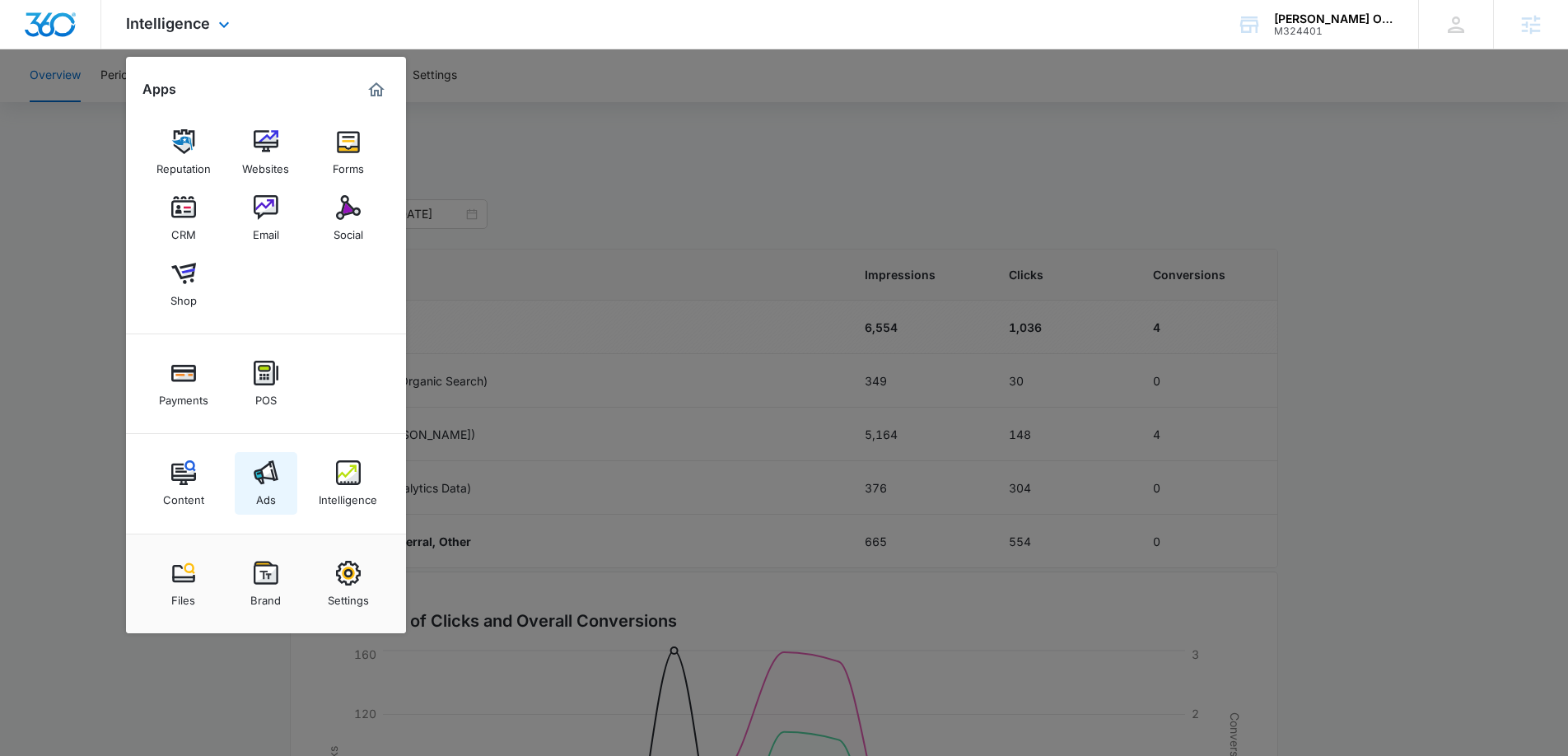
click at [286, 484] on link "Ads" at bounding box center [265, 483] width 62 height 62
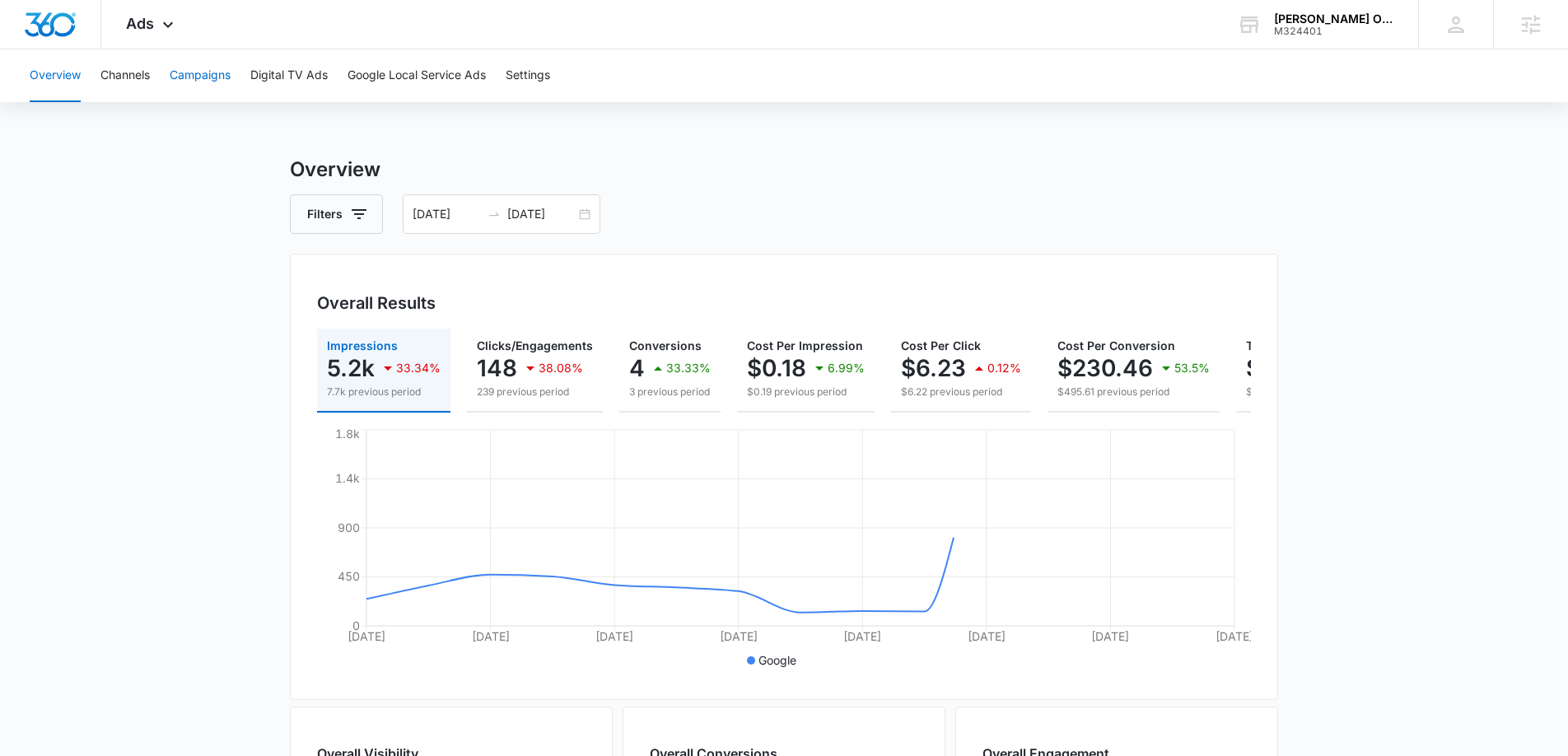
click at [194, 82] on button "Campaigns" at bounding box center [201, 75] width 61 height 53
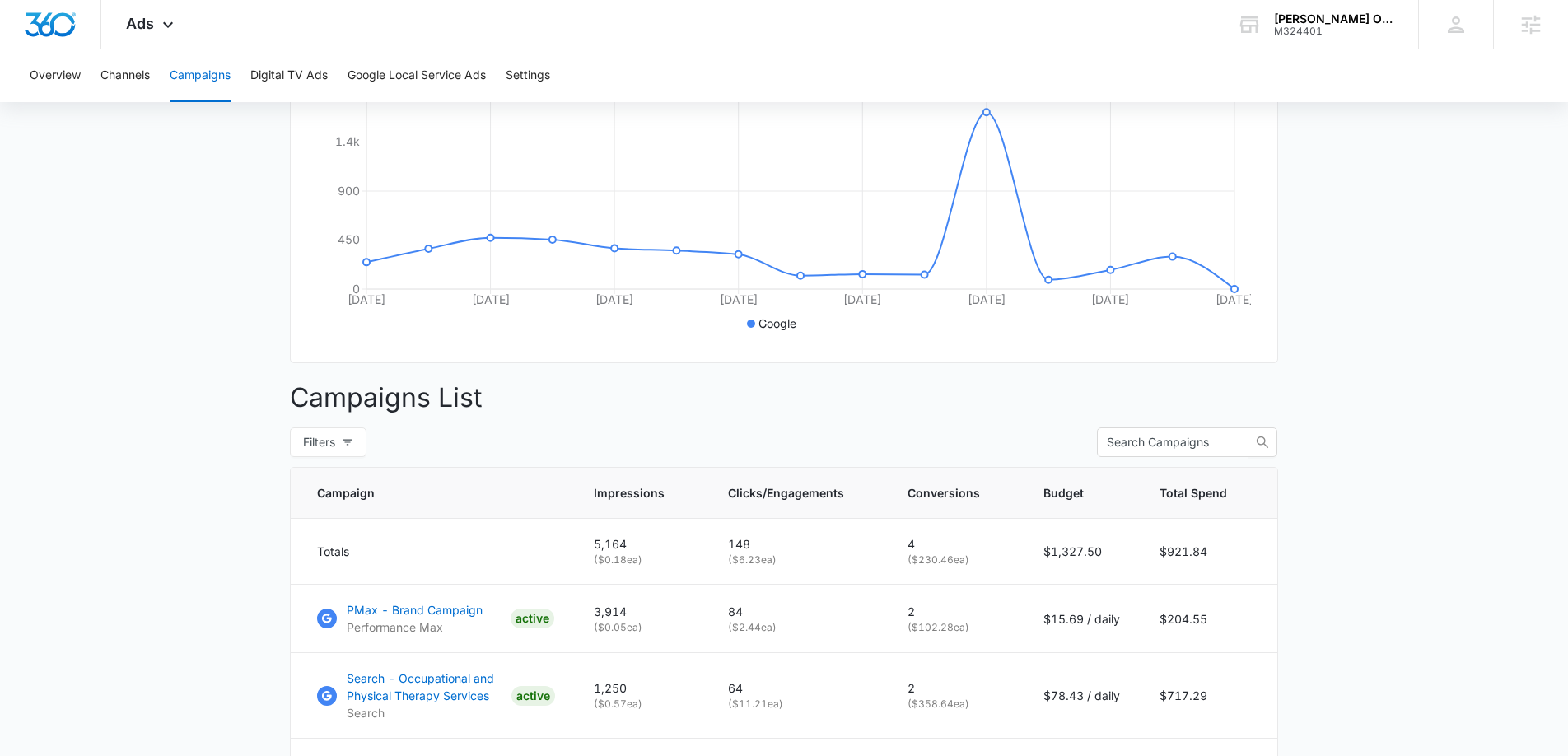
scroll to position [504, 0]
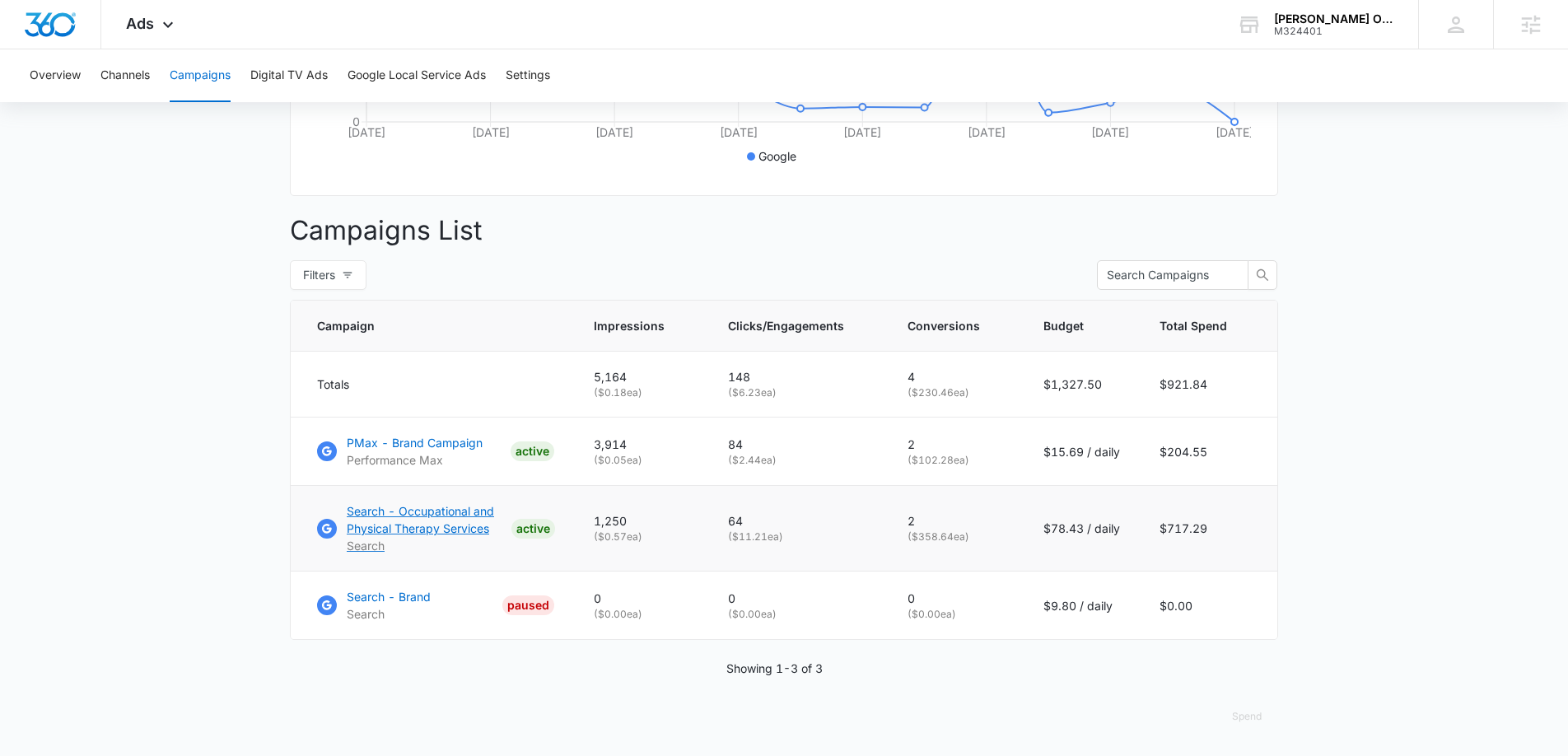
click at [406, 532] on p "Search - Occupational and Physical Therapy Services" at bounding box center [426, 519] width 158 height 34
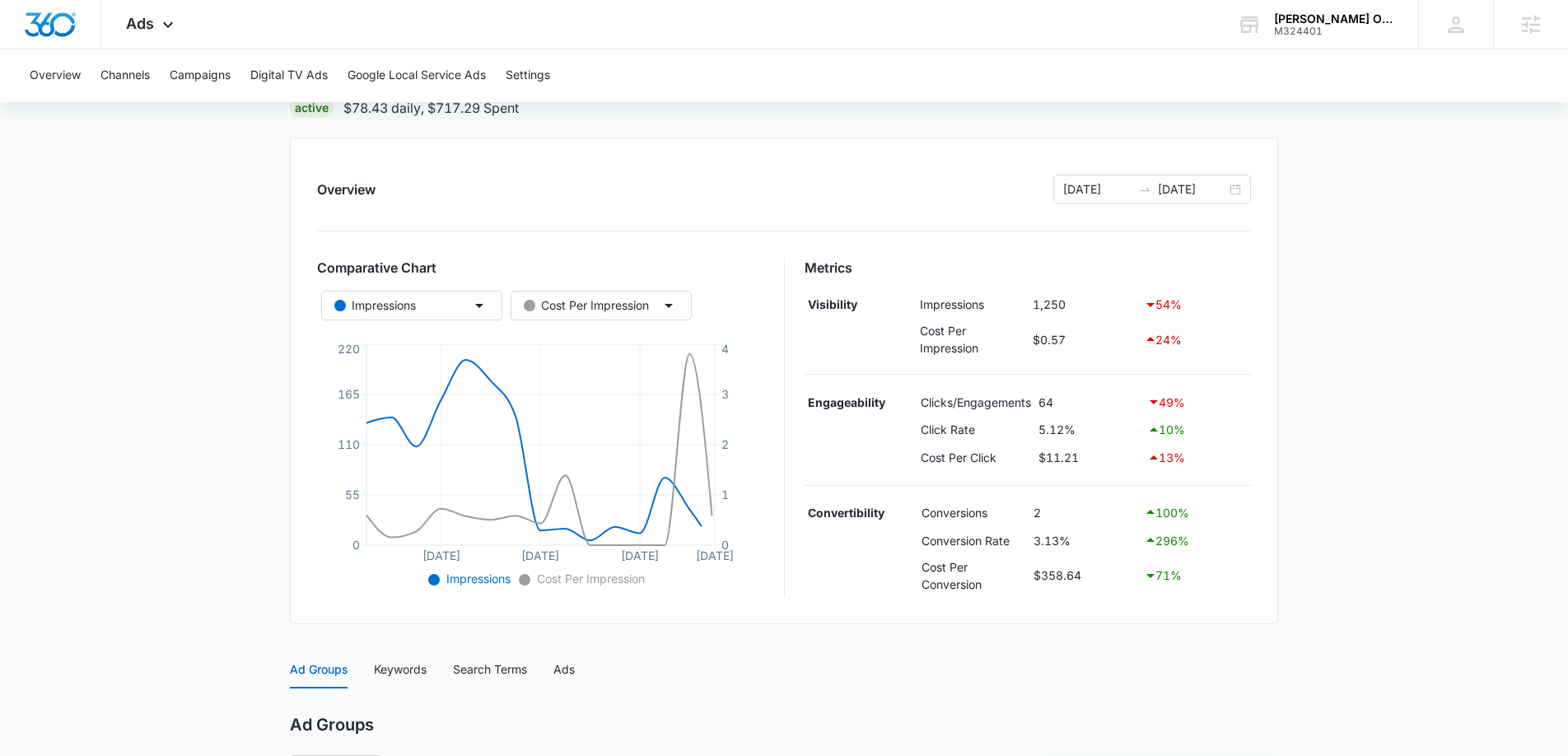
scroll to position [460, 0]
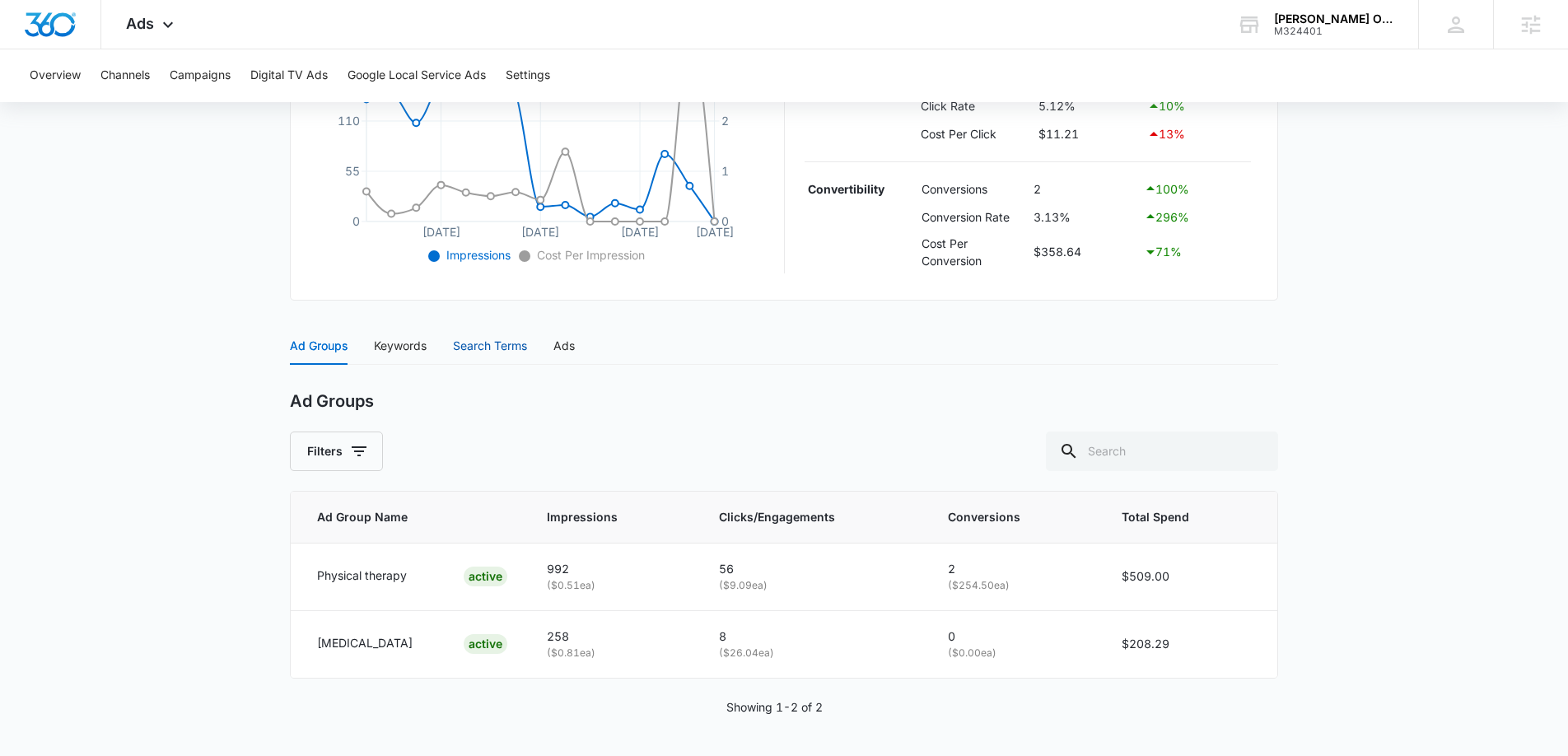
click at [495, 338] on div "Search Terms" at bounding box center [490, 345] width 74 height 18
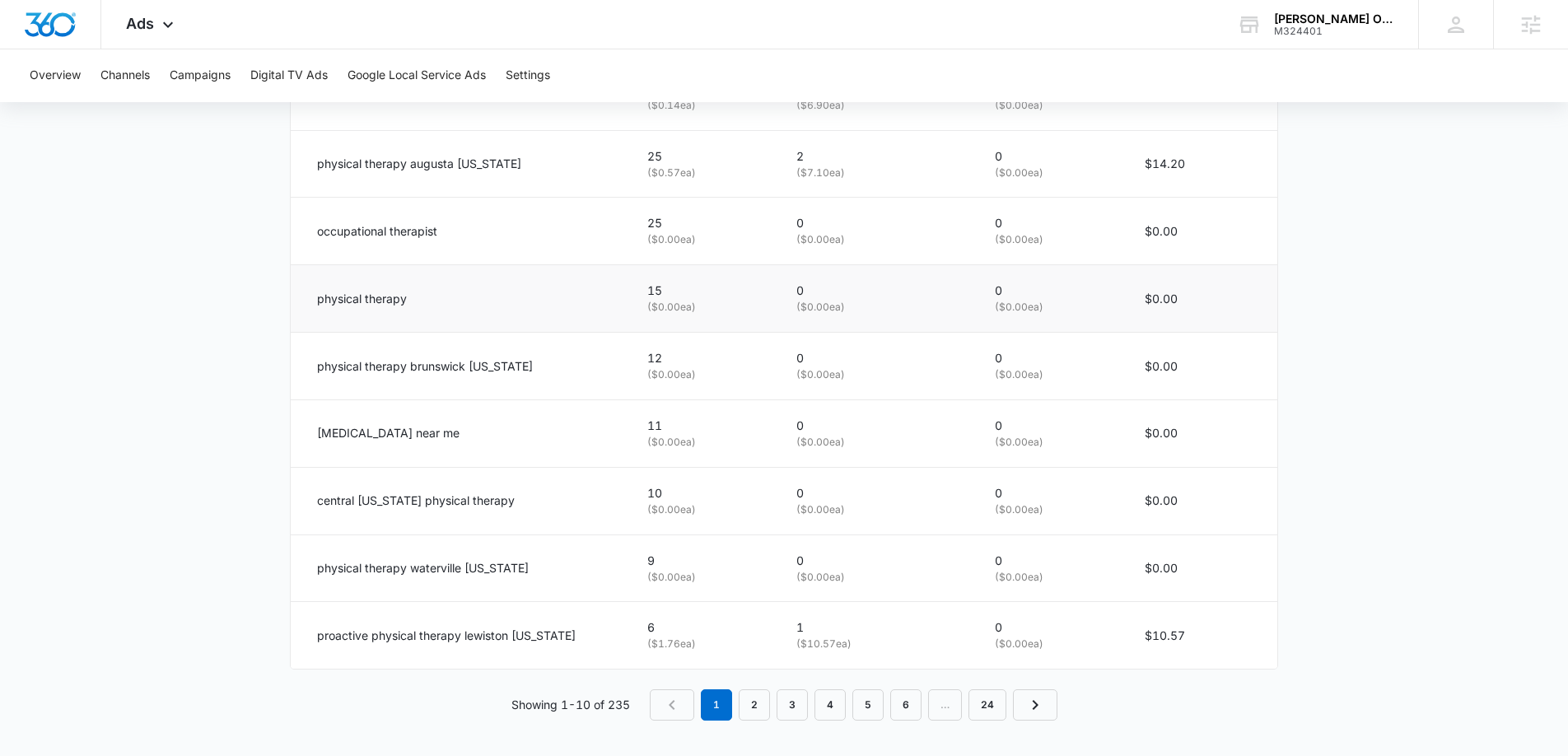
scroll to position [1012, 0]
click at [750, 707] on link "2" at bounding box center [754, 701] width 32 height 32
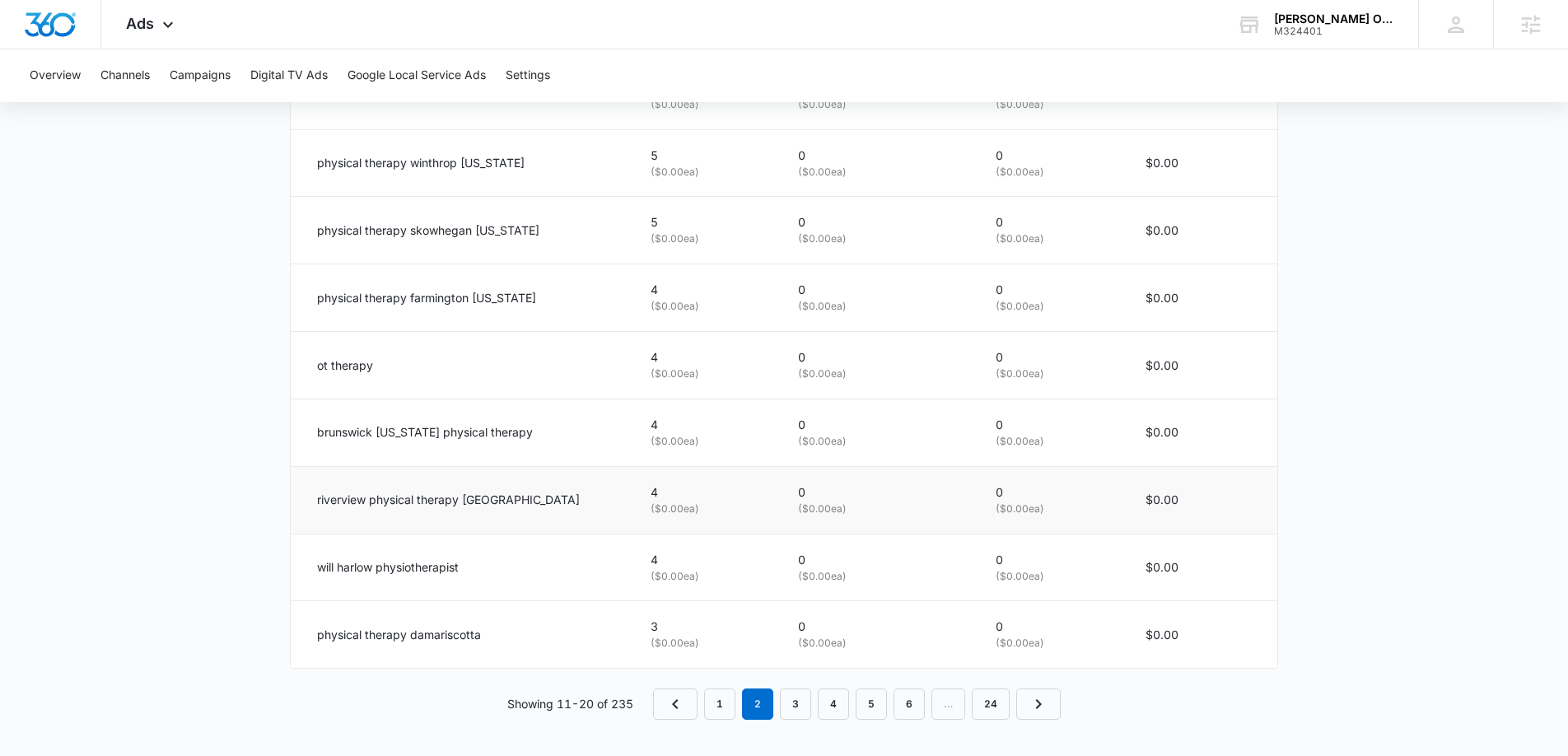
scroll to position [1007, 0]
click at [795, 705] on link "3" at bounding box center [795, 706] width 32 height 32
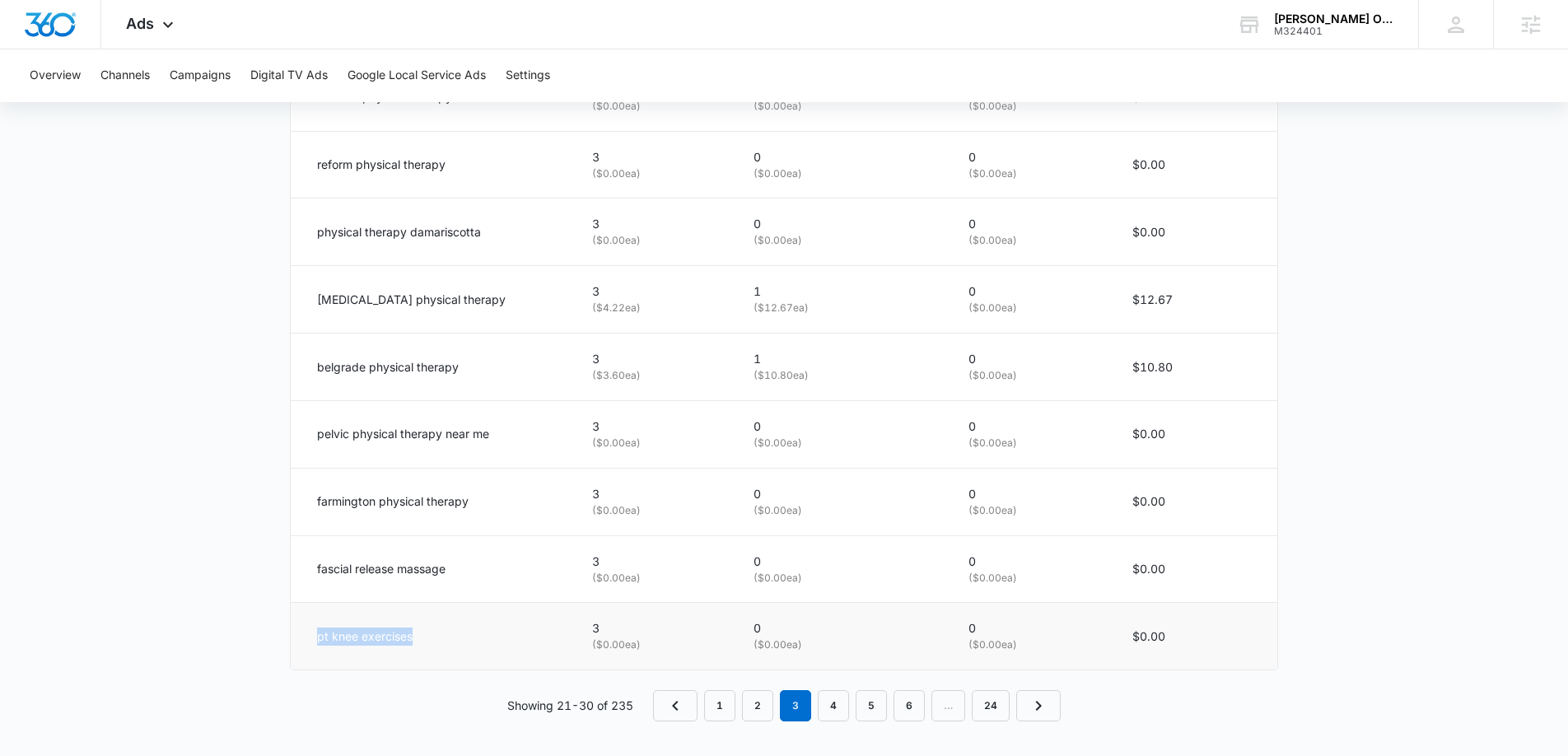
drag, startPoint x: 312, startPoint y: 637, endPoint x: 419, endPoint y: 638, distance: 107.0
click at [419, 638] on td "pt knee exercises" at bounding box center [431, 636] width 281 height 67
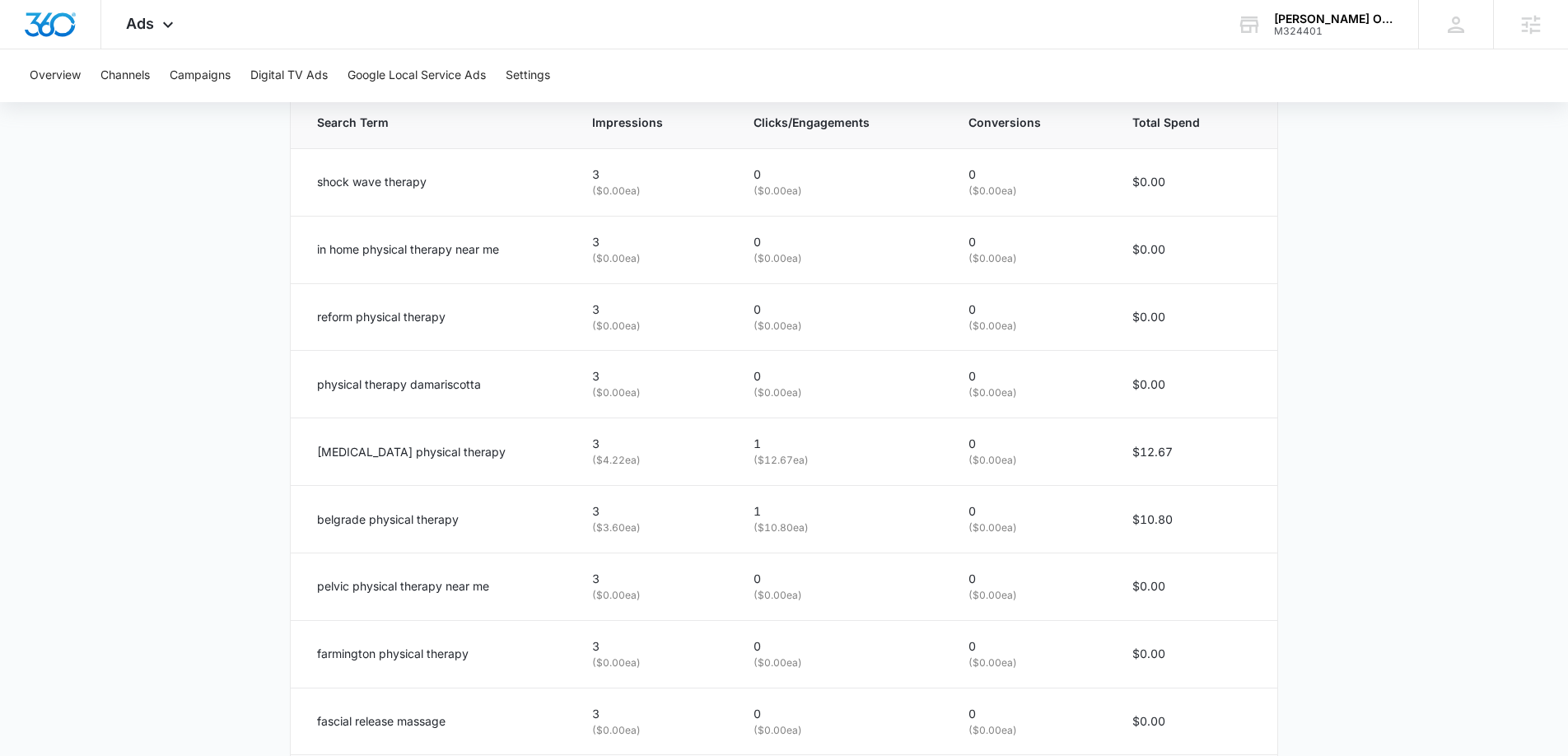
scroll to position [853, 0]
drag, startPoint x: 486, startPoint y: 388, endPoint x: 305, endPoint y: 392, distance: 181.0
click at [305, 392] on td "physical therapy damariscotta" at bounding box center [431, 385] width 281 height 67
copy p "physical therapy damariscotta"
click at [474, 321] on div "reform physical therapy" at bounding box center [434, 318] width 236 height 18
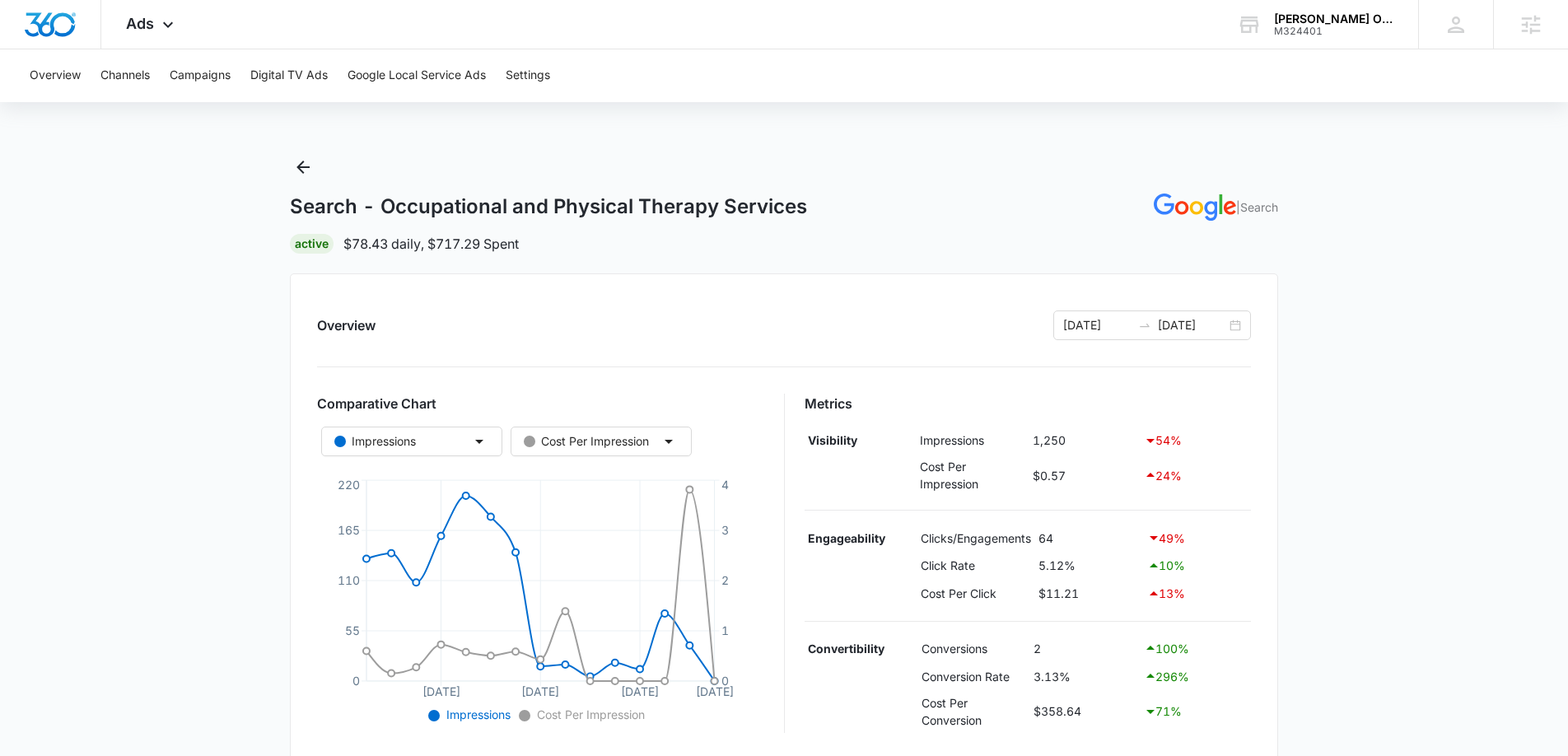
scroll to position [0, 0]
click at [138, 22] on span "Ads" at bounding box center [140, 24] width 28 height 18
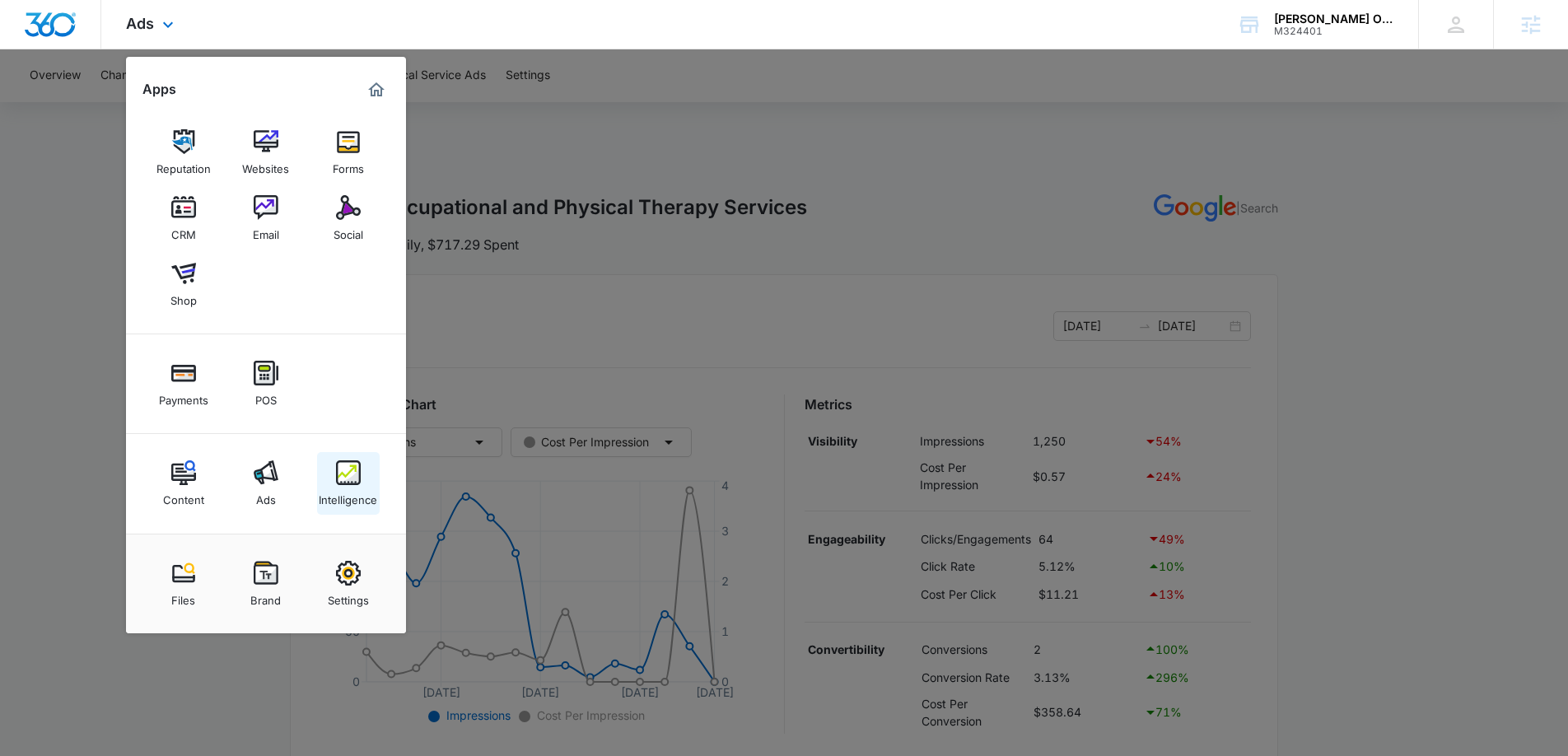
click at [350, 484] on img at bounding box center [349, 472] width 25 height 25
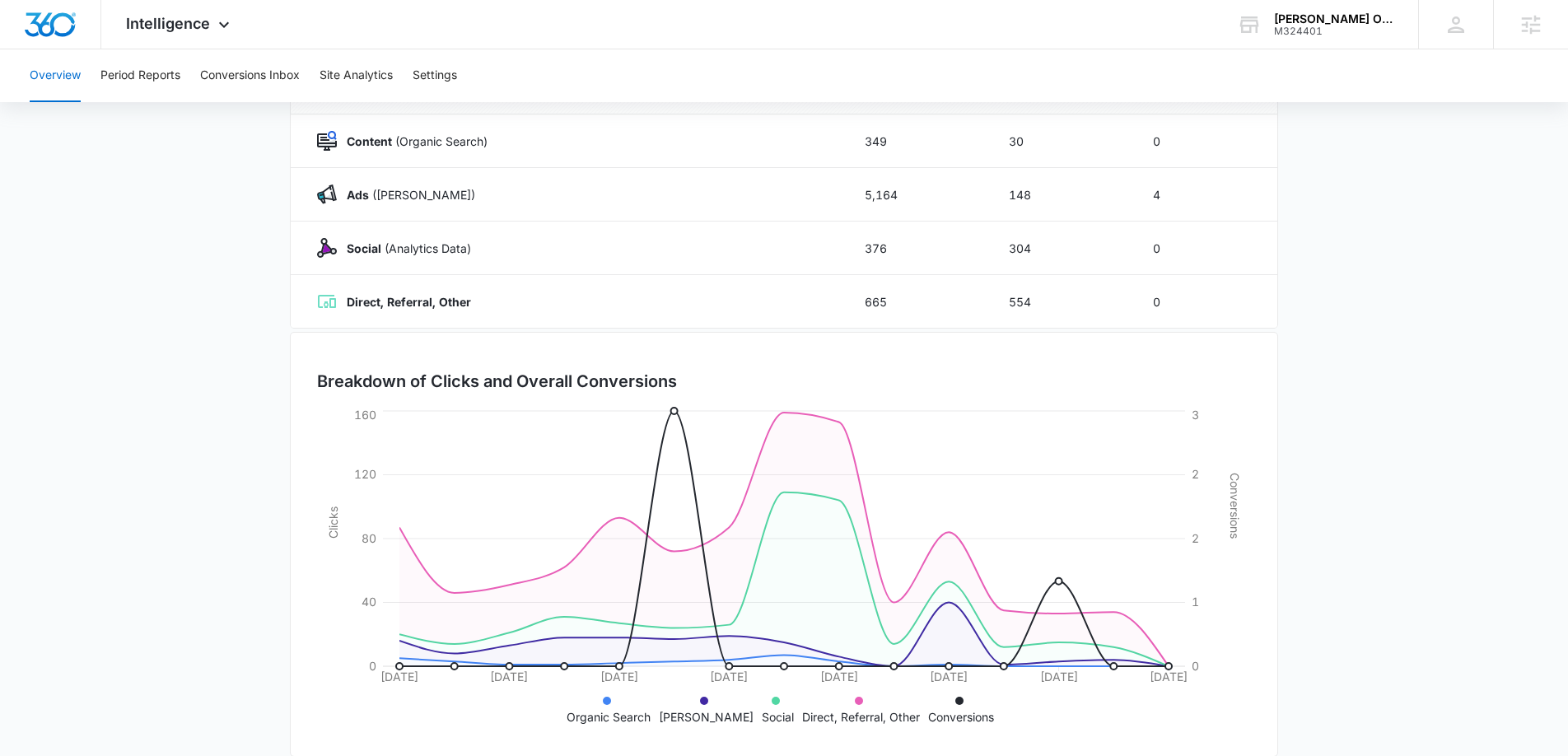
scroll to position [243, 0]
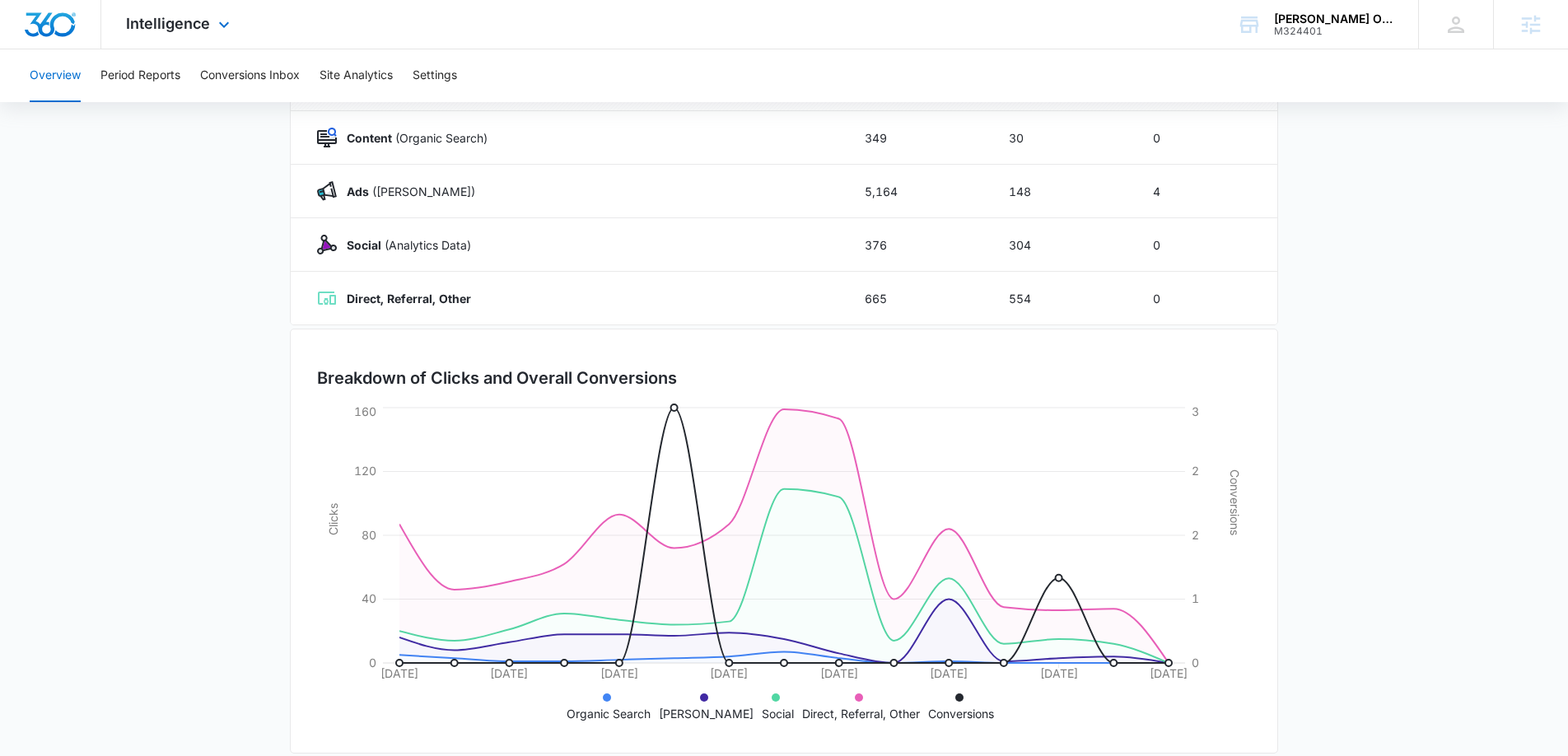
click at [180, 38] on div "Intelligence Apps Reputation Websites Forms CRM Email Social Shop Payments POS …" at bounding box center [180, 24] width 158 height 48
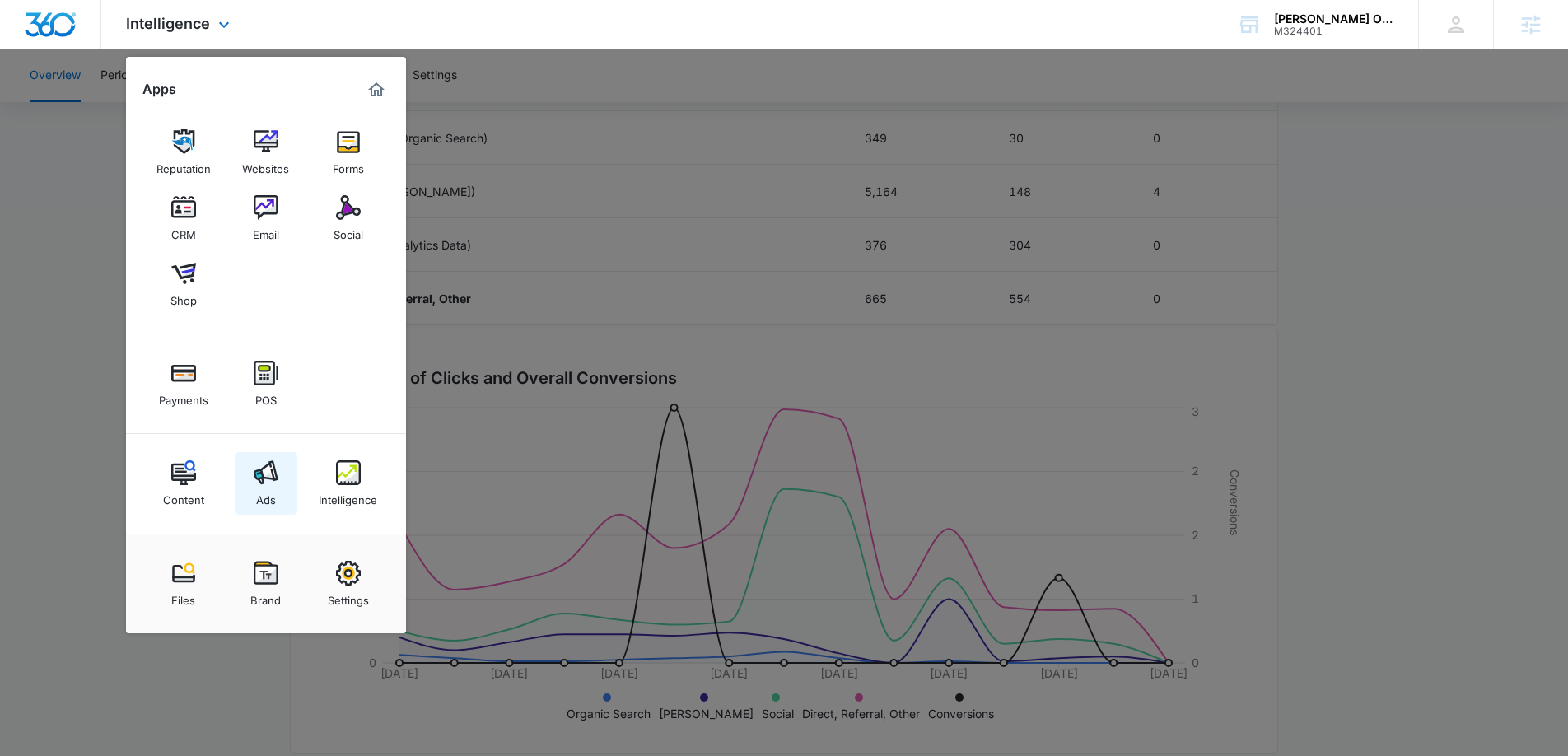
click at [276, 477] on img at bounding box center [266, 472] width 25 height 25
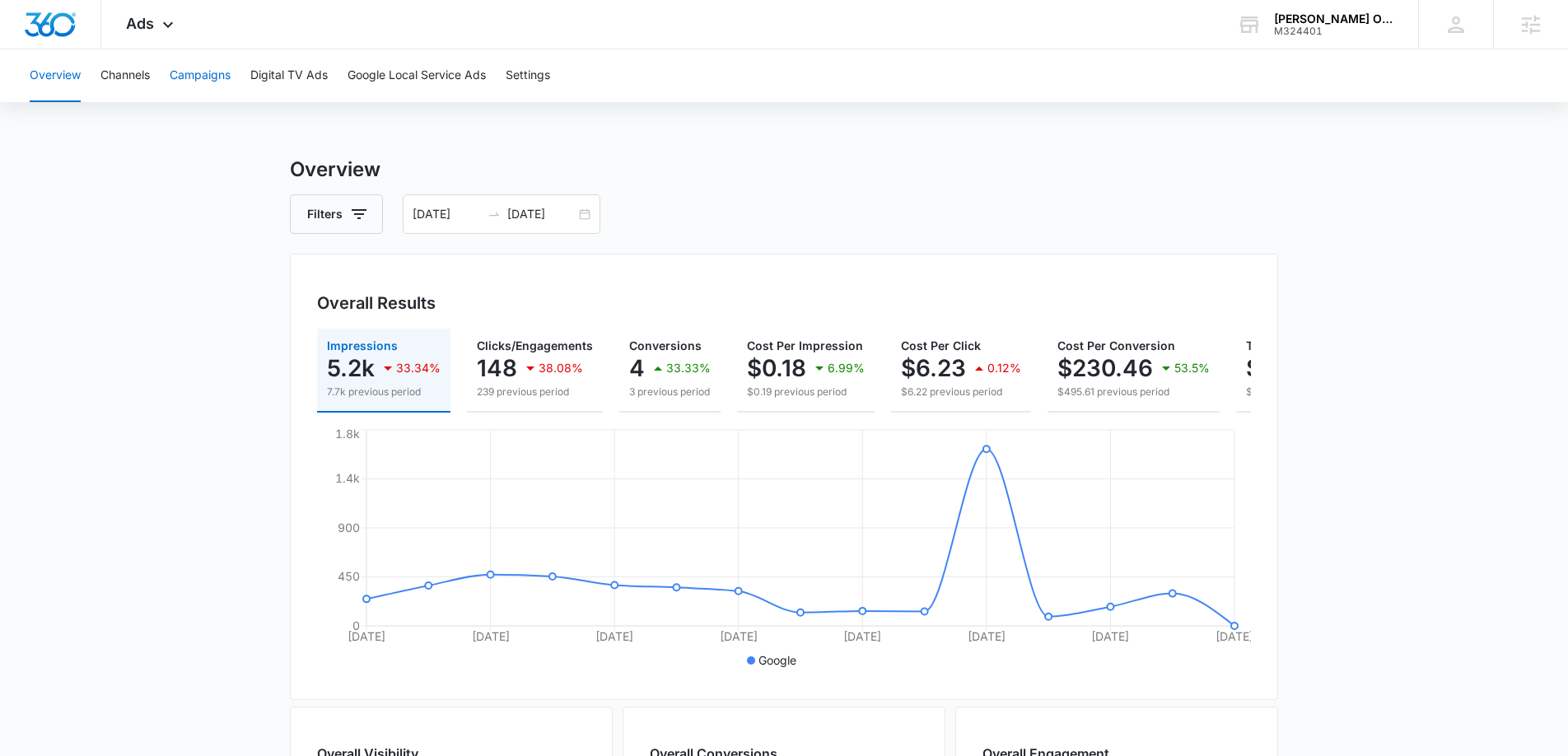
click at [215, 65] on button "Campaigns" at bounding box center [201, 75] width 61 height 53
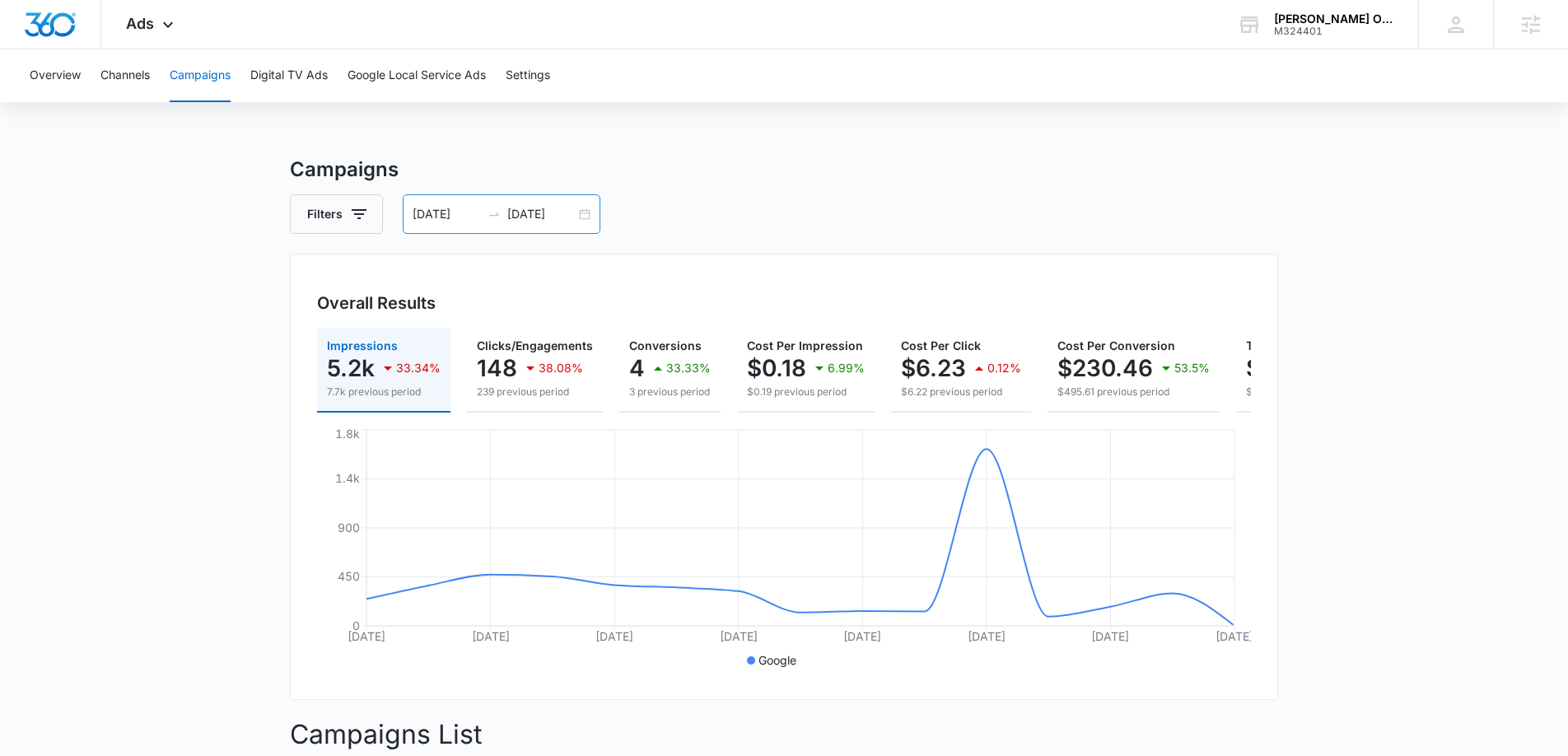
click at [583, 212] on div "[DATE] [DATE]" at bounding box center [502, 214] width 198 height 39
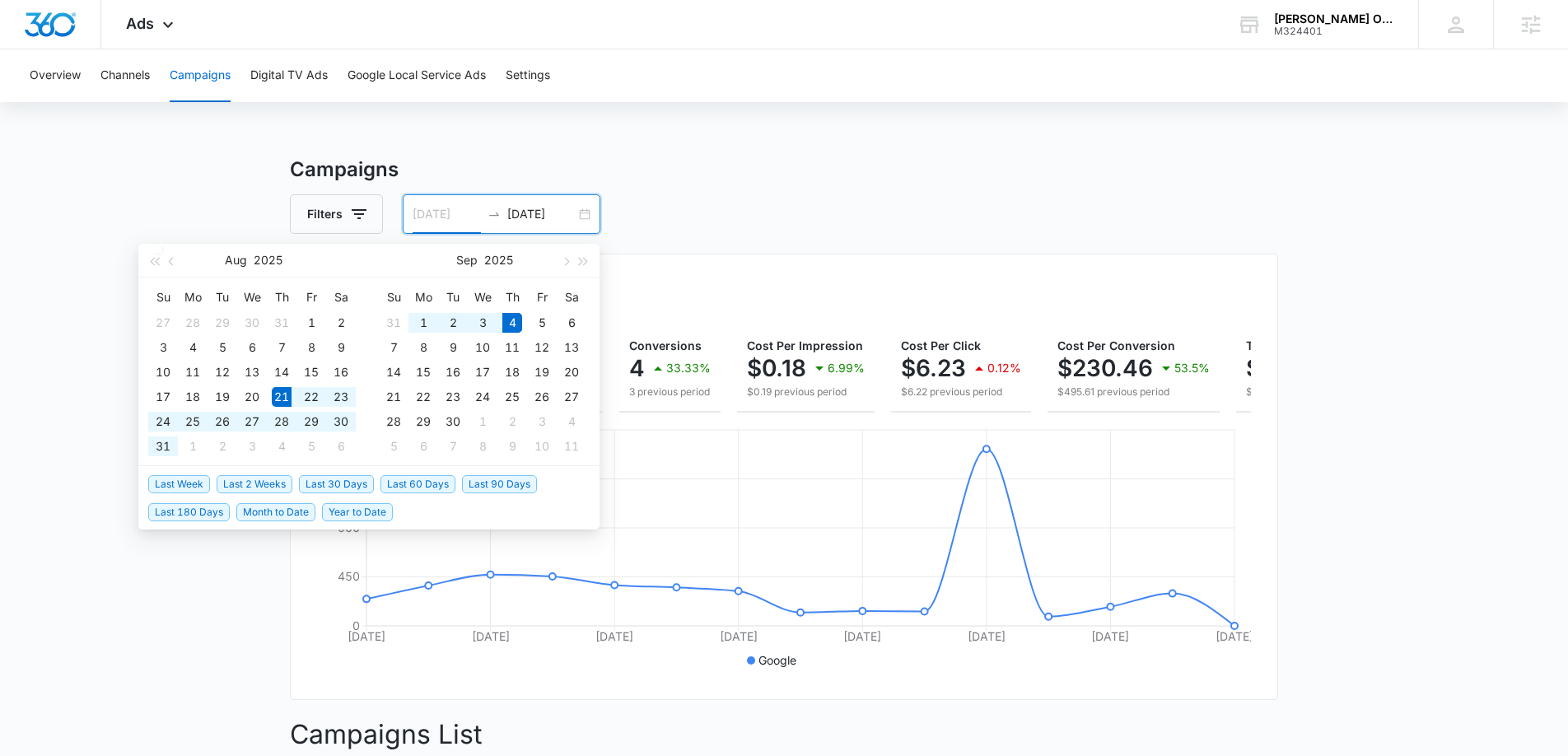
type input "[DATE]"
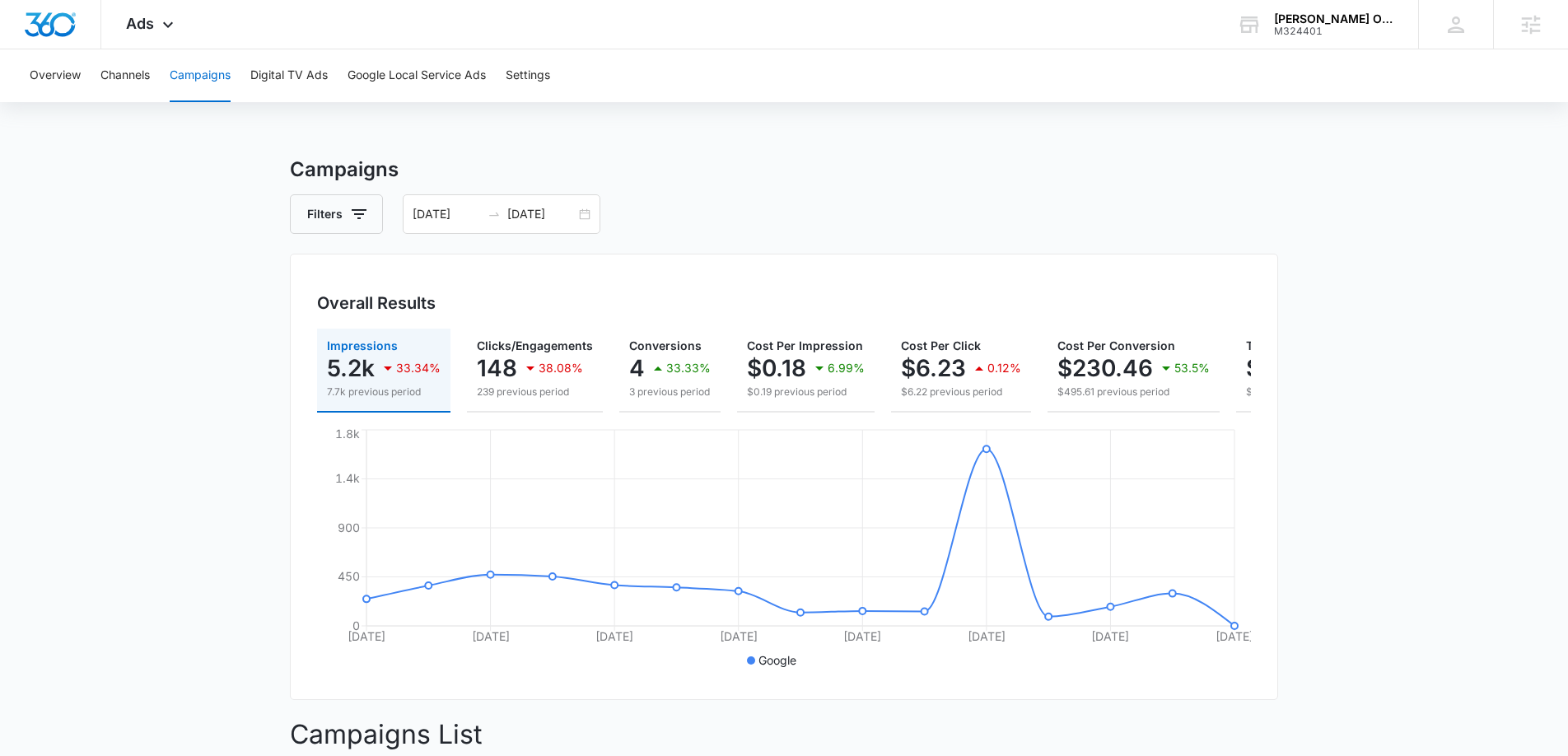
click at [196, 195] on main "Campaigns Filters [DATE] [DATE] Overall Results Impressions 5.2k 33.34% 7.7k pr…" at bounding box center [784, 708] width 1568 height 1106
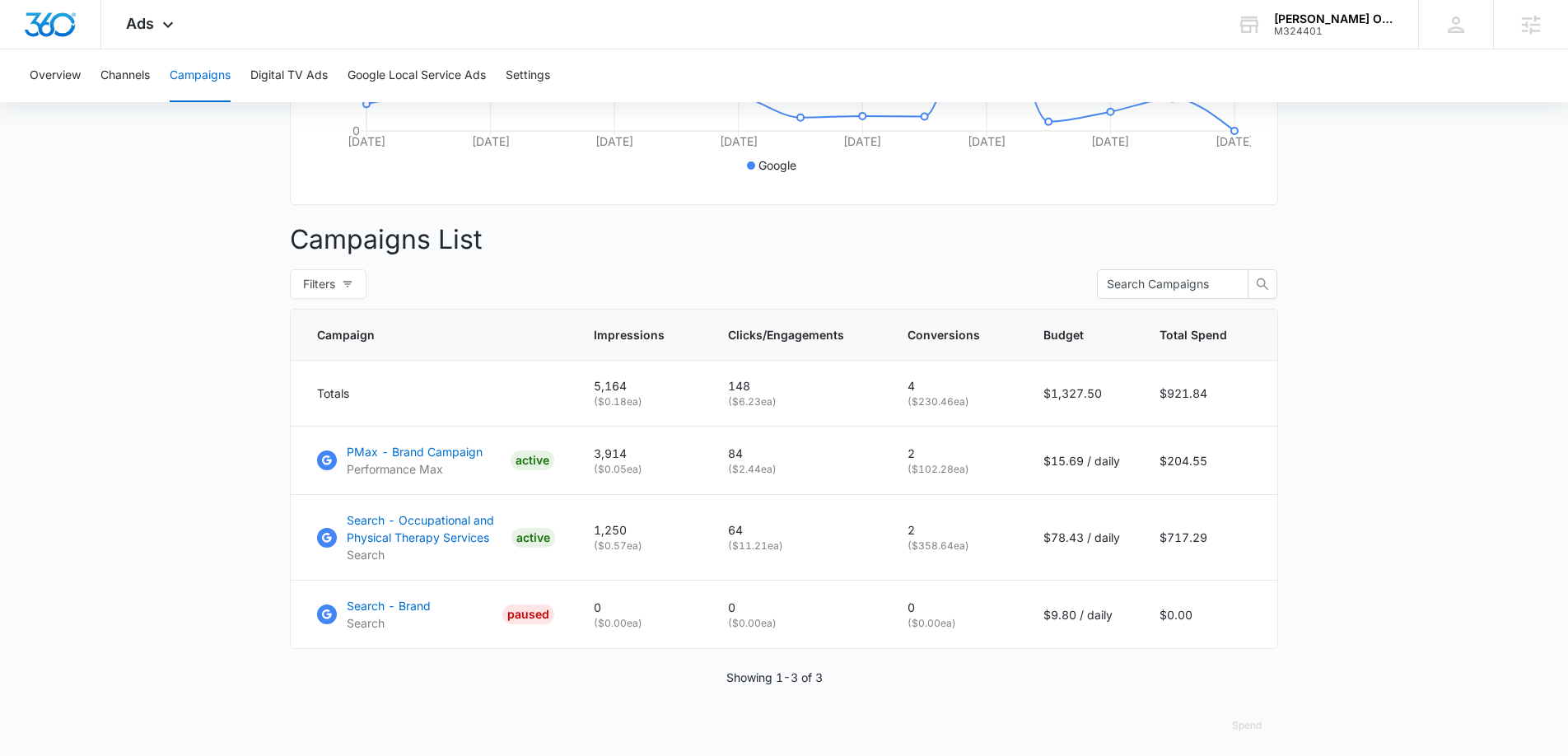
scroll to position [504, 0]
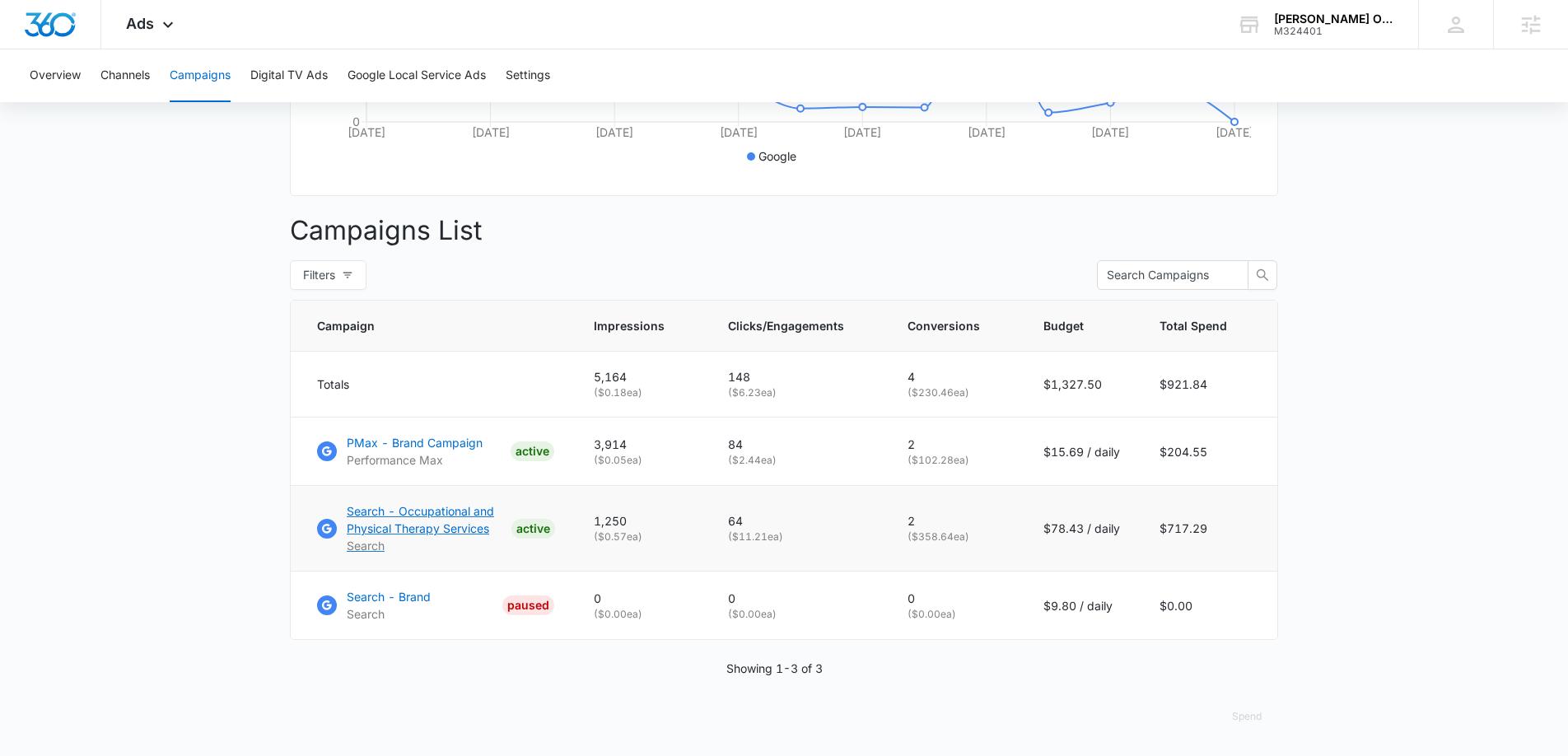
click at [413, 533] on p "Search - Occupational and Physical Therapy Services" at bounding box center [426, 519] width 158 height 34
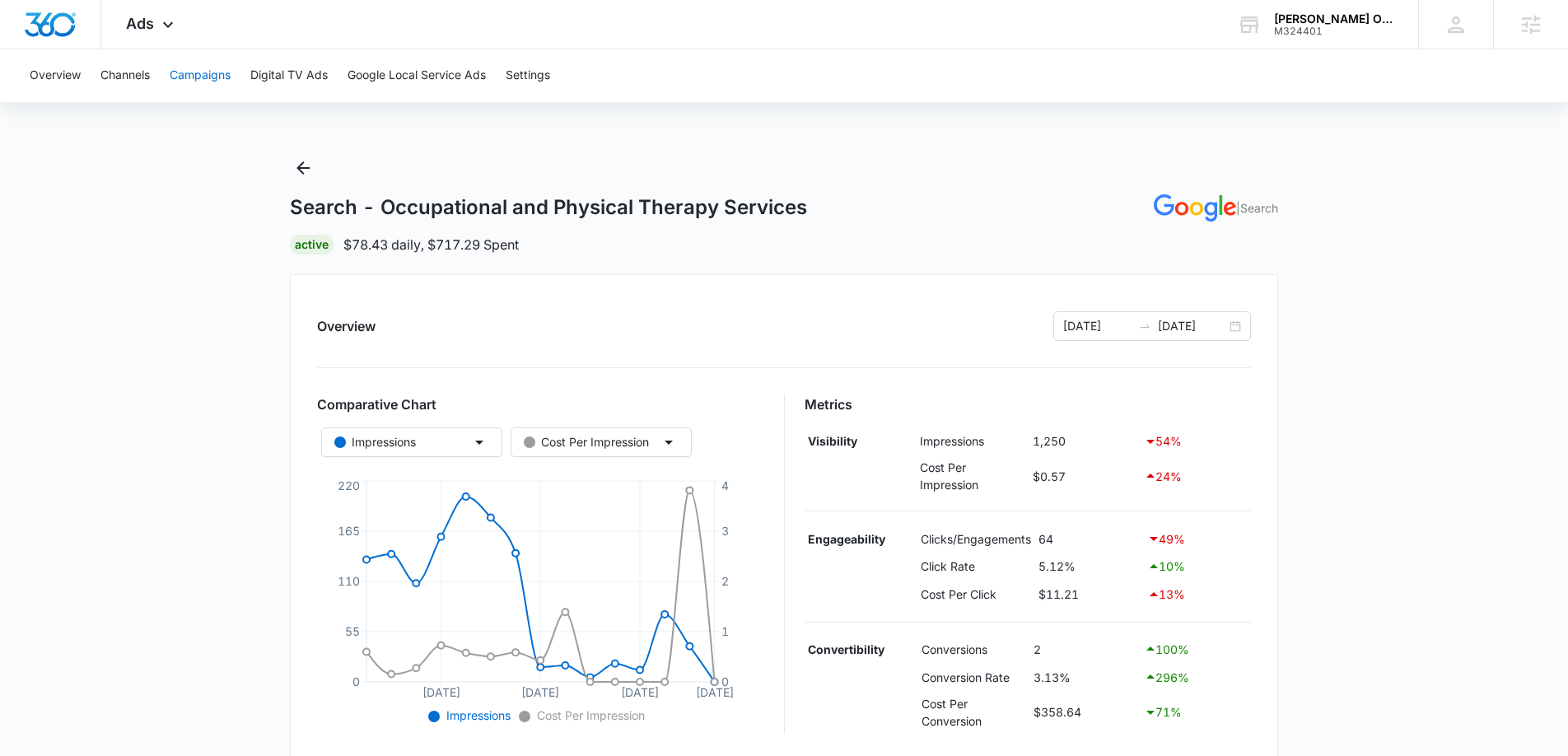
click at [191, 87] on button "Campaigns" at bounding box center [201, 75] width 61 height 53
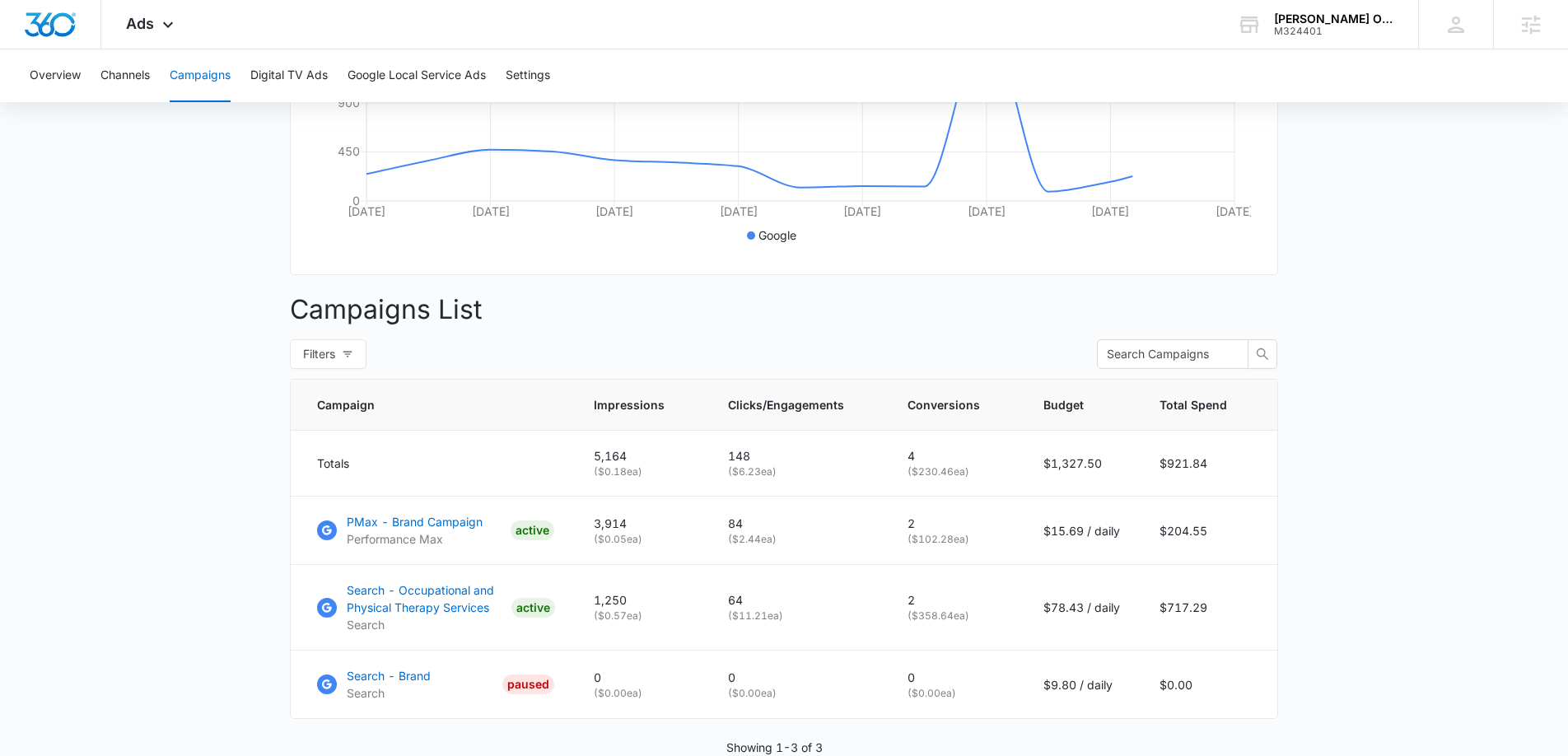
scroll to position [427, 0]
click at [389, 611] on p "Search - Occupational and Physical Therapy Services" at bounding box center [426, 596] width 158 height 34
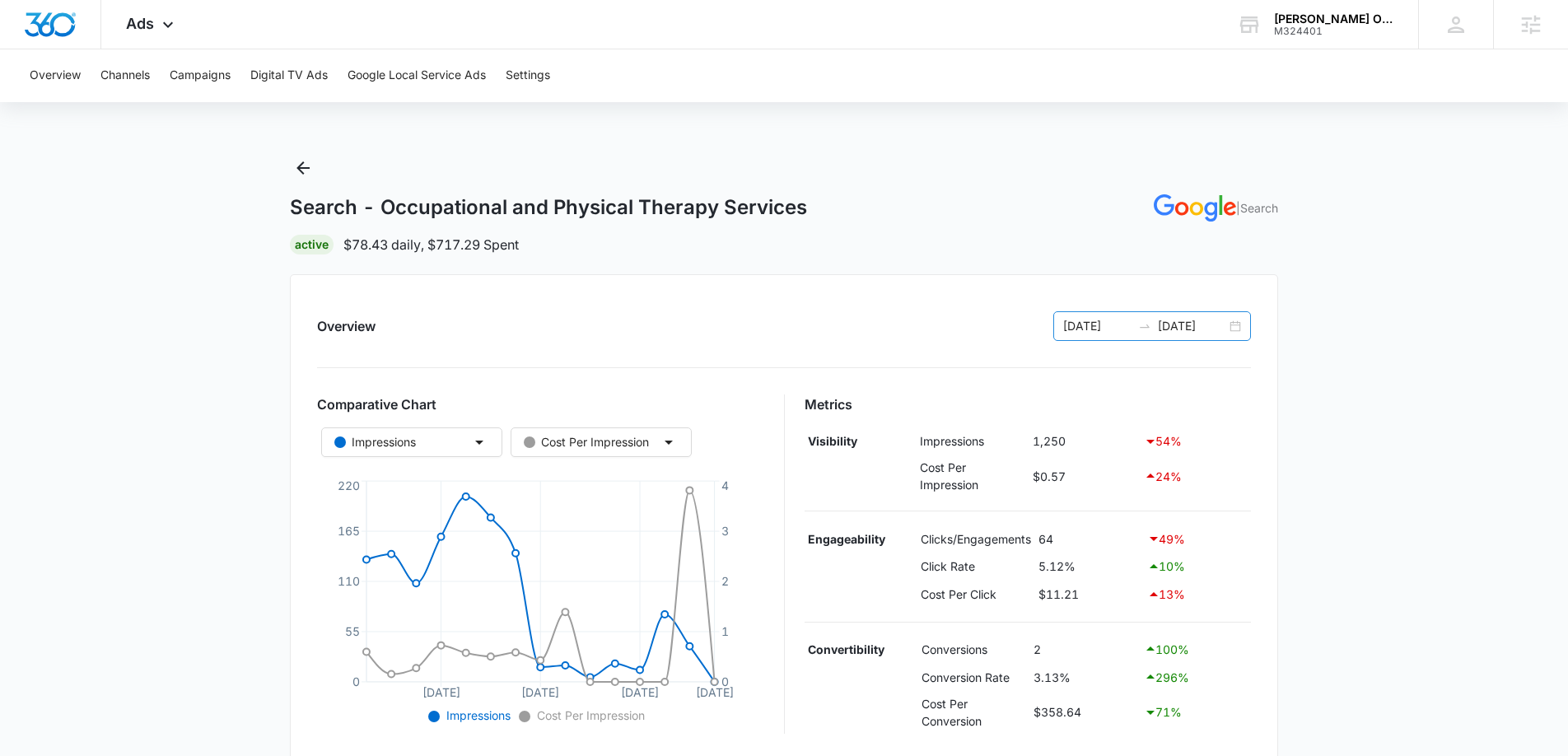
click at [1241, 331] on div "08/21/2025 09/04/2025" at bounding box center [1152, 326] width 198 height 30
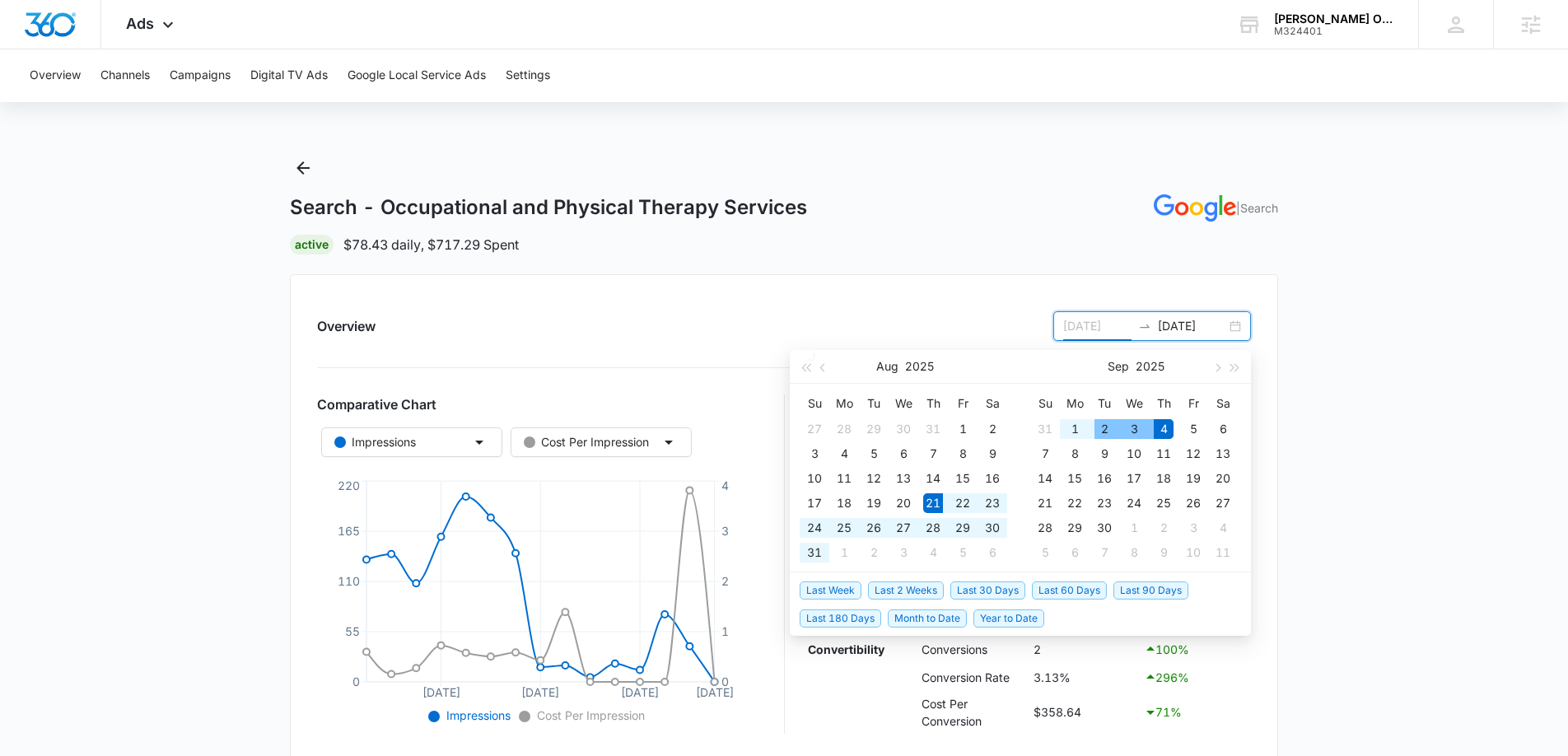
type input "08/21/2025"
click at [999, 594] on span "Last 30 Days" at bounding box center [988, 590] width 75 height 18
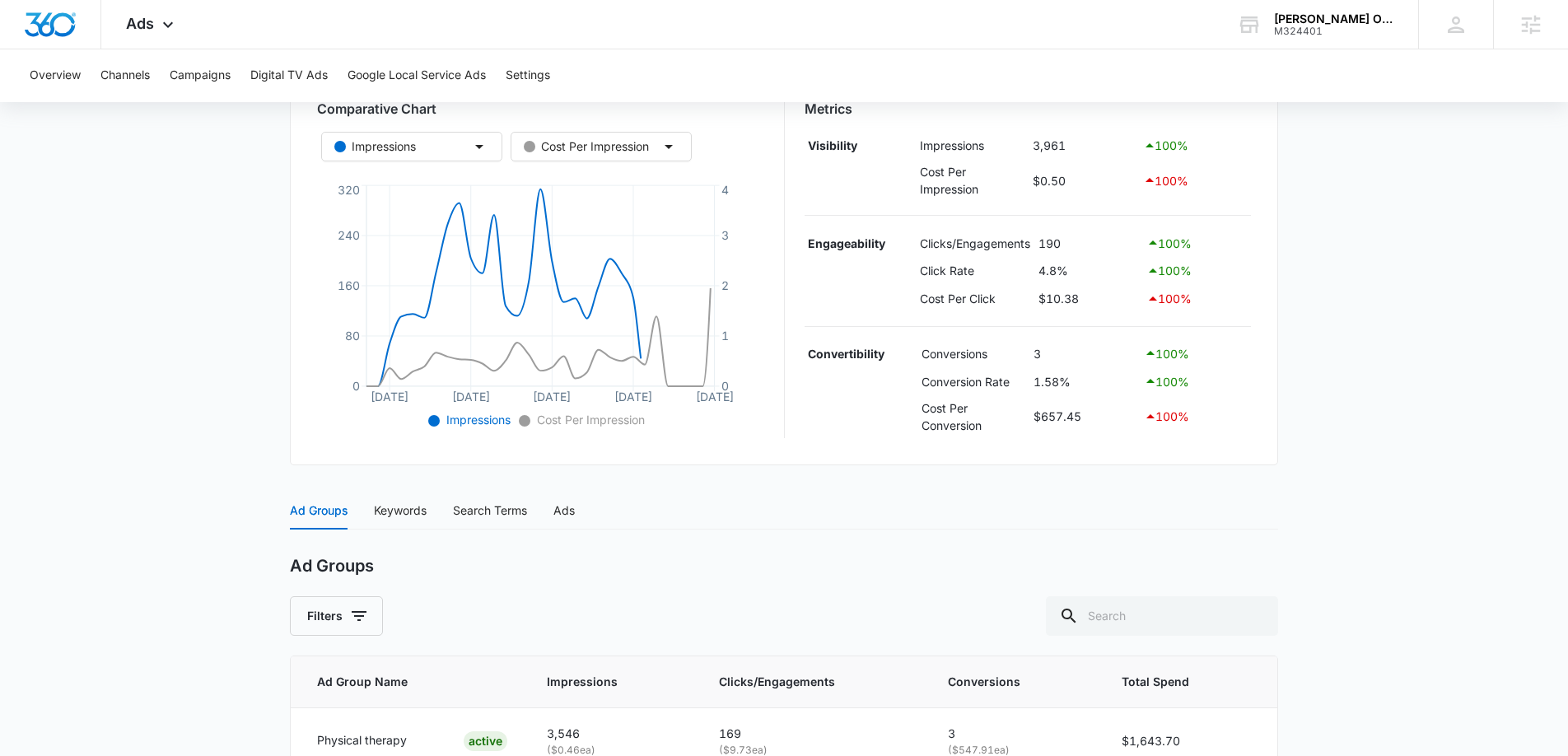
scroll to position [460, 0]
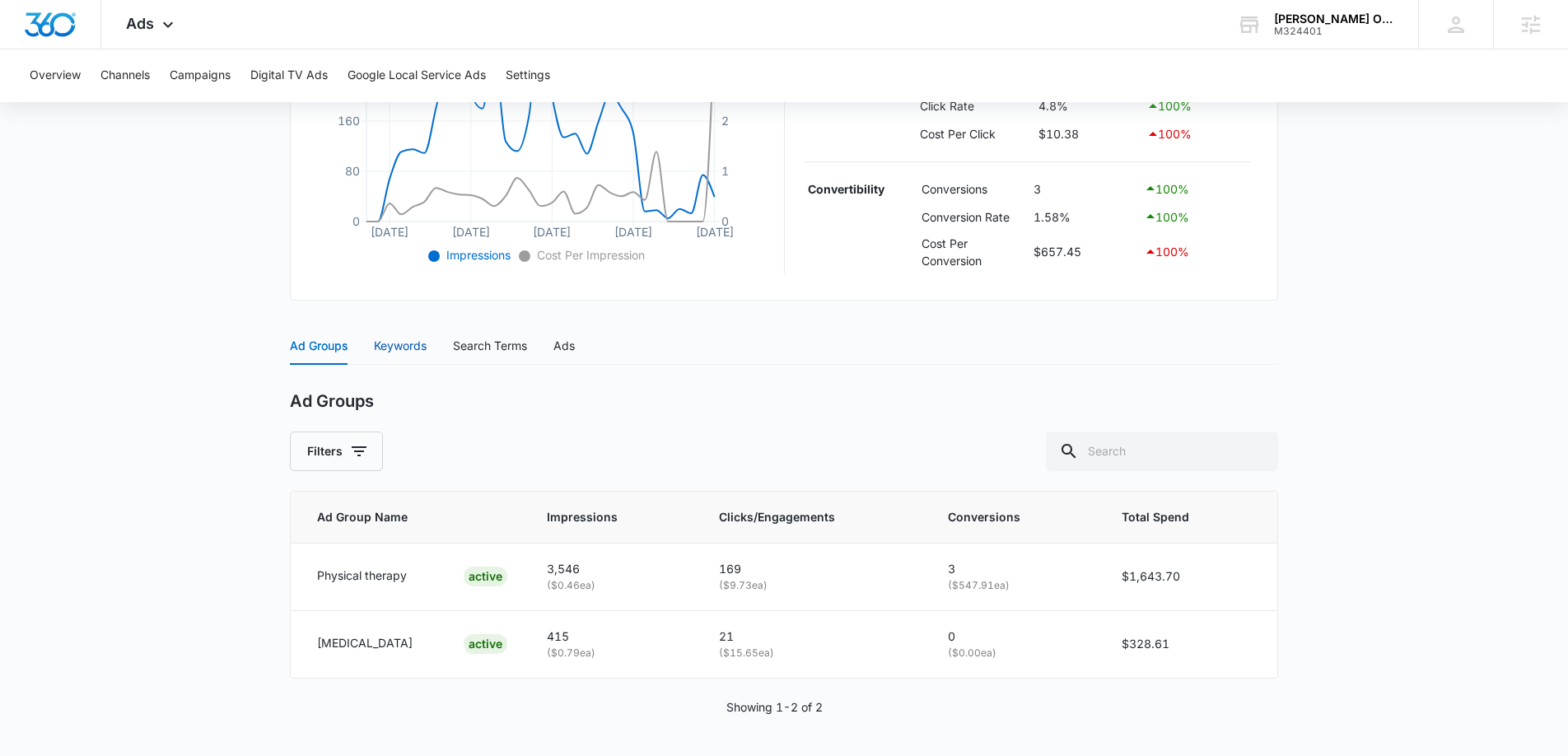
click at [402, 349] on div "Keywords" at bounding box center [400, 345] width 53 height 18
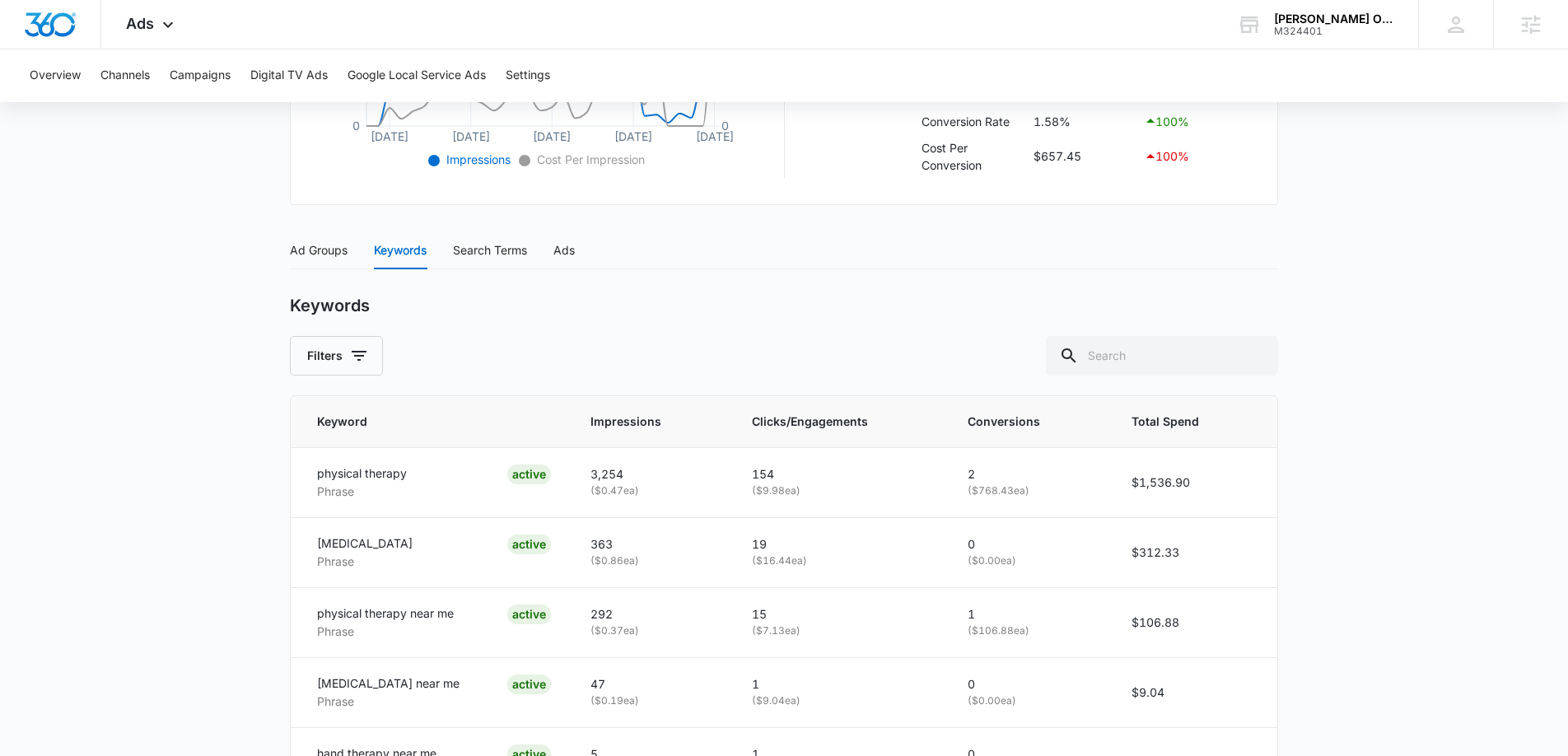
scroll to position [555, 0]
click at [475, 260] on div "Search Terms" at bounding box center [490, 251] width 74 height 18
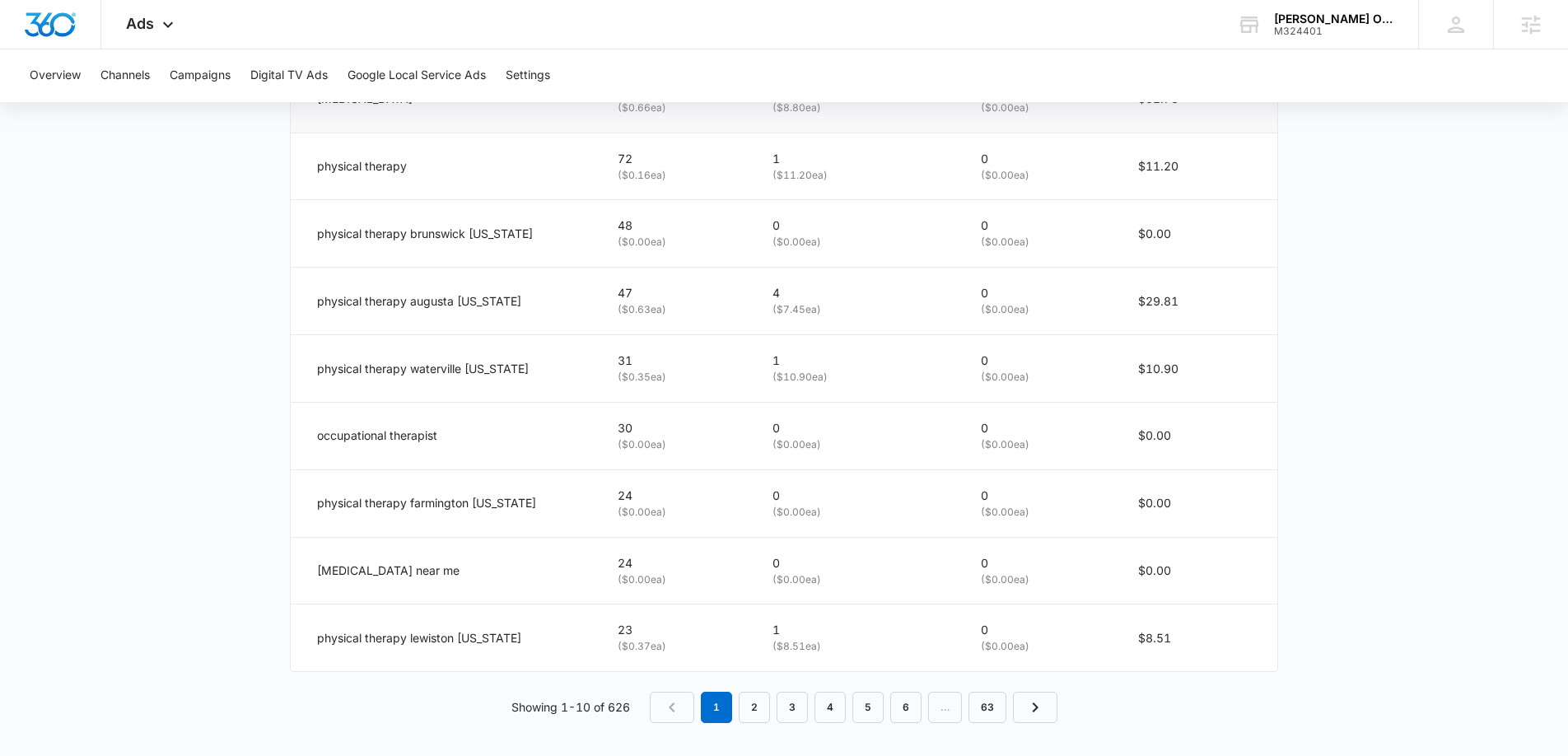
scroll to position [1007, 0]
click at [745, 701] on link "2" at bounding box center [754, 706] width 32 height 32
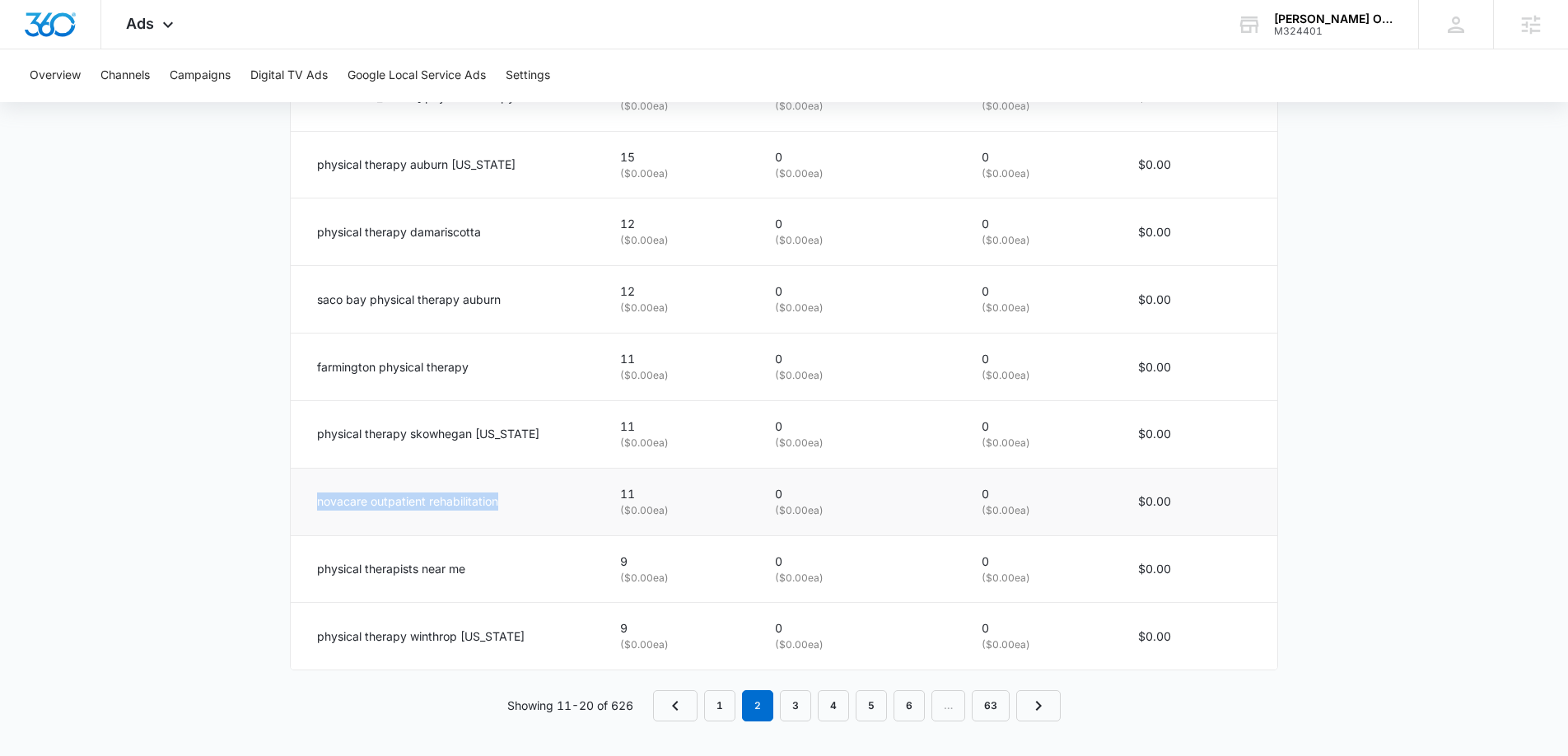
drag, startPoint x: 312, startPoint y: 501, endPoint x: 528, endPoint y: 511, distance: 216.2
click at [528, 511] on td "novacare outpatient rehabilitation" at bounding box center [445, 501] width 309 height 67
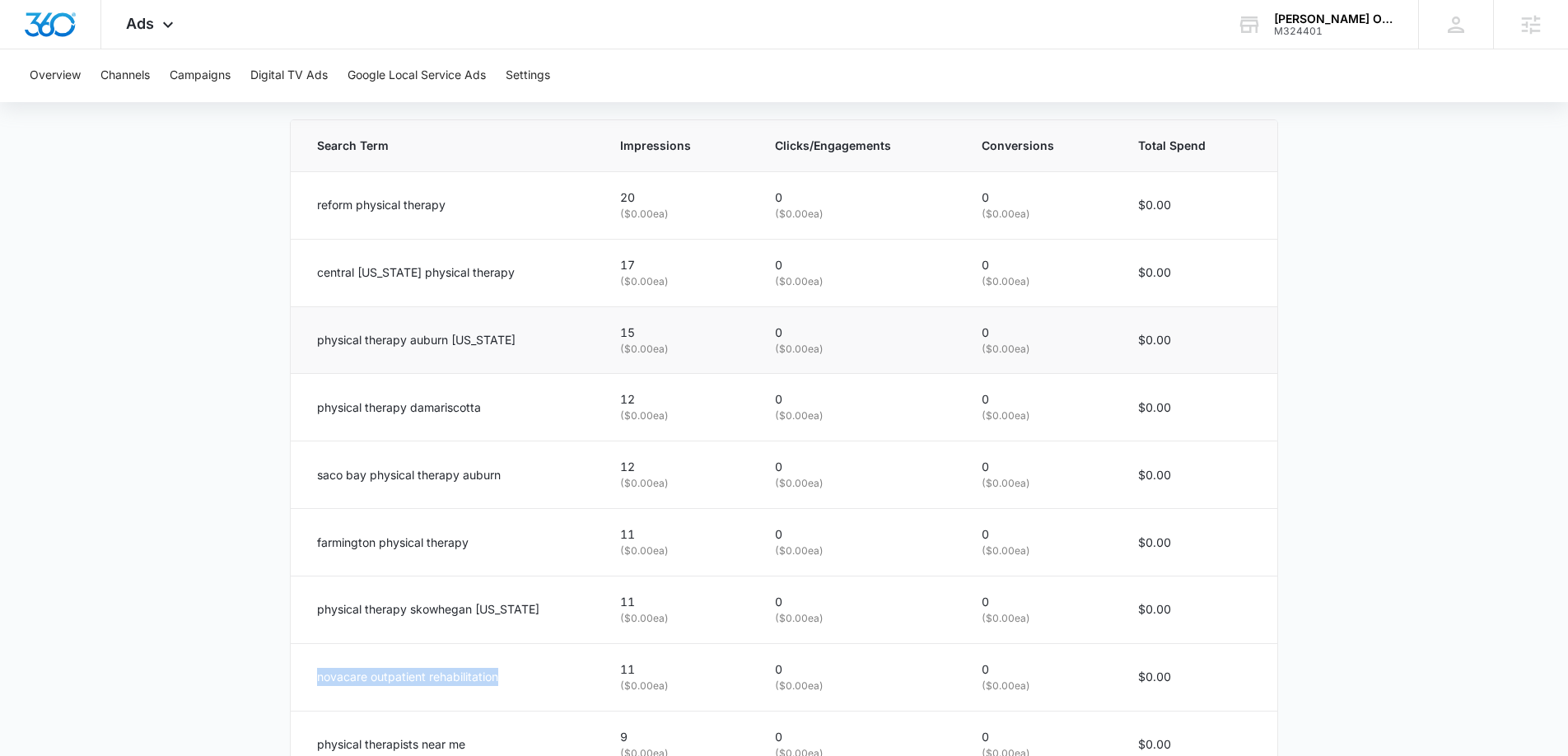
scroll to position [826, 0]
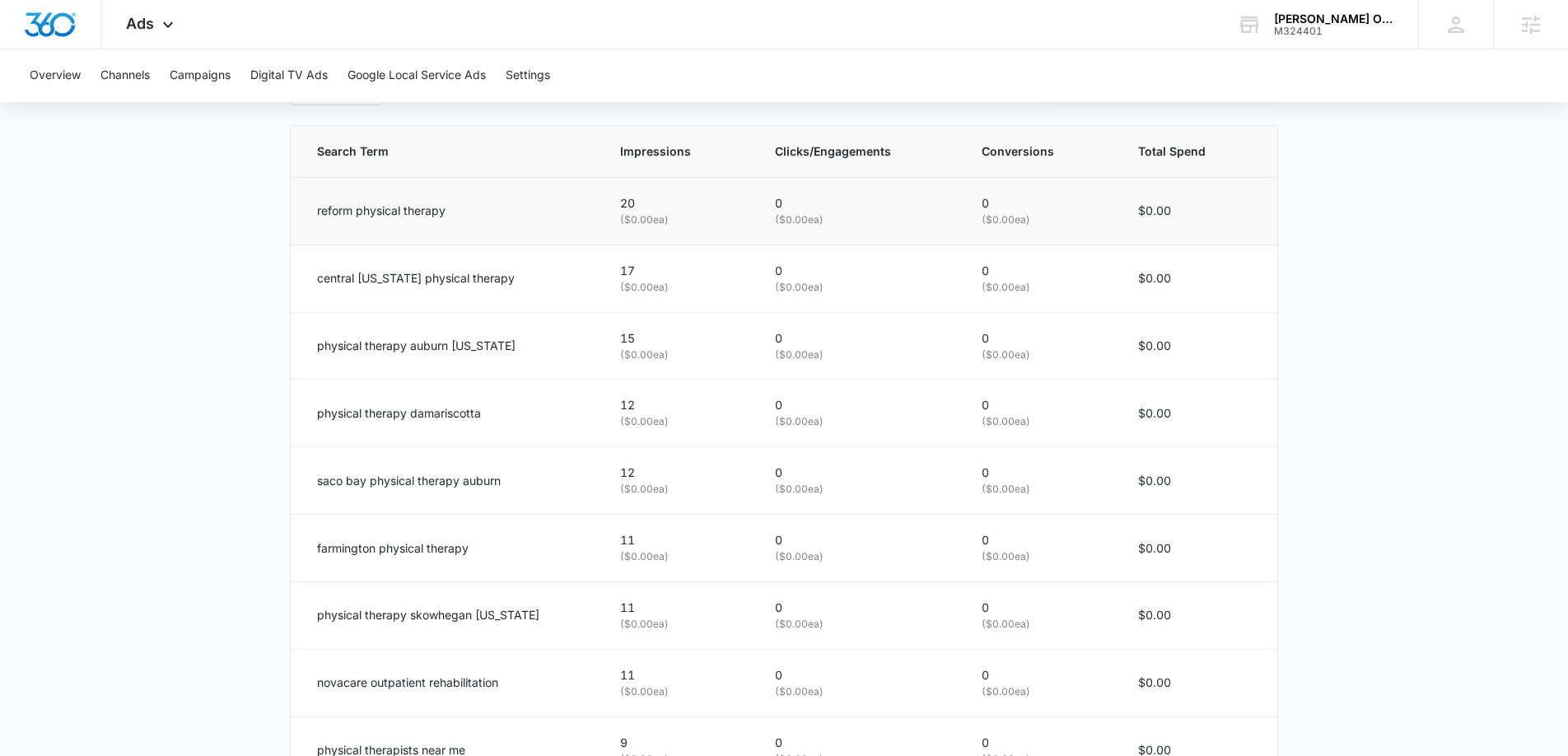
drag, startPoint x: 316, startPoint y: 223, endPoint x: 460, endPoint y: 223, distance: 144.0
click at [460, 223] on td "reform physical therapy" at bounding box center [445, 210] width 309 height 67
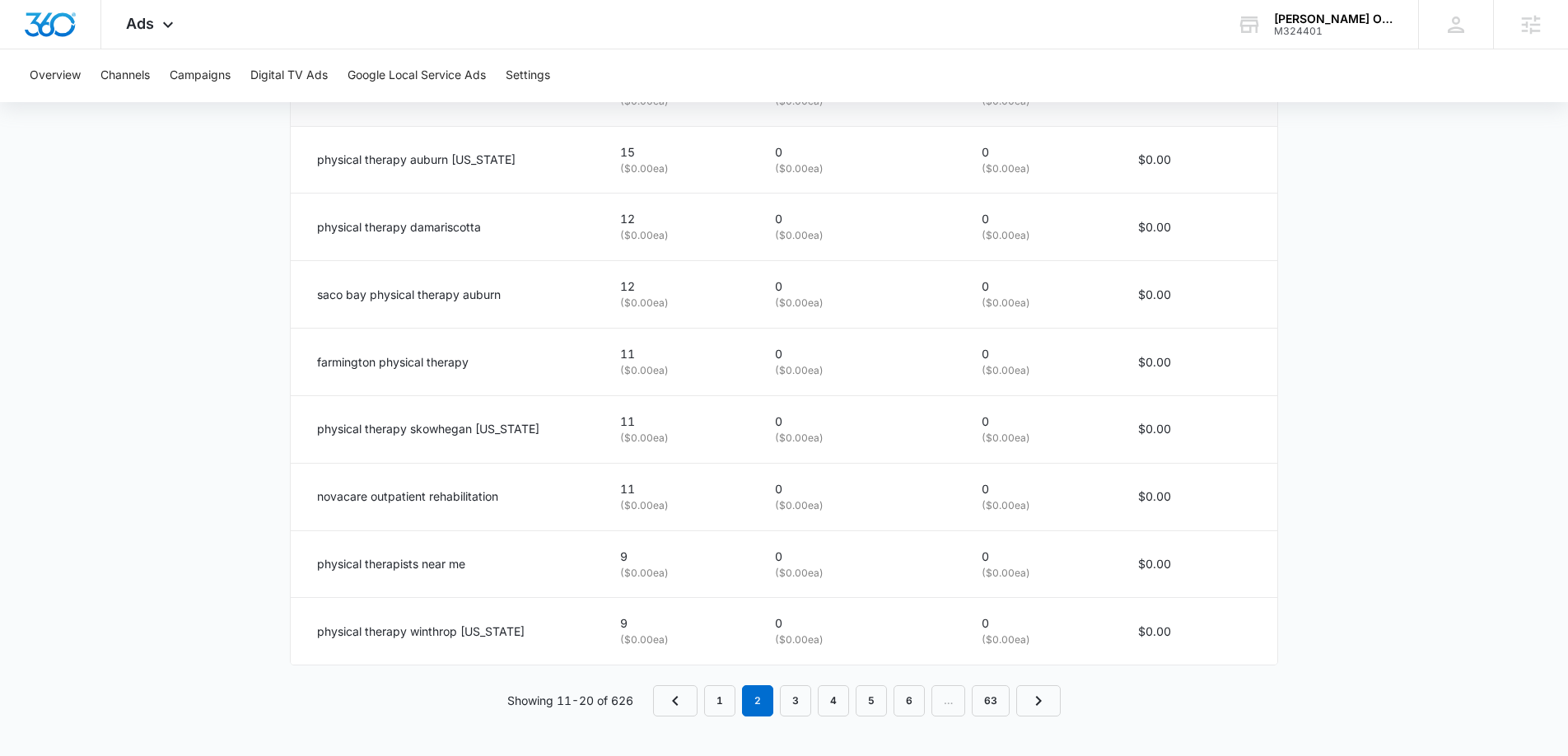
scroll to position [1012, 0]
click at [802, 707] on link "3" at bounding box center [795, 701] width 32 height 32
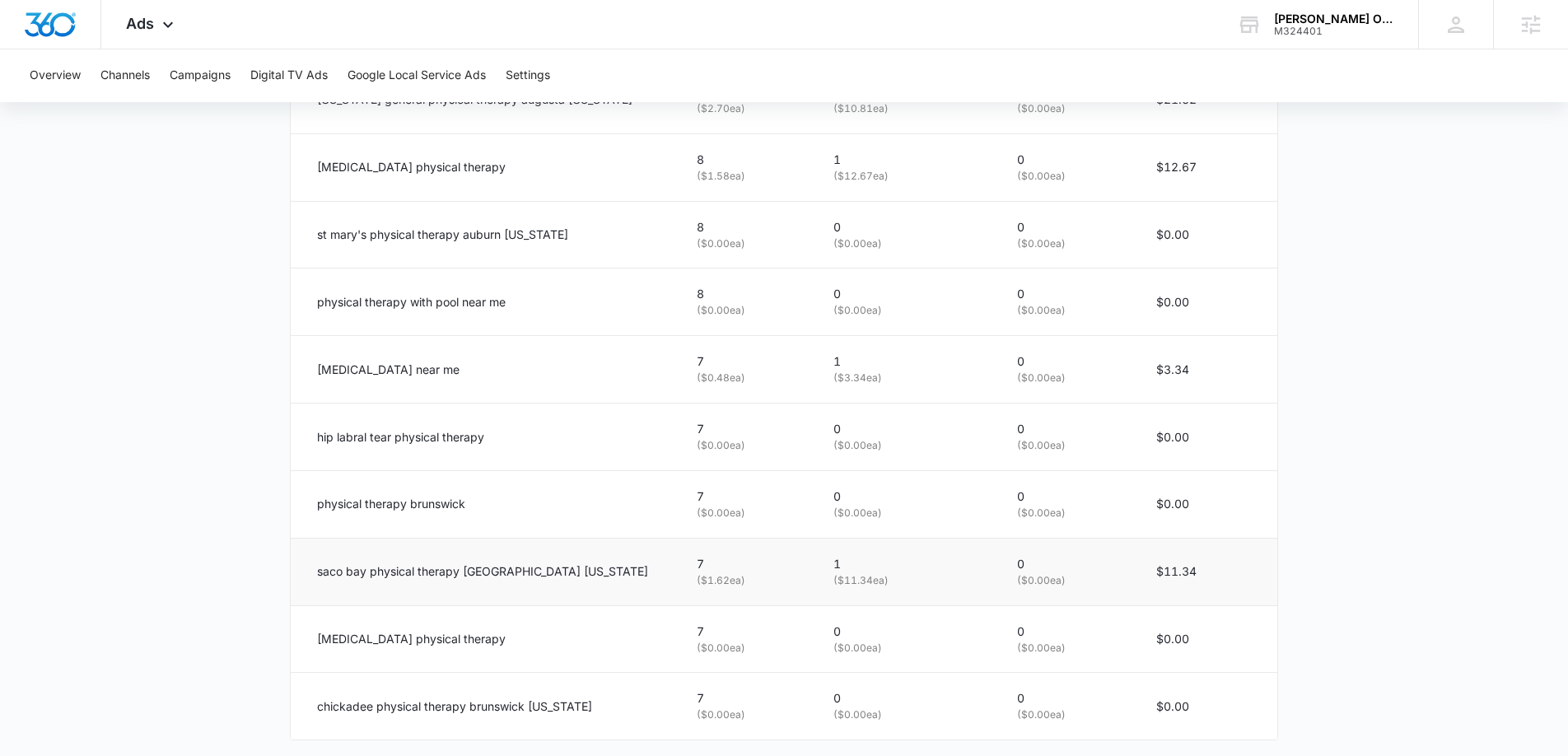
scroll to position [936, 0]
drag, startPoint x: 317, startPoint y: 371, endPoint x: 494, endPoint y: 389, distance: 177.9
click at [494, 389] on td "dry needling near me" at bounding box center [484, 371] width 386 height 67
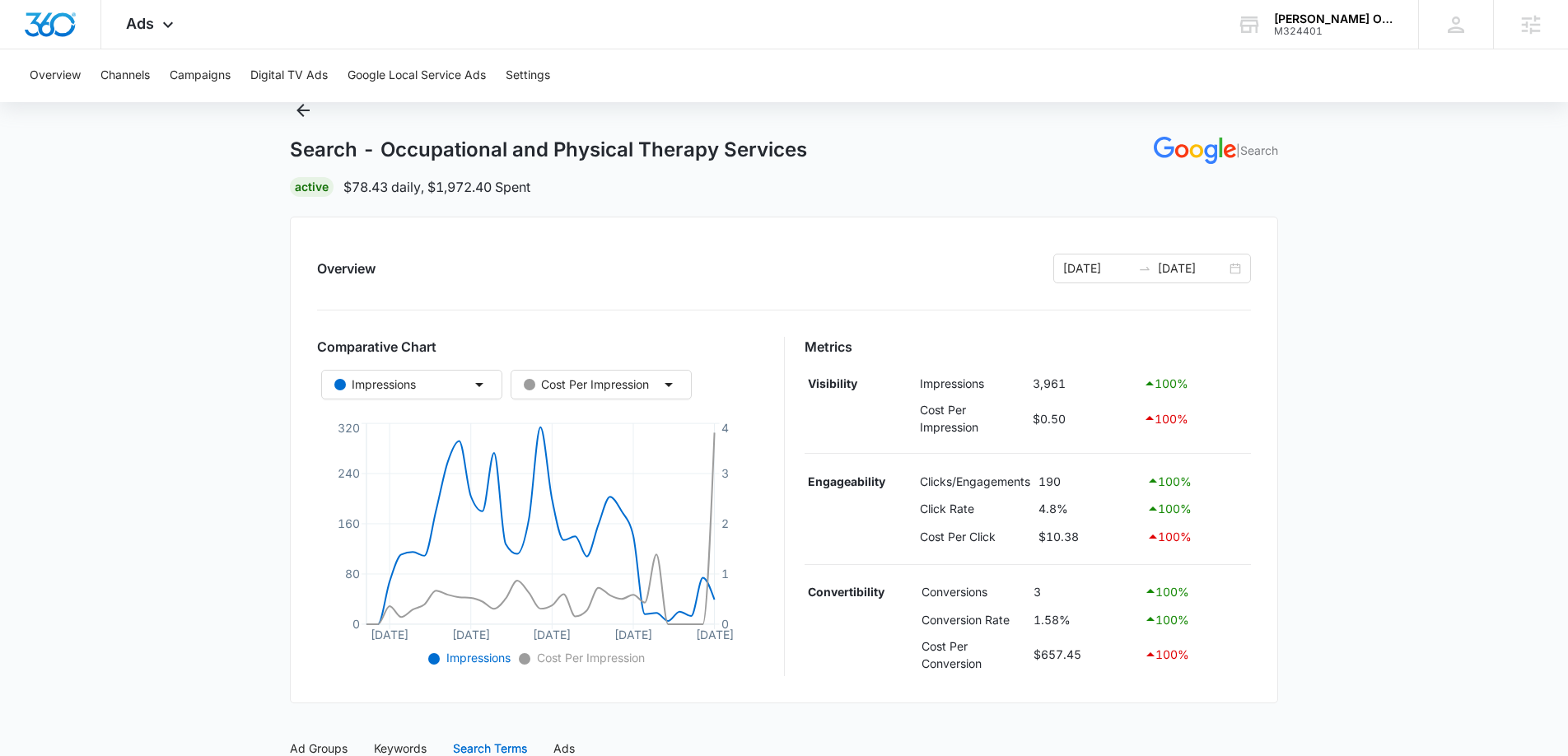
scroll to position [23, 0]
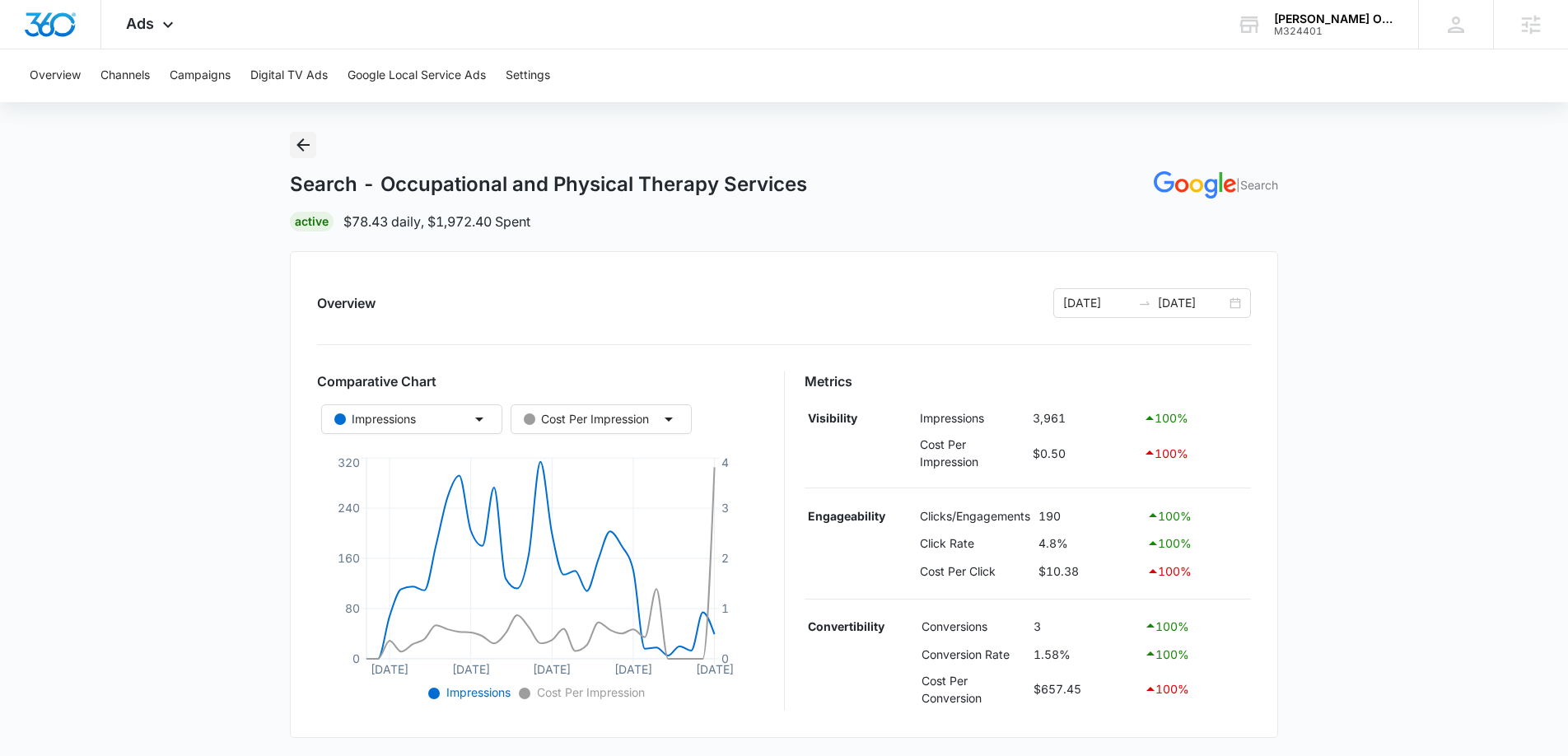
click at [300, 145] on icon "Back" at bounding box center [302, 145] width 13 height 13
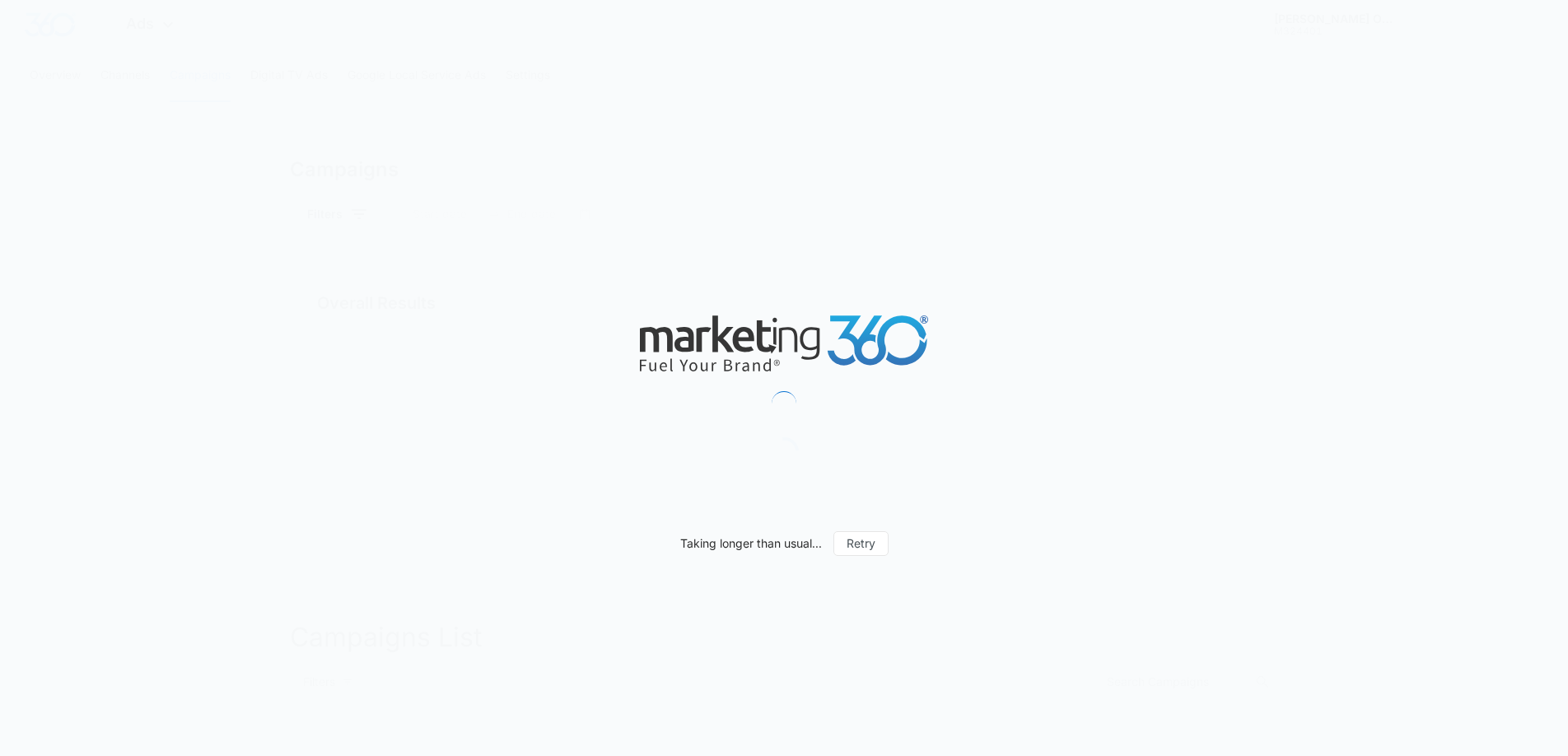
type input "[DATE]"
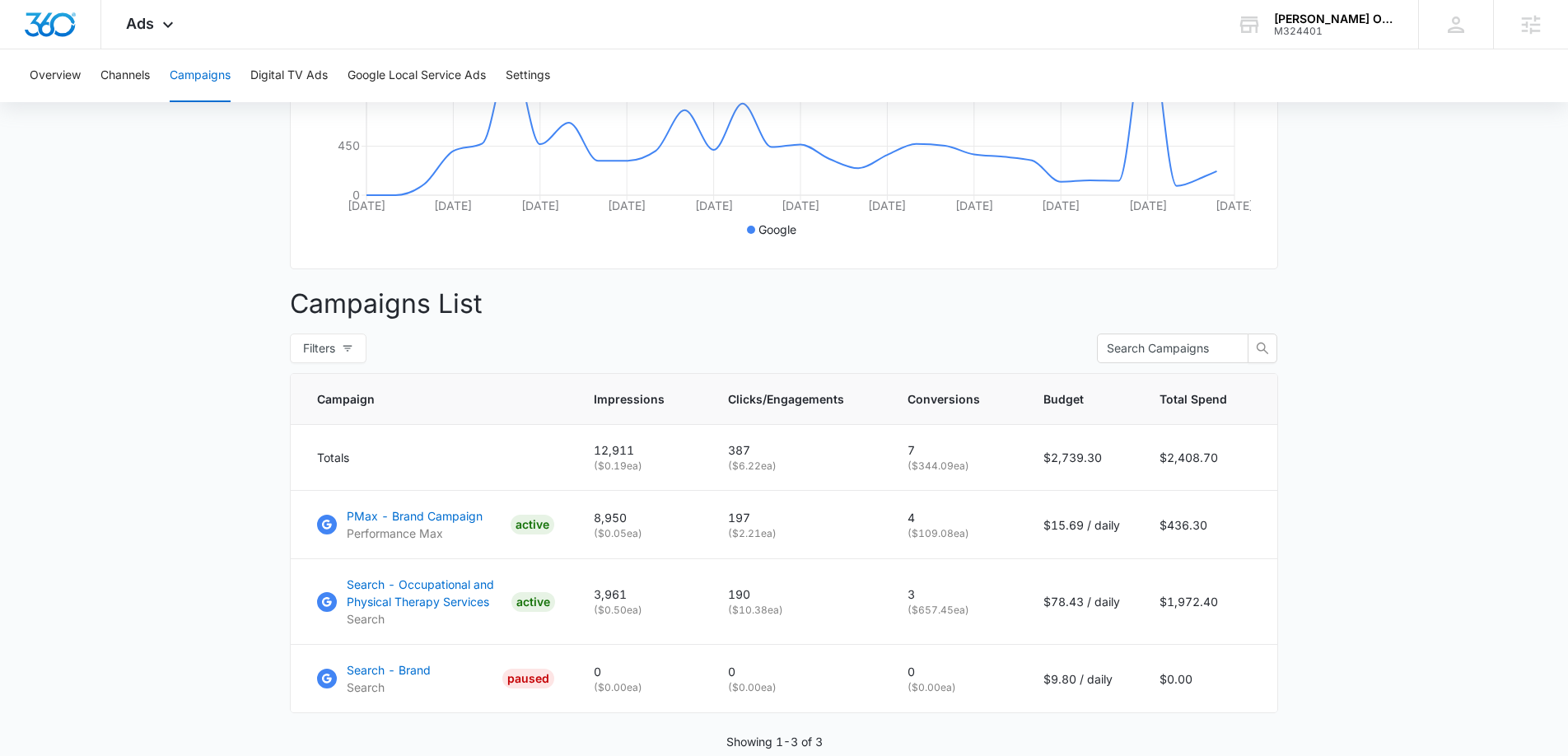
scroll to position [461, 0]
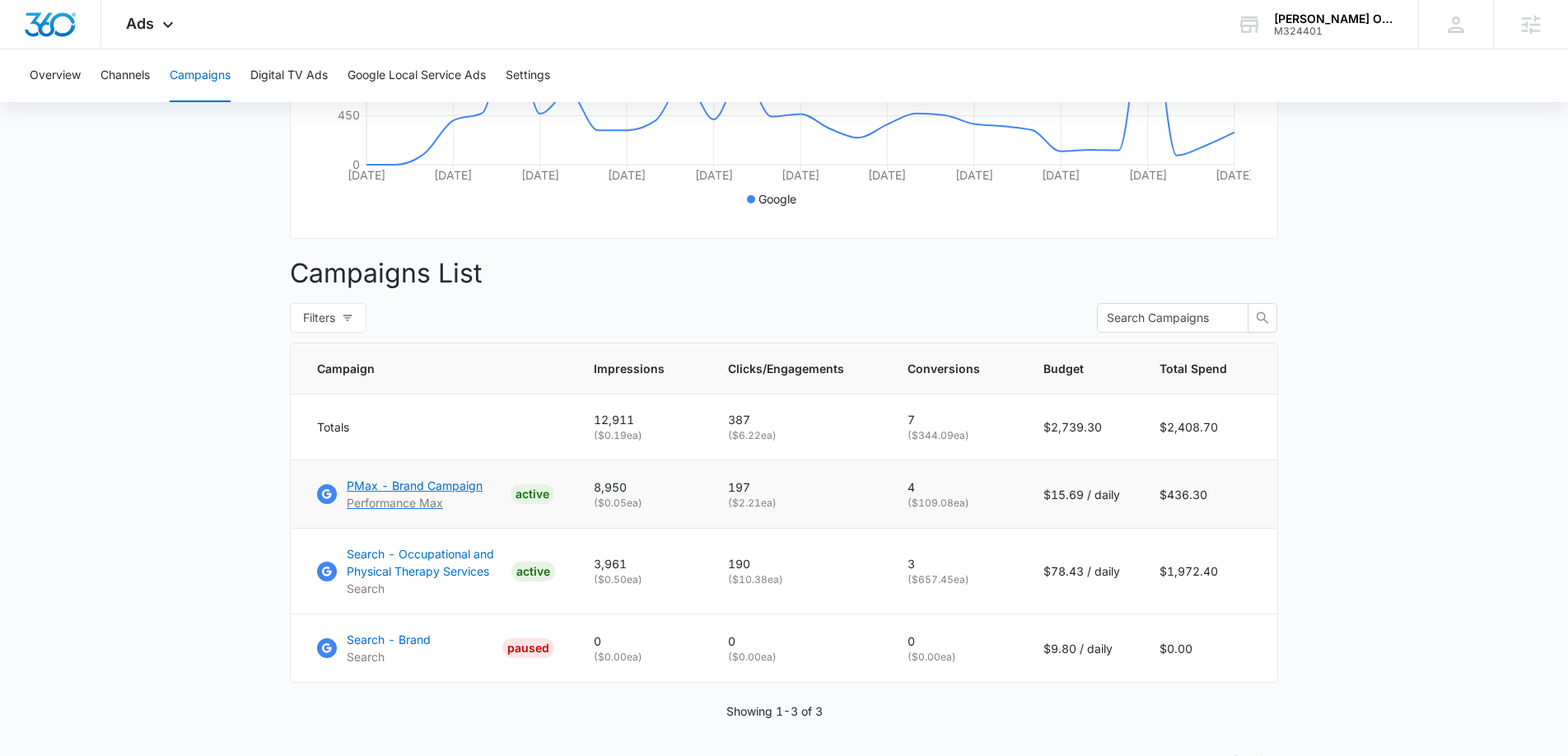
click at [444, 482] on p "PMax - Brand Campaign" at bounding box center [414, 485] width 136 height 18
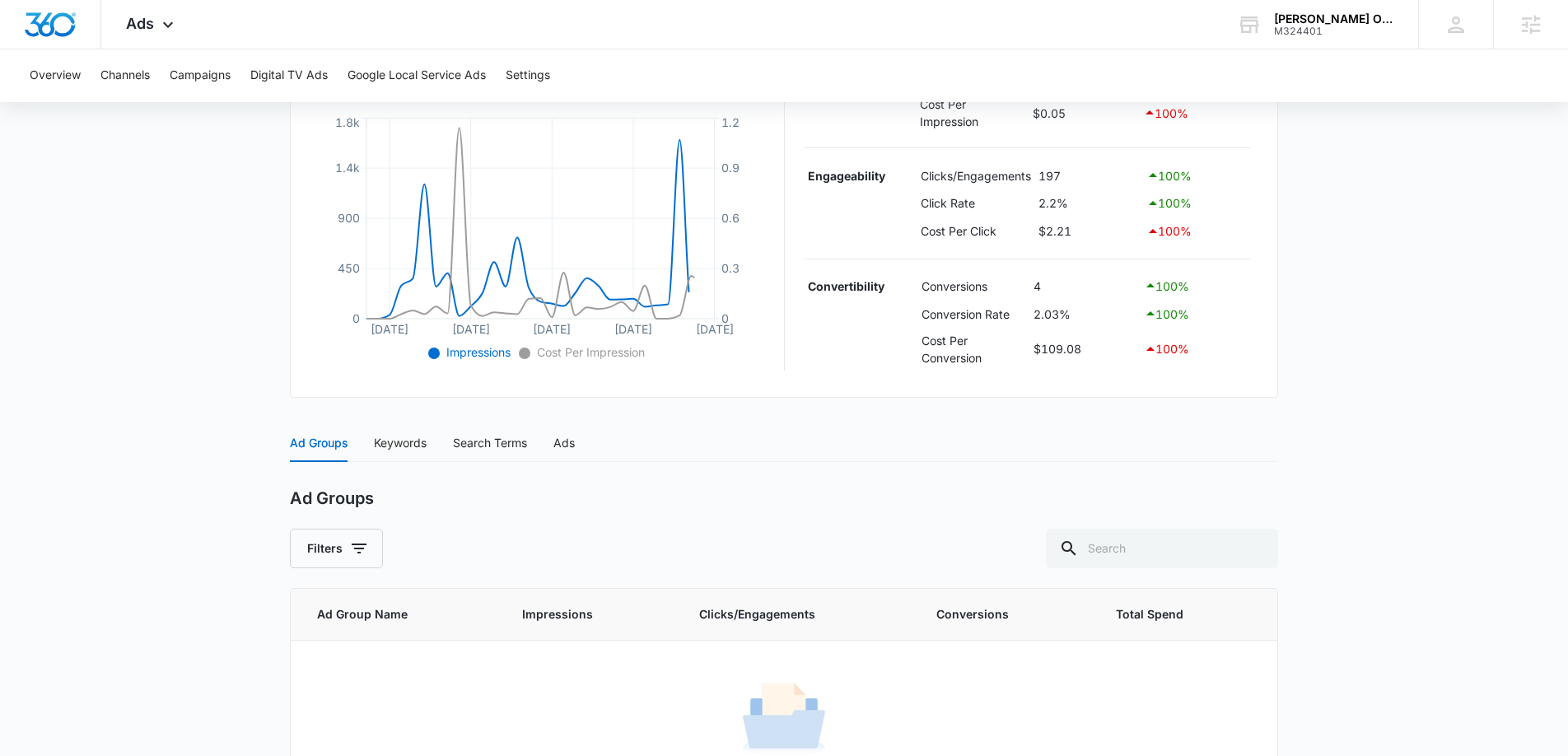
scroll to position [420, 0]
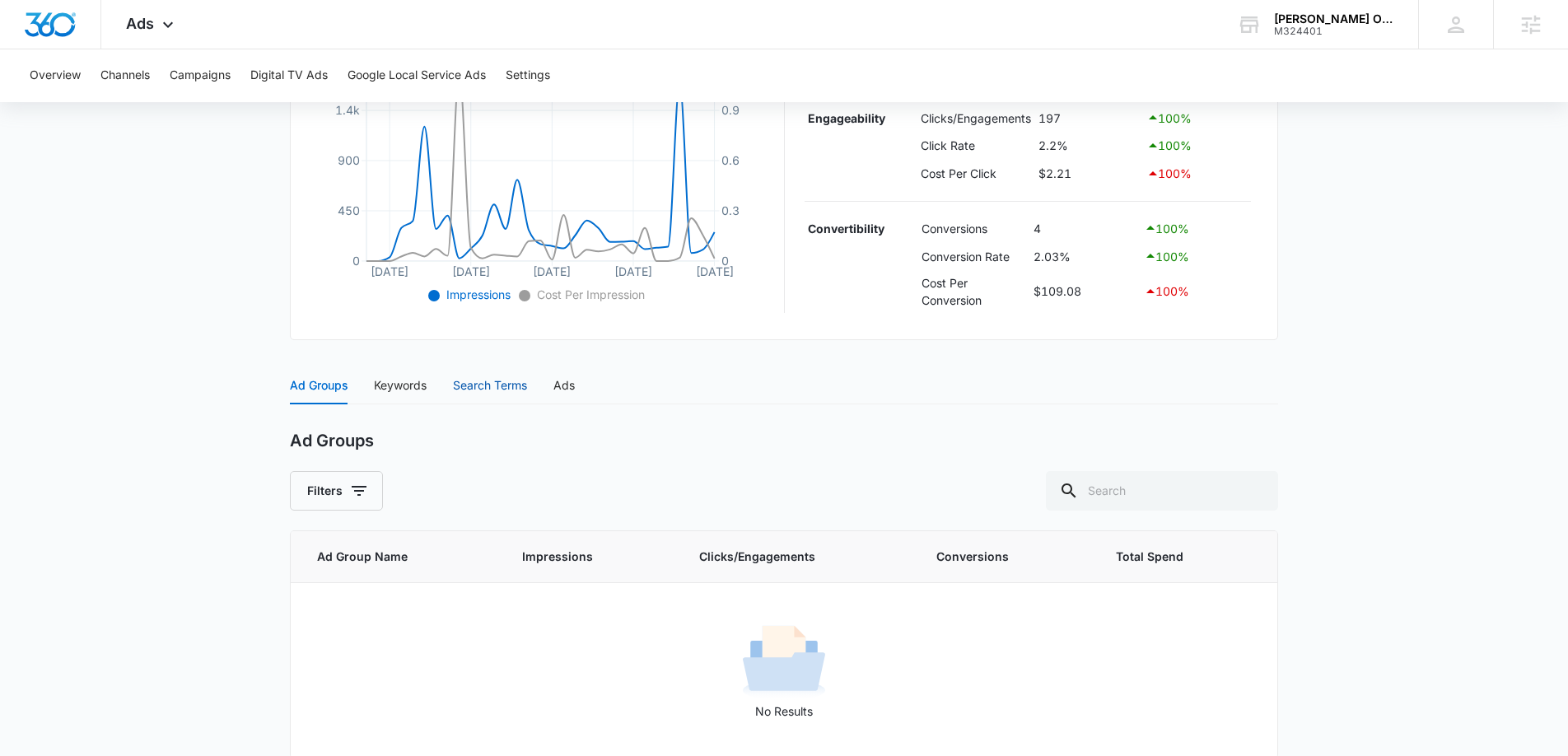
click at [462, 386] on div "Search Terms" at bounding box center [490, 385] width 74 height 18
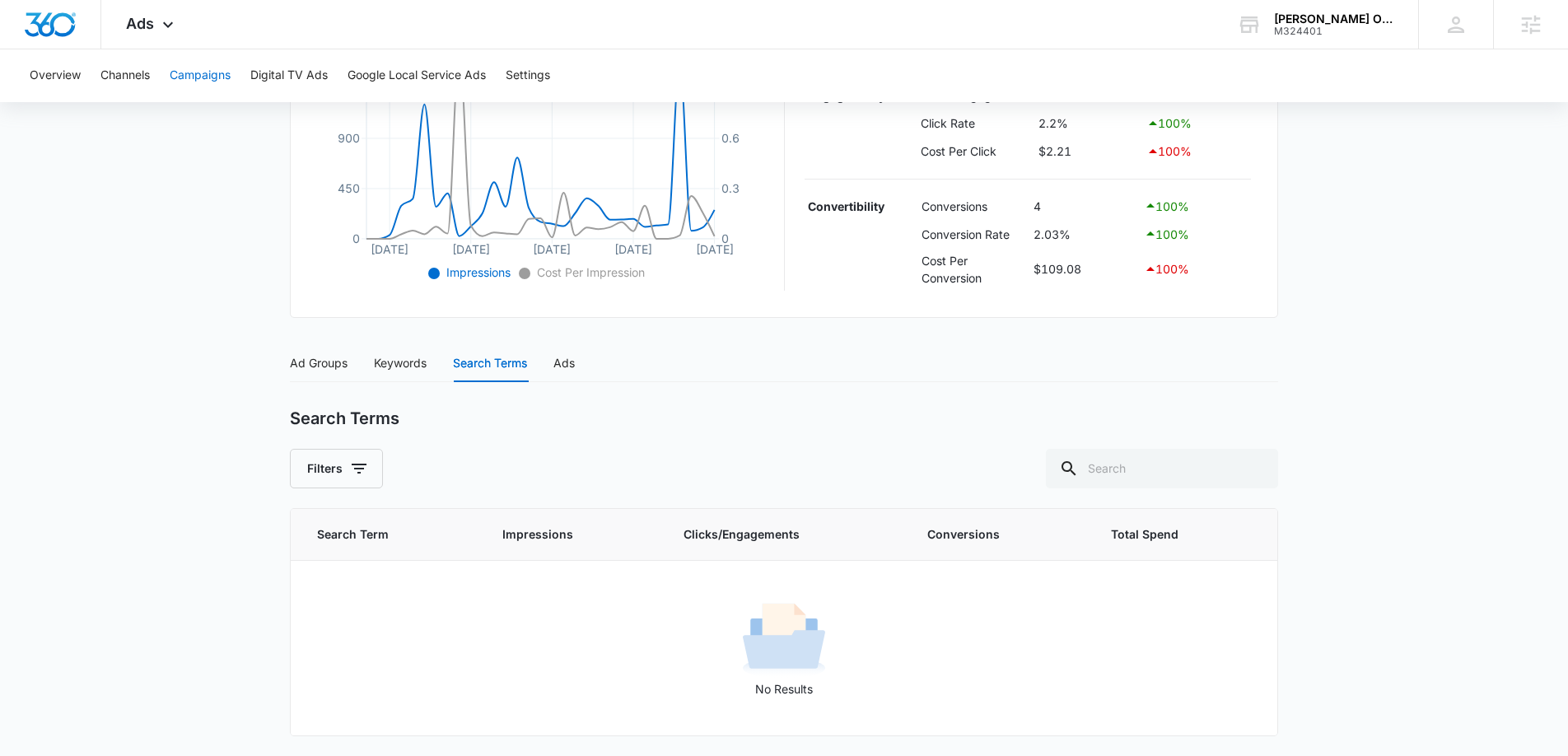
click at [199, 74] on button "Campaigns" at bounding box center [201, 75] width 61 height 53
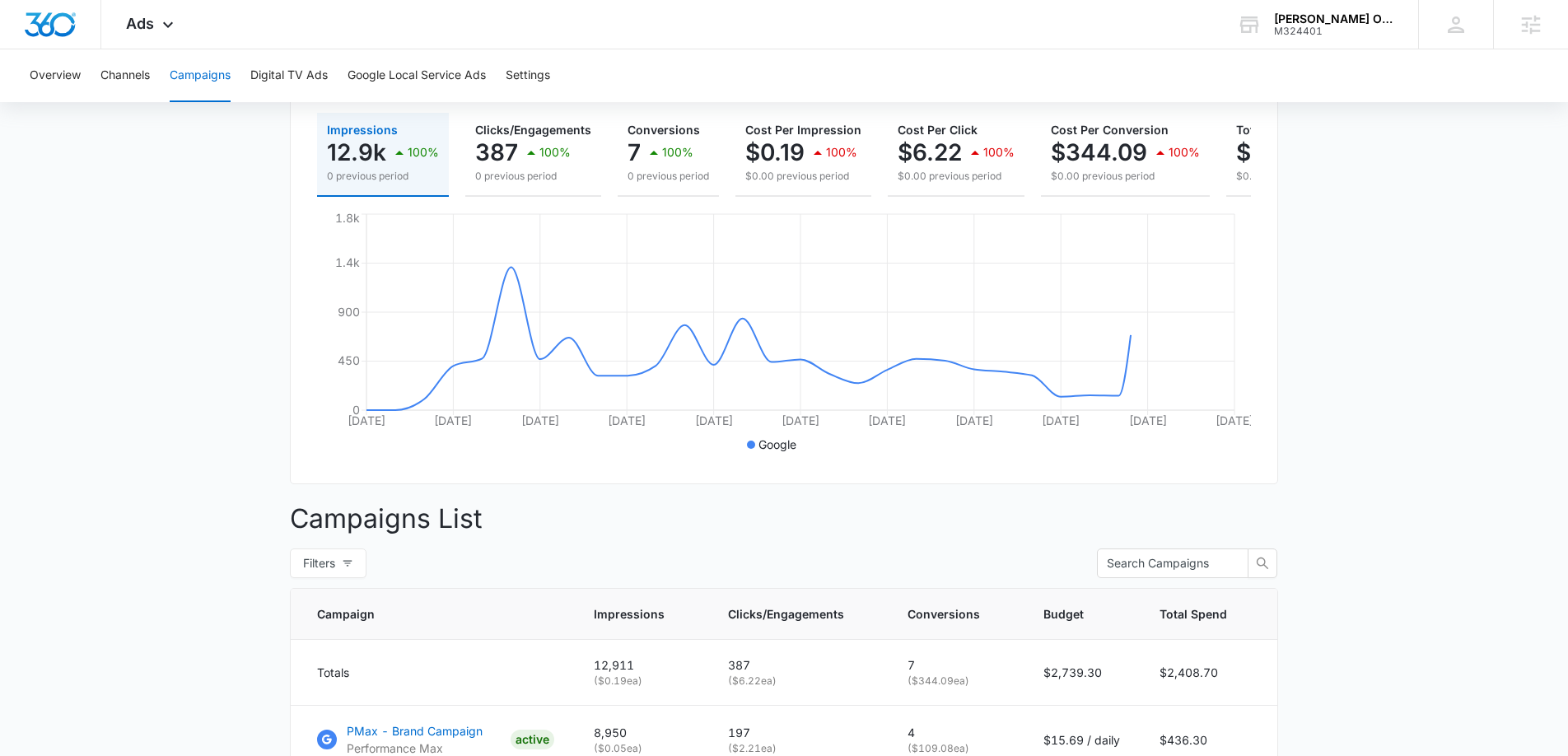
scroll to position [463, 0]
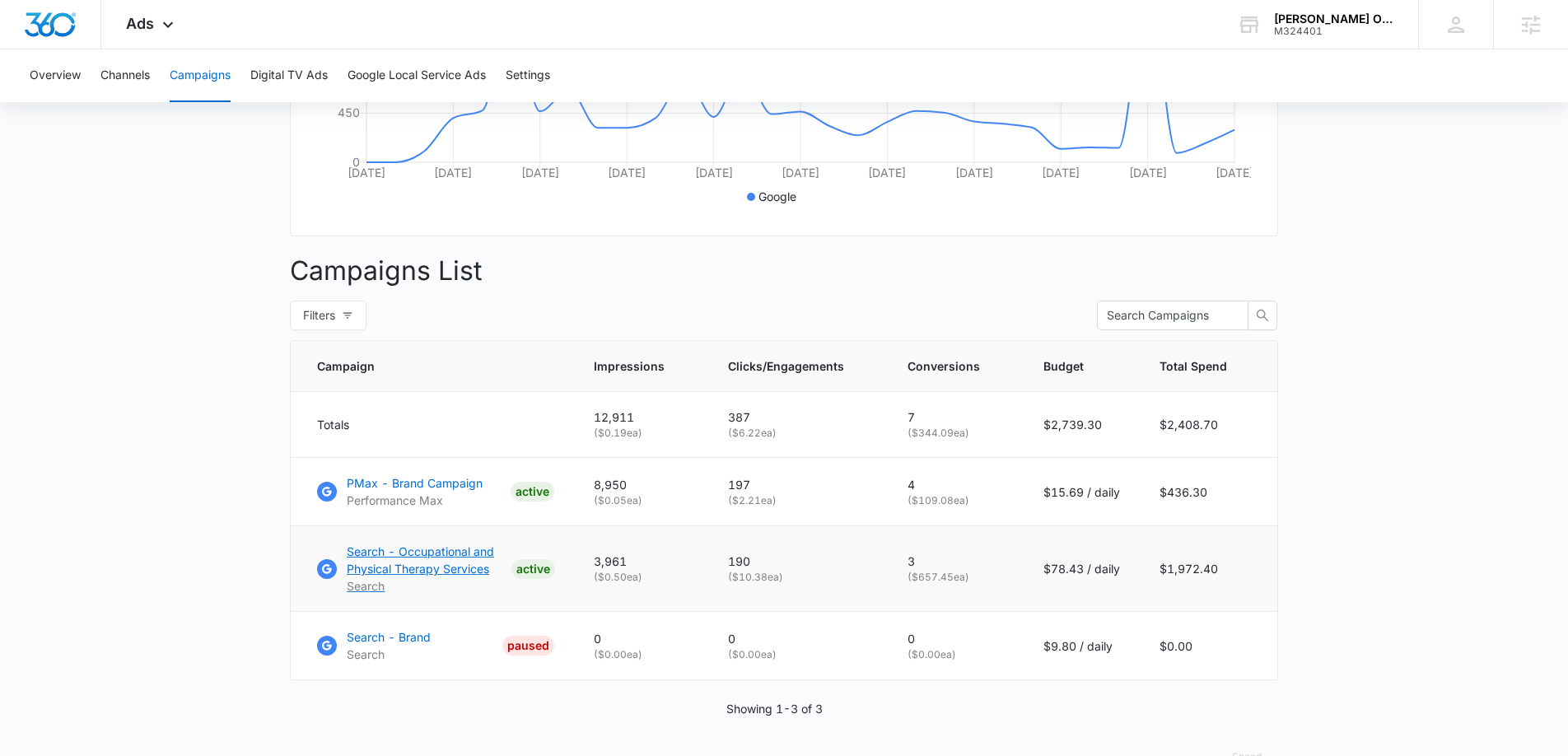
click at [458, 567] on p "Search - Occupational and Physical Therapy Services" at bounding box center [426, 559] width 158 height 34
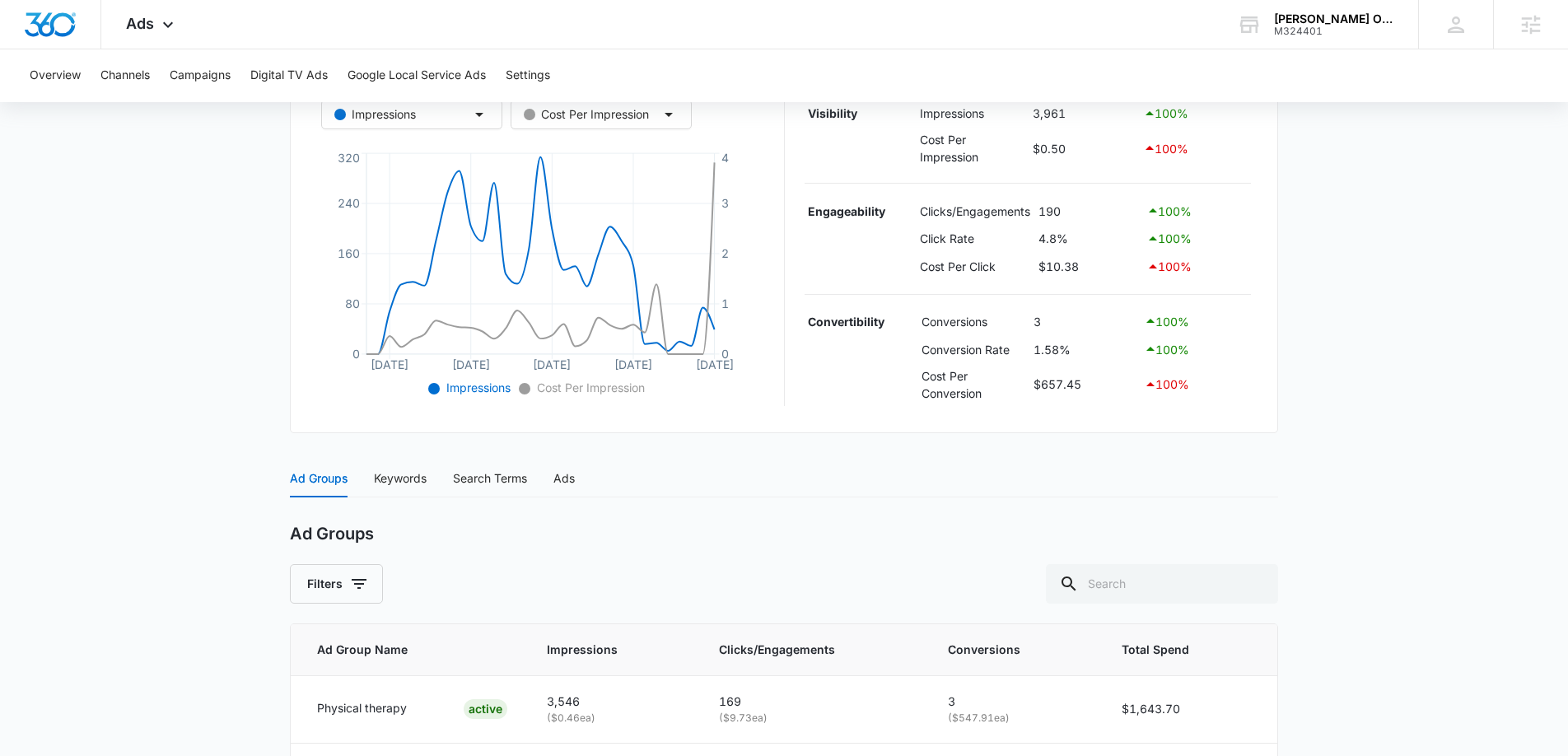
scroll to position [460, 0]
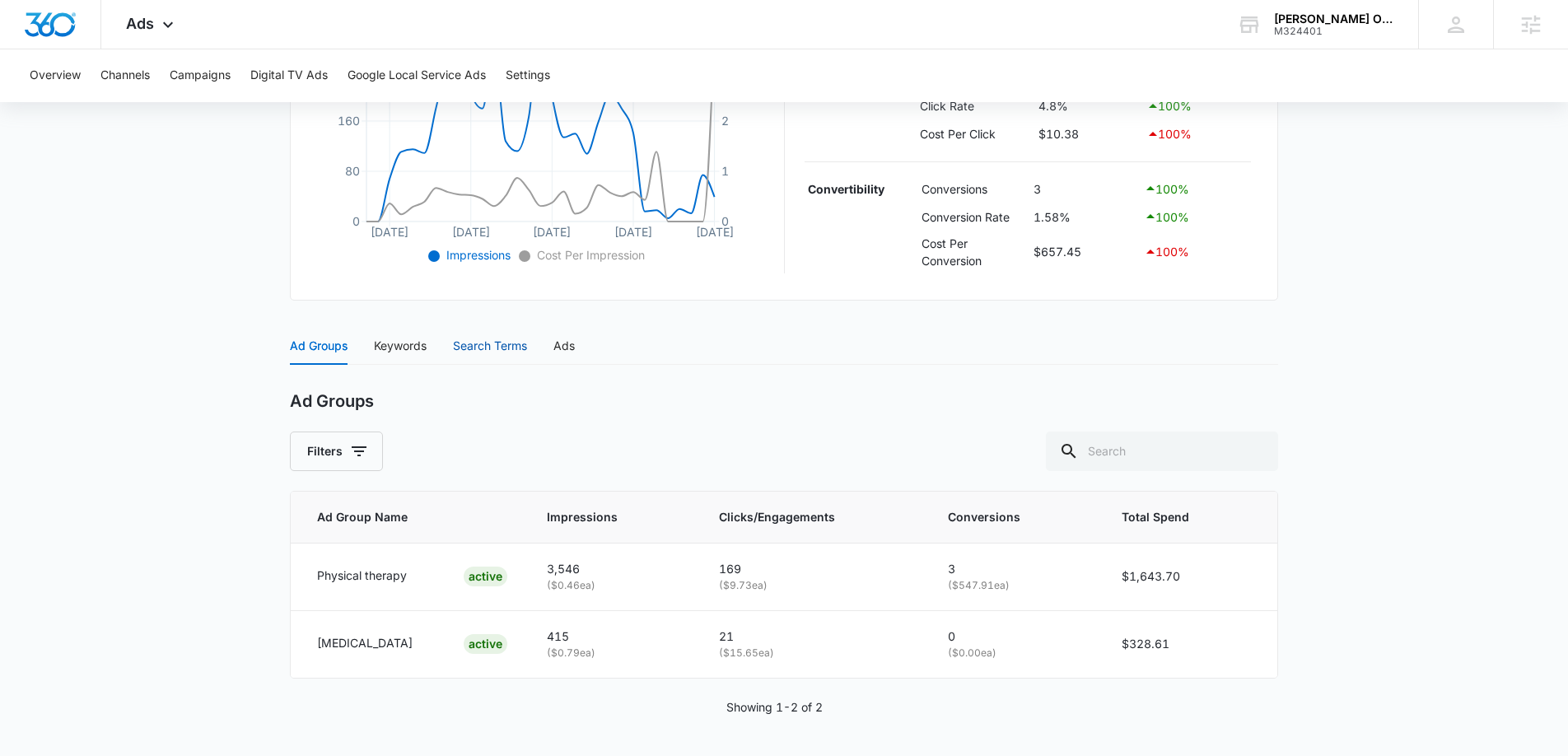
click at [479, 343] on div "Search Terms" at bounding box center [490, 345] width 74 height 18
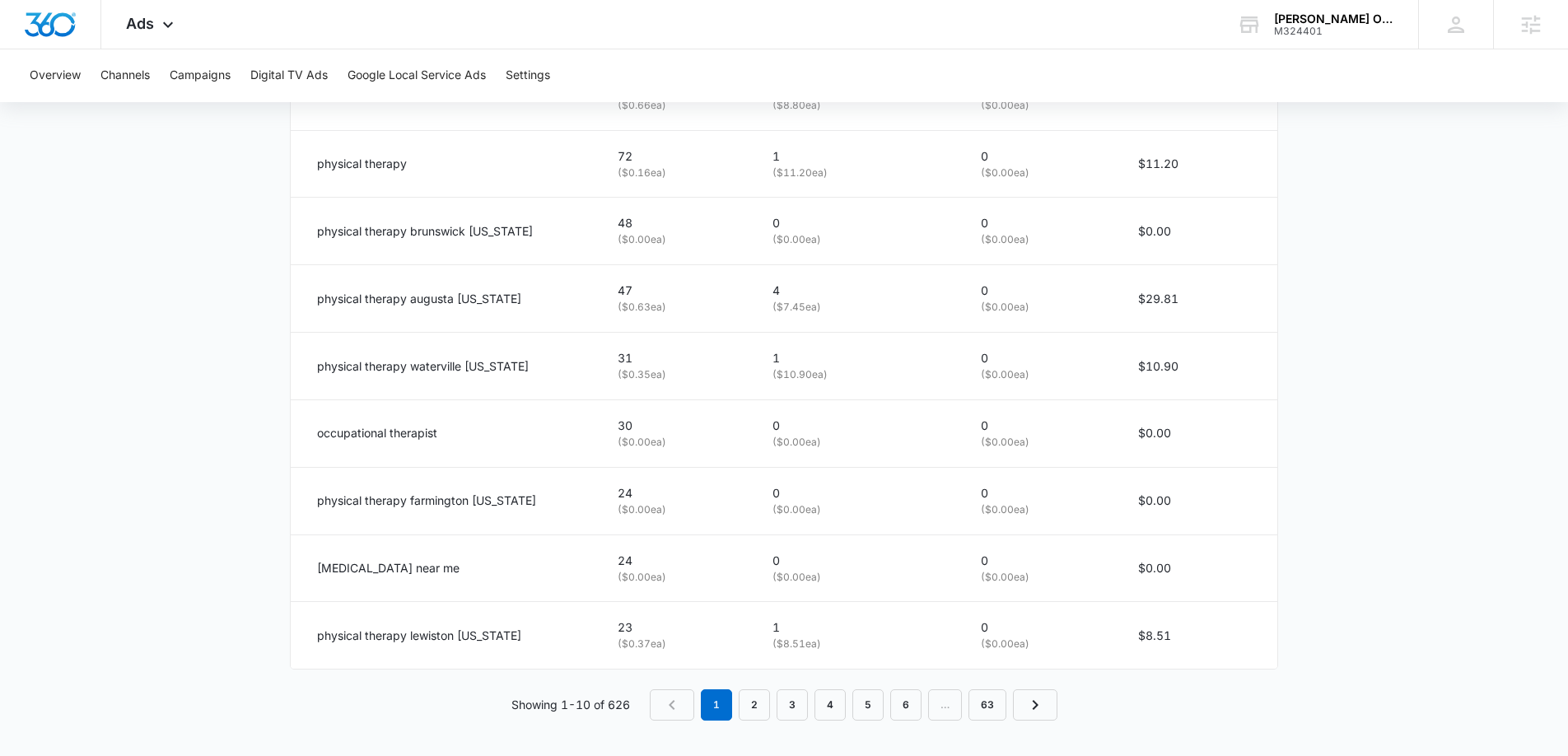
scroll to position [1012, 0]
click at [147, 25] on span "Ads" at bounding box center [140, 24] width 28 height 18
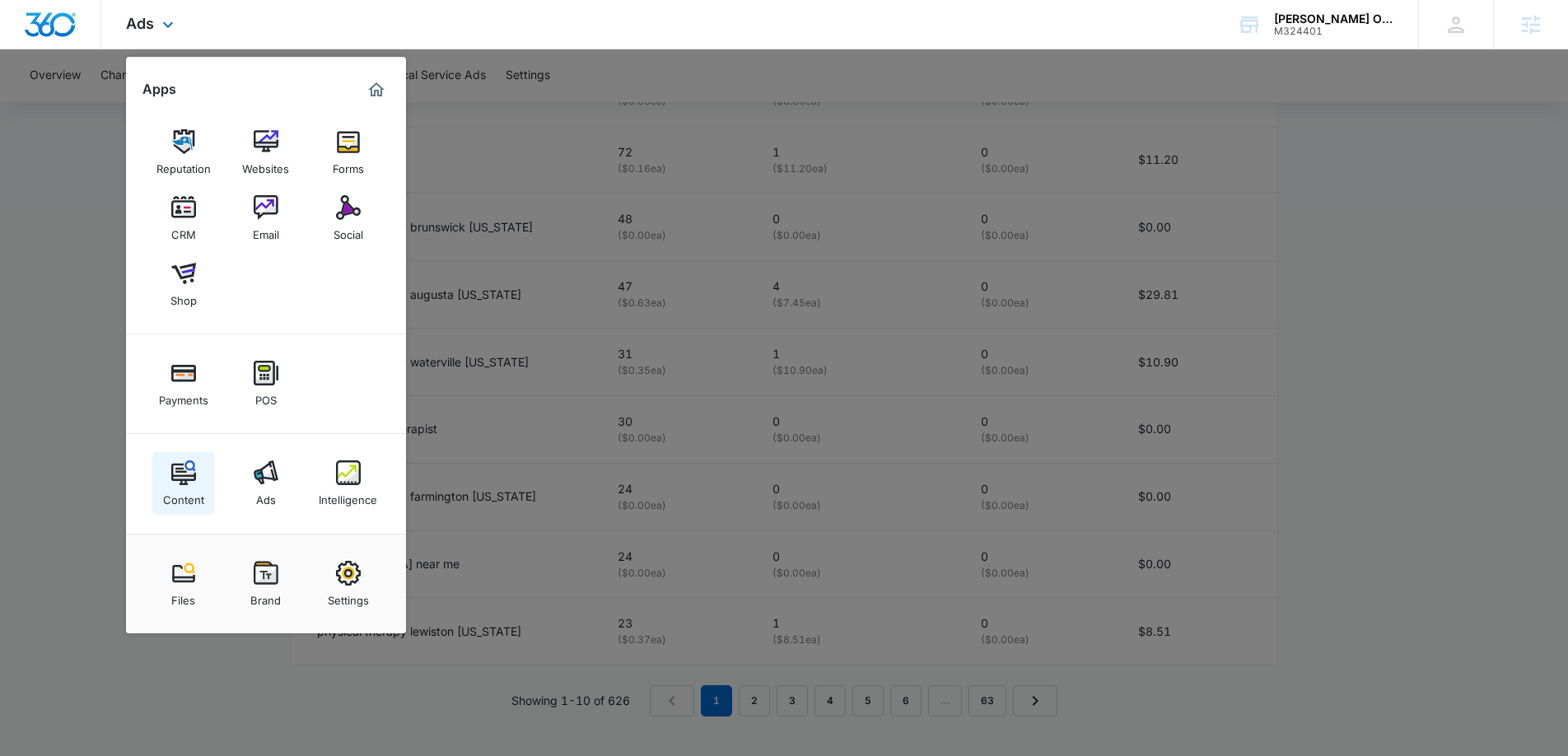
click at [191, 480] on img at bounding box center [184, 472] width 25 height 25
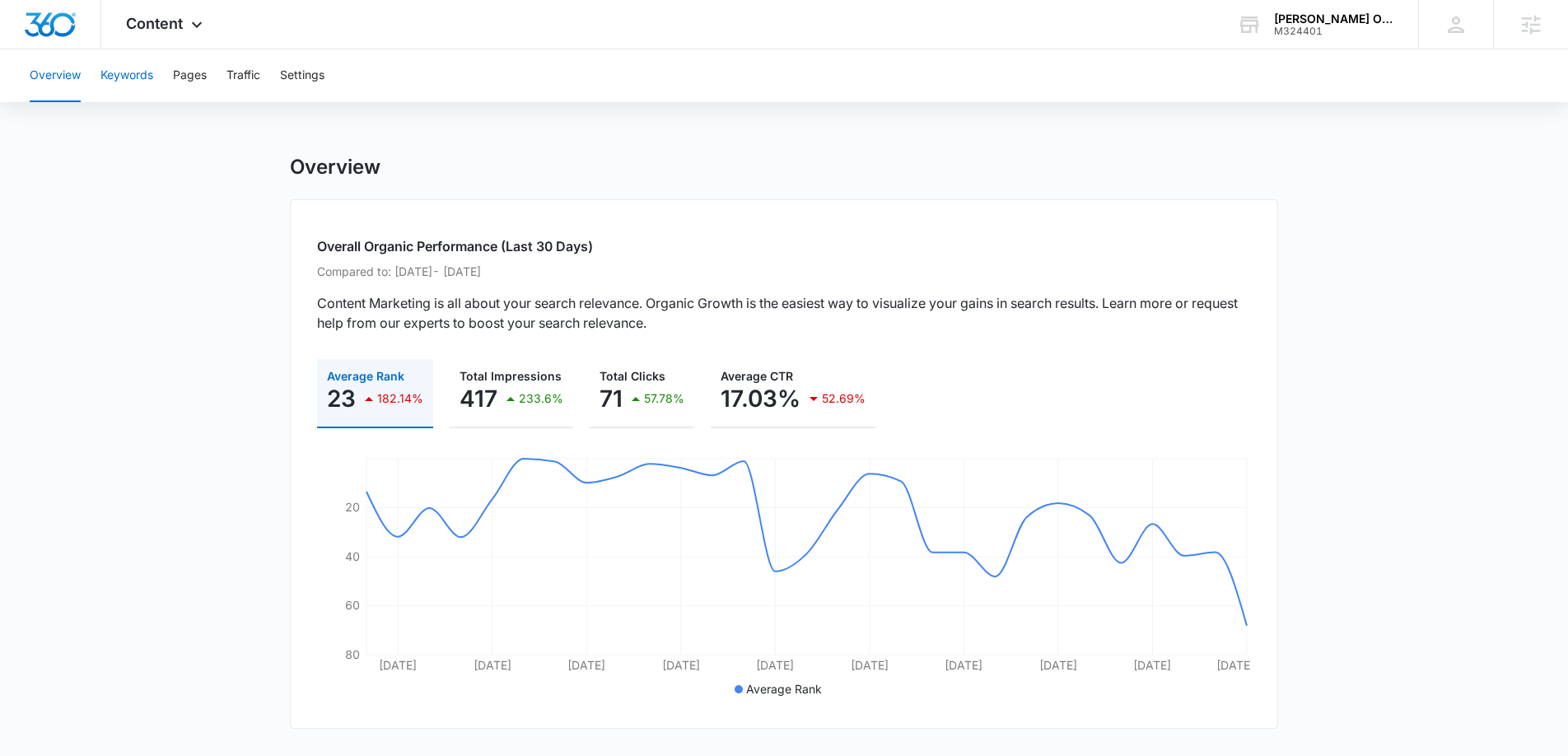
click at [123, 75] on button "Keywords" at bounding box center [127, 75] width 53 height 53
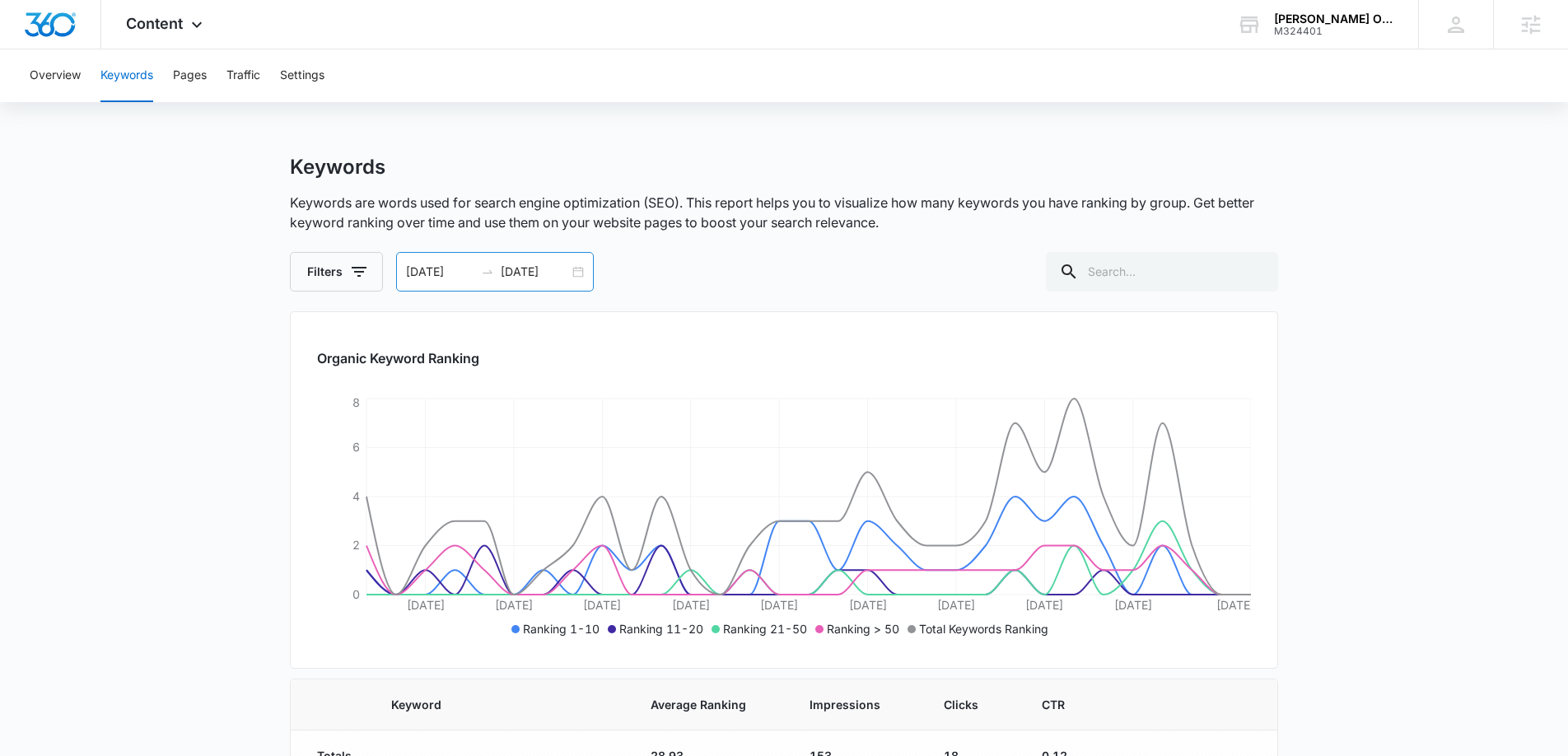
click at [576, 272] on div "[DATE] [DATE]" at bounding box center [495, 272] width 198 height 39
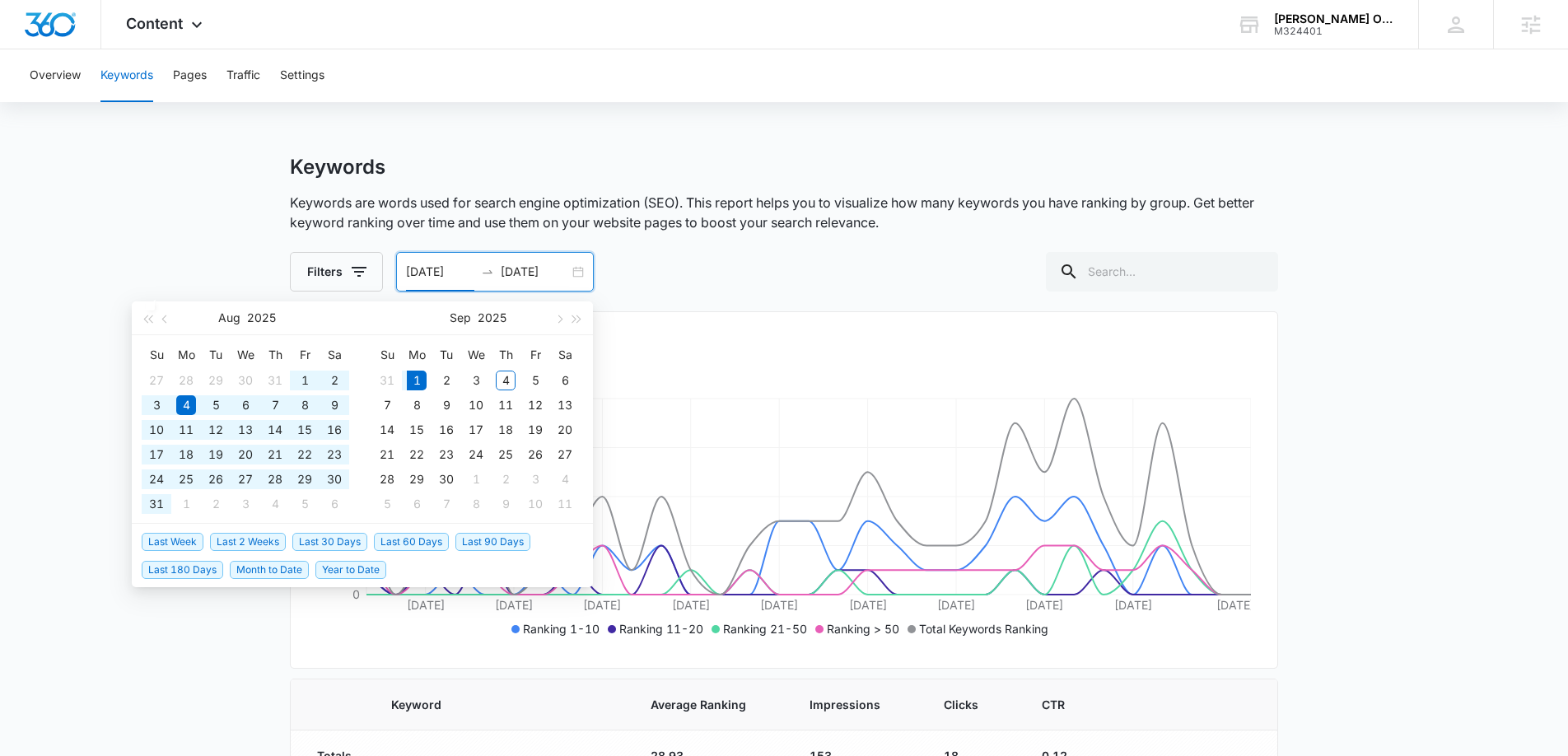
click at [413, 545] on span "Last 60 Days" at bounding box center [412, 541] width 75 height 18
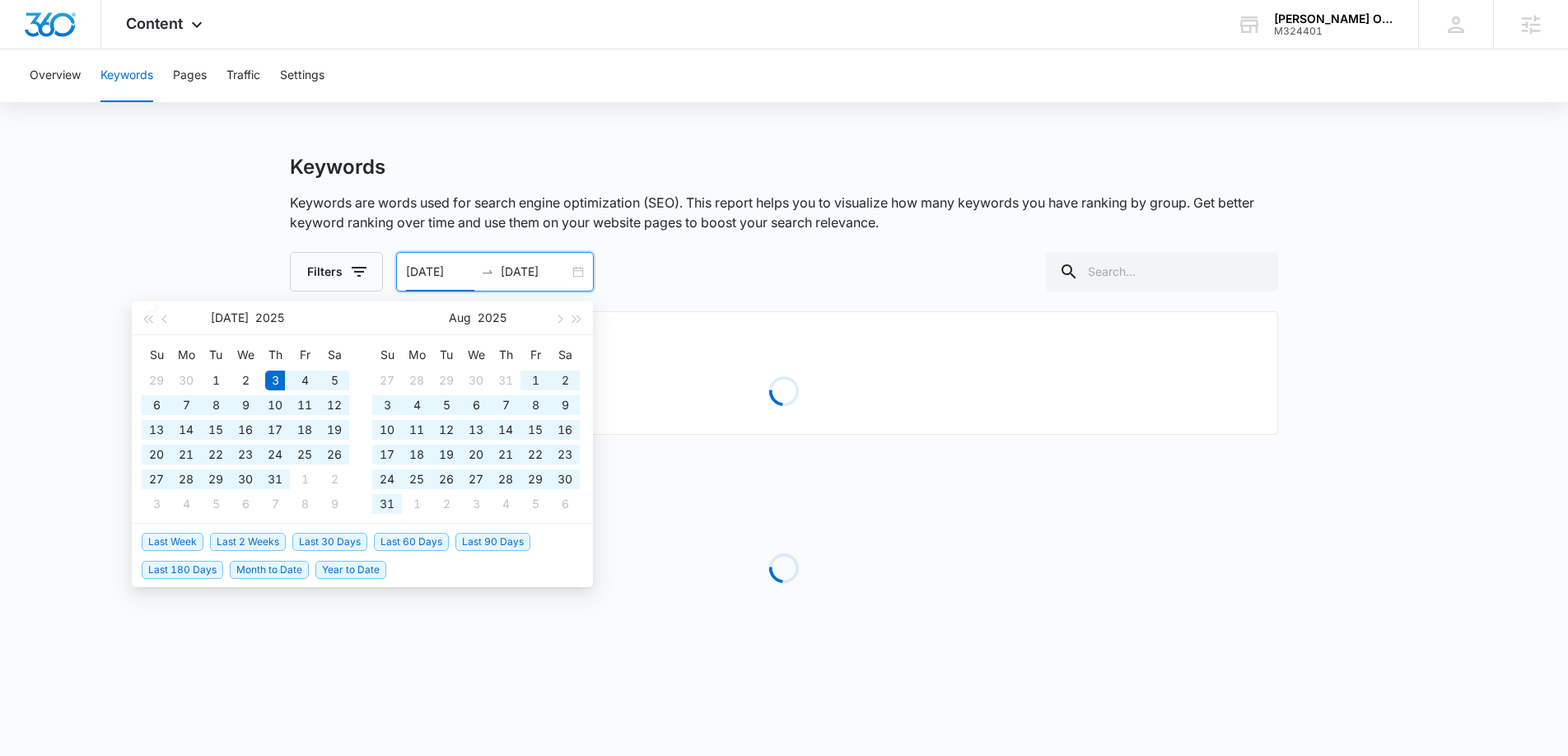
type input "[DATE]"
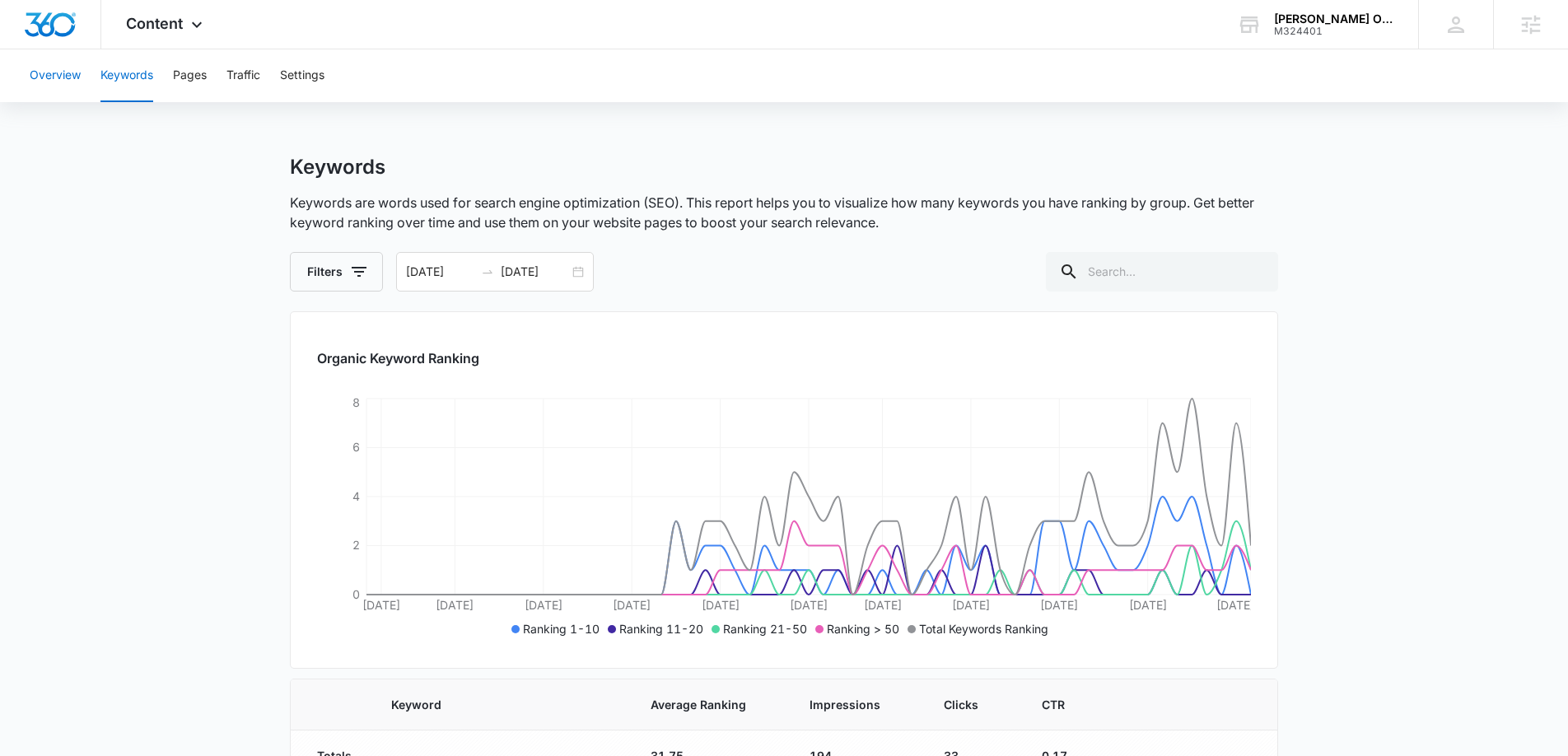
click at [46, 71] on button "Overview" at bounding box center [55, 75] width 51 height 53
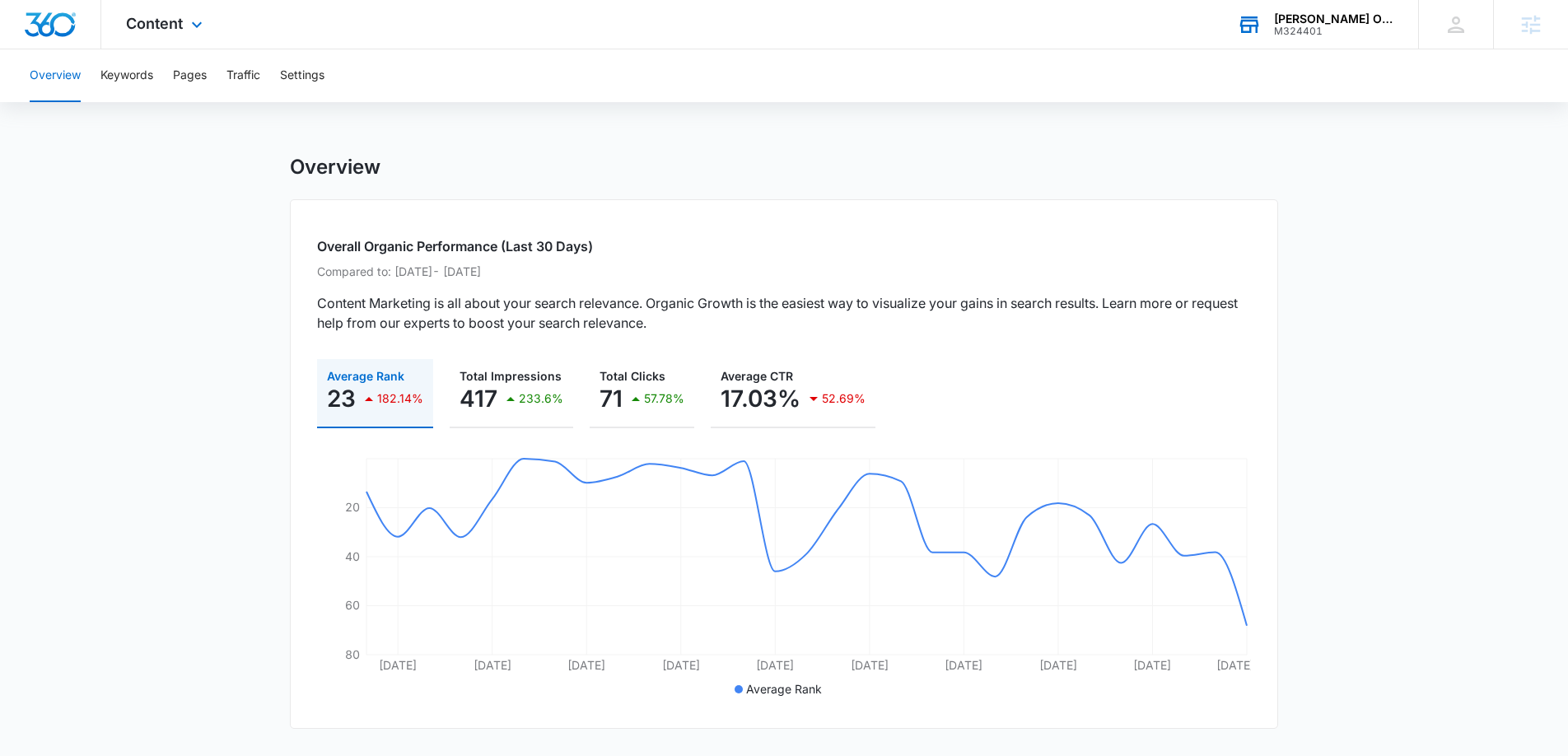
click at [1320, 13] on div "[PERSON_NAME] Occupational and Physical Therapy" at bounding box center [1333, 18] width 120 height 13
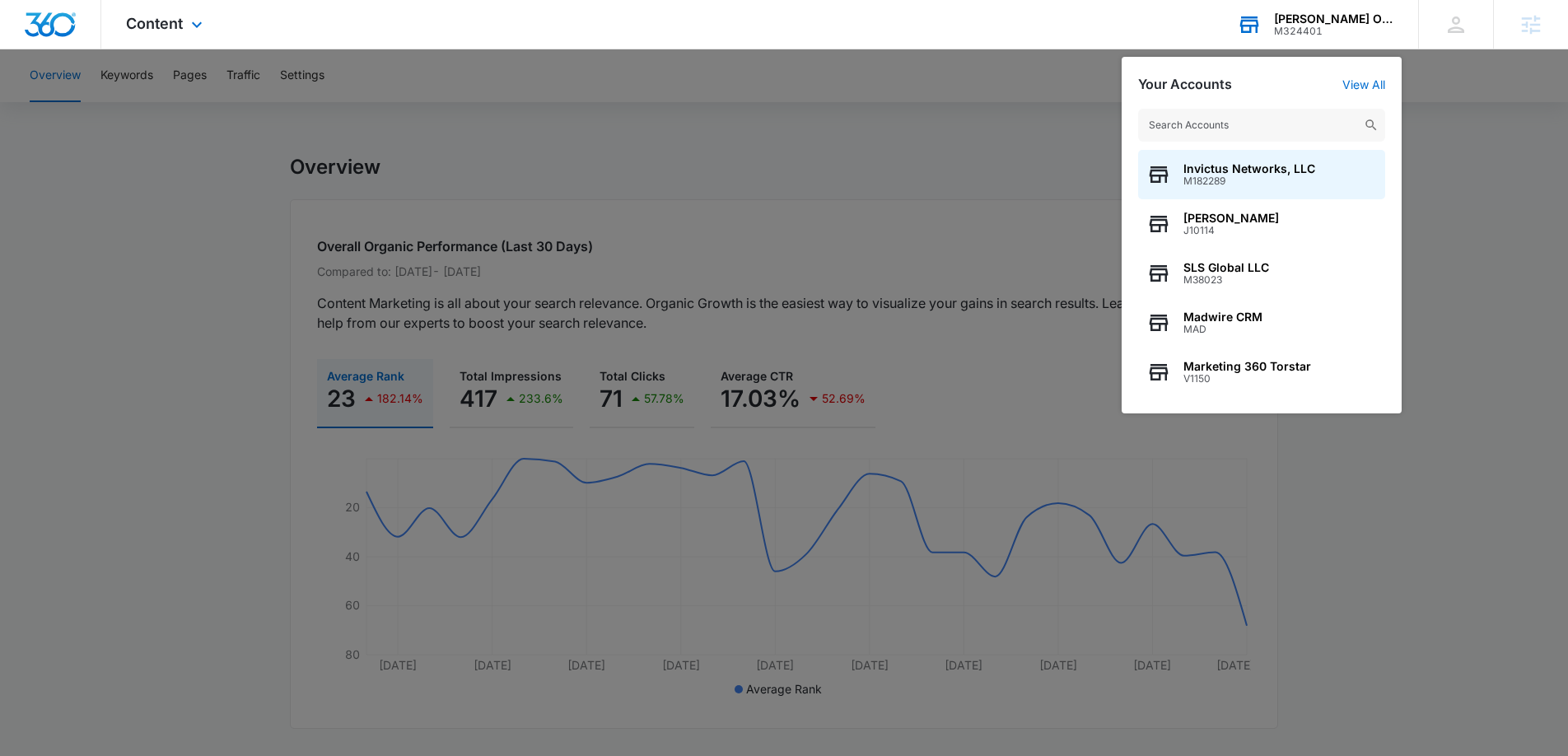
click at [1231, 123] on input "text" at bounding box center [1261, 125] width 247 height 33
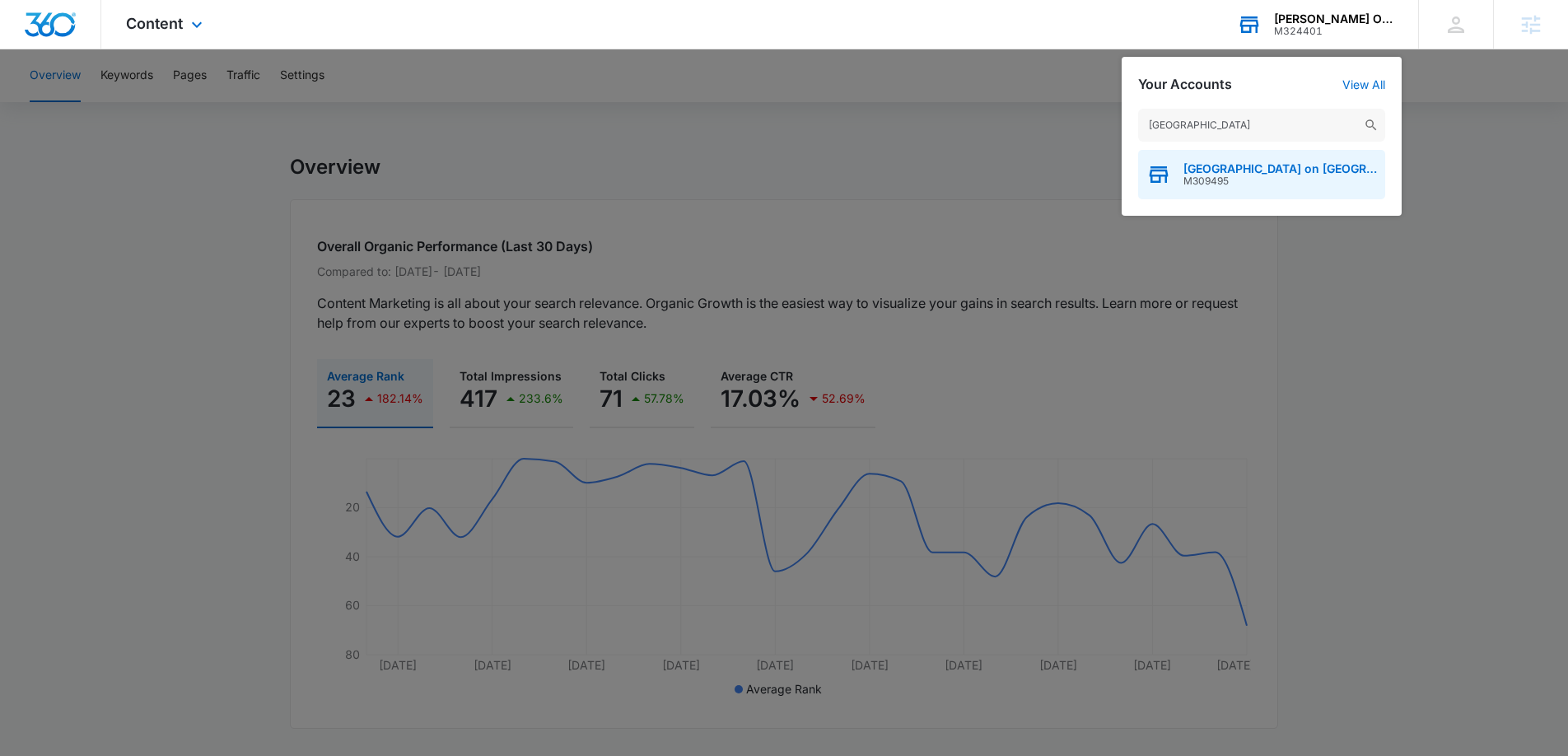
type input "[GEOGRAPHIC_DATA]"
click at [1247, 186] on span "M309495" at bounding box center [1280, 180] width 194 height 11
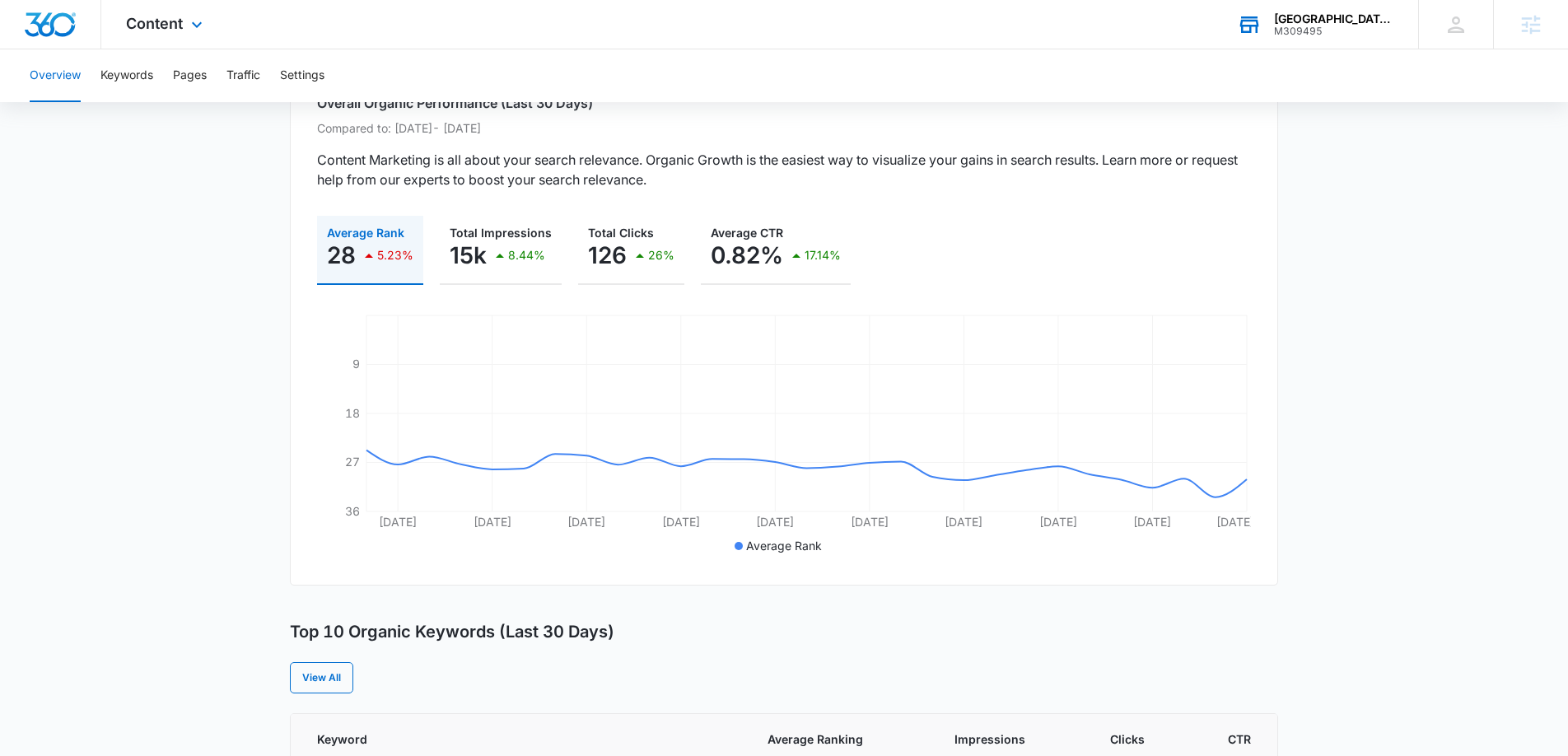
scroll to position [164, 0]
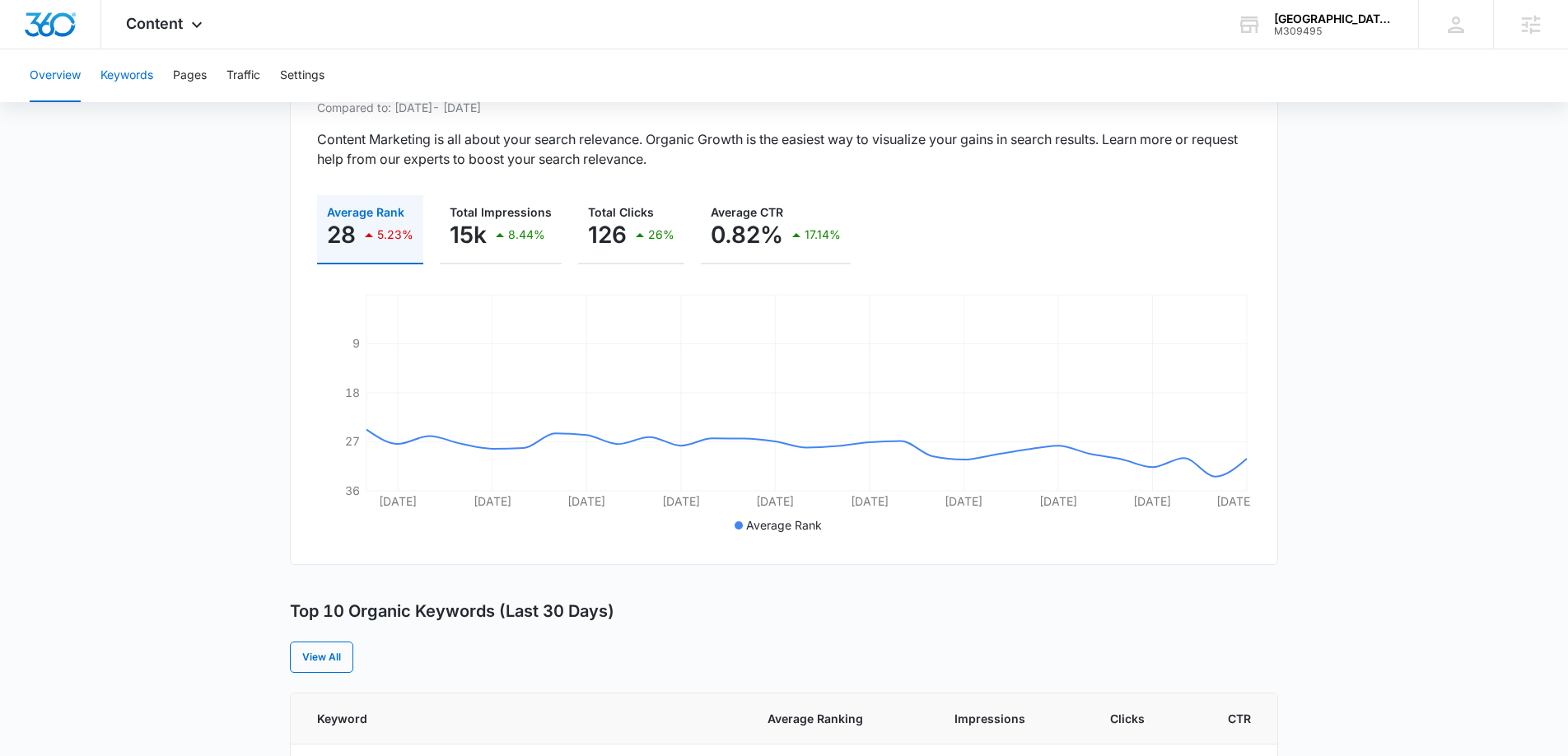
click at [132, 78] on button "Keywords" at bounding box center [127, 75] width 53 height 53
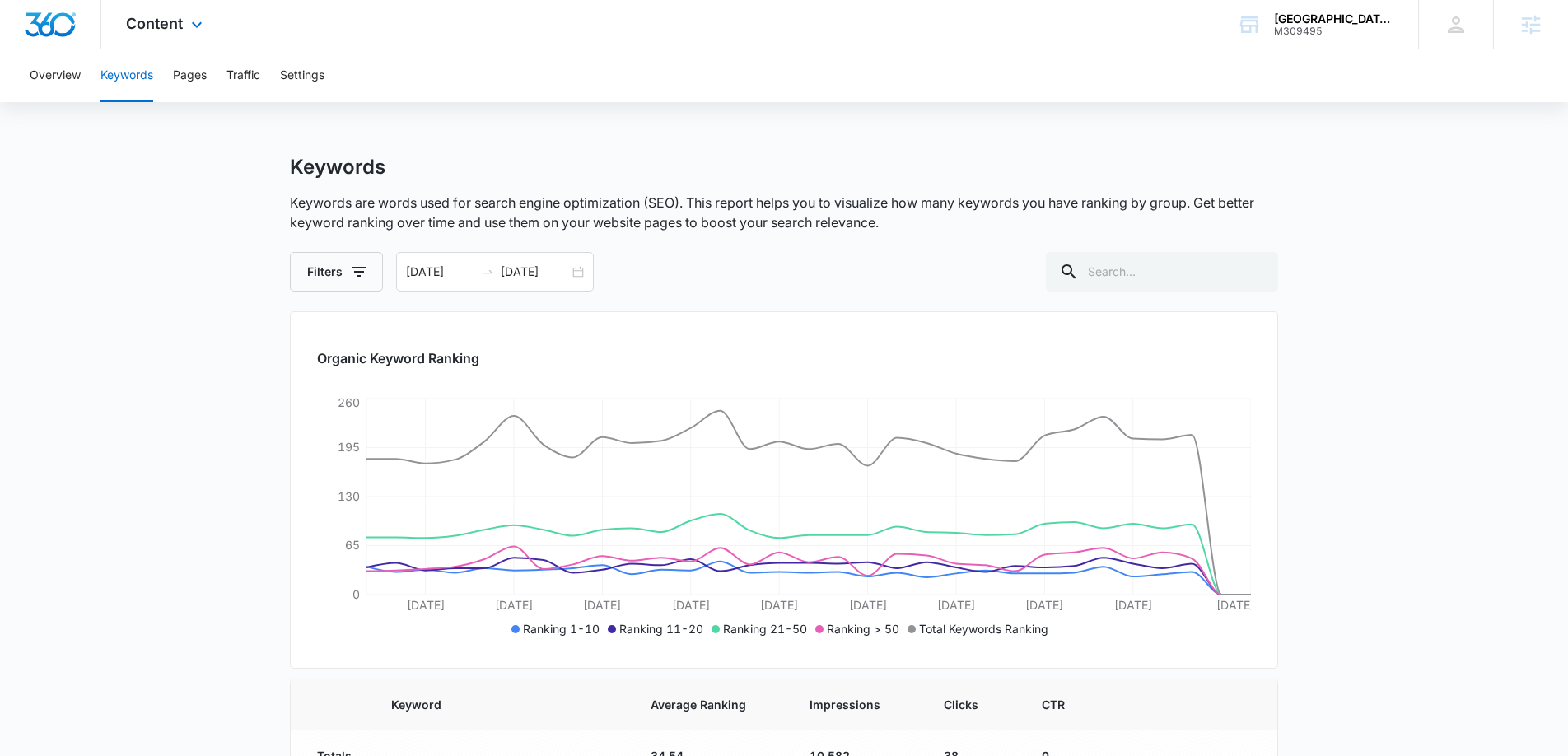
click at [175, 12] on div "Content Apps Reputation Forms CRM Email Social Payments POS Content Ads Intelli…" at bounding box center [166, 24] width 131 height 48
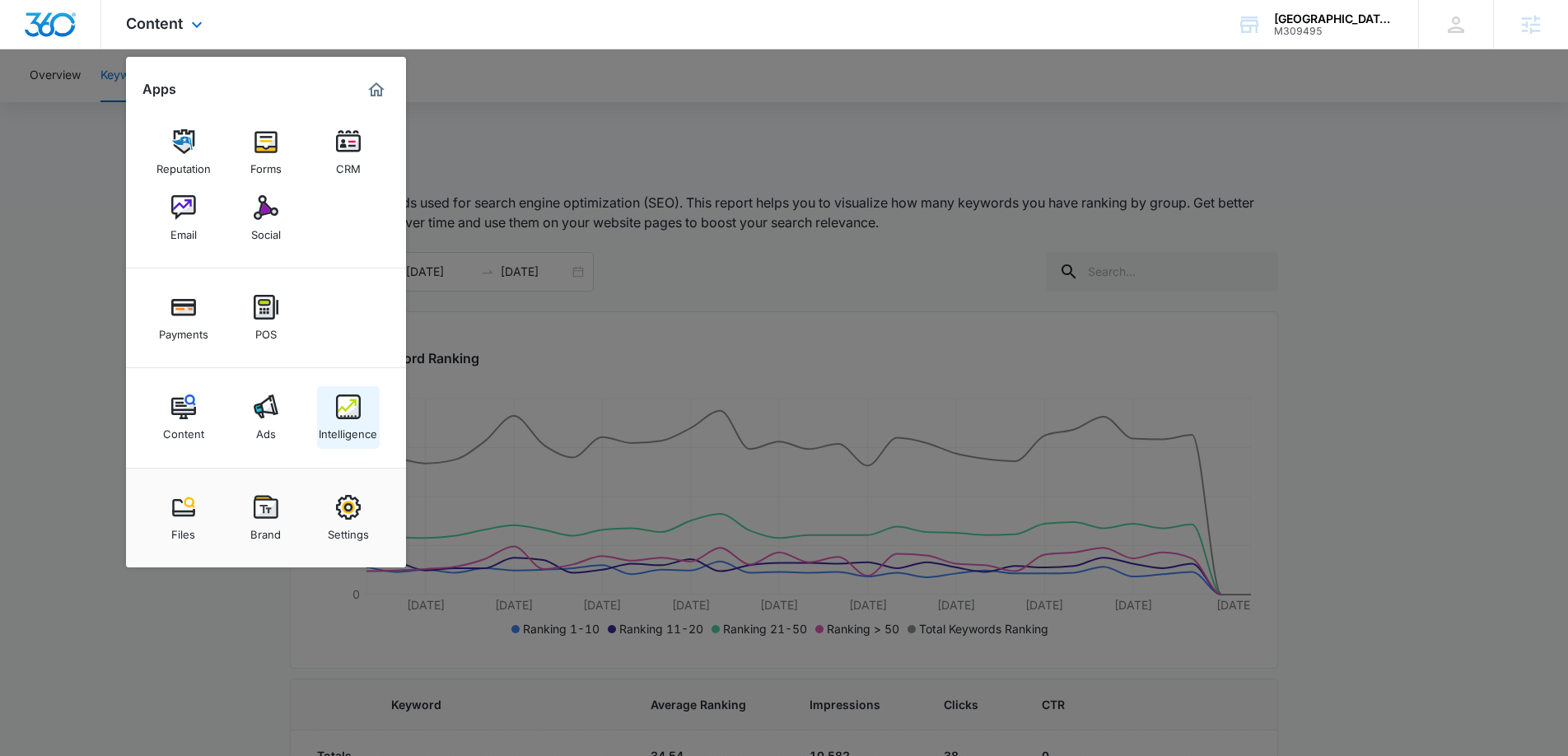
click at [341, 406] on img at bounding box center [349, 406] width 25 height 25
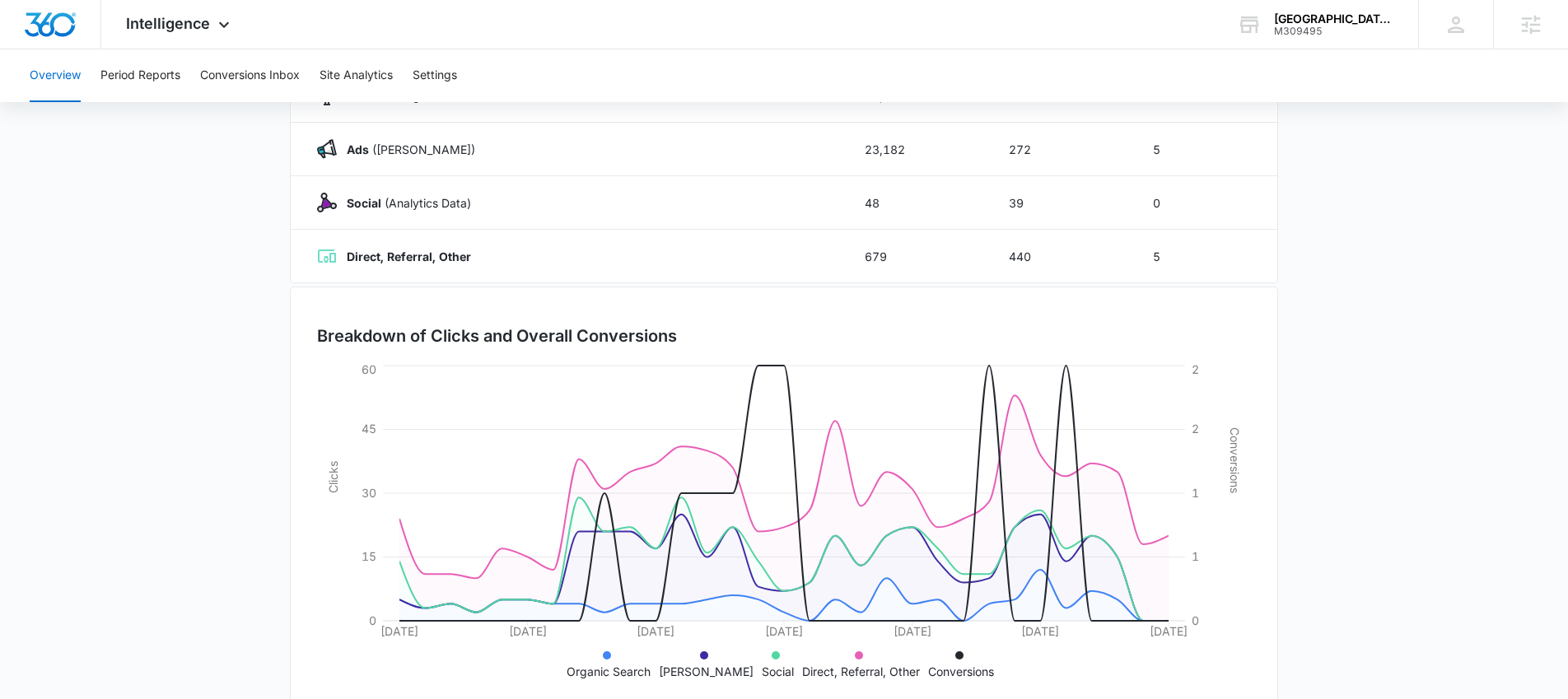
scroll to position [278, 0]
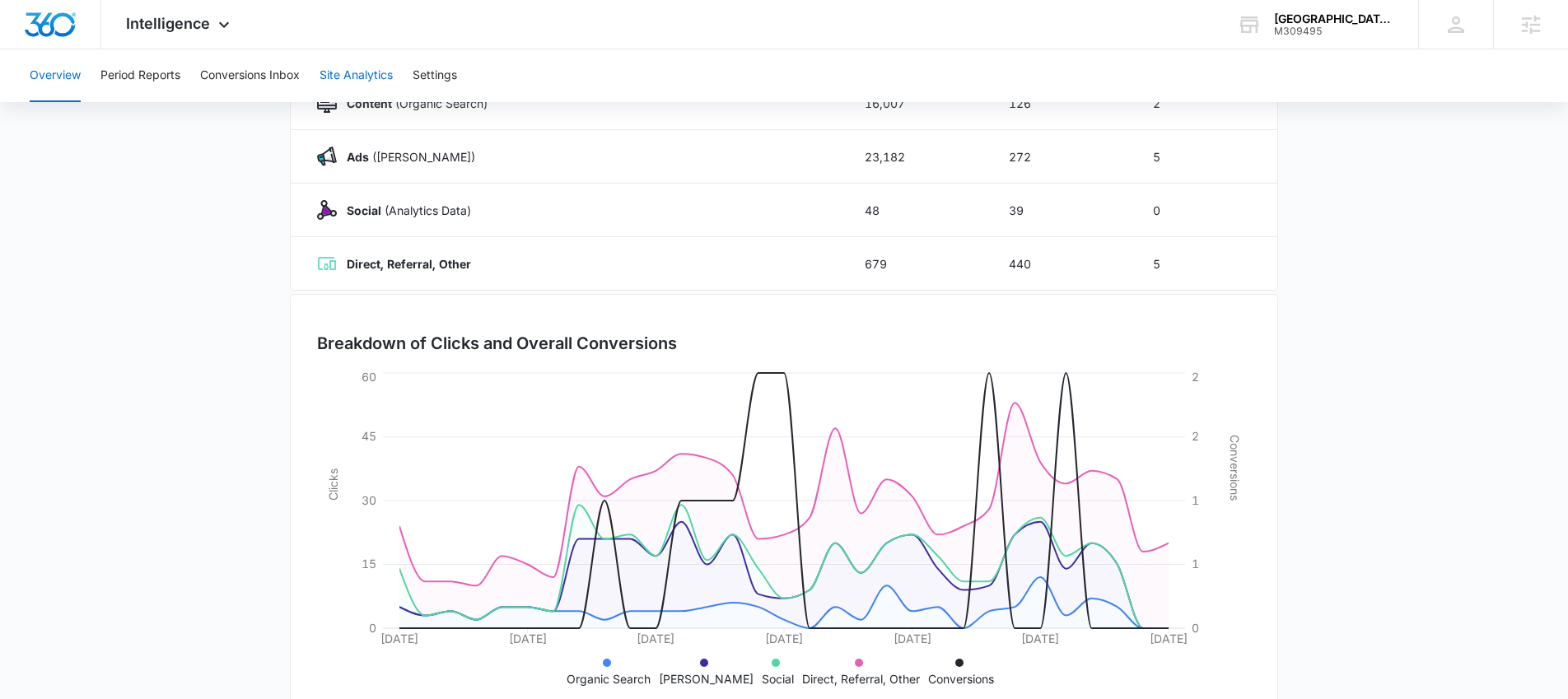
click at [370, 76] on button "Site Analytics" at bounding box center [357, 75] width 74 height 53
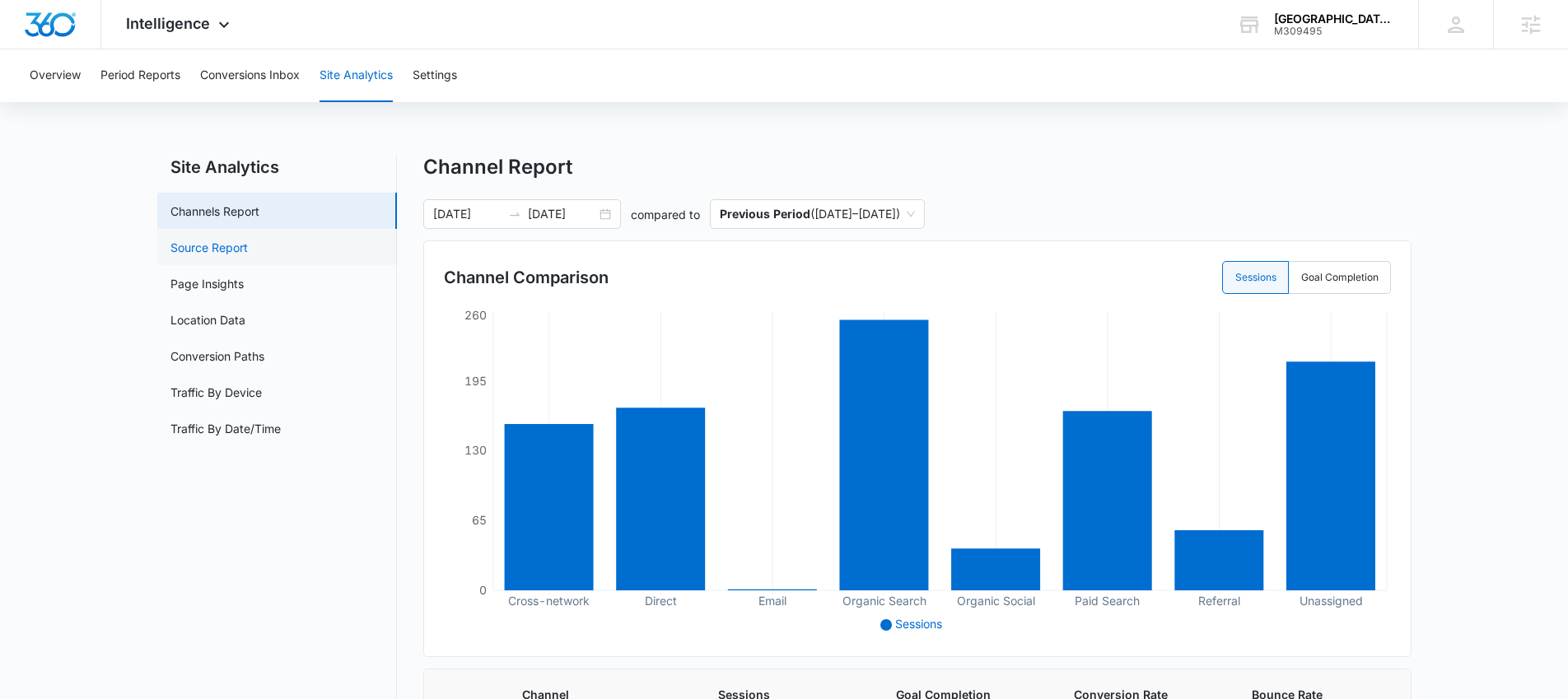
click at [244, 246] on link "Source Report" at bounding box center [209, 248] width 77 height 18
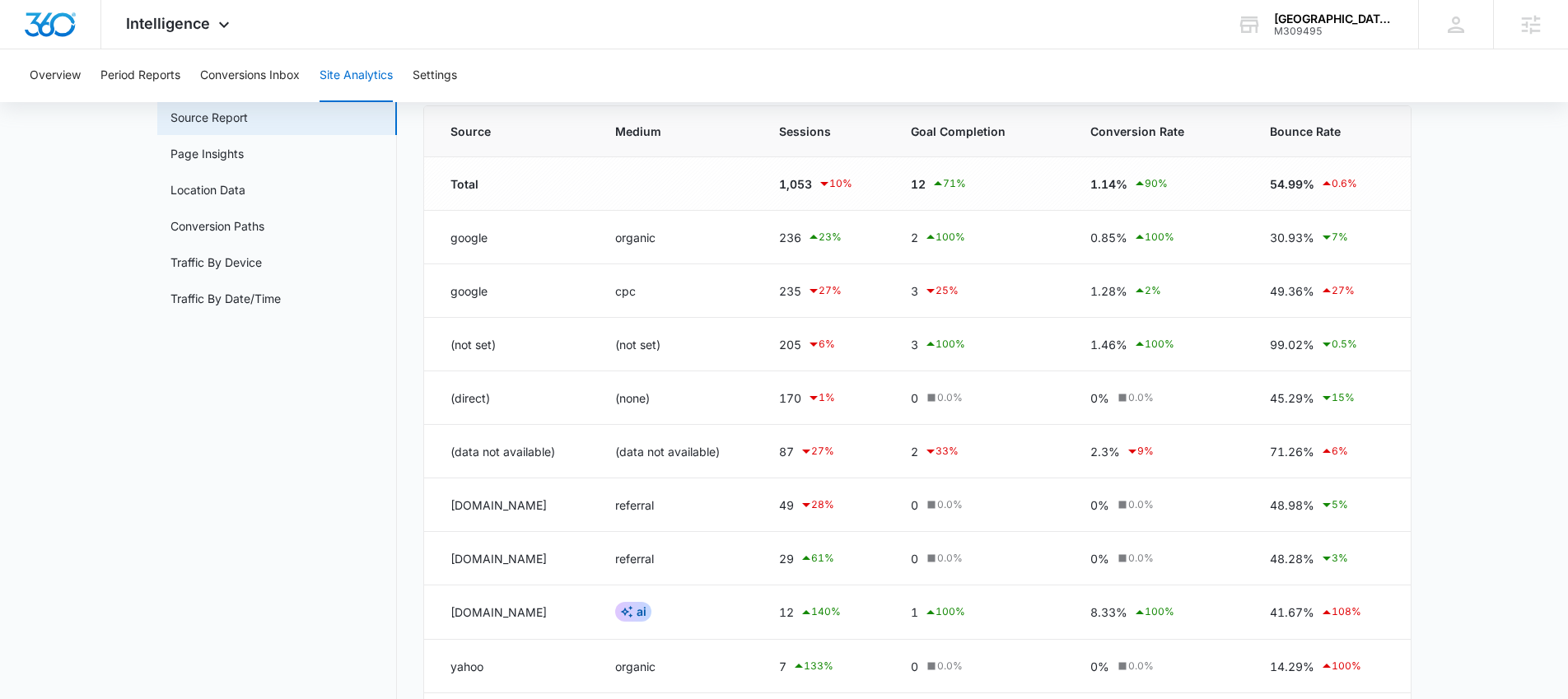
scroll to position [192, 0]
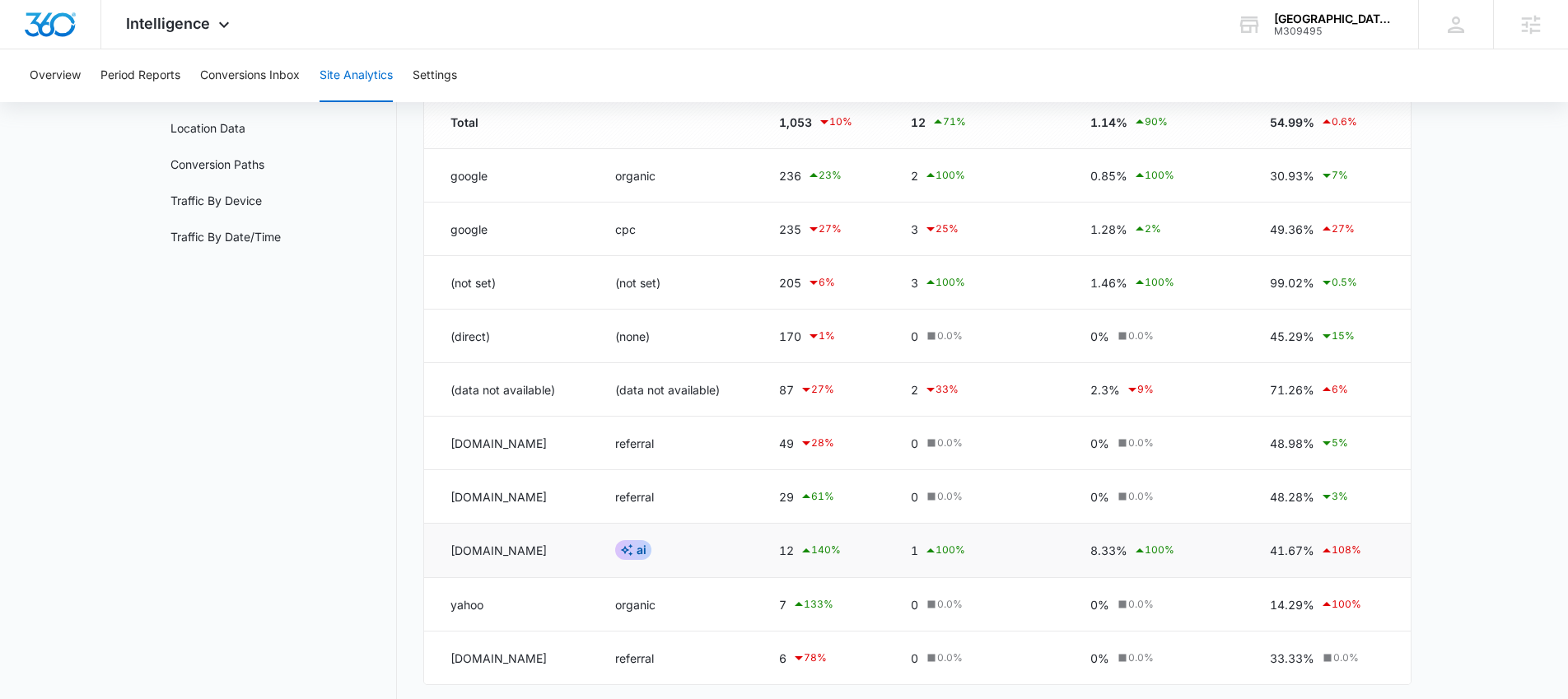
drag, startPoint x: 803, startPoint y: 554, endPoint x: 779, endPoint y: 553, distance: 24.0
click at [779, 553] on td "12 140 %" at bounding box center [824, 551] width 131 height 54
drag, startPoint x: 913, startPoint y: 548, endPoint x: 922, endPoint y: 550, distance: 9.2
click at [922, 550] on td "1 100 %" at bounding box center [981, 551] width 180 height 54
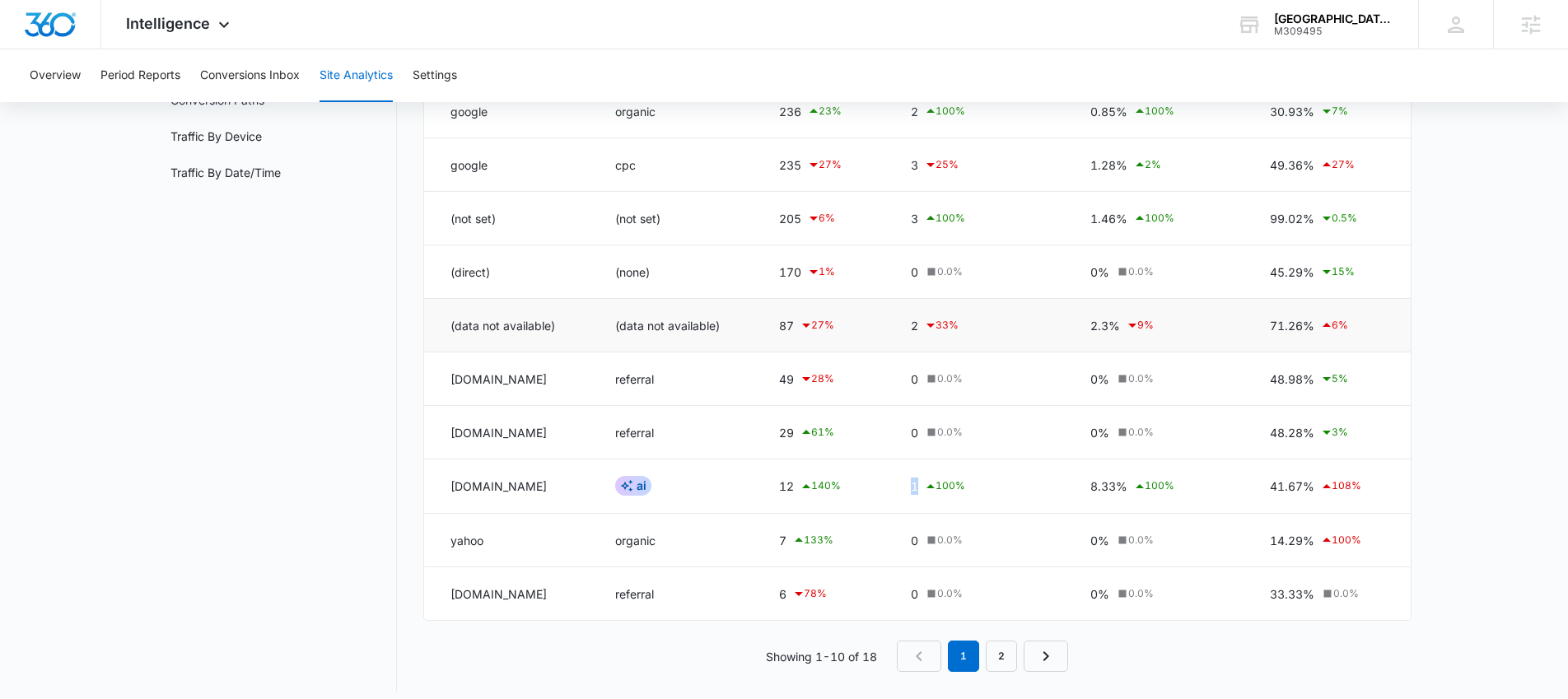
scroll to position [268, 0]
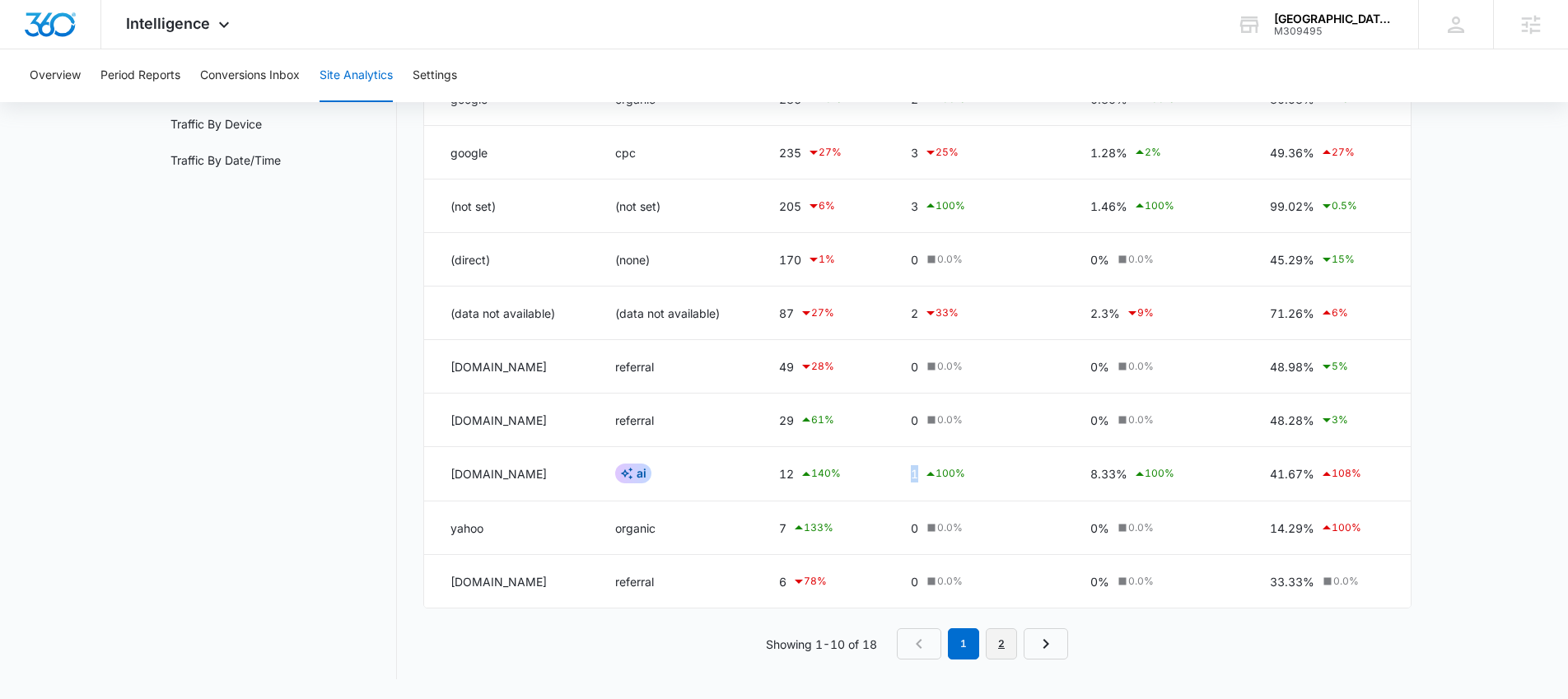
click at [1006, 641] on link "2" at bounding box center [1001, 644] width 32 height 32
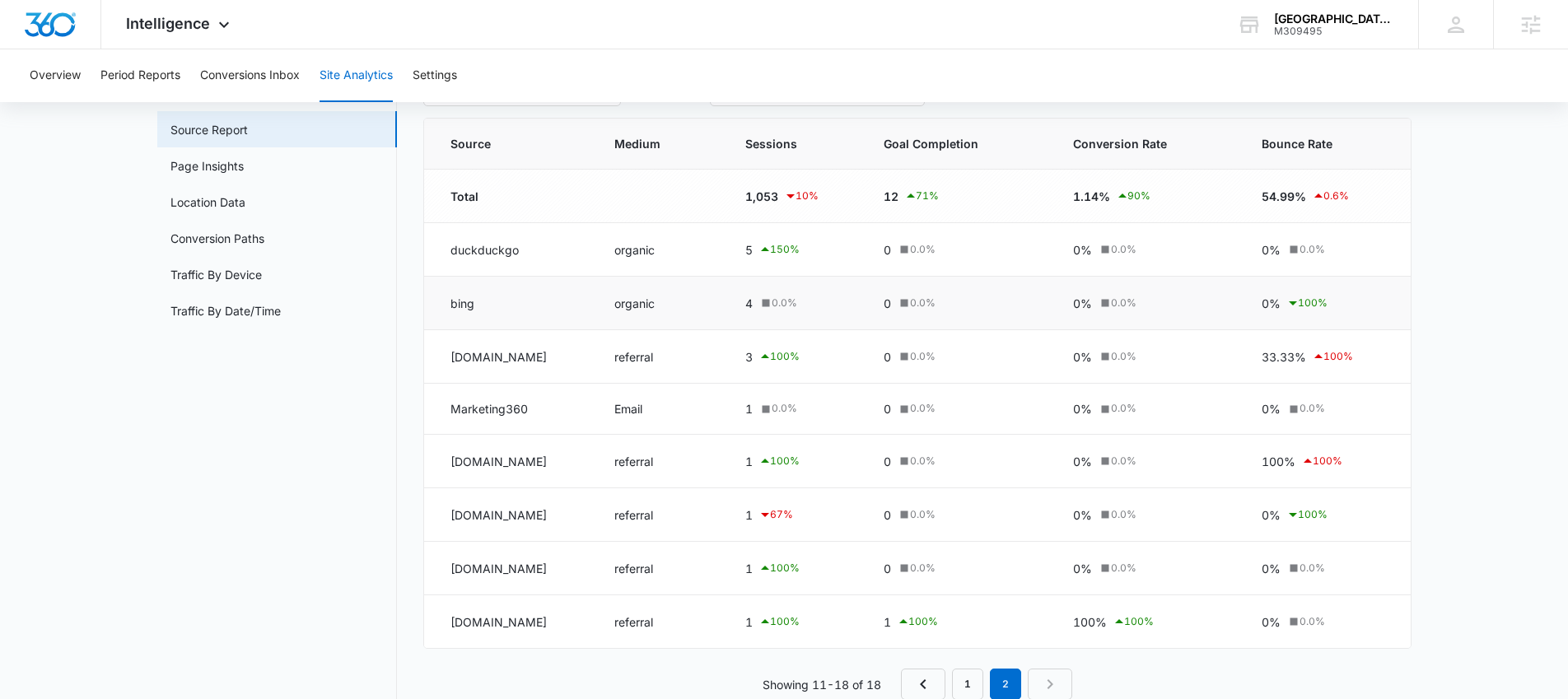
scroll to position [158, 0]
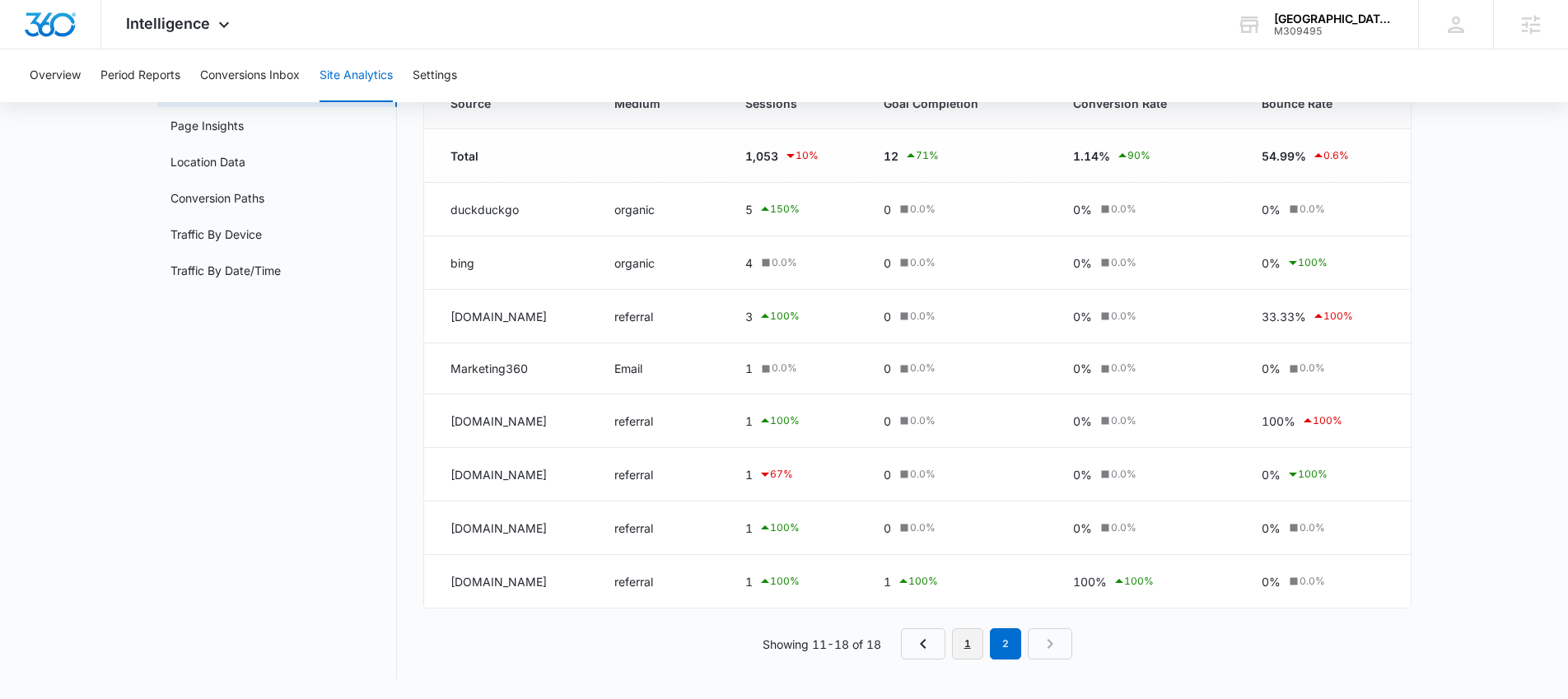
click at [965, 639] on link "1" at bounding box center [968, 644] width 32 height 32
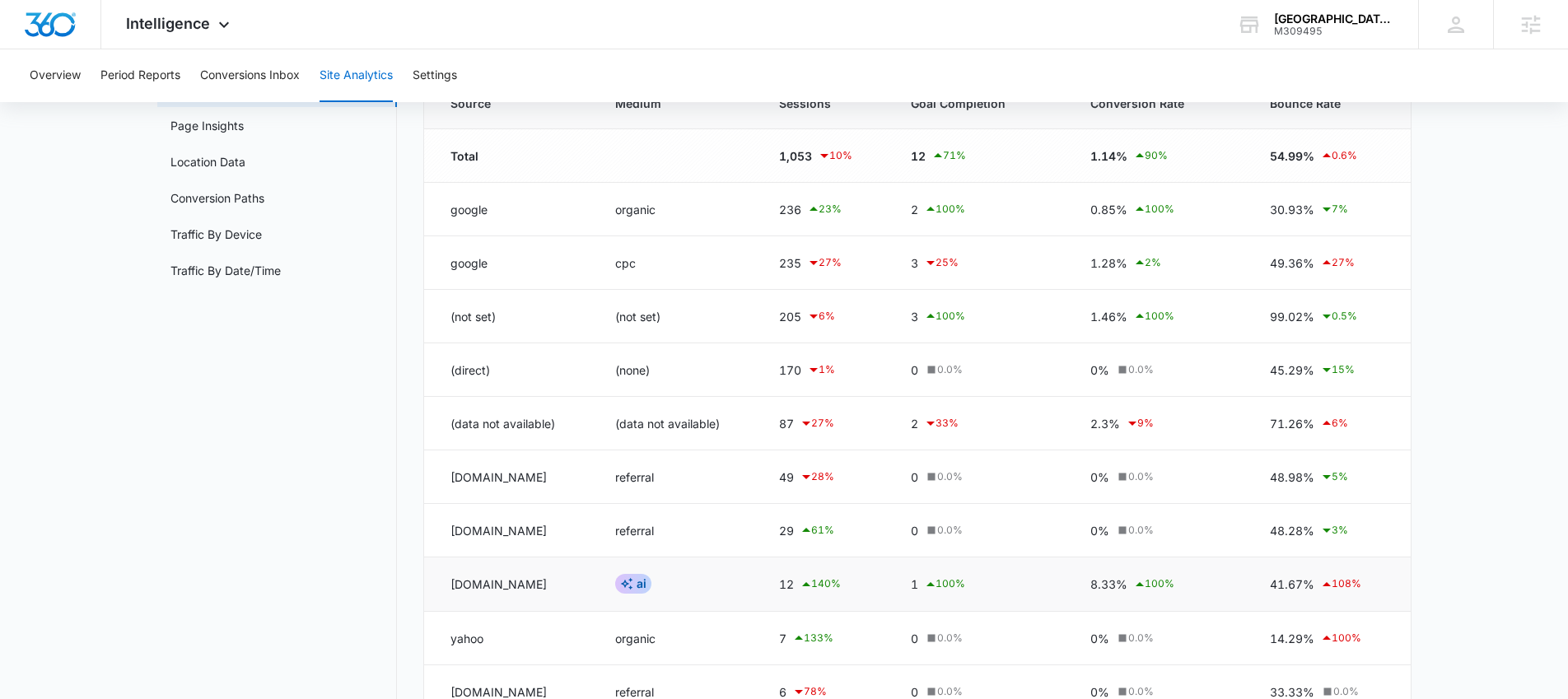
click at [633, 588] on icon at bounding box center [626, 583] width 13 height 13
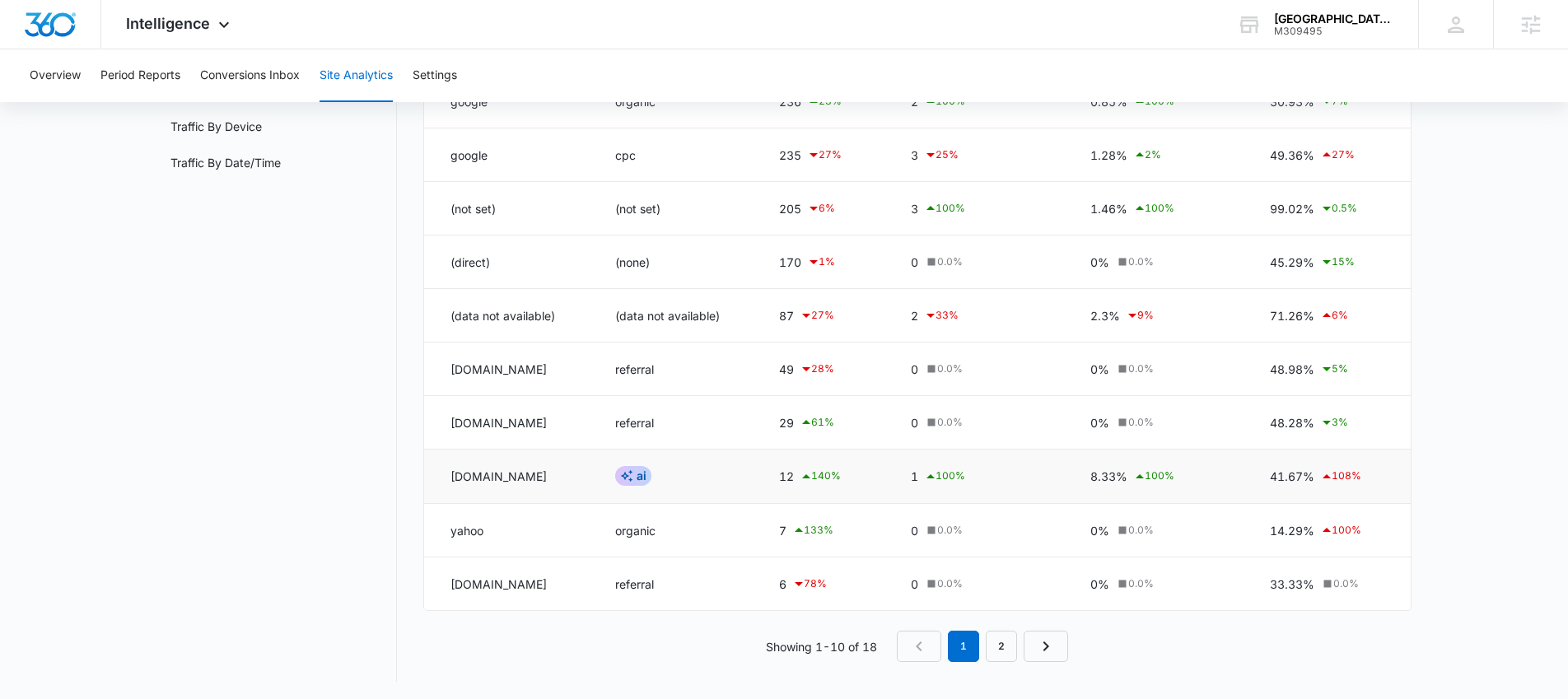
scroll to position [267, 0]
click at [1009, 639] on link "2" at bounding box center [1001, 646] width 32 height 32
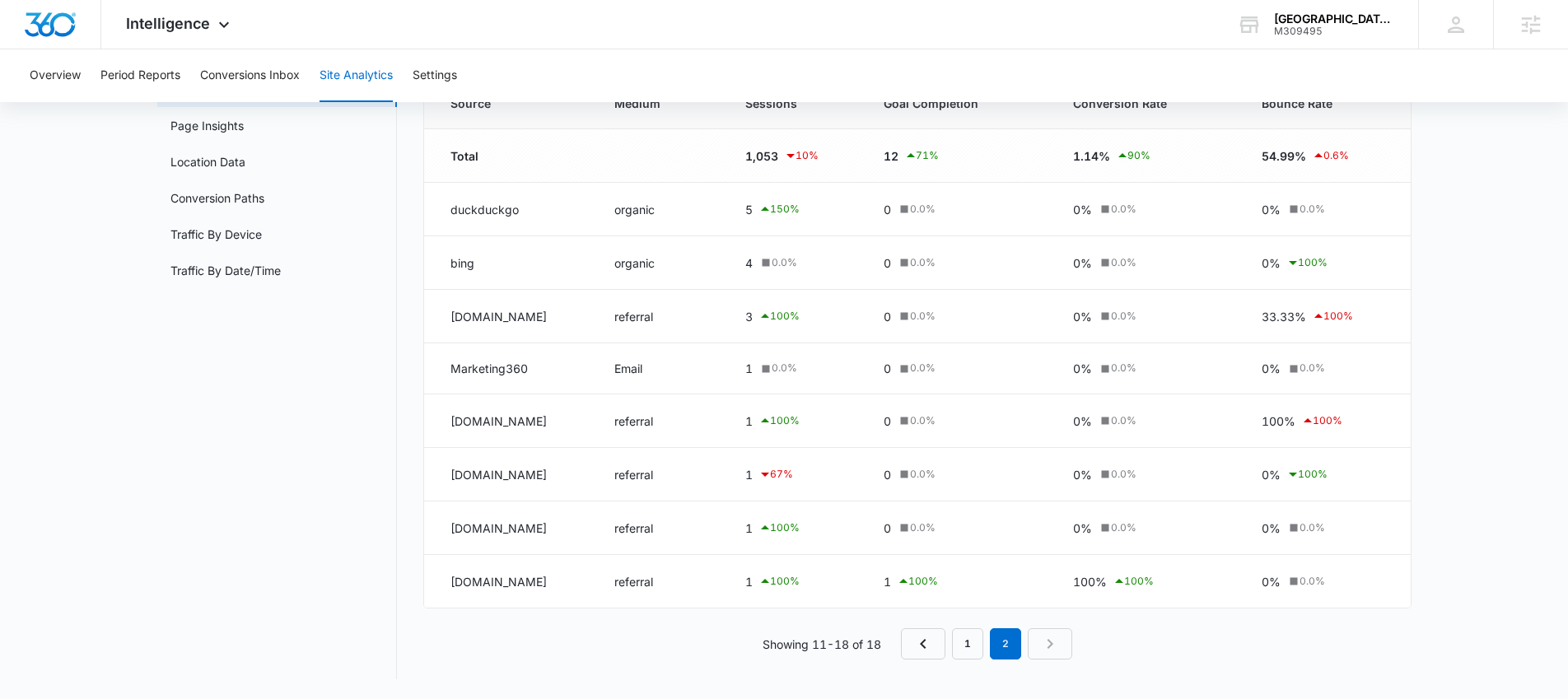
scroll to position [158, 0]
click at [957, 652] on link "1" at bounding box center [968, 644] width 32 height 32
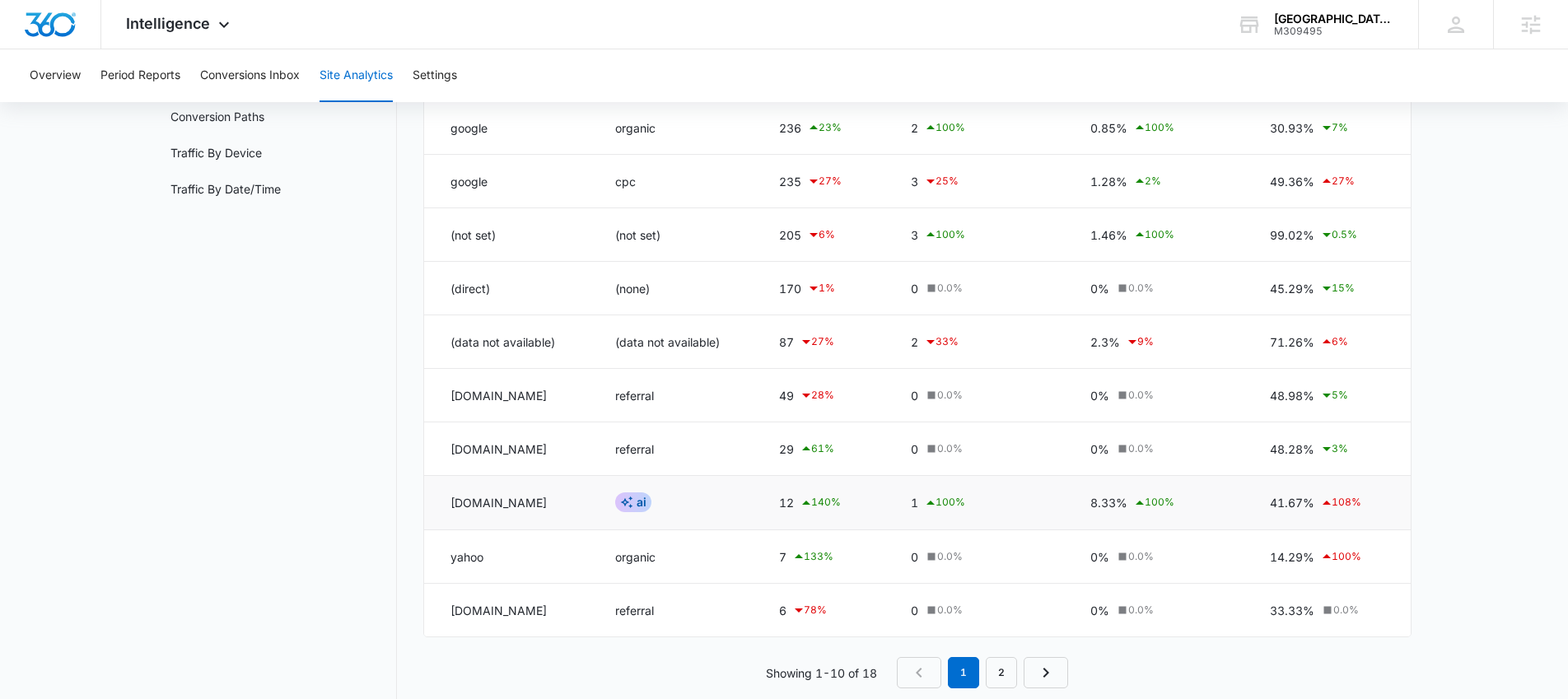
scroll to position [242, 0]
click at [165, 16] on span "Intelligence" at bounding box center [168, 24] width 84 height 18
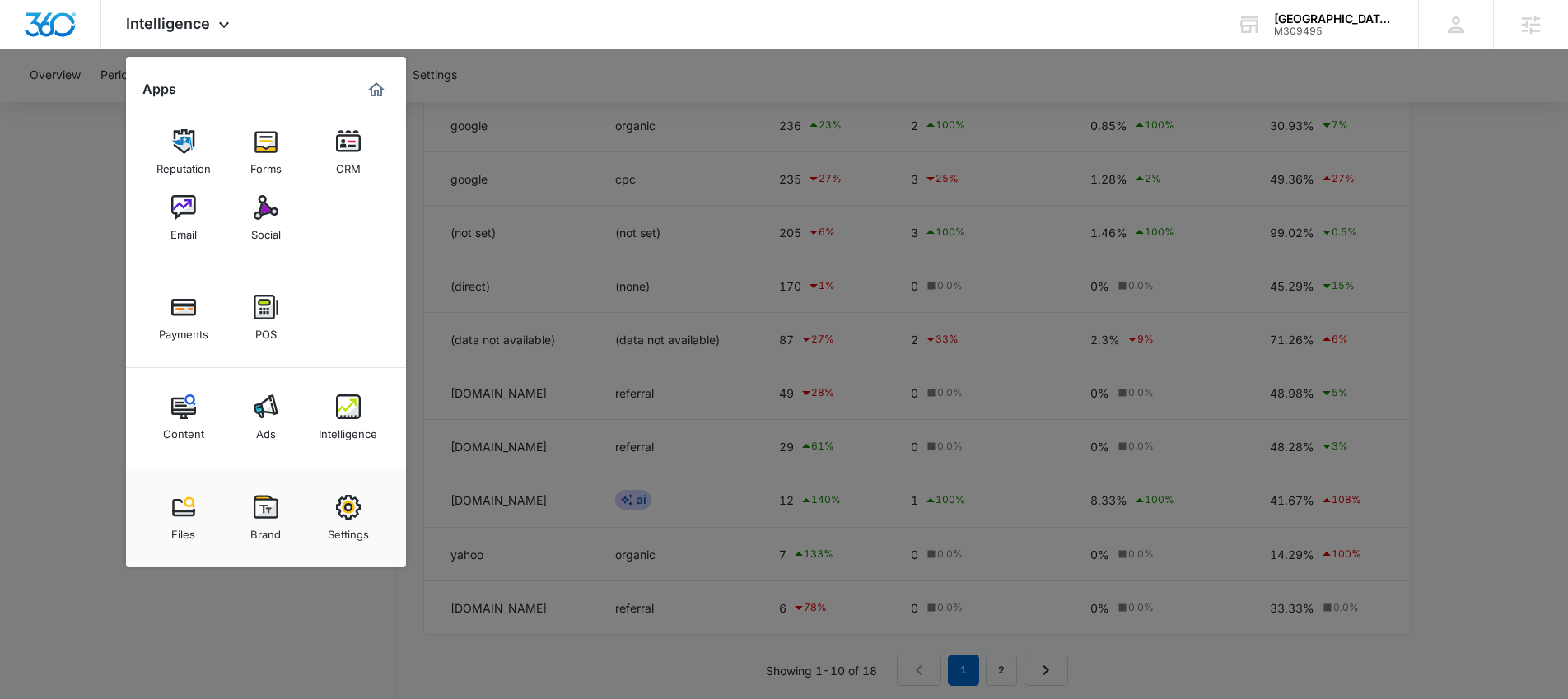
click at [44, 235] on div at bounding box center [784, 350] width 1568 height 699
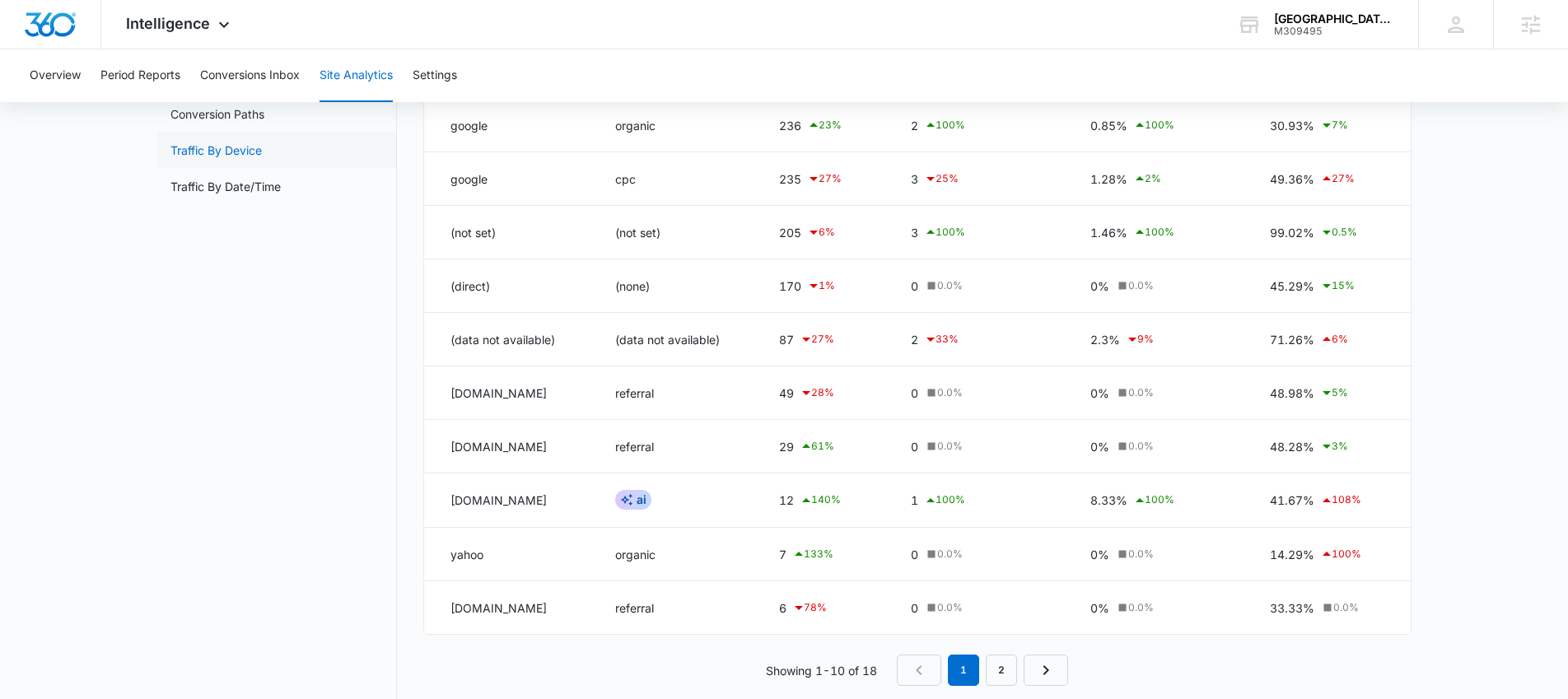
scroll to position [0, 0]
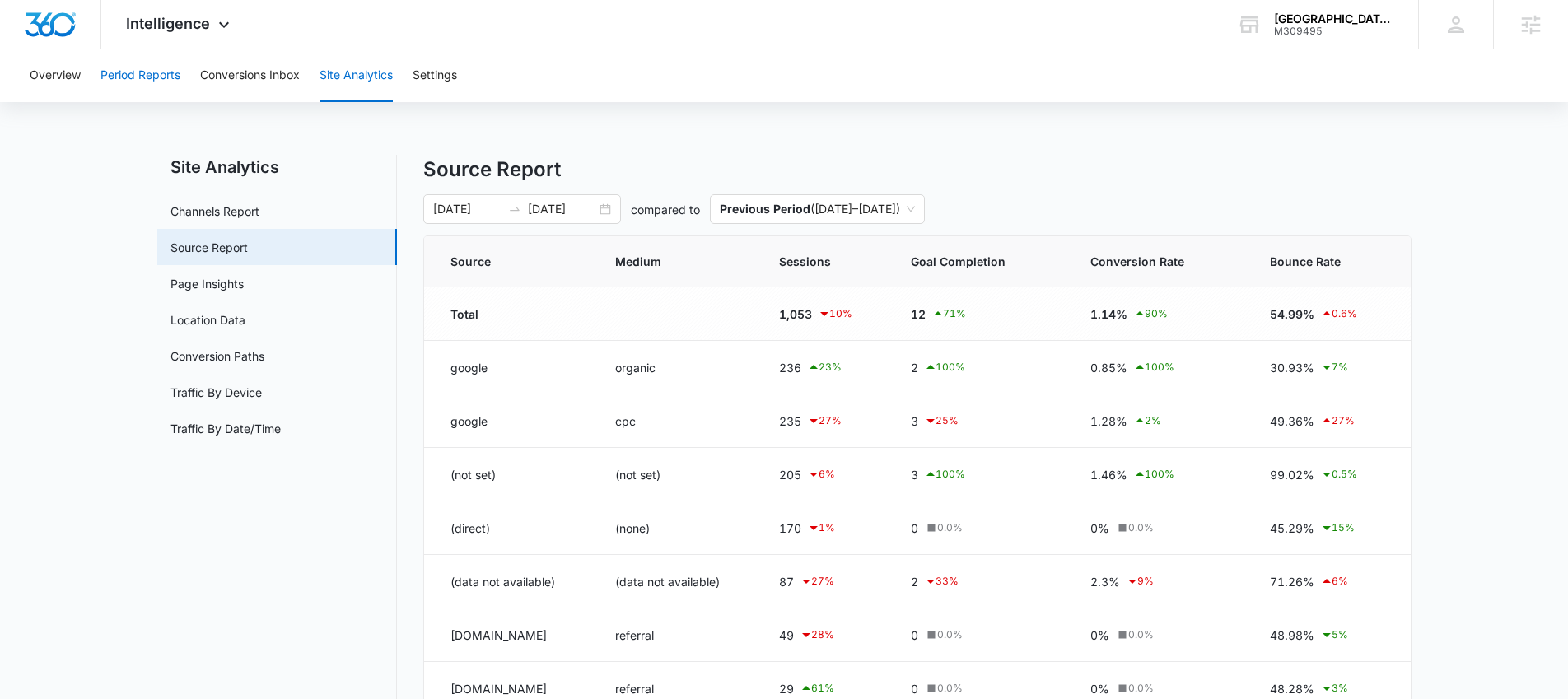
click at [155, 83] on button "Period Reports" at bounding box center [140, 75] width 80 height 53
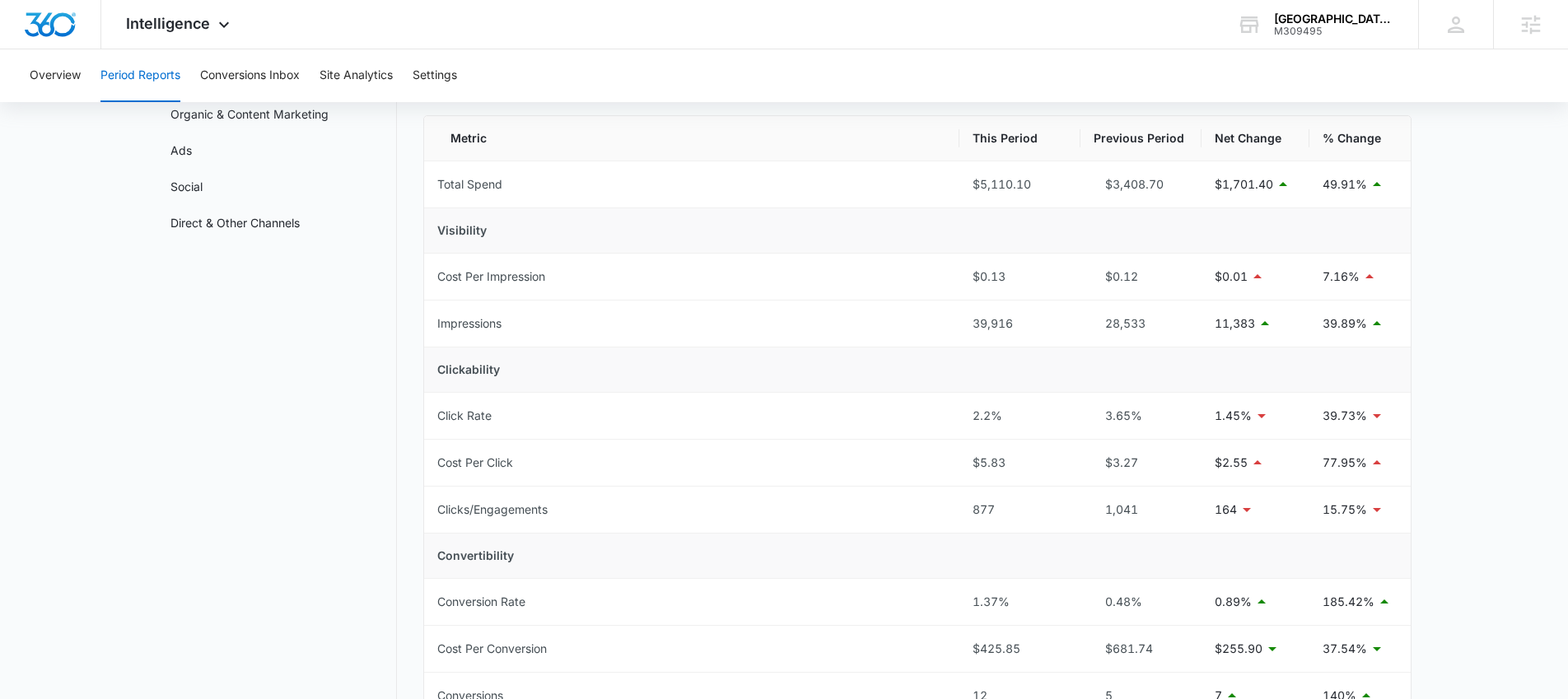
scroll to position [138, 0]
click at [257, 112] on link "Organic & Content Marketing" at bounding box center [250, 110] width 158 height 18
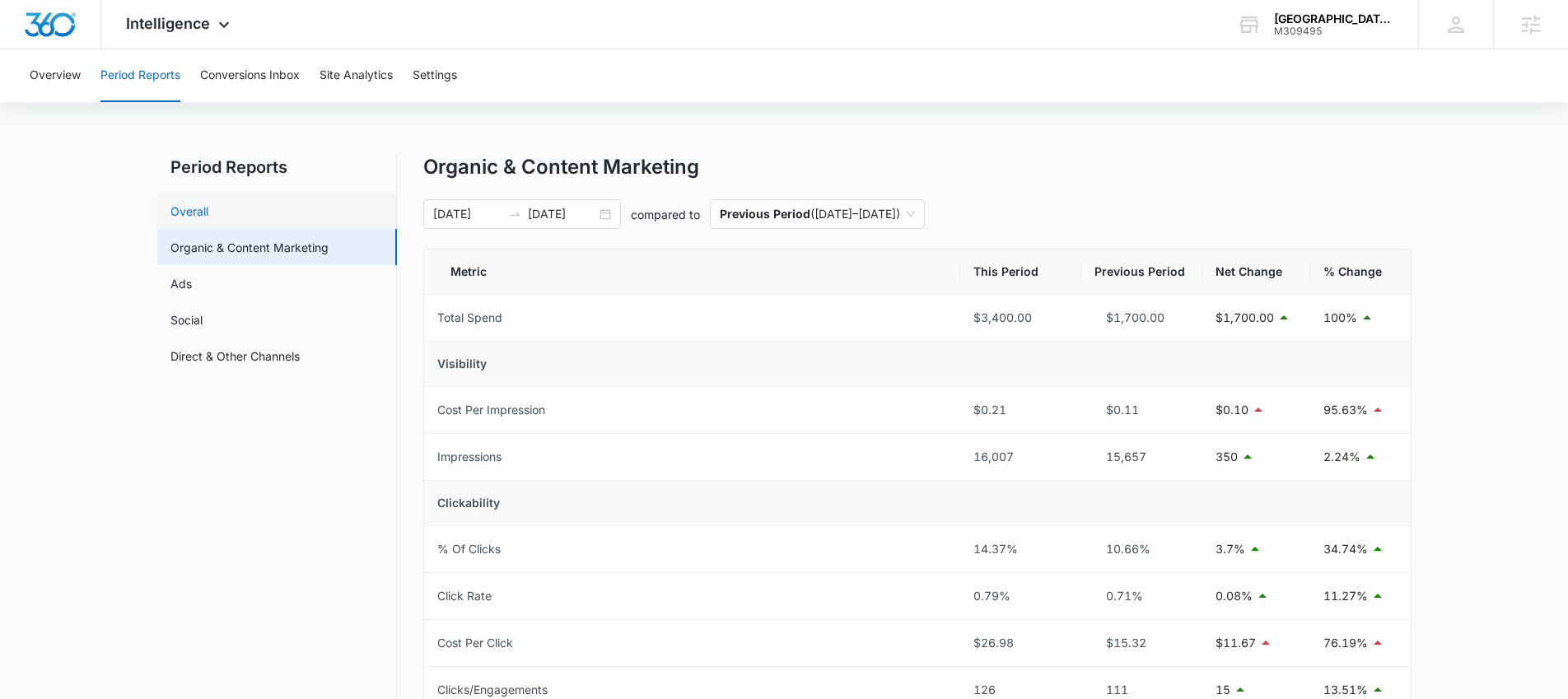
click at [207, 215] on link "Overall" at bounding box center [189, 211] width 38 height 18
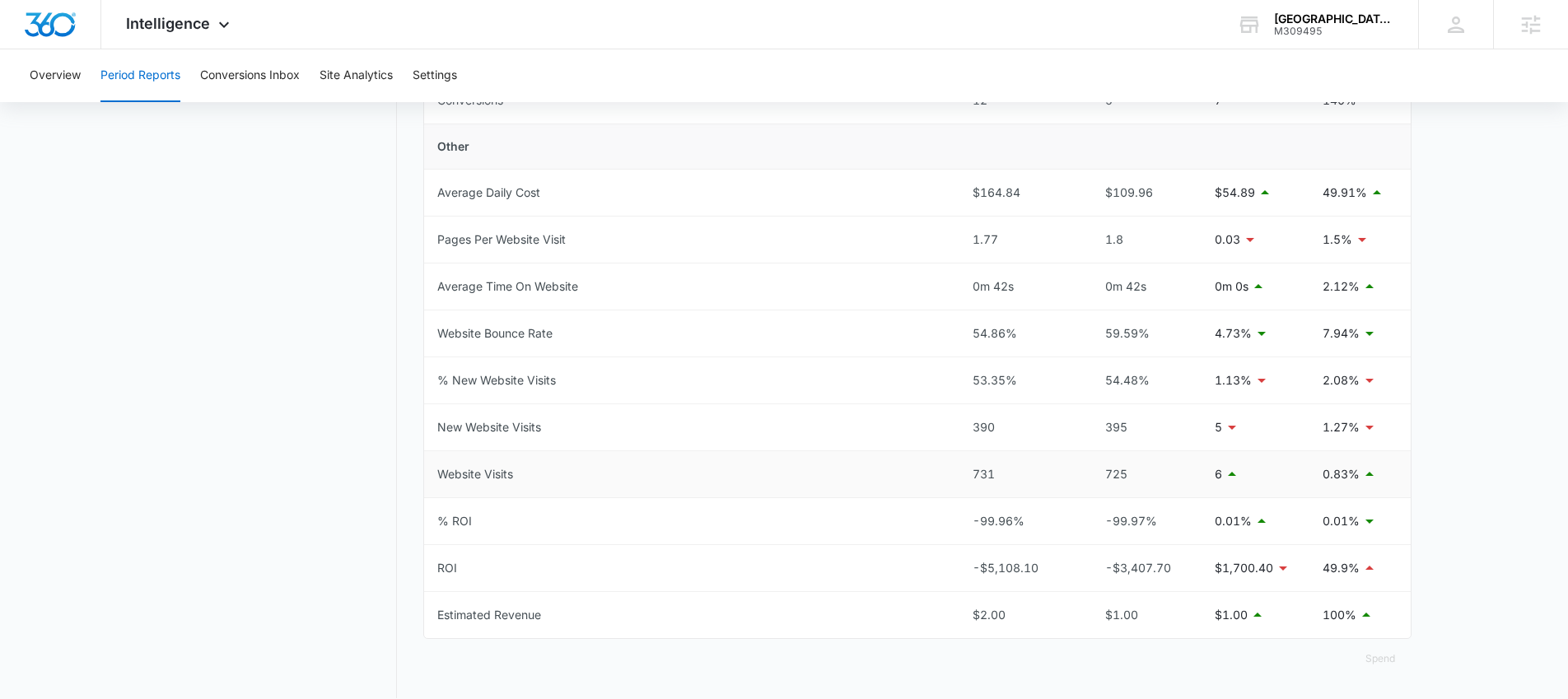
scroll to position [731, 0]
drag, startPoint x: 969, startPoint y: 469, endPoint x: 1002, endPoint y: 472, distance: 33.1
click at [1003, 472] on td "731" at bounding box center [1020, 472] width 121 height 47
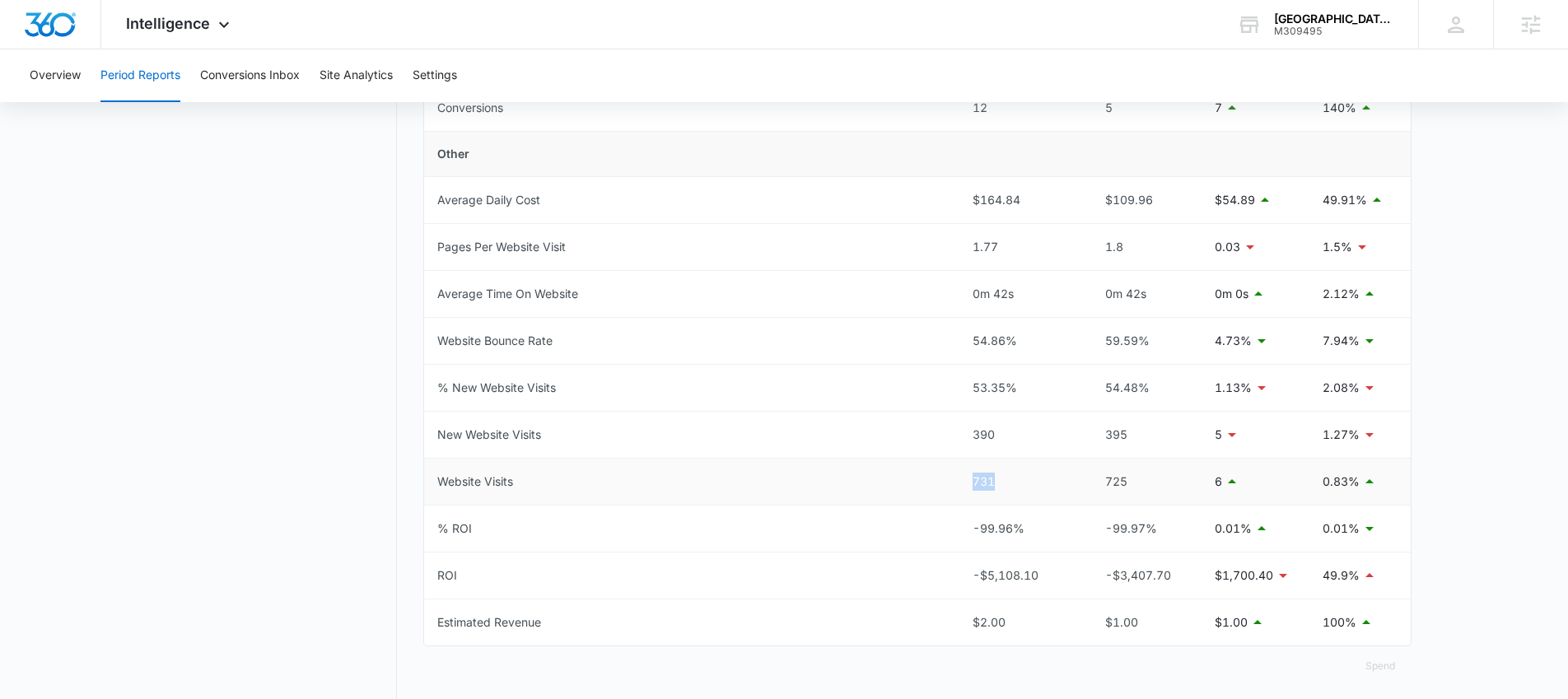
scroll to position [720, 0]
drag, startPoint x: 964, startPoint y: 344, endPoint x: 1015, endPoint y: 350, distance: 51.4
click at [1015, 350] on td "54.86%" at bounding box center [1020, 343] width 121 height 47
drag, startPoint x: 967, startPoint y: 435, endPoint x: 1011, endPoint y: 437, distance: 44.0
click at [1011, 437] on td "390" at bounding box center [1020, 437] width 121 height 47
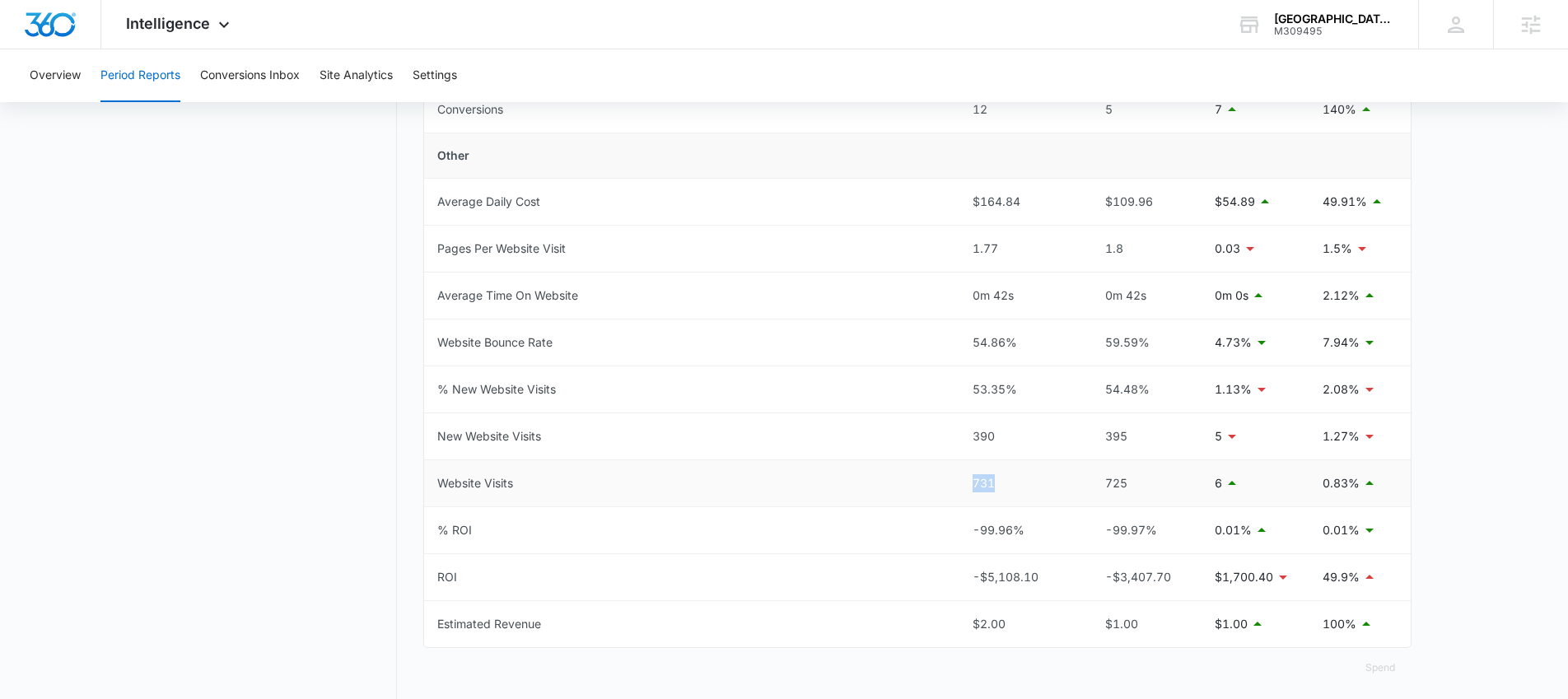
drag, startPoint x: 969, startPoint y: 479, endPoint x: 1001, endPoint y: 482, distance: 32.1
click at [1002, 482] on td "731" at bounding box center [1020, 484] width 121 height 47
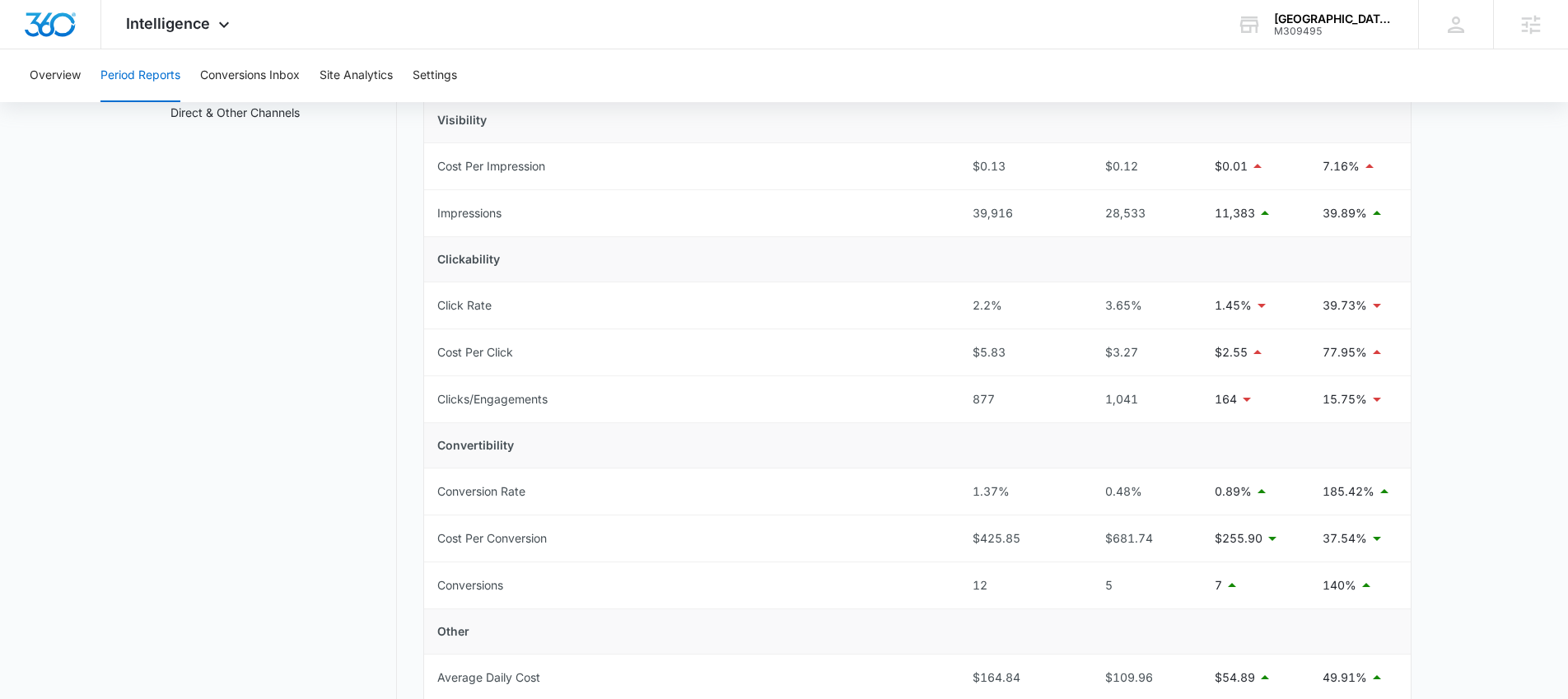
scroll to position [229, 0]
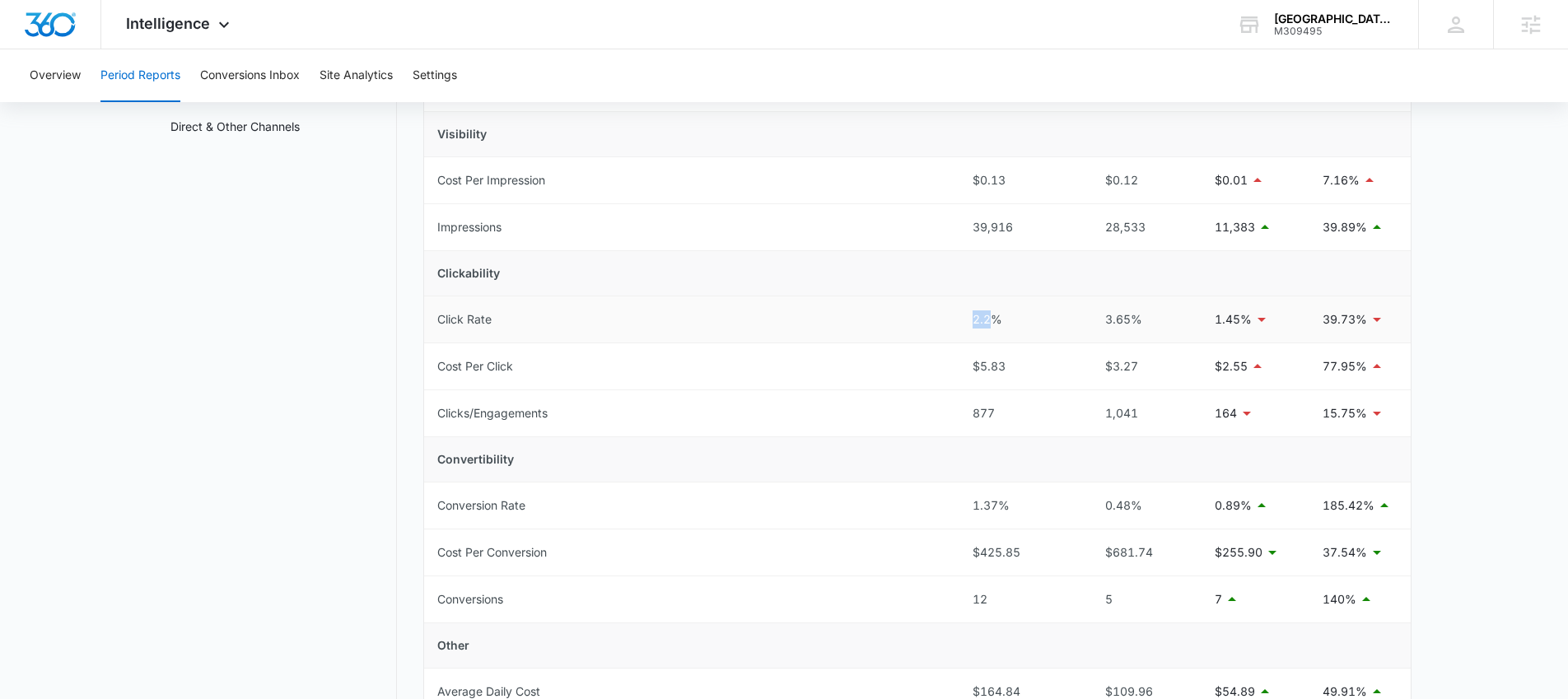
drag, startPoint x: 953, startPoint y: 316, endPoint x: 990, endPoint y: 314, distance: 37.1
click at [990, 314] on tr "Click Rate 2.2% 3.65% 1.45% 39.73%" at bounding box center [917, 320] width 986 height 47
drag, startPoint x: 957, startPoint y: 505, endPoint x: 1044, endPoint y: 507, distance: 87.0
click at [1045, 507] on tr "Conversion Rate 1.37% 0.48% 0.89% 185.42%" at bounding box center [917, 506] width 986 height 47
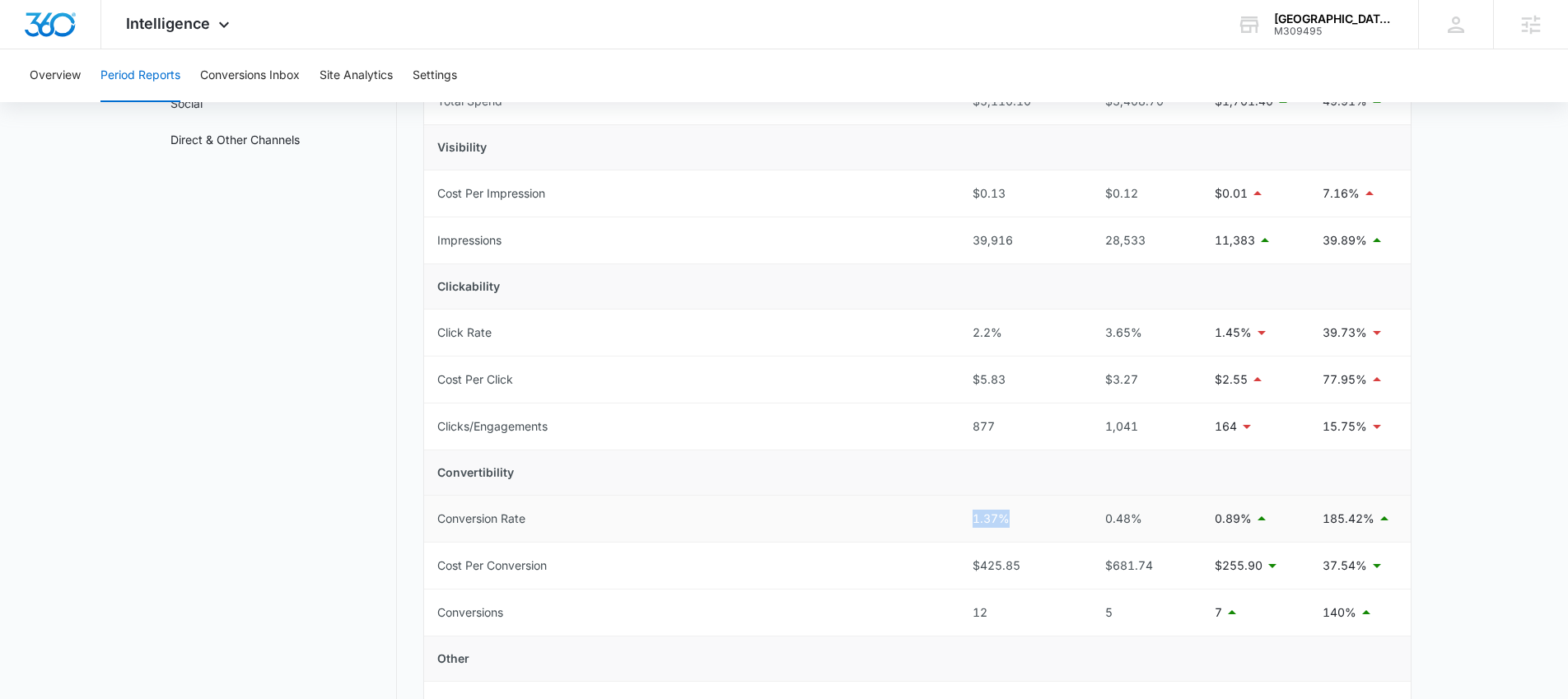
scroll to position [223, 0]
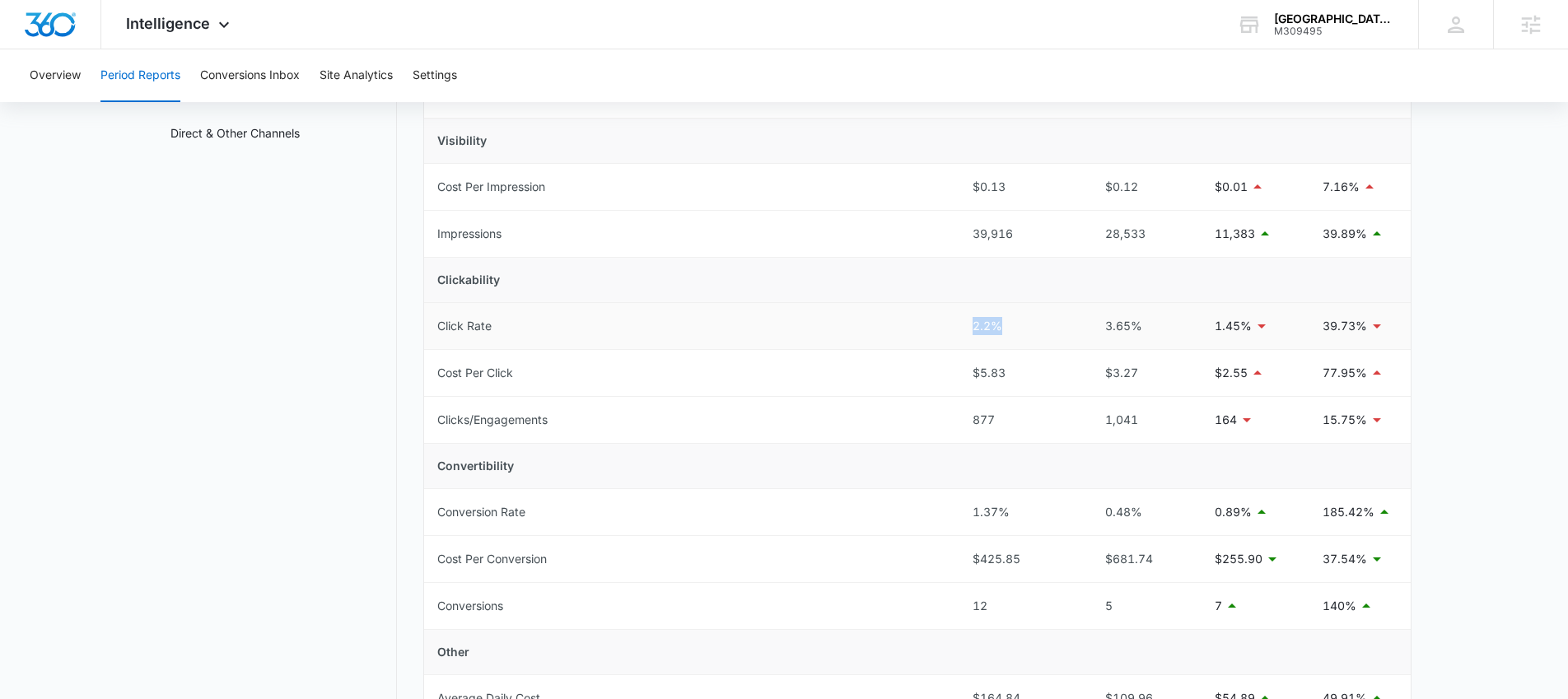
drag, startPoint x: 966, startPoint y: 326, endPoint x: 999, endPoint y: 332, distance: 33.5
click at [999, 332] on td "2.2%" at bounding box center [1020, 327] width 121 height 47
drag, startPoint x: 957, startPoint y: 517, endPoint x: 1044, endPoint y: 519, distance: 87.0
click at [1044, 519] on tr "Conversion Rate 1.37% 0.48% 0.89% 185.42%" at bounding box center [917, 512] width 986 height 47
click at [226, 139] on link "Direct & Other Channels" at bounding box center [236, 133] width 130 height 18
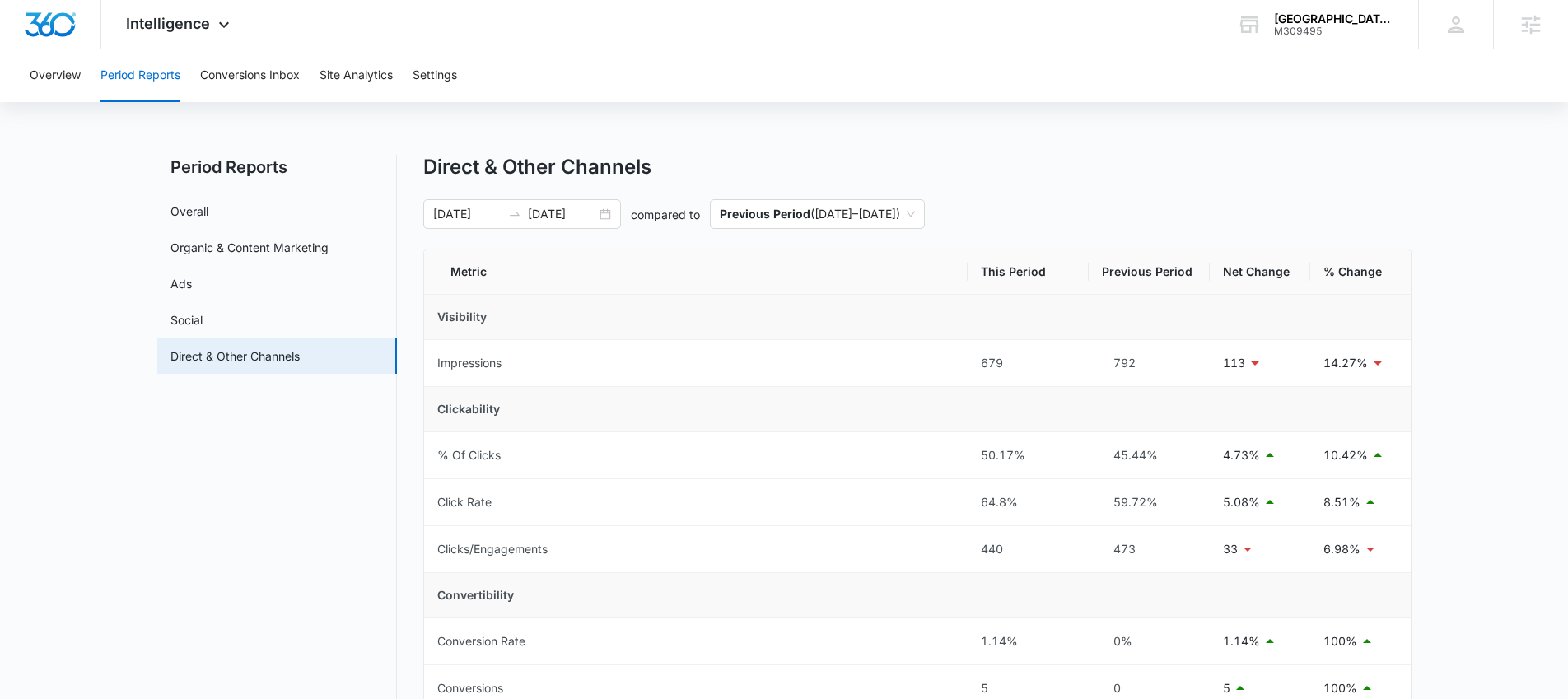
click at [116, 272] on main "Period Reports Overall Organic & Content Marketing Ads Social Direct & Other Ch…" at bounding box center [784, 476] width 1568 height 642
click at [344, 68] on button "Site Analytics" at bounding box center [357, 75] width 74 height 53
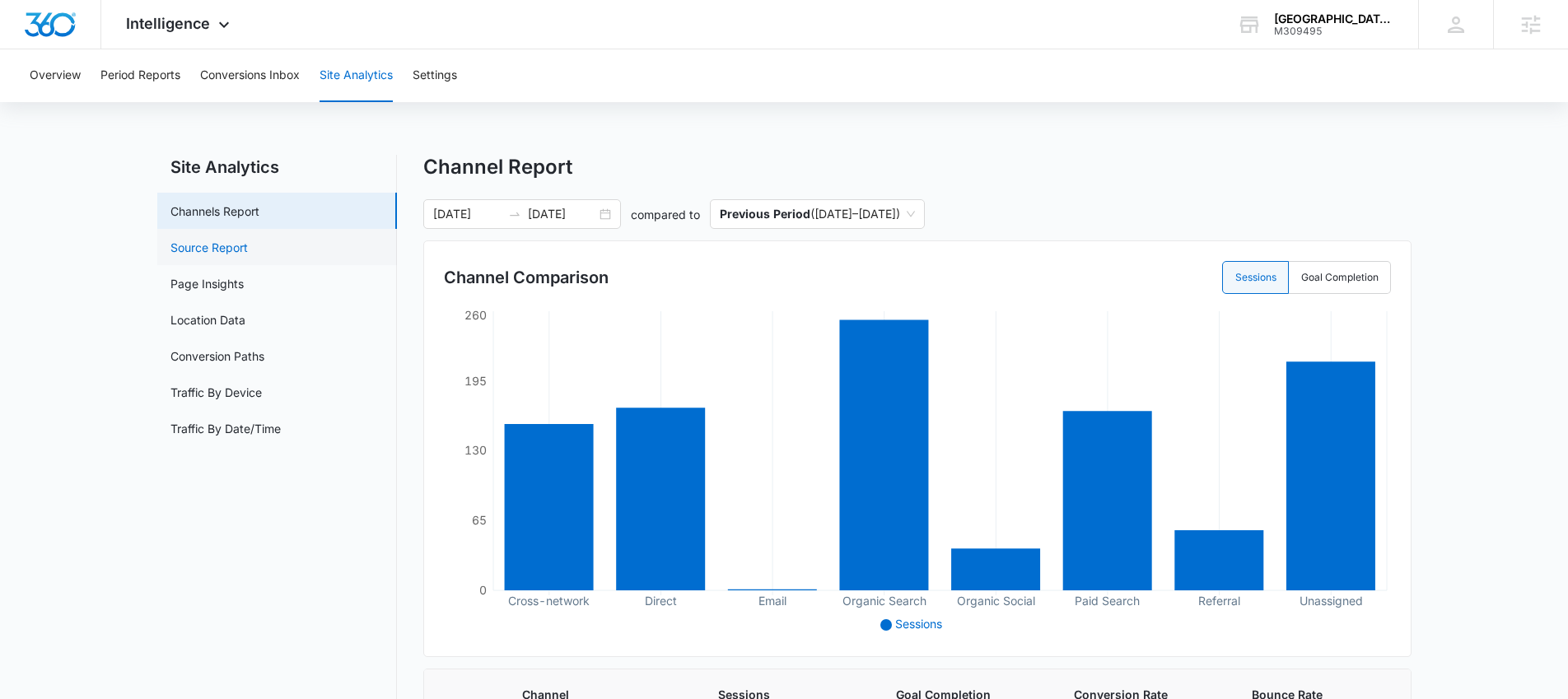
click at [220, 249] on link "Source Report" at bounding box center [209, 248] width 77 height 18
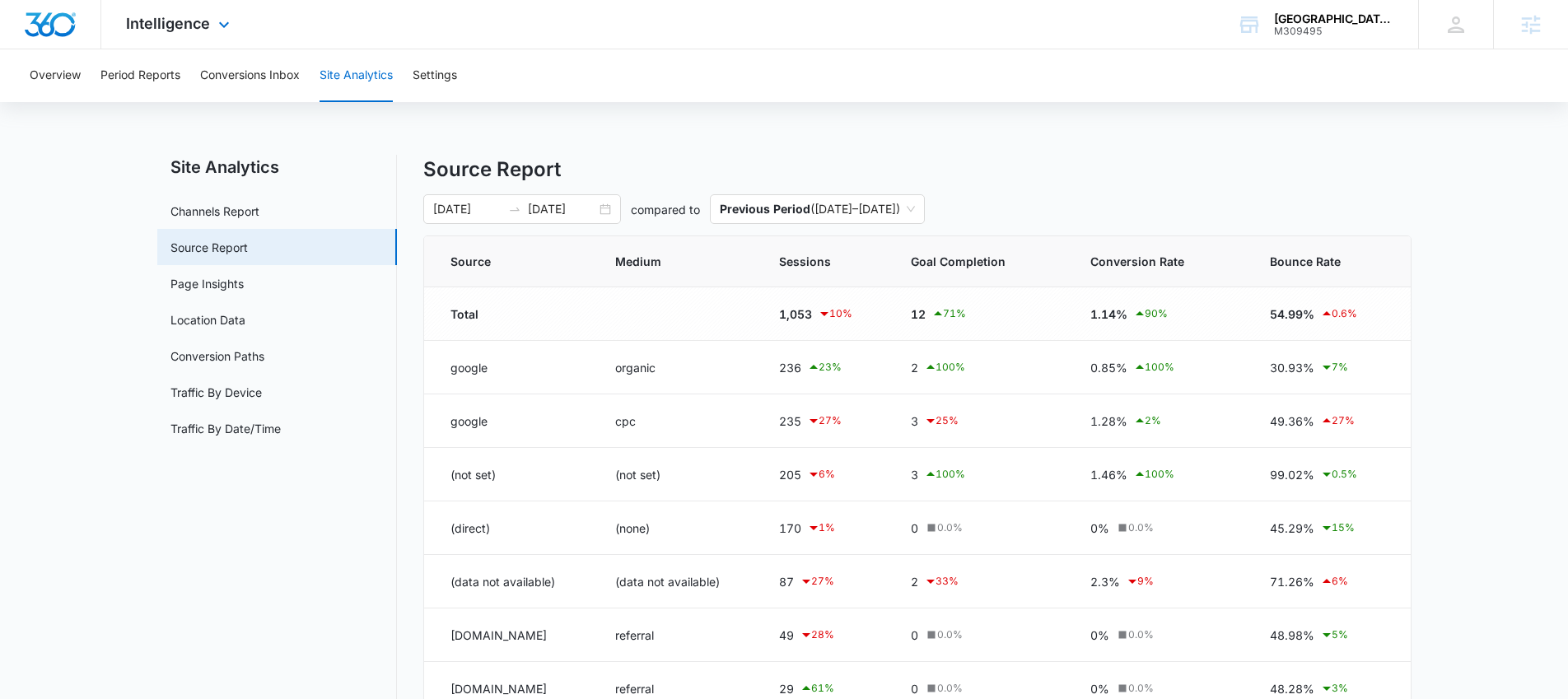
click at [144, 35] on div "Intelligence Apps Reputation Forms CRM Email Social Payments POS Content Ads In…" at bounding box center [180, 24] width 158 height 48
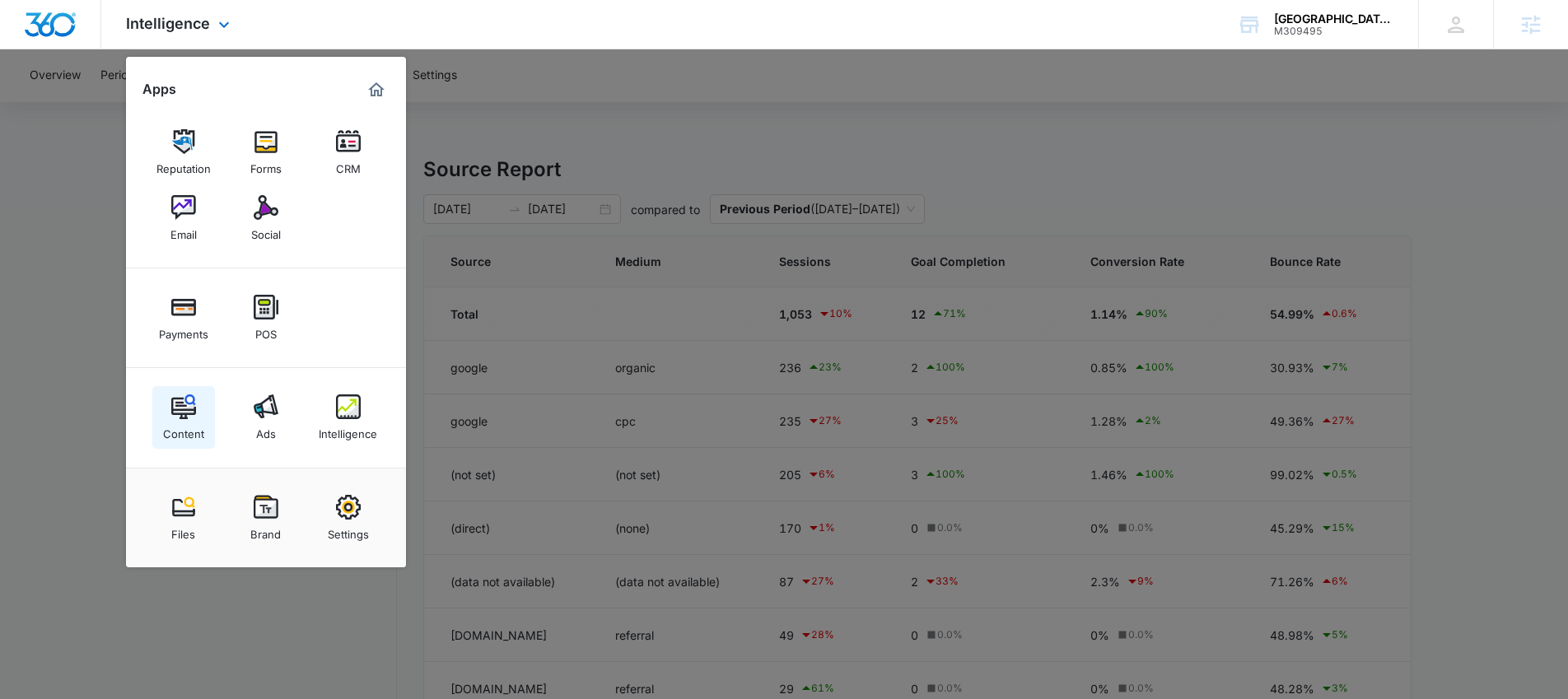
click at [180, 406] on img at bounding box center [184, 406] width 25 height 25
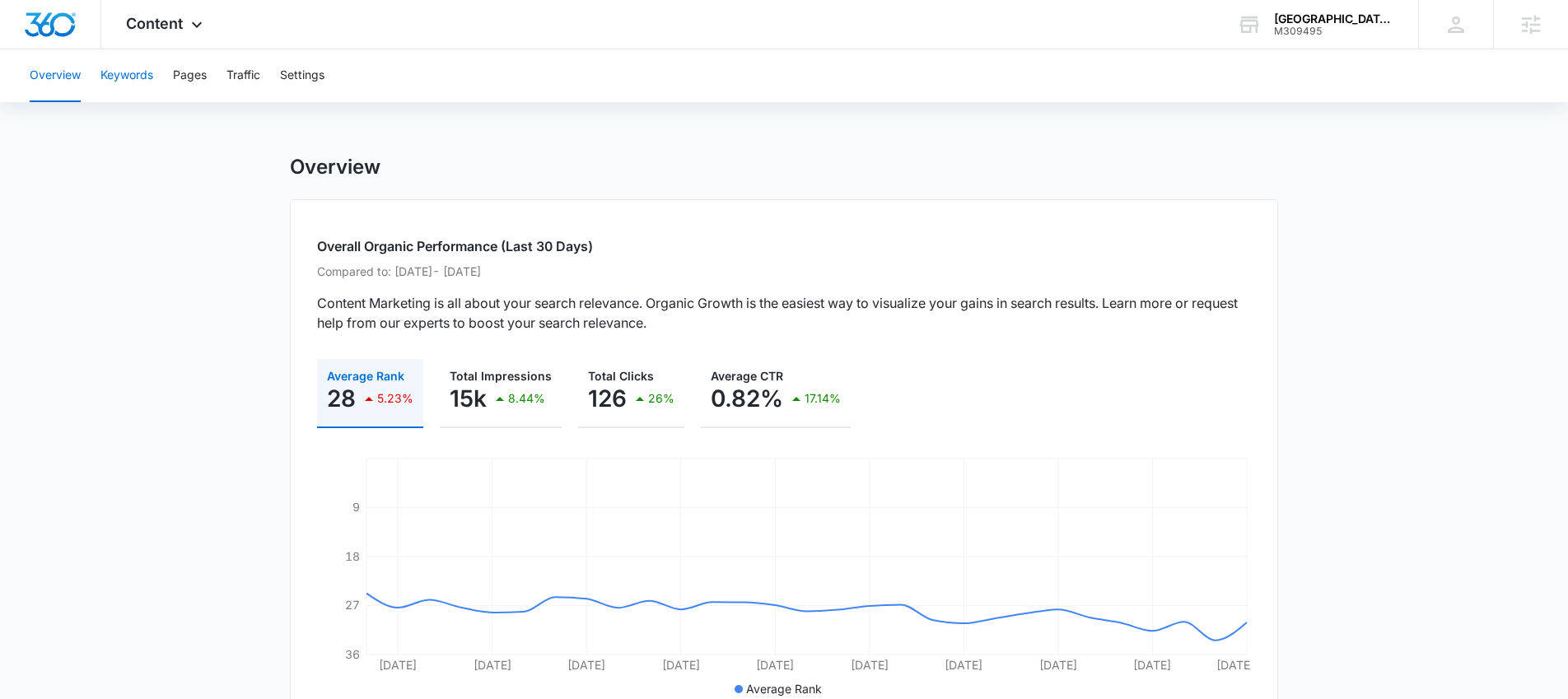
click at [138, 73] on button "Keywords" at bounding box center [127, 75] width 53 height 53
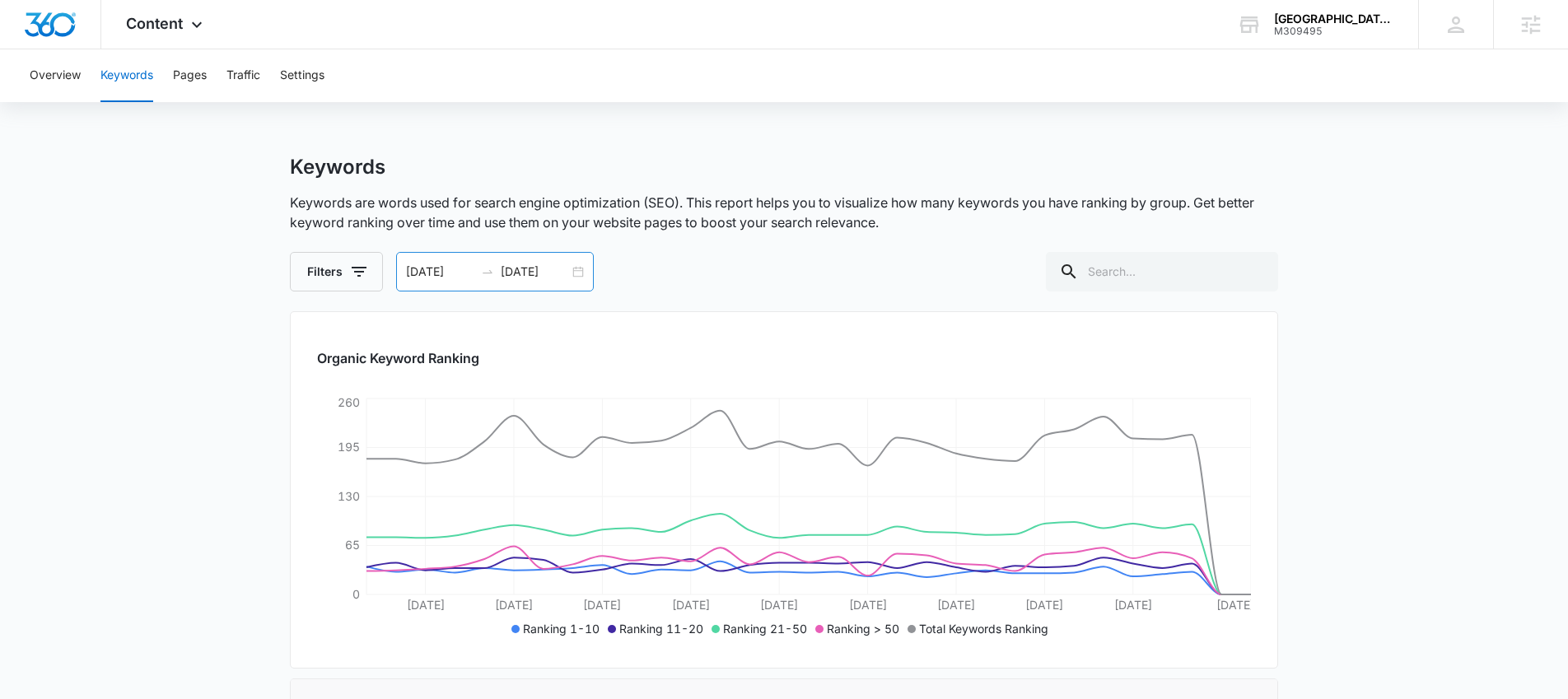
click at [570, 273] on div "[DATE] [DATE]" at bounding box center [495, 272] width 198 height 39
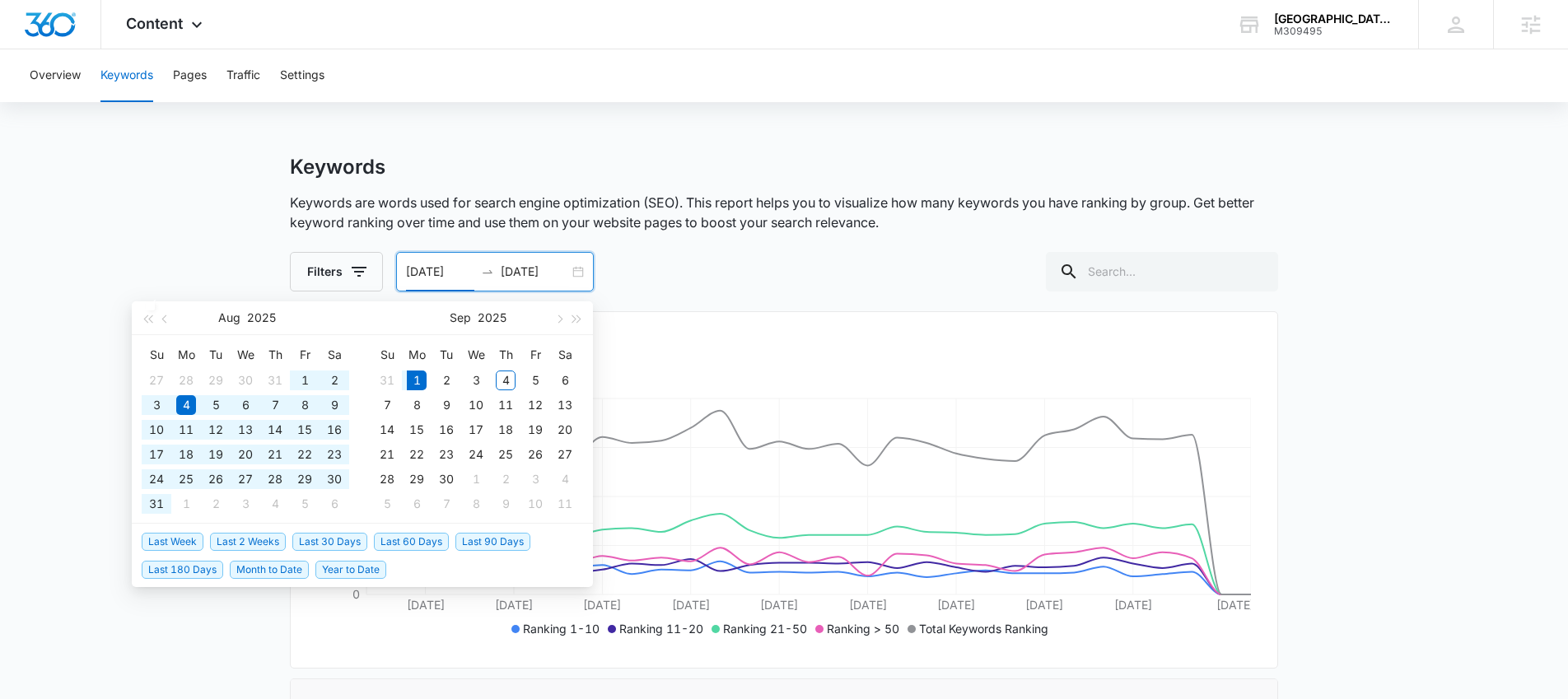
click at [362, 569] on span "Year to Date" at bounding box center [350, 569] width 71 height 18
type input "[DATE]"
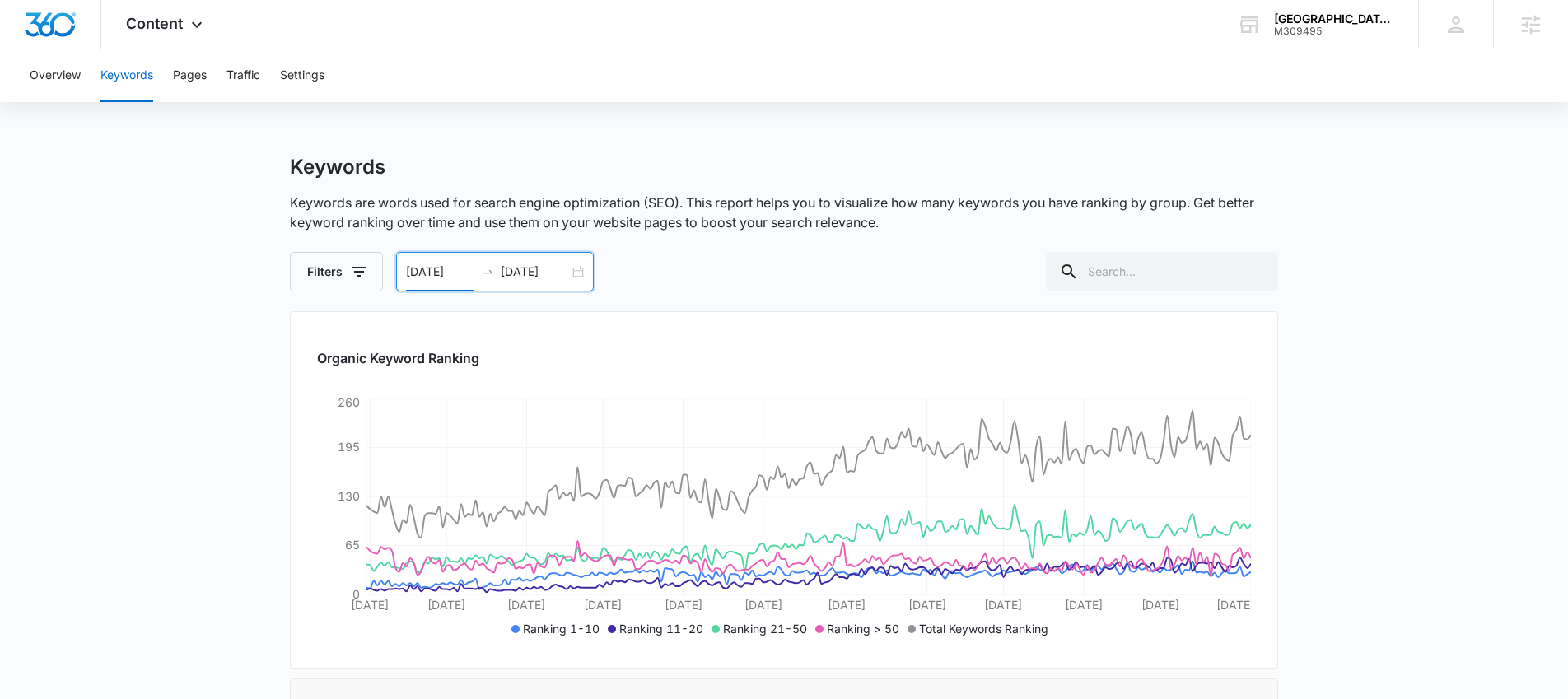
click at [416, 270] on input "[DATE]" at bounding box center [440, 272] width 68 height 18
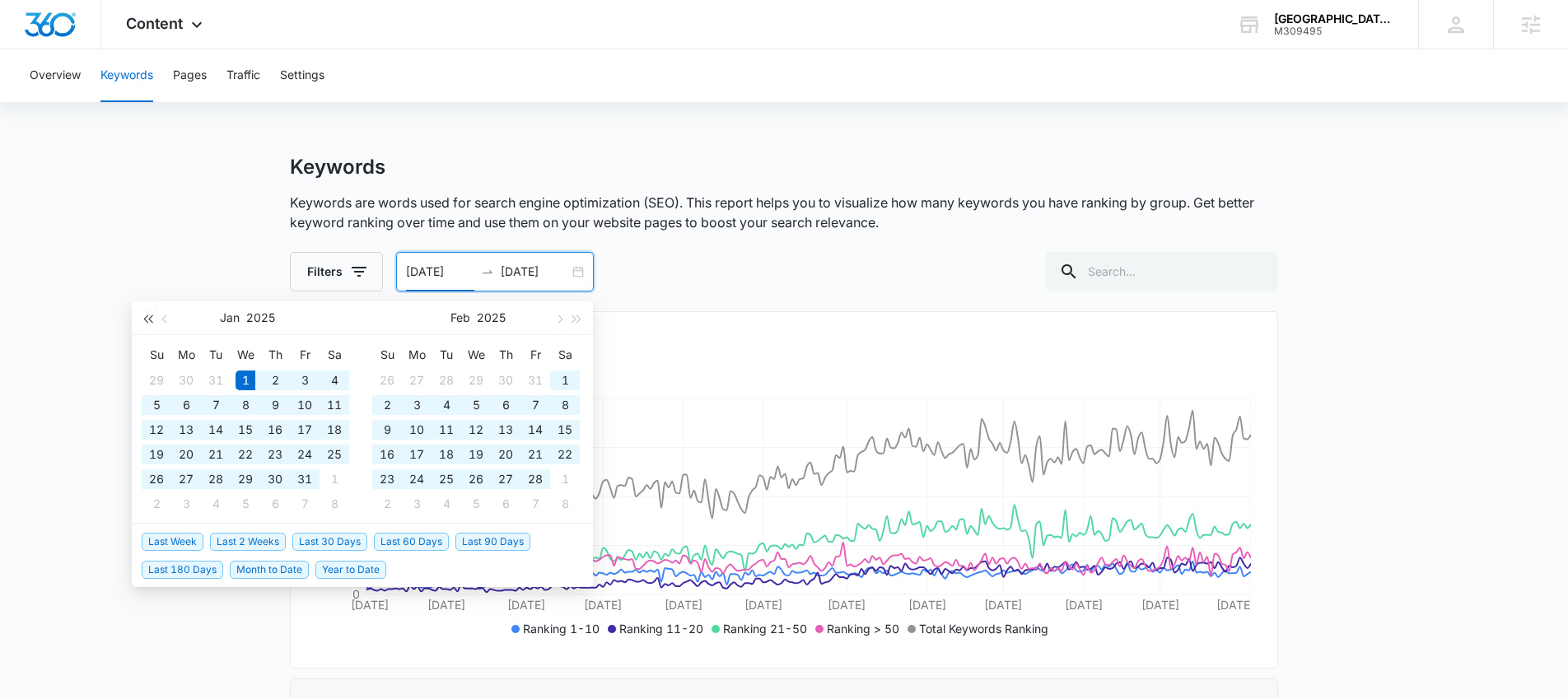
click at [148, 319] on span "button" at bounding box center [147, 318] width 8 height 8
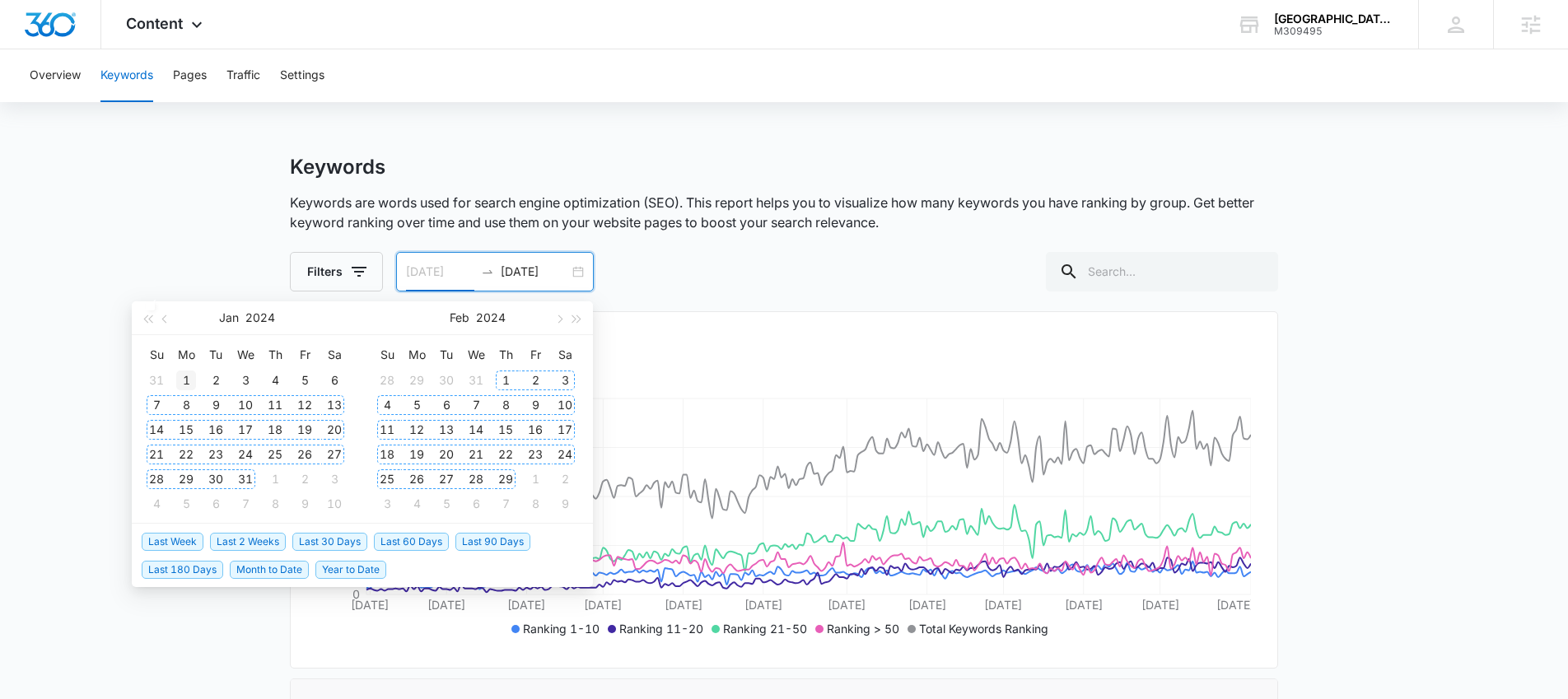
type input "[DATE]"
click at [189, 382] on div "1" at bounding box center [186, 380] width 20 height 20
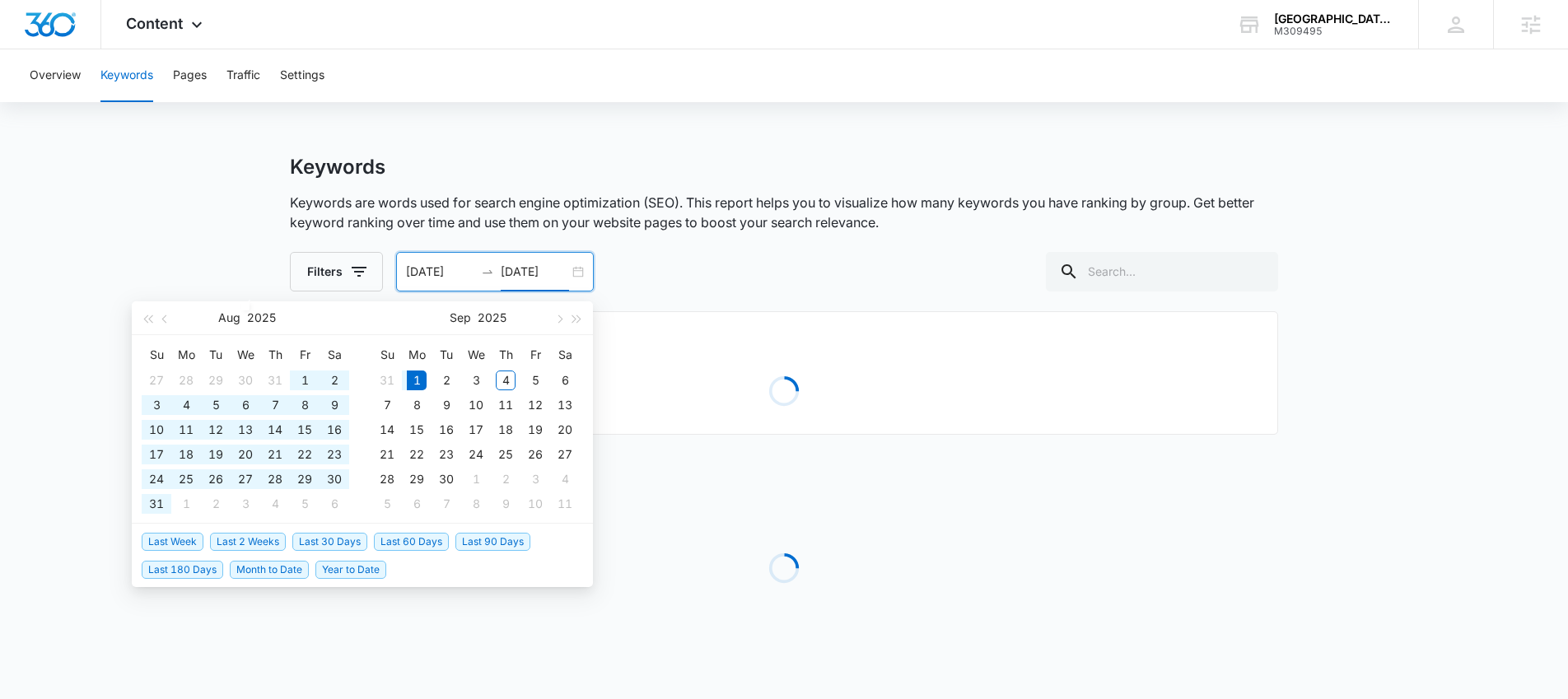
click at [155, 151] on div "Overview Keywords Pages Traffic Settings Keywords Keywords are words used for s…" at bounding box center [784, 380] width 1568 height 662
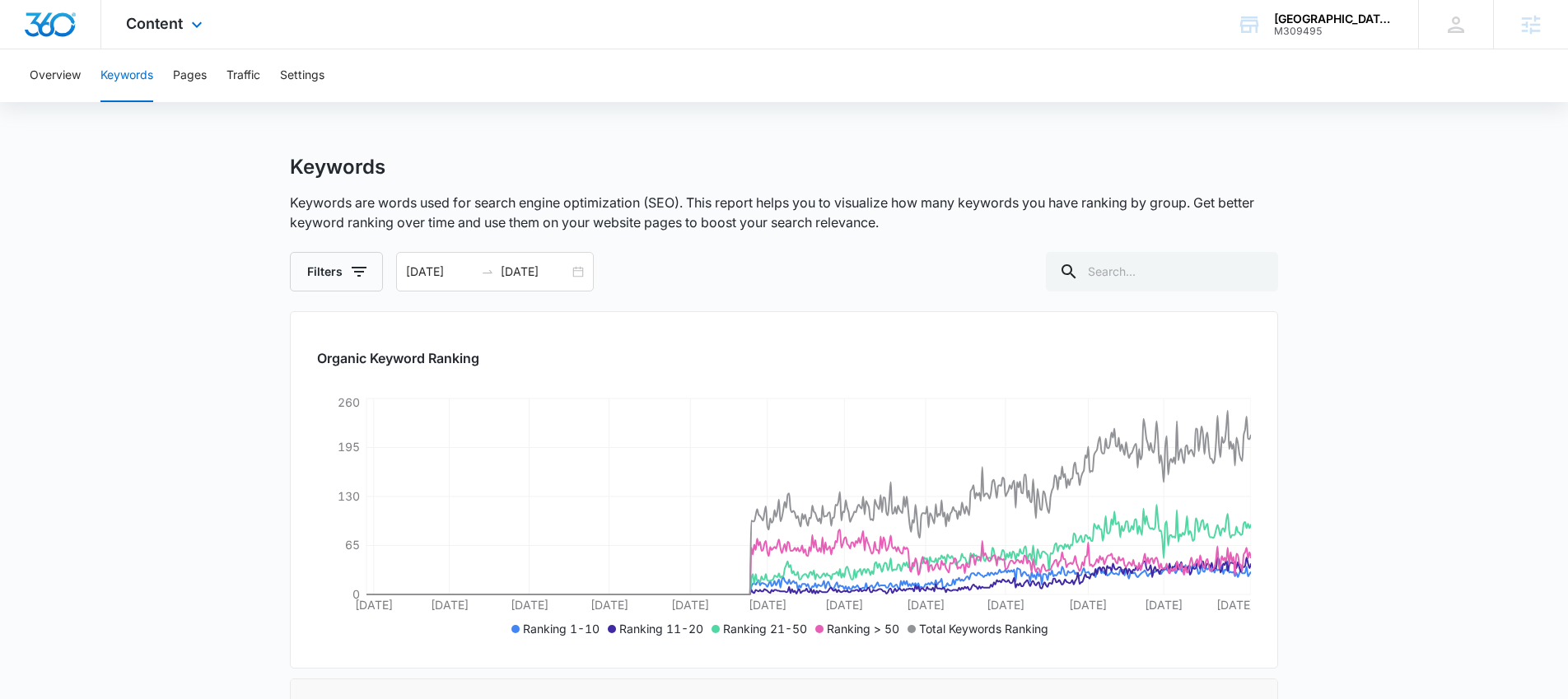
click at [183, 26] on div "Content Apps Reputation Forms CRM Email Social Payments POS Content Ads Intelli…" at bounding box center [166, 24] width 131 height 48
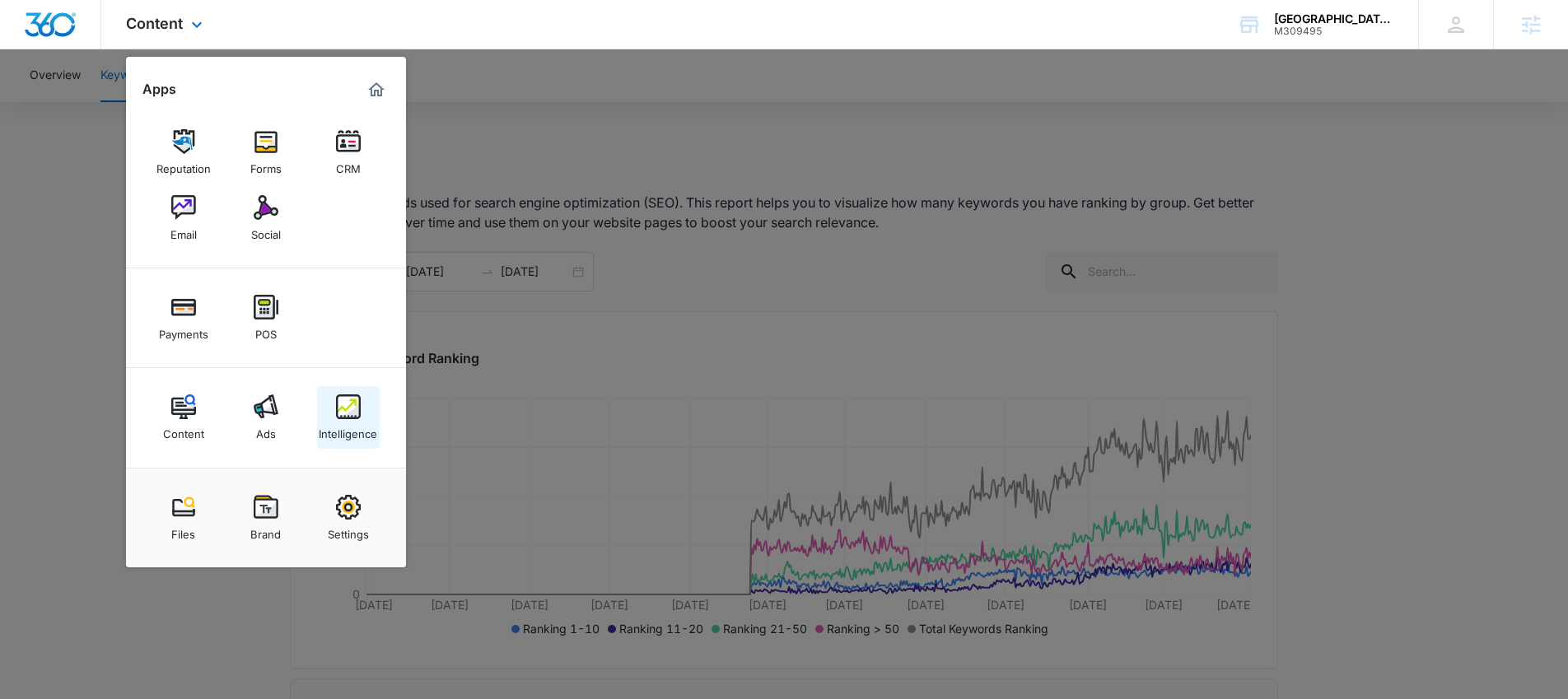
click at [343, 414] on img at bounding box center [349, 406] width 25 height 25
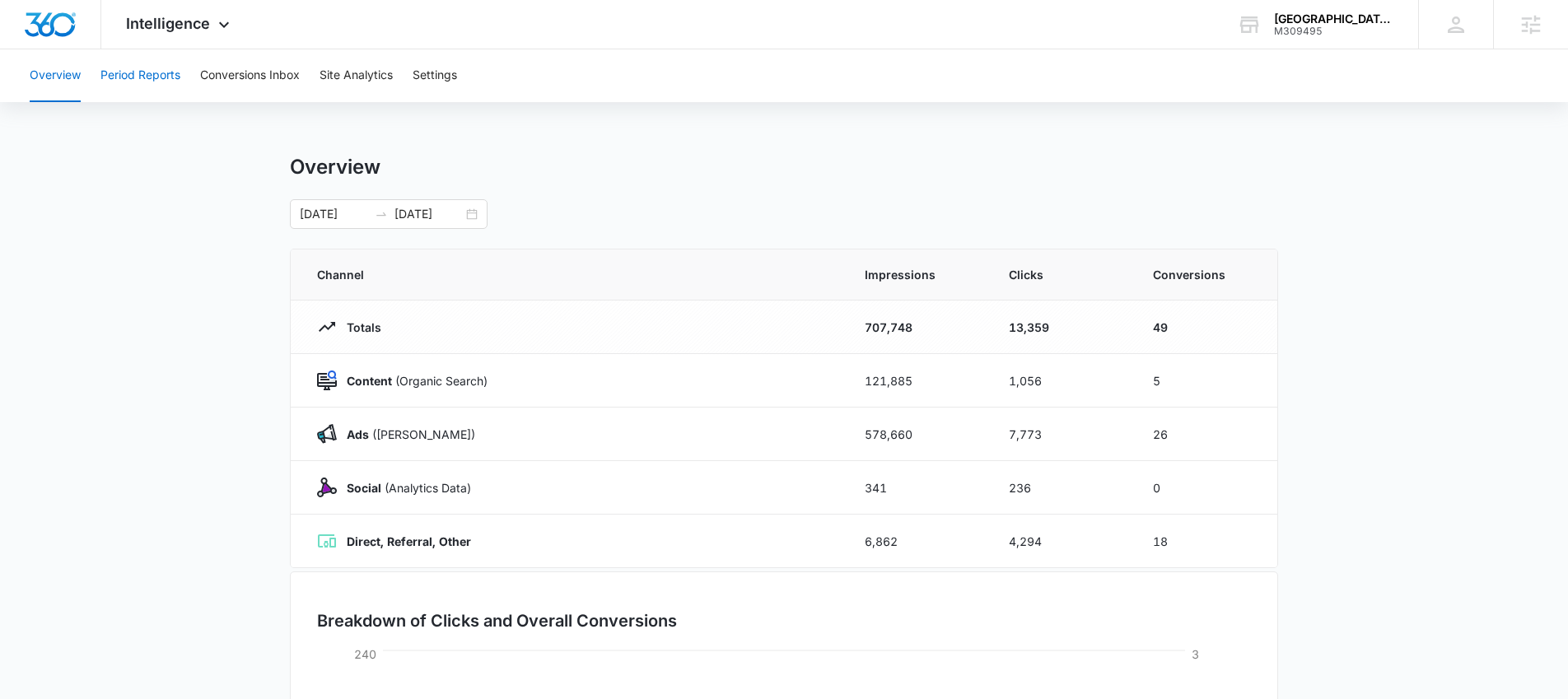
click at [152, 81] on button "Period Reports" at bounding box center [140, 75] width 80 height 53
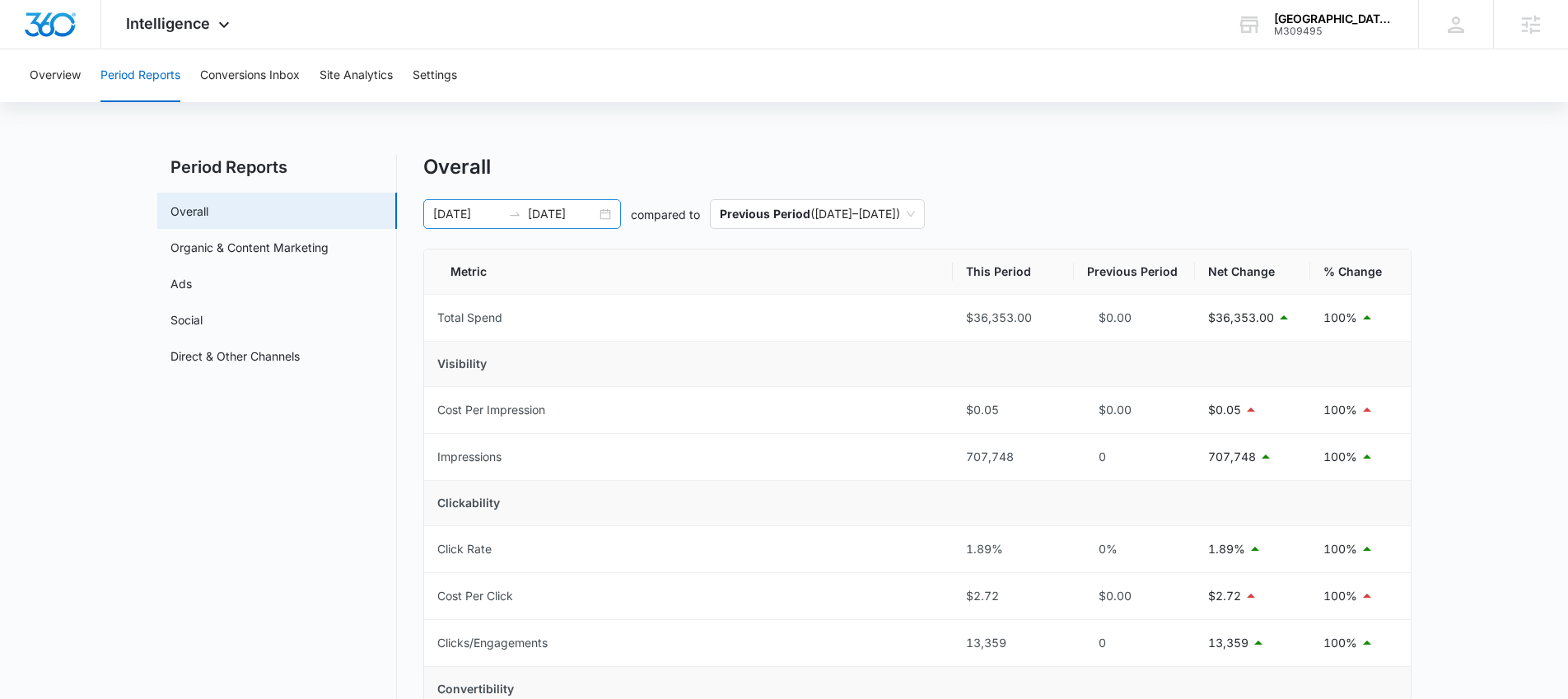
click at [601, 215] on div "[DATE] [DATE]" at bounding box center [522, 214] width 198 height 30
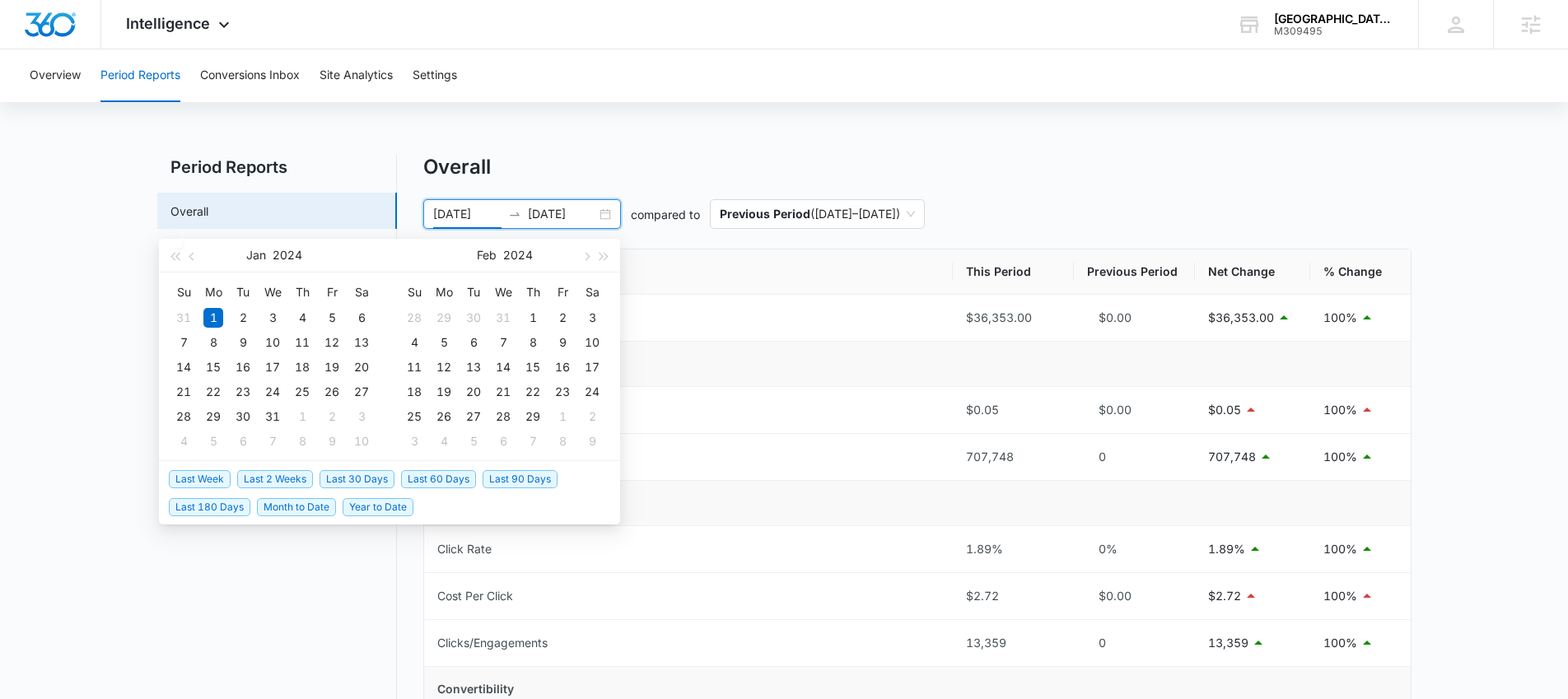
click at [379, 474] on span "Last 30 Days" at bounding box center [357, 479] width 75 height 18
type input "[DATE]"
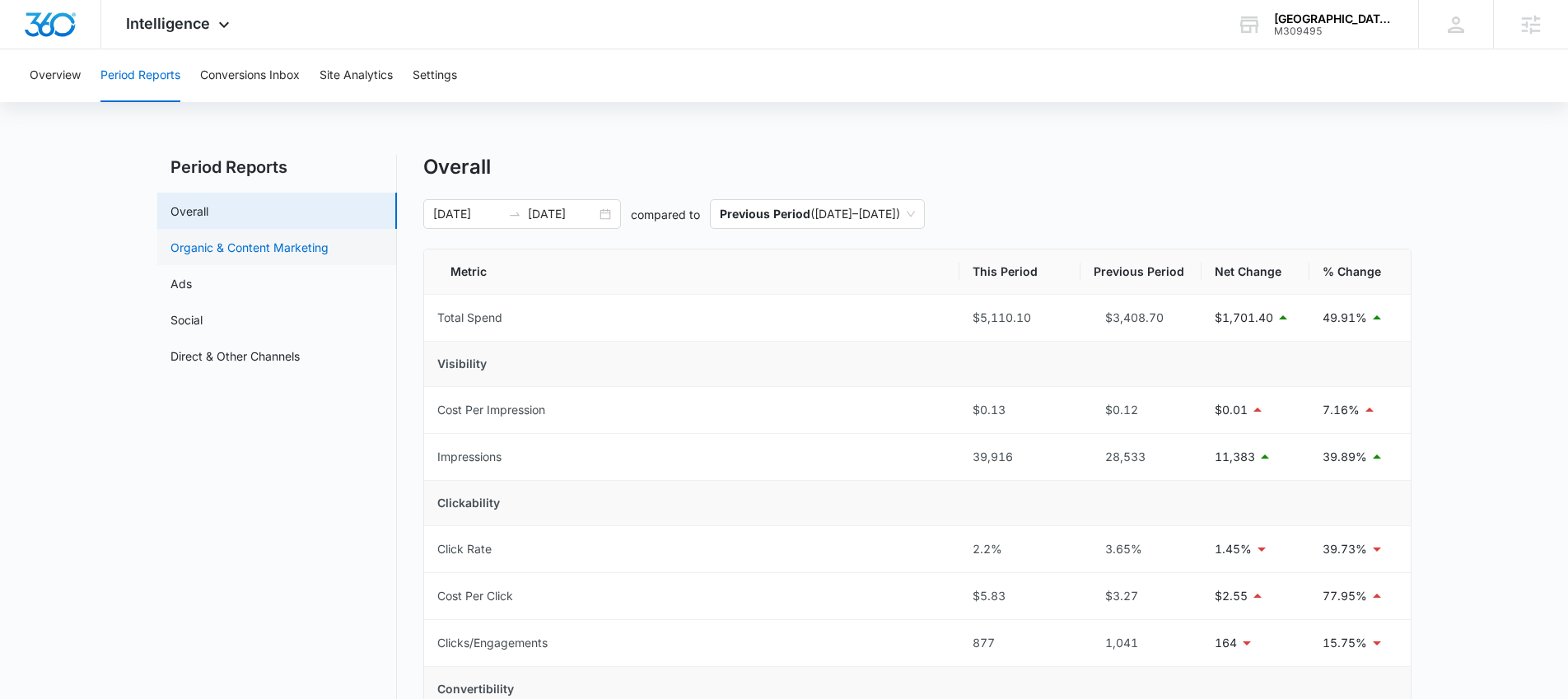
click at [175, 239] on link "Organic & Content Marketing" at bounding box center [250, 248] width 158 height 18
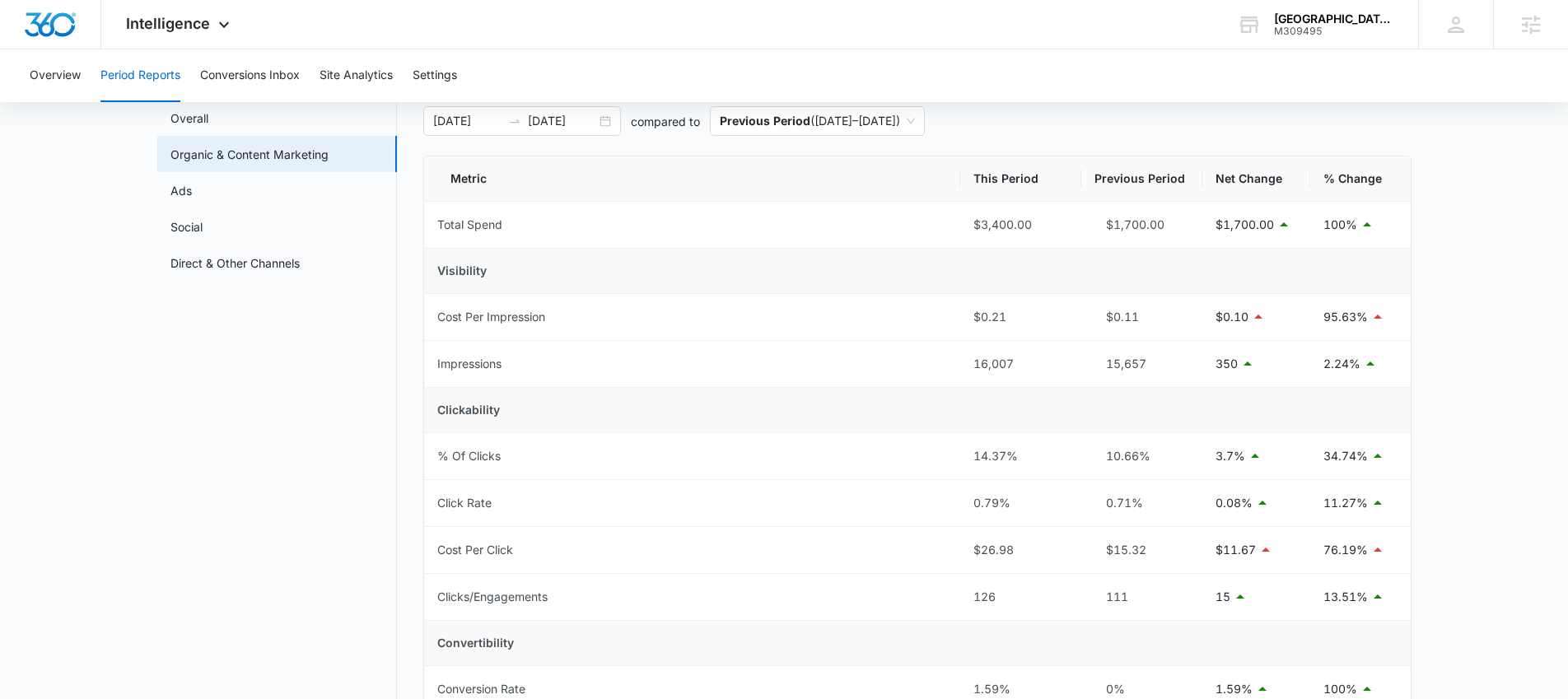
scroll to position [90, 0]
click at [246, 582] on nav "Period Reports Overall Organic & Content Marketing Ads Social Direct & Other Ch…" at bounding box center [278, 628] width 240 height 1128
click at [202, 229] on link "Social" at bounding box center [187, 229] width 32 height 18
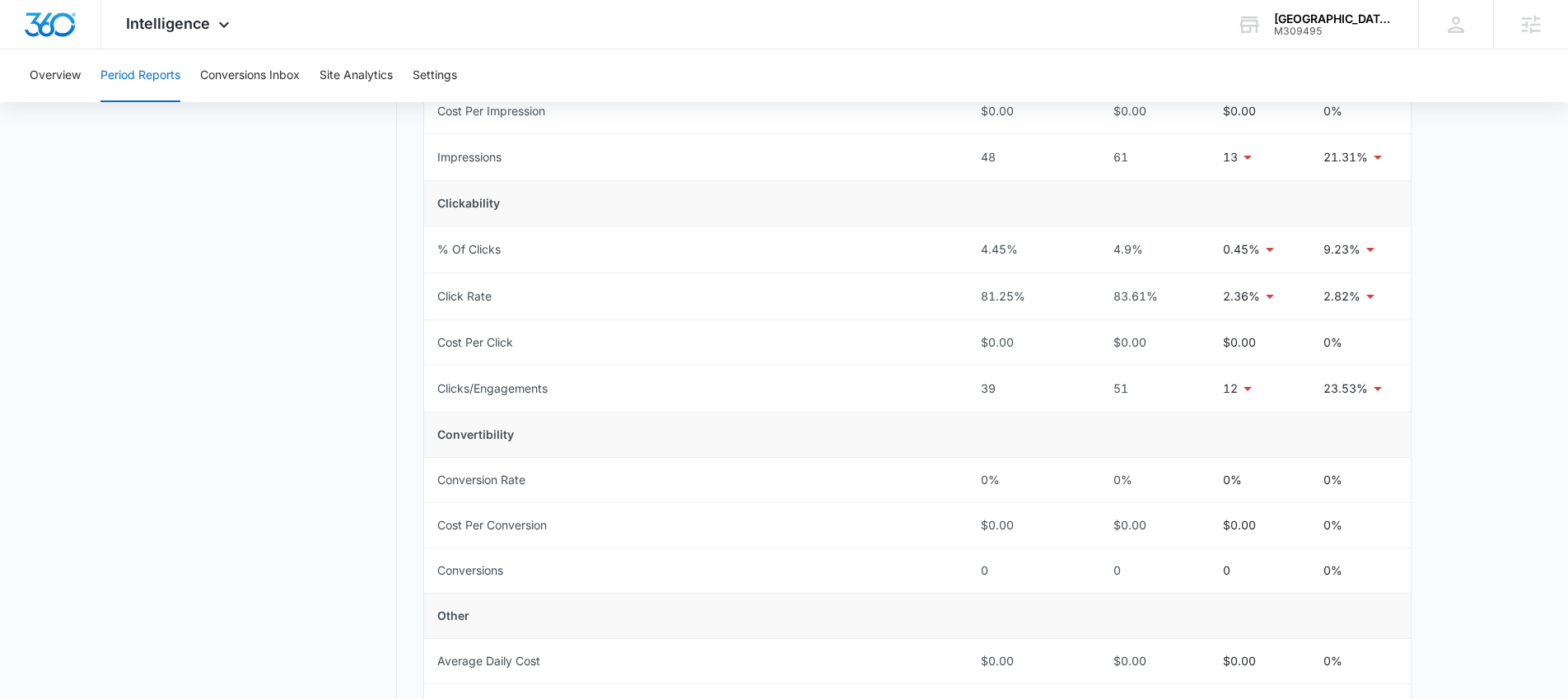
scroll to position [299, 0]
click at [1301, 38] on div "[GEOGRAPHIC_DATA] on [GEOGRAPHIC_DATA] Your Accounts View All" at bounding box center [1315, 24] width 206 height 48
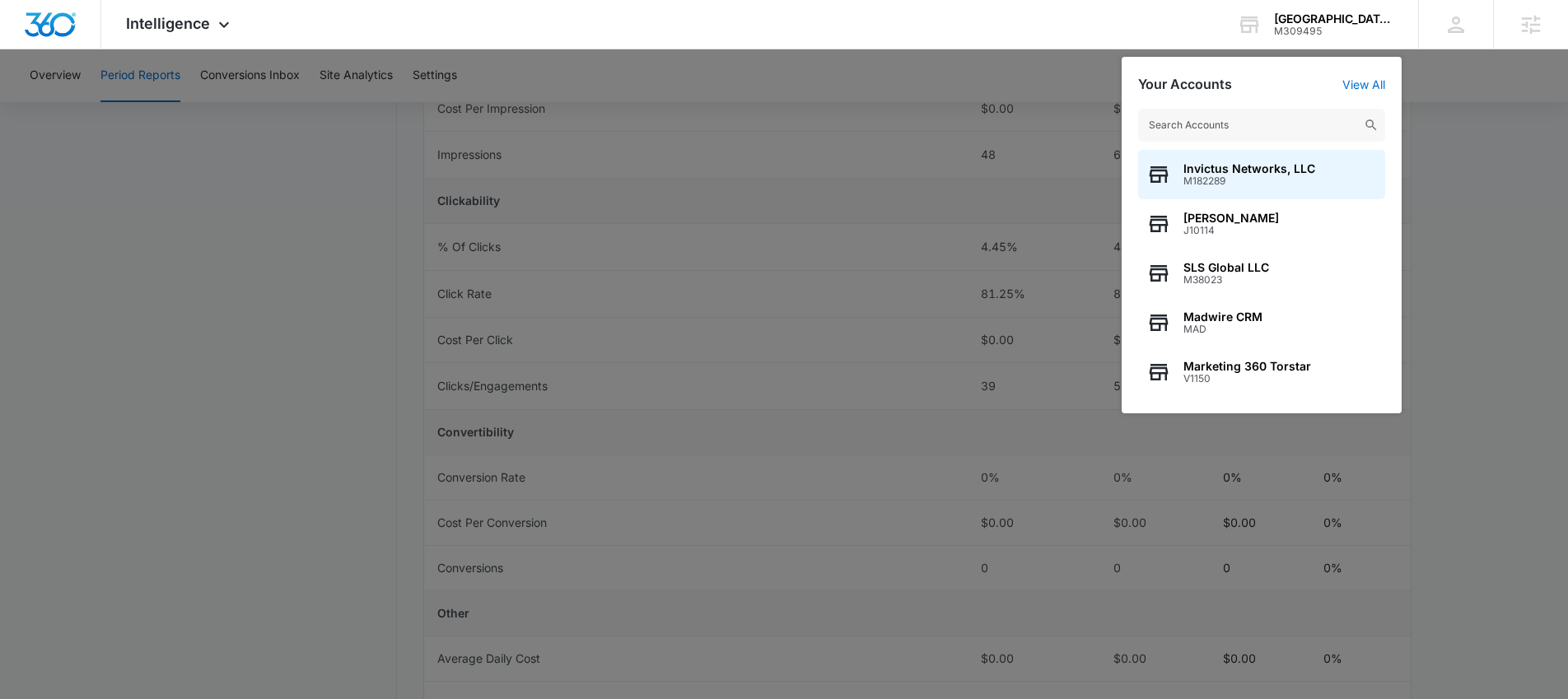
click at [373, 378] on div at bounding box center [784, 350] width 1568 height 699
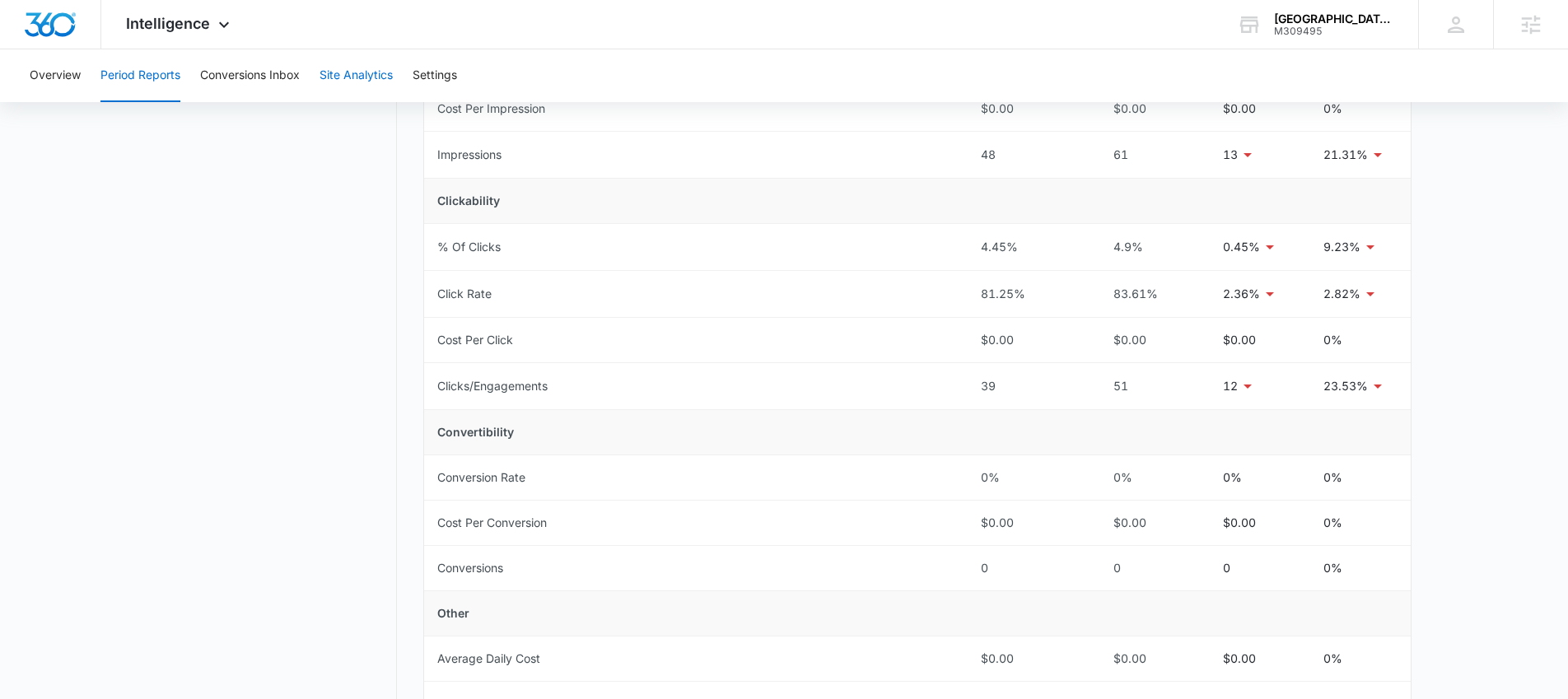
click at [339, 76] on button "Site Analytics" at bounding box center [357, 75] width 74 height 53
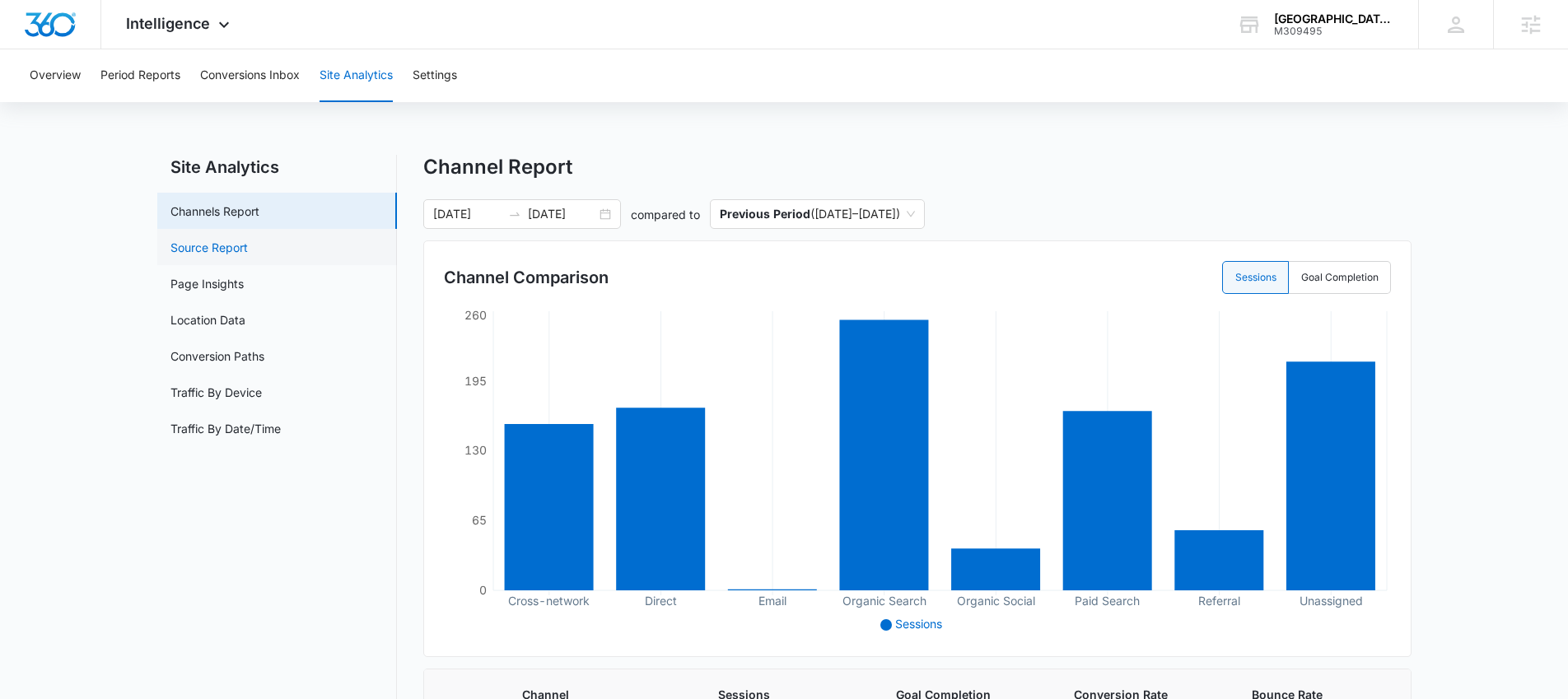
click at [248, 251] on link "Source Report" at bounding box center [209, 248] width 77 height 18
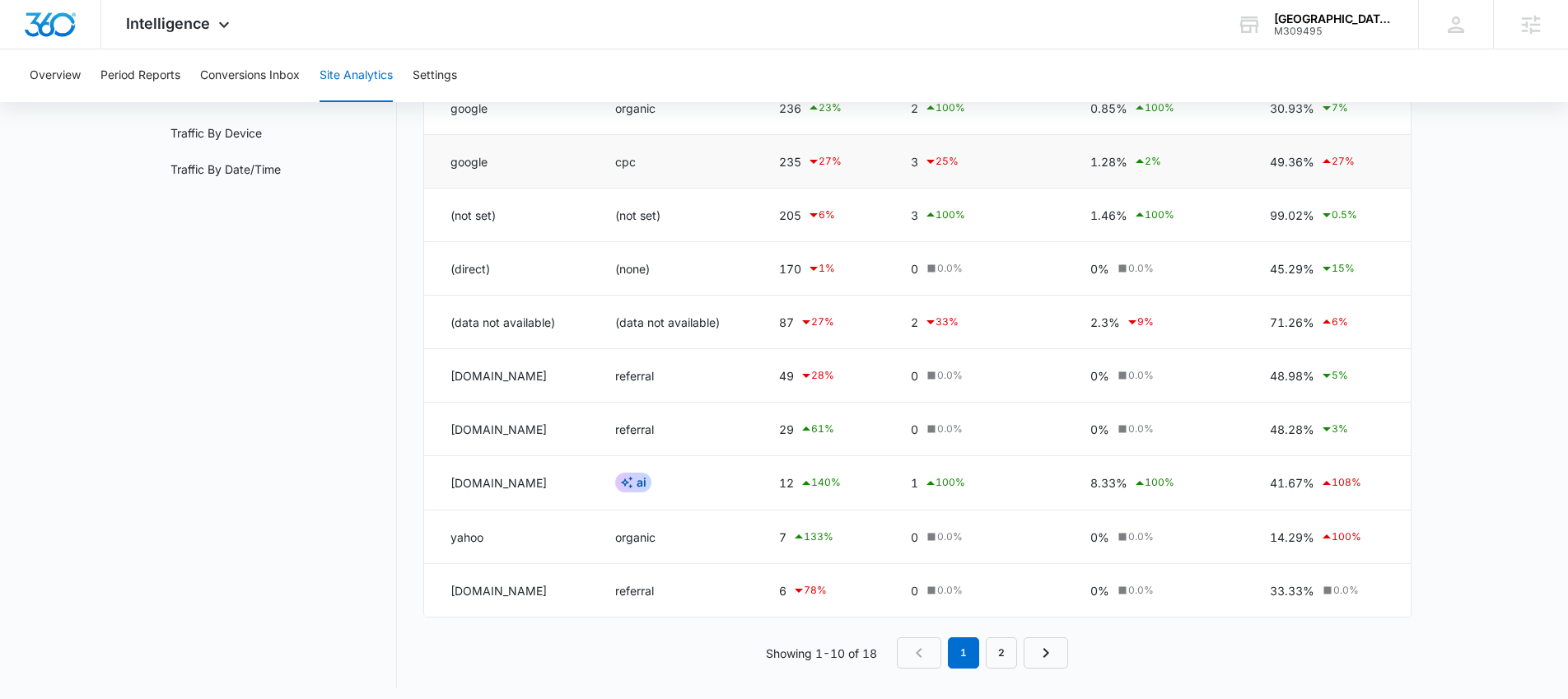
scroll to position [268, 0]
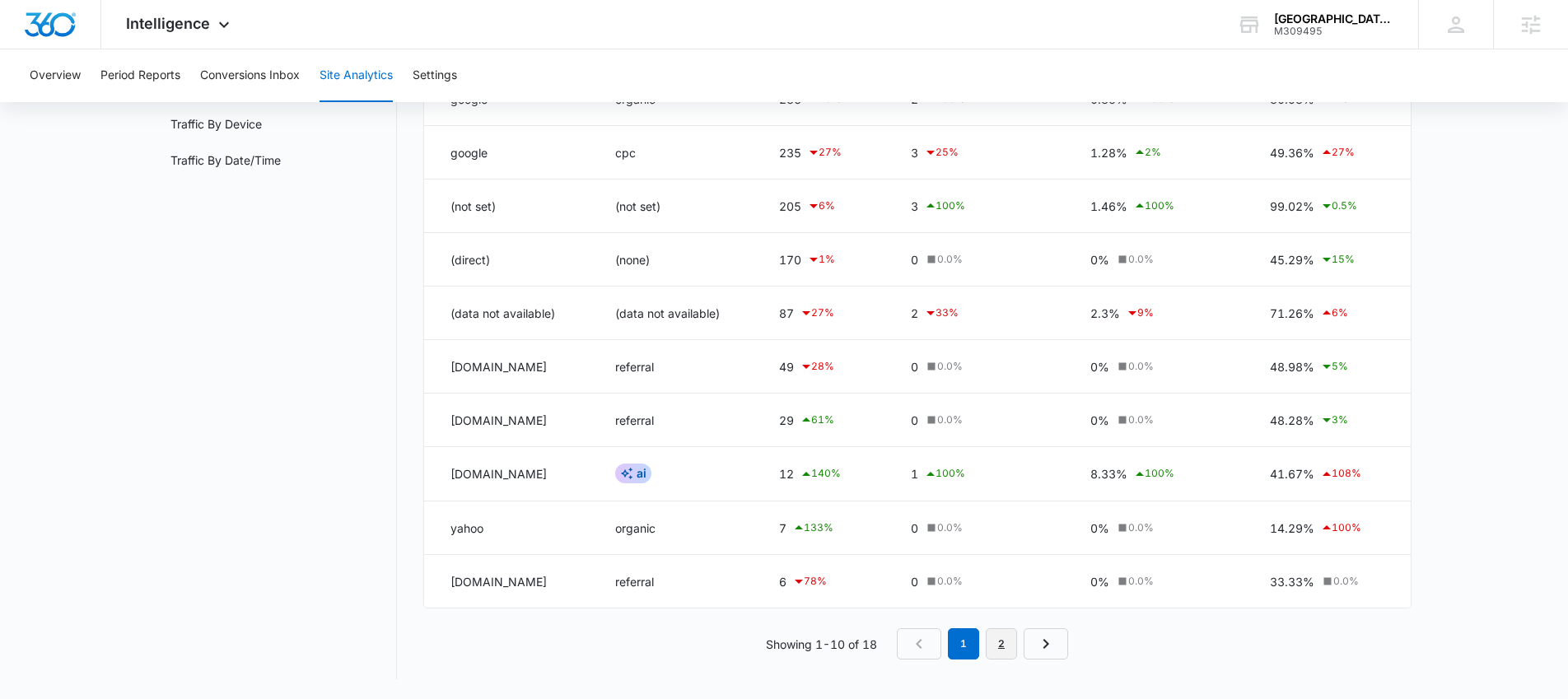
click at [1005, 636] on link "2" at bounding box center [1001, 644] width 32 height 32
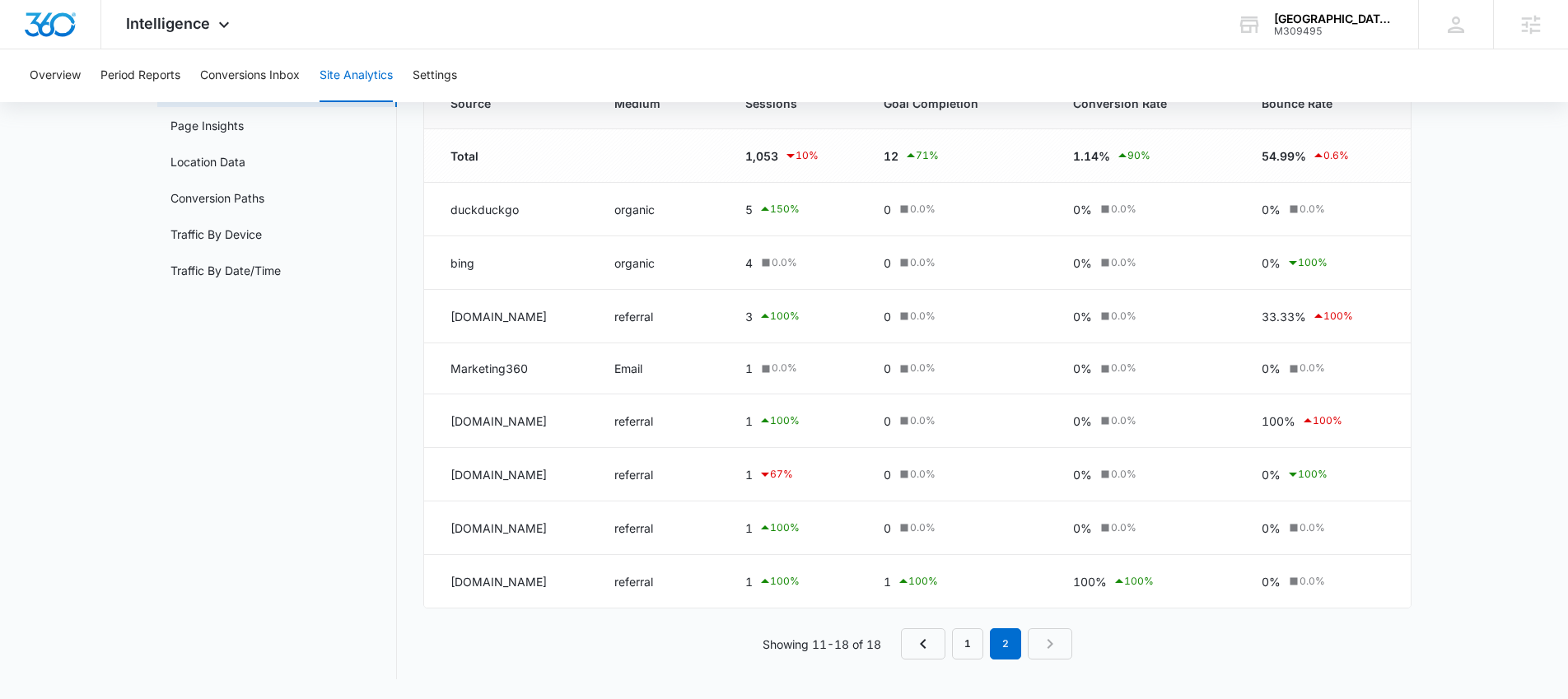
scroll to position [158, 0]
drag, startPoint x: 474, startPoint y: 313, endPoint x: 590, endPoint y: 326, distance: 116.7
click at [591, 326] on td "[DOMAIN_NAME]" at bounding box center [509, 316] width 171 height 53
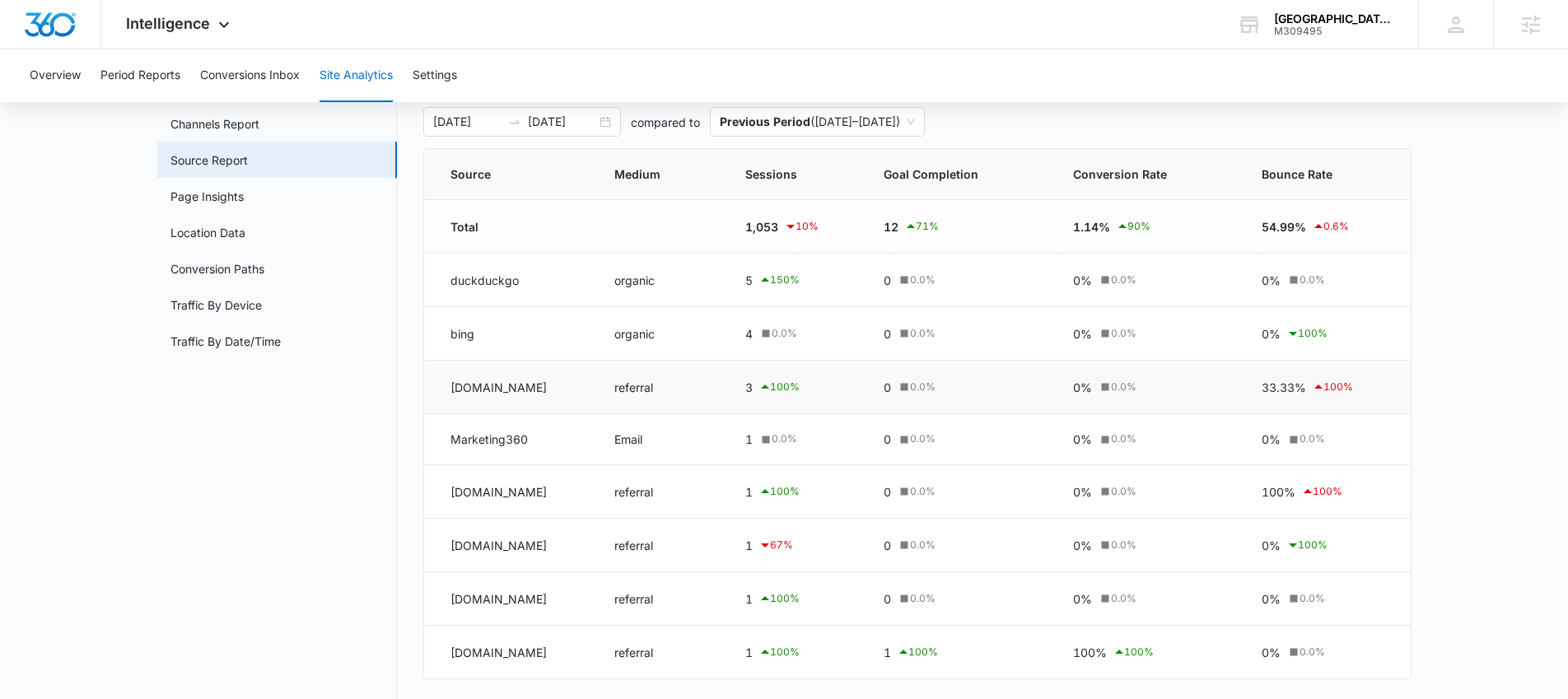
scroll to position [86, 0]
click at [826, 128] on span "Previous Period ( [DATE] – [DATE] )" at bounding box center [817, 124] width 195 height 28
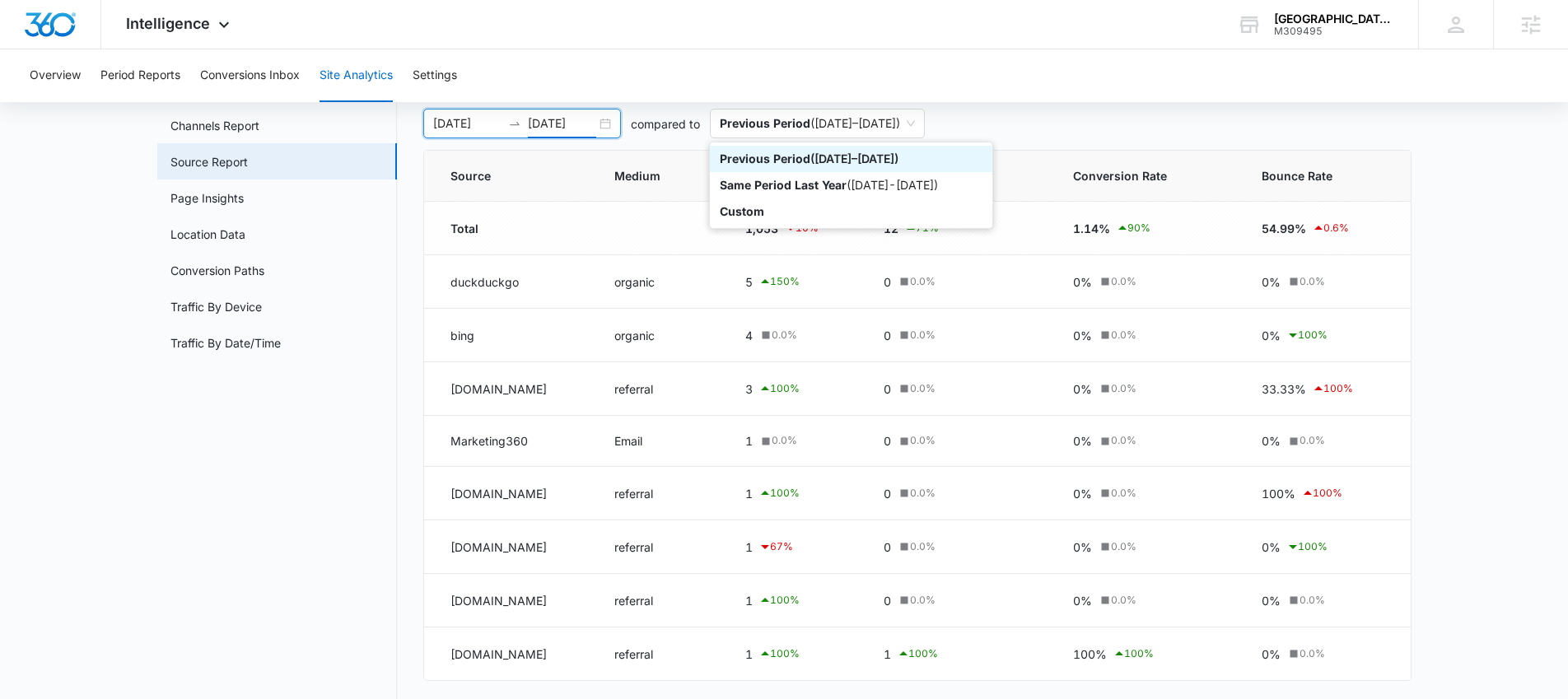
click at [591, 125] on input "[DATE]" at bounding box center [562, 124] width 68 height 18
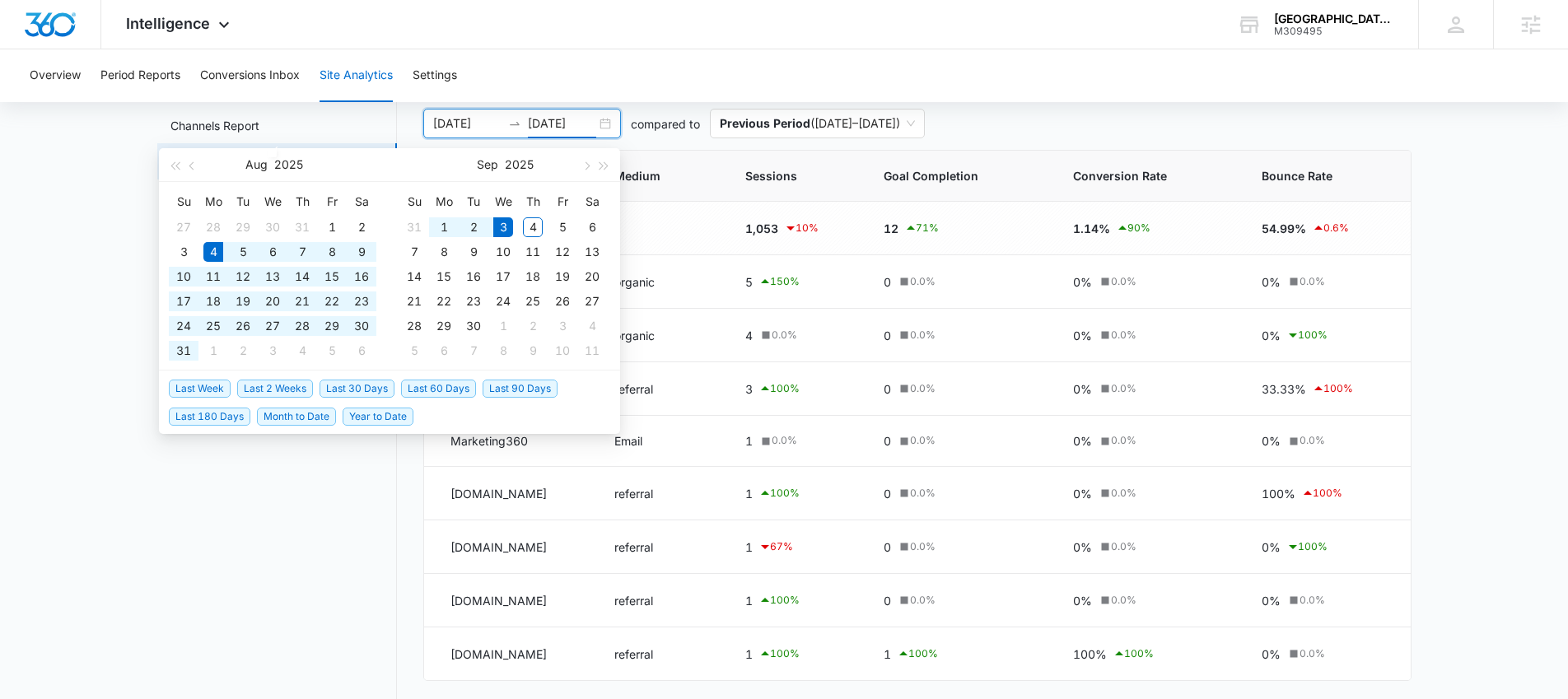
type input "[DATE]"
click at [347, 507] on nav "Site Analytics Channels Report Source Report Page Insights Location Data Conver…" at bounding box center [278, 410] width 240 height 682
